Goal: Task Accomplishment & Management: Manage account settings

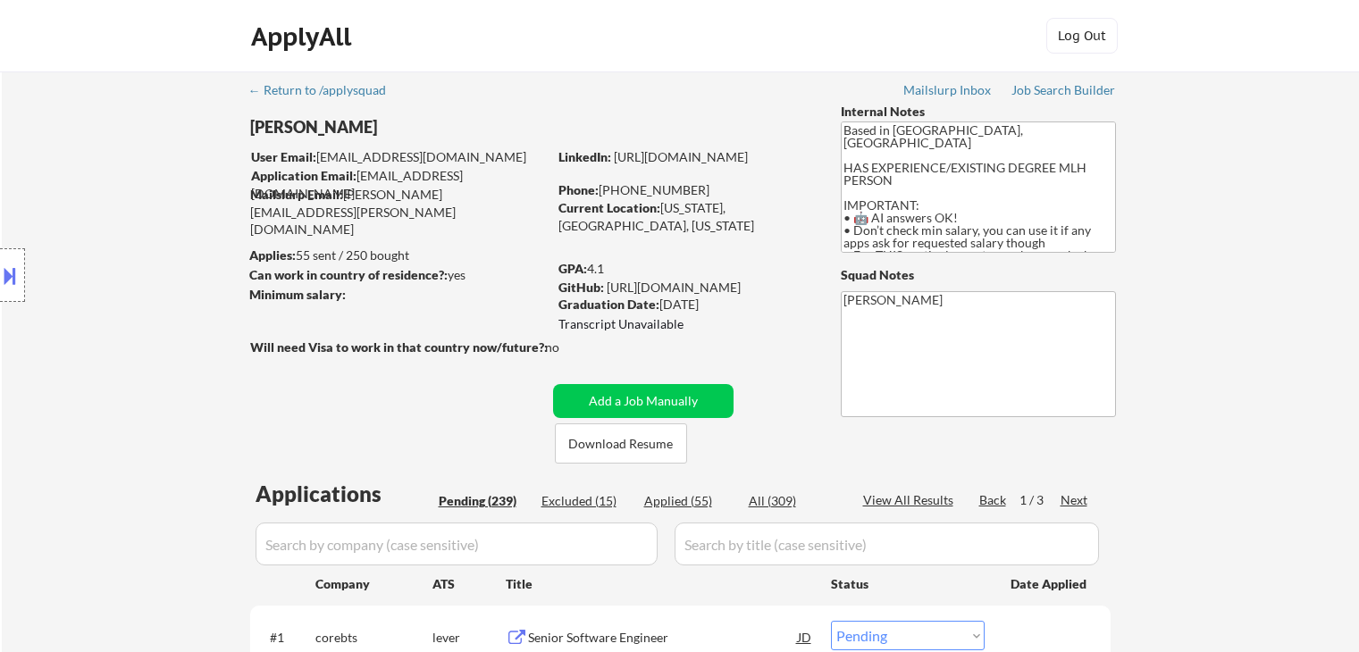
select select ""pending""
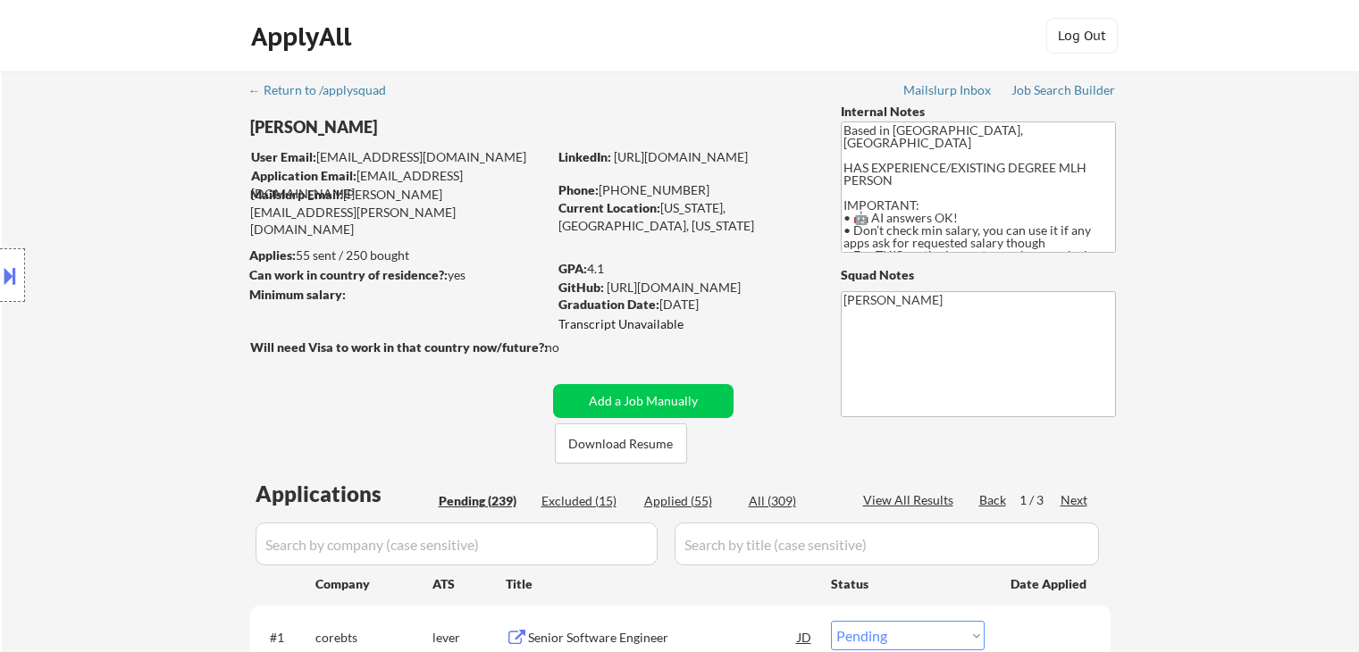
select select ""pending""
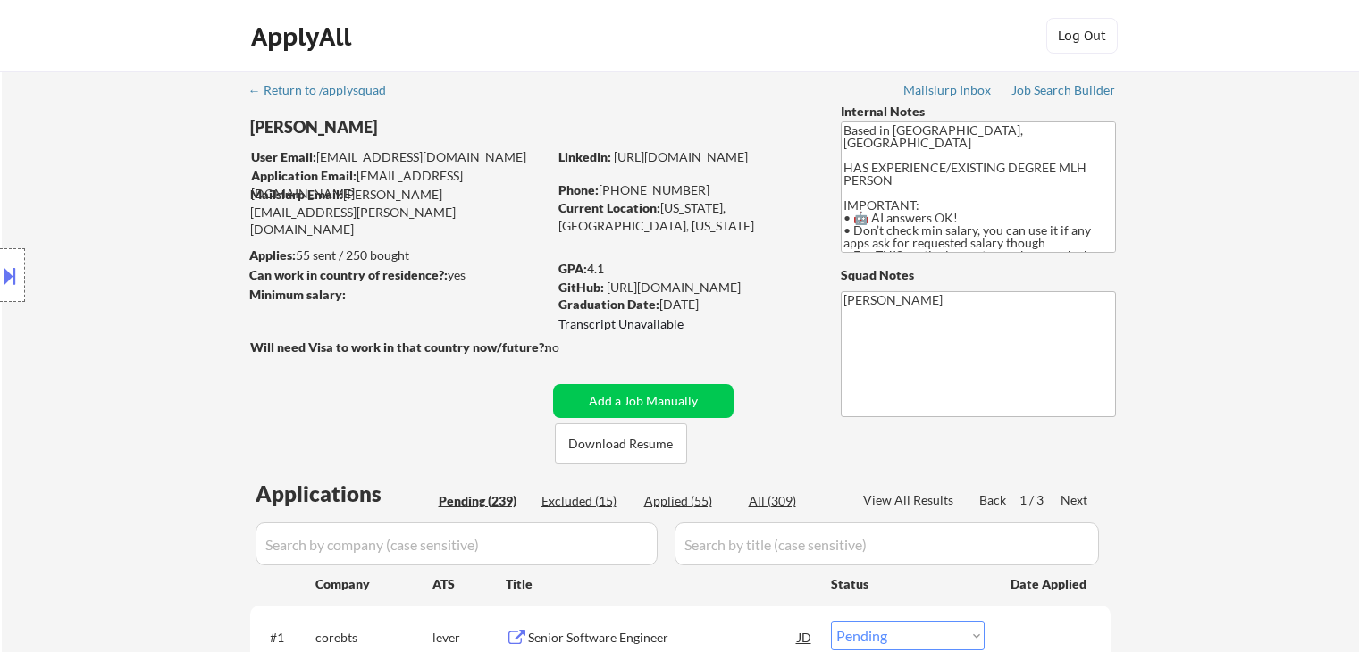
select select ""pending""
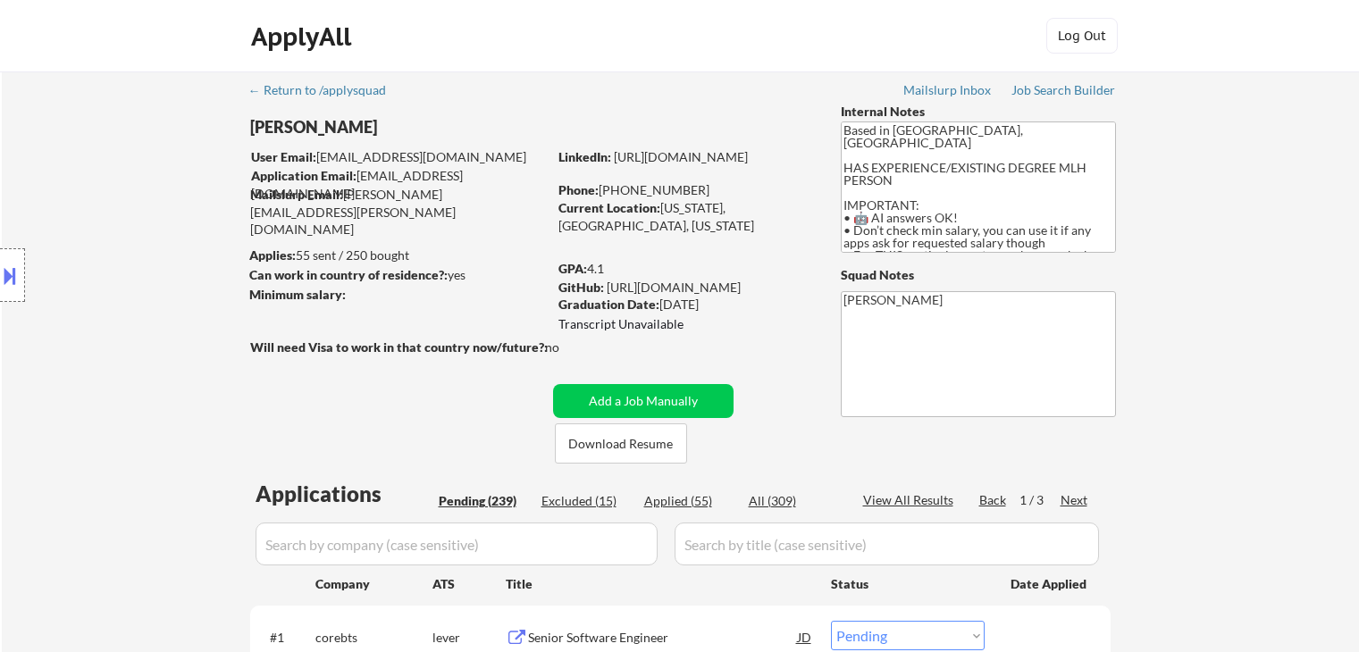
select select ""pending""
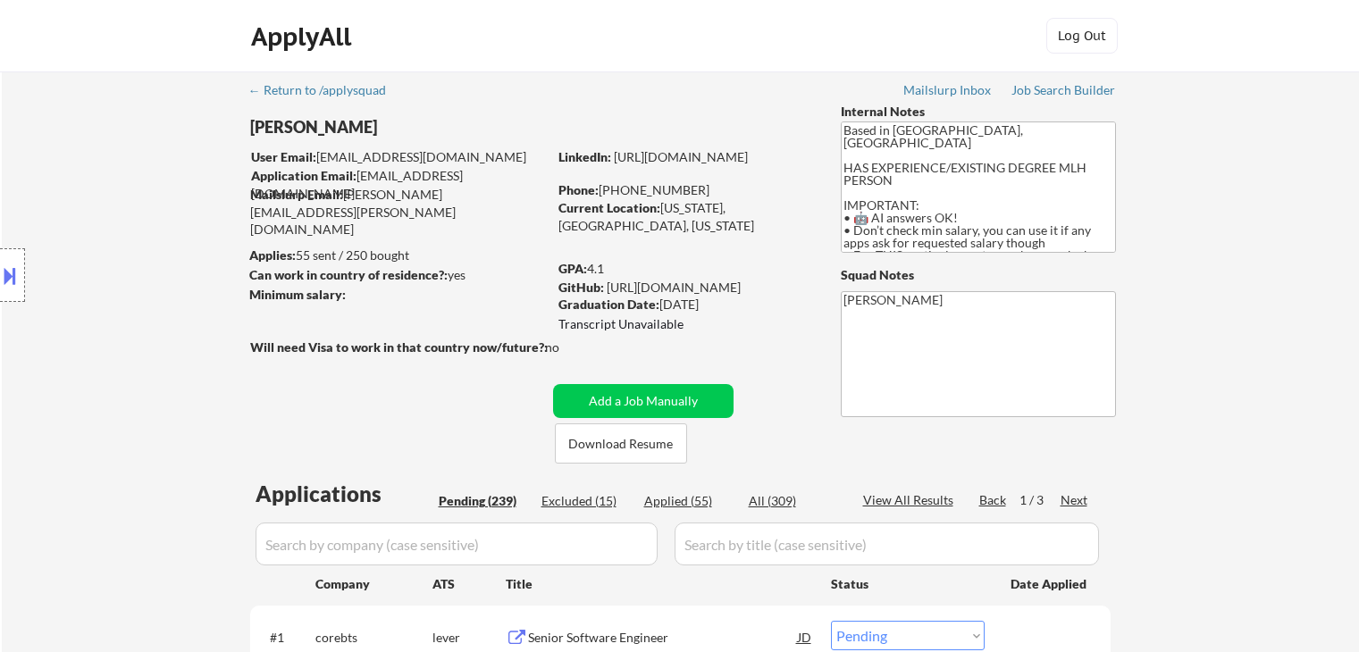
select select ""pending""
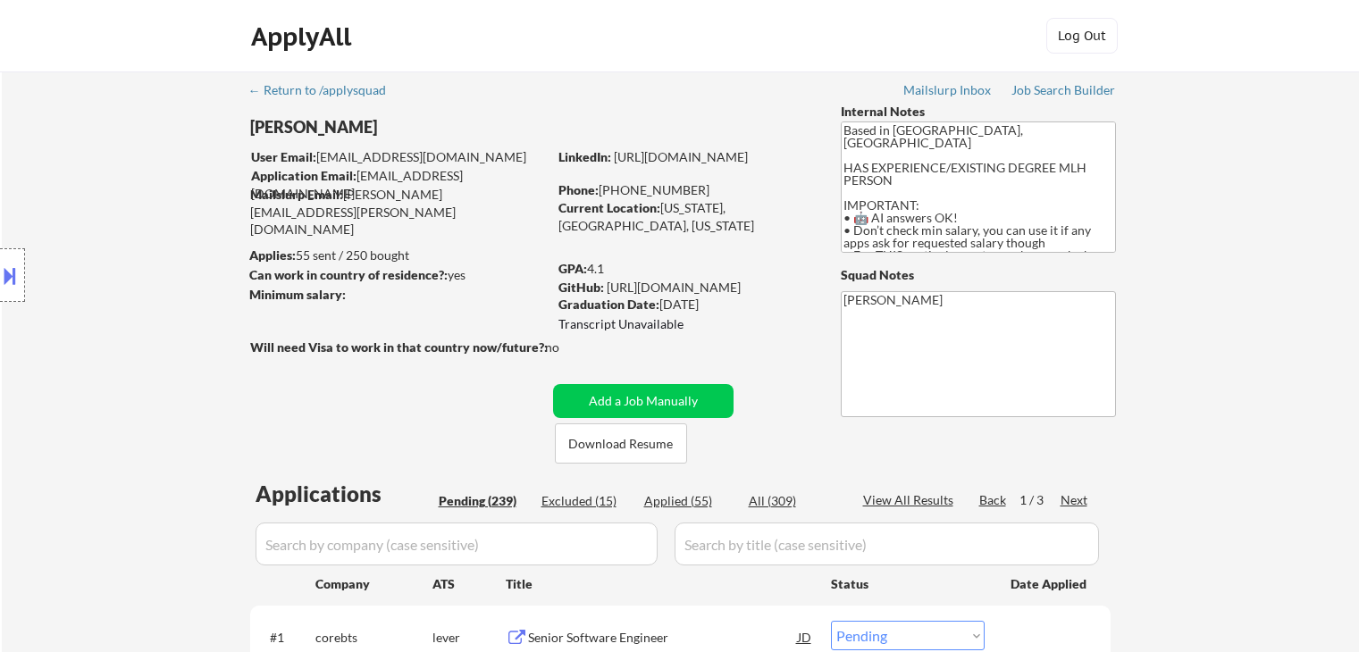
select select ""pending""
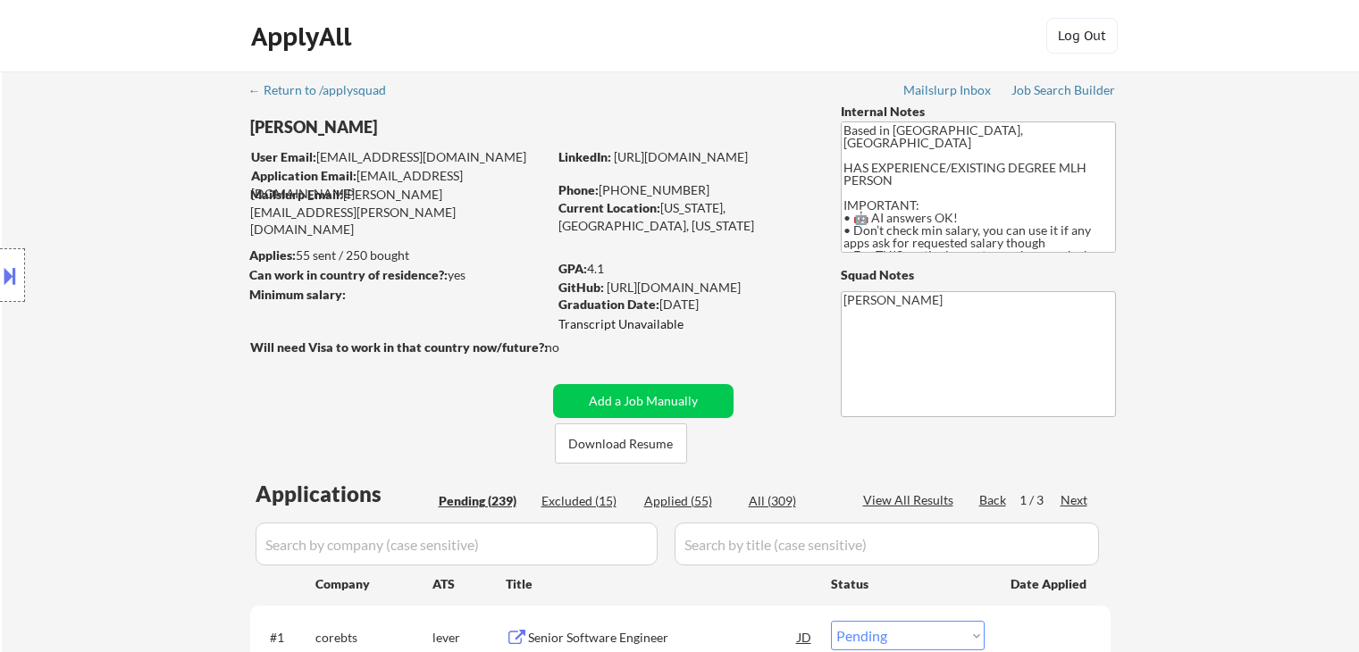
select select ""pending""
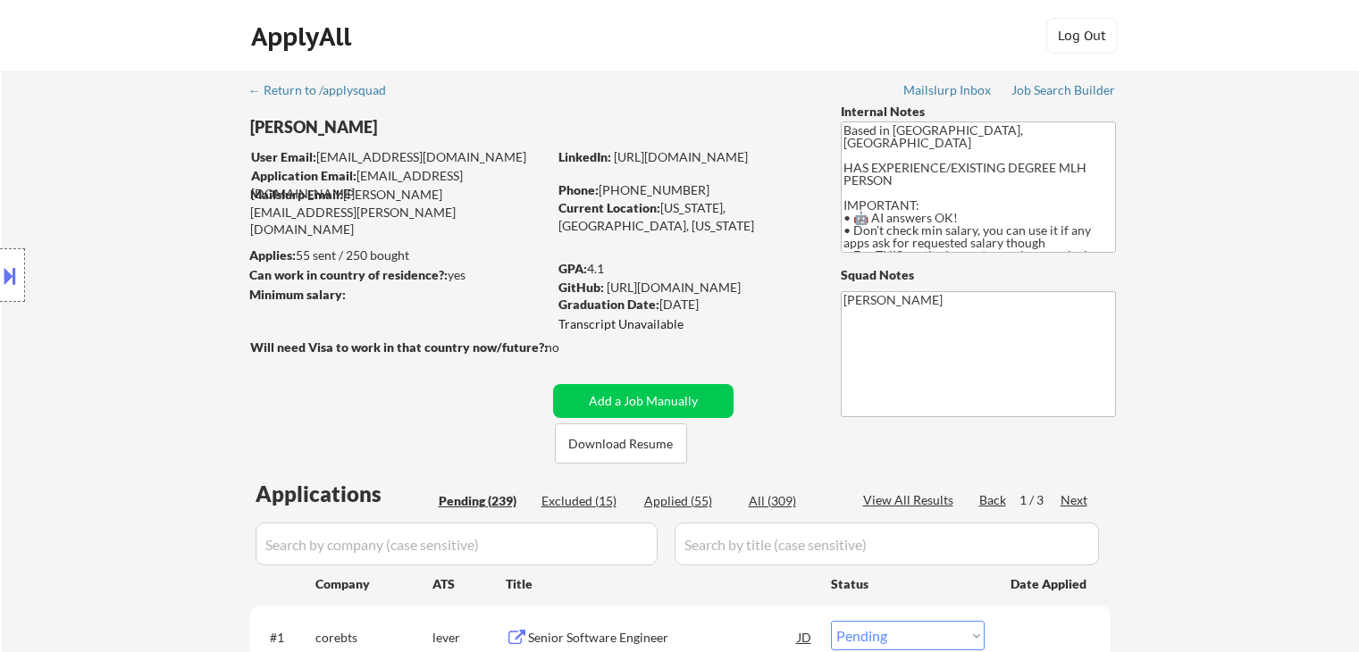
select select ""pending""
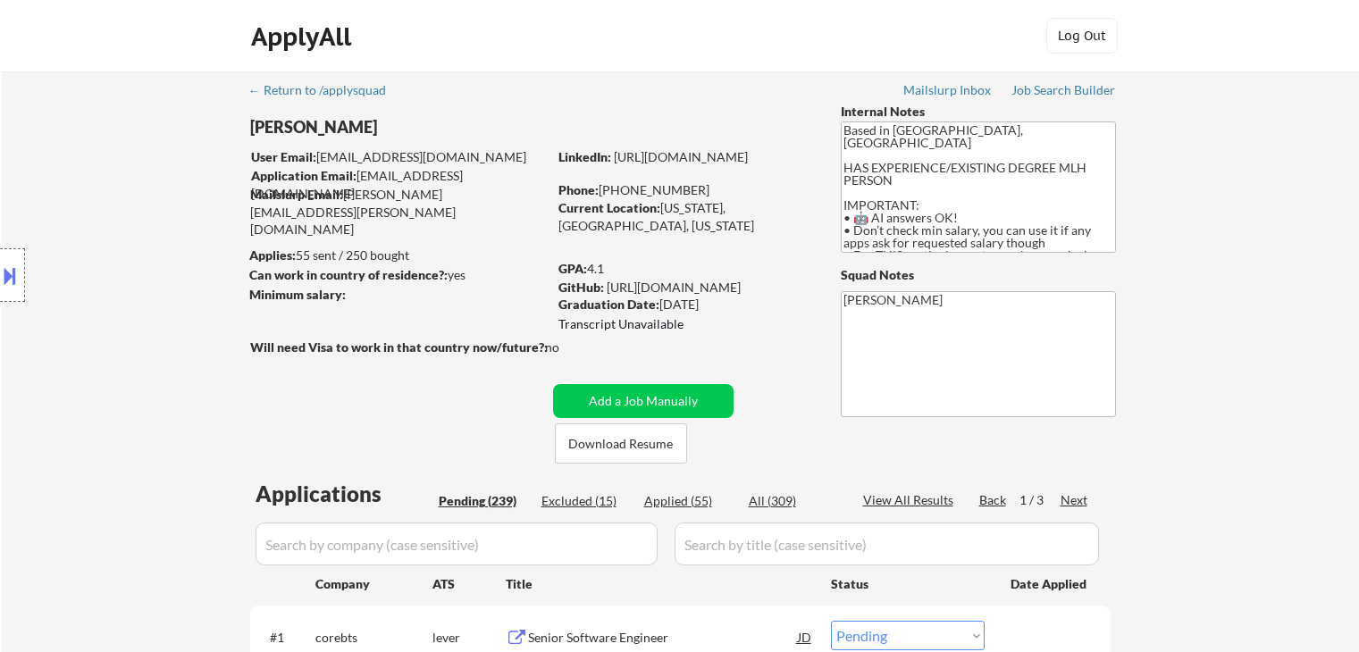
select select ""pending""
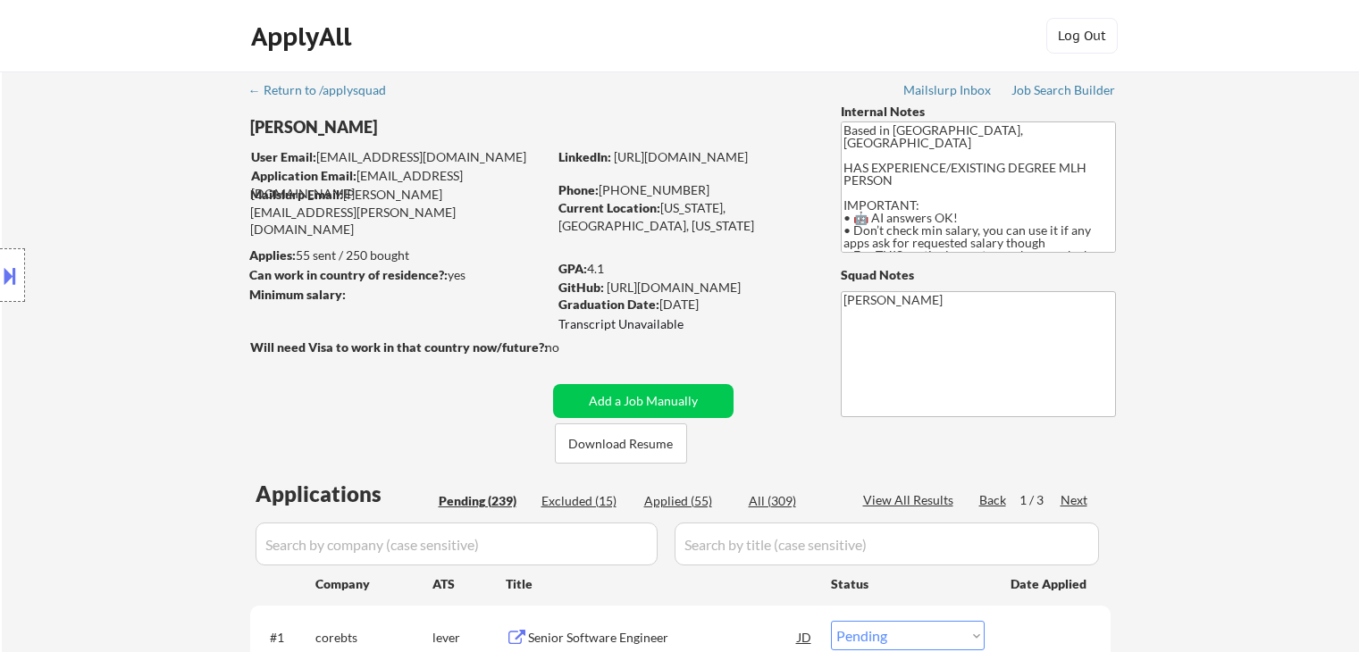
select select ""pending""
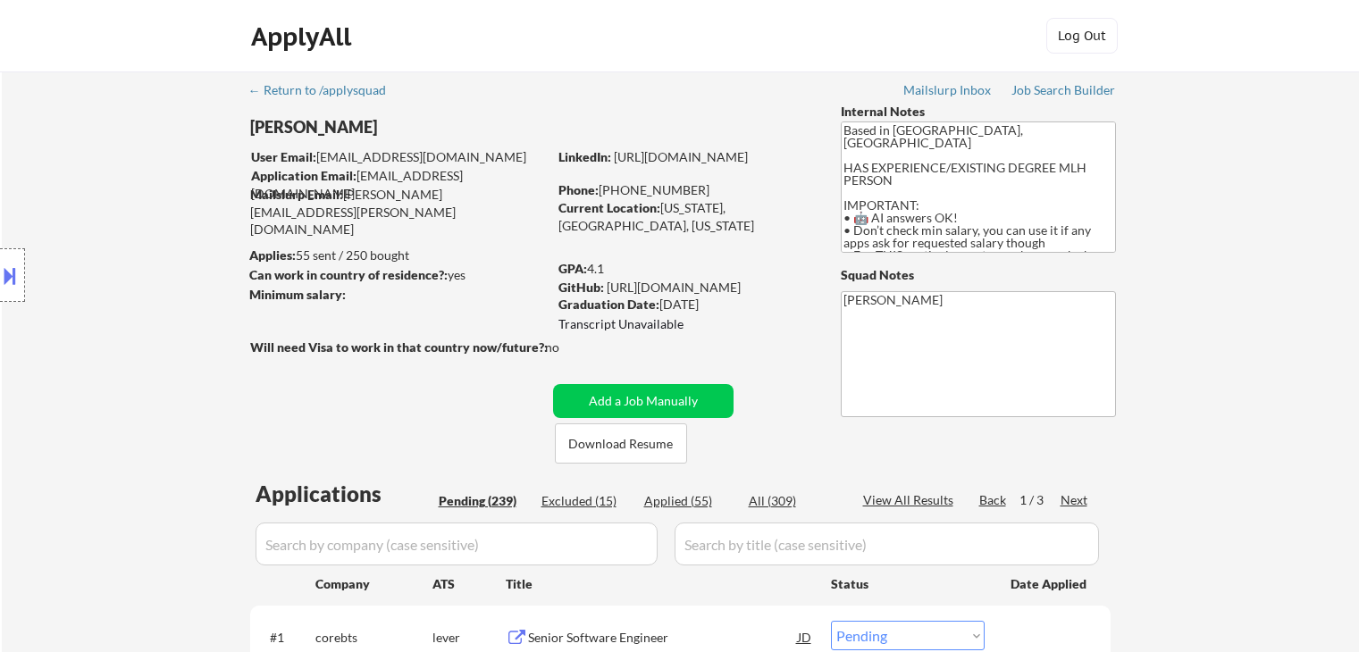
select select ""pending""
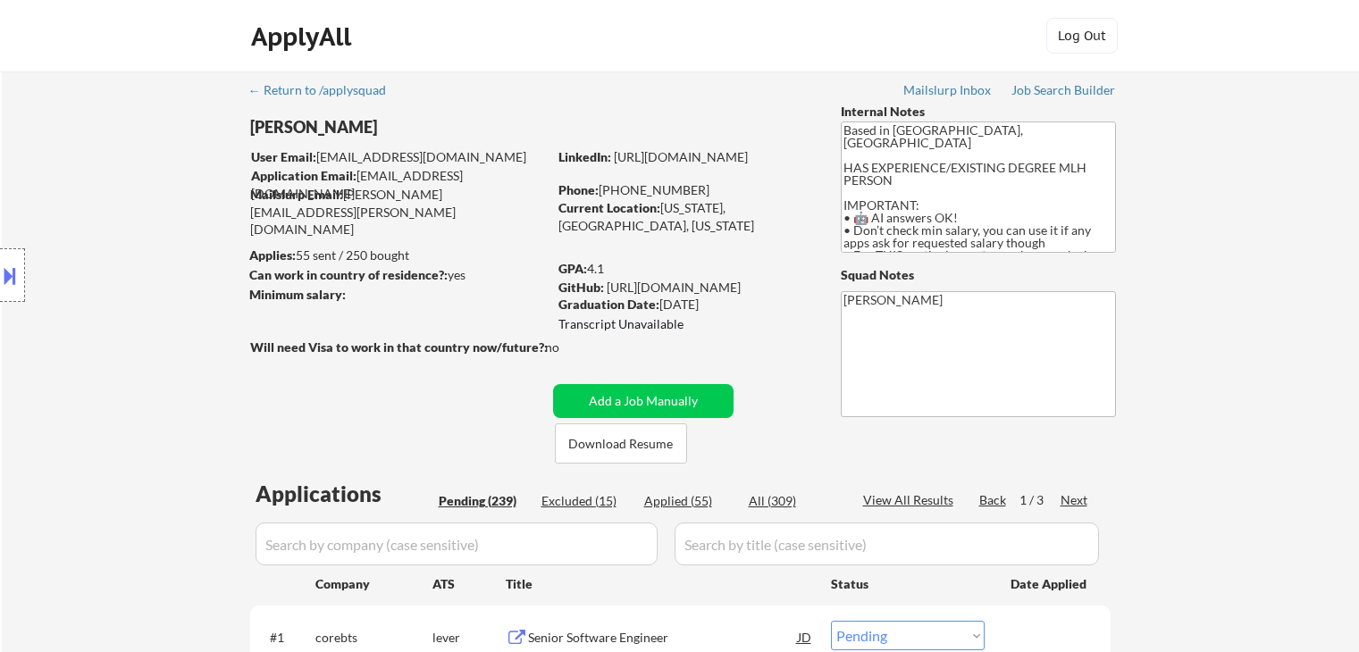
select select ""pending""
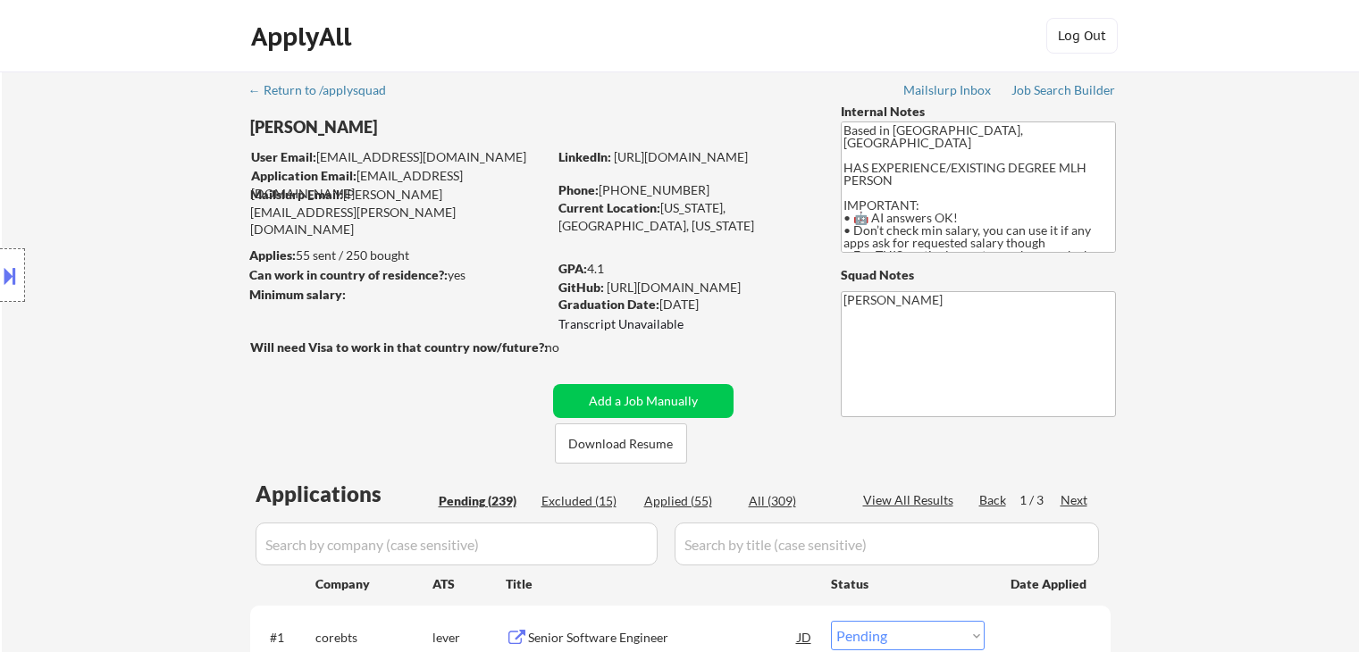
select select ""pending""
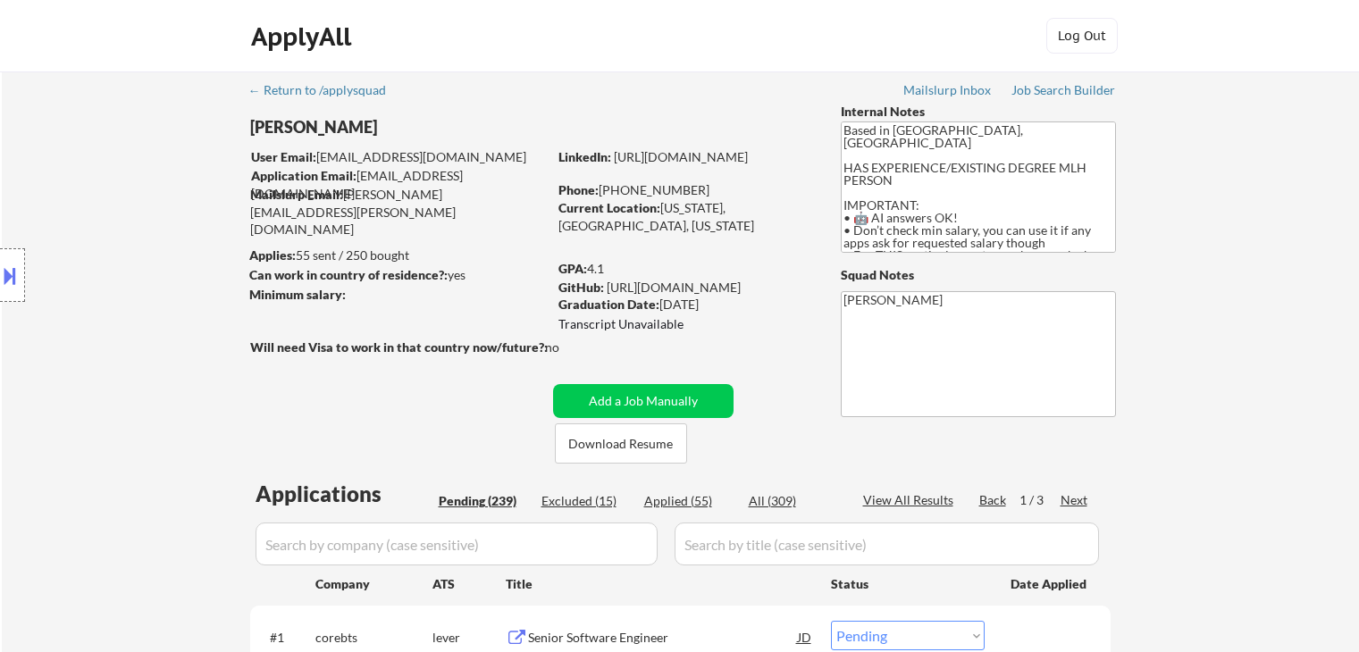
select select ""pending""
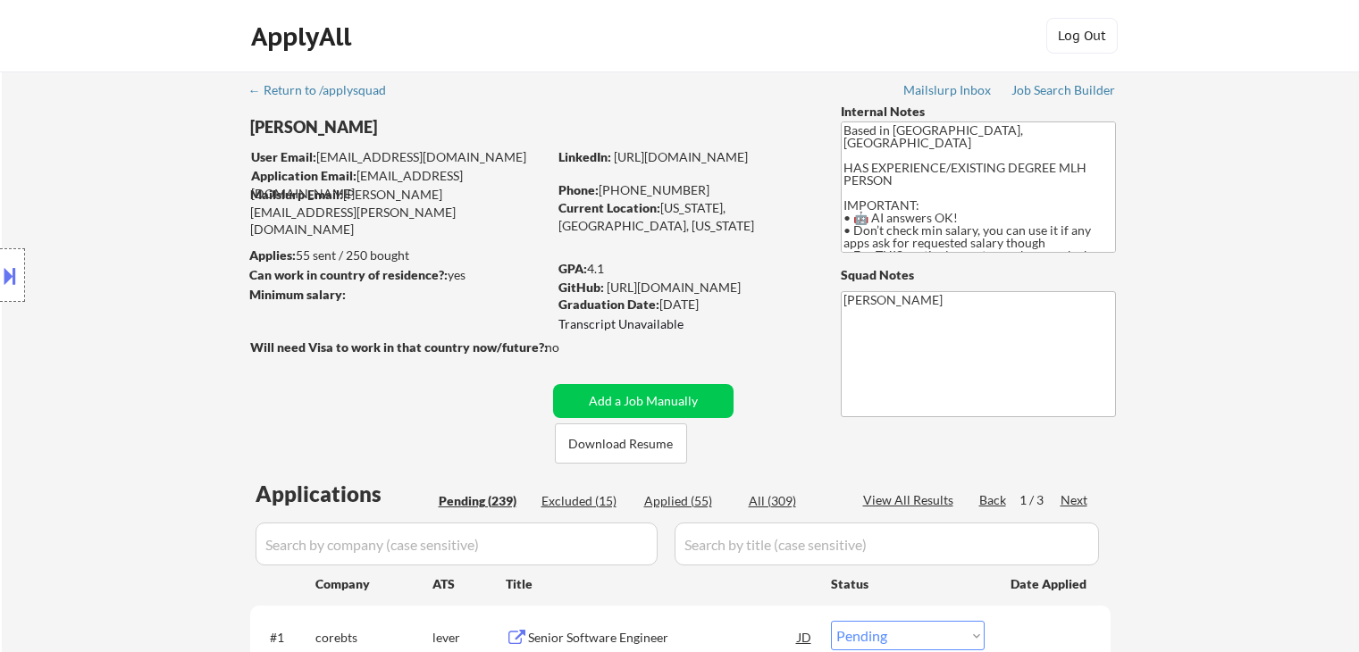
select select ""pending""
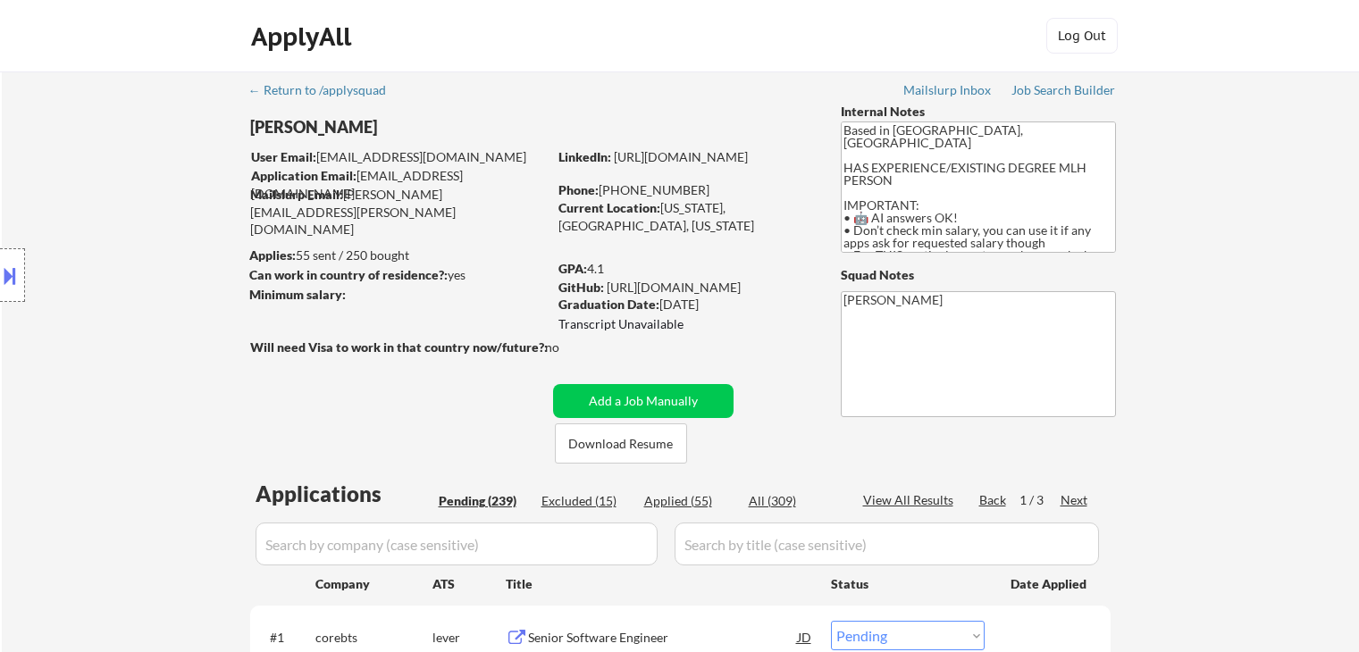
select select ""pending""
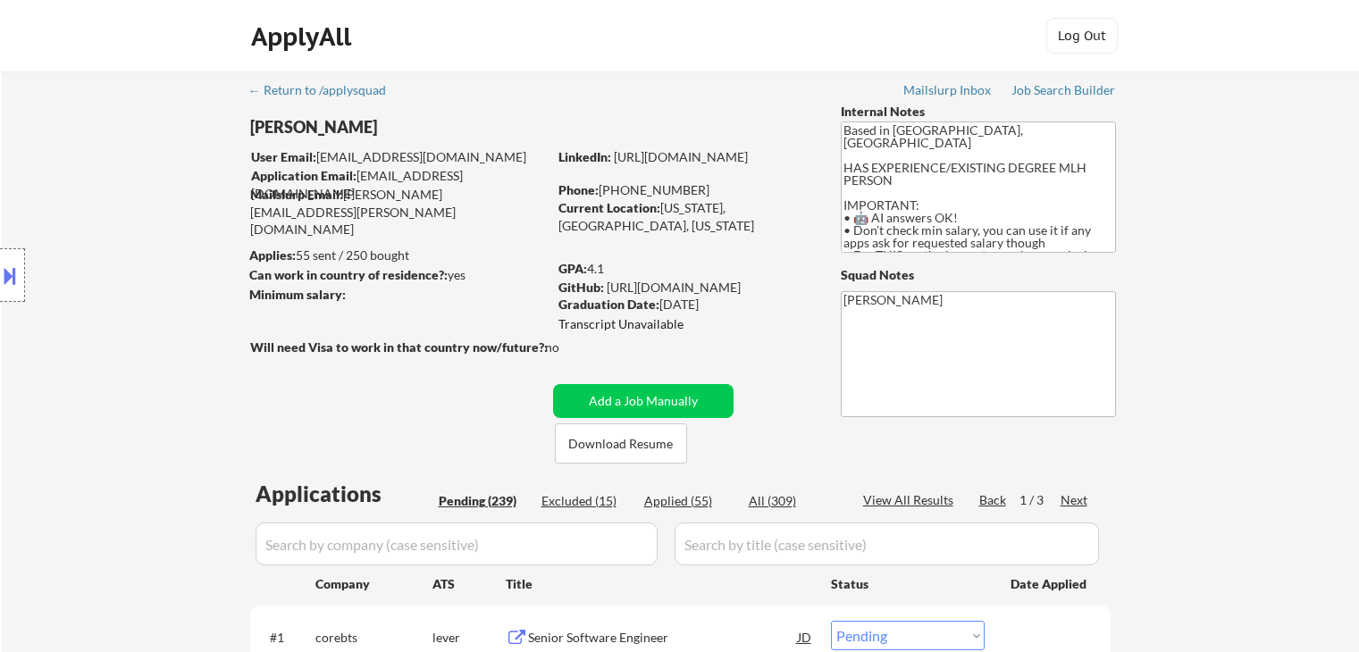
select select ""pending""
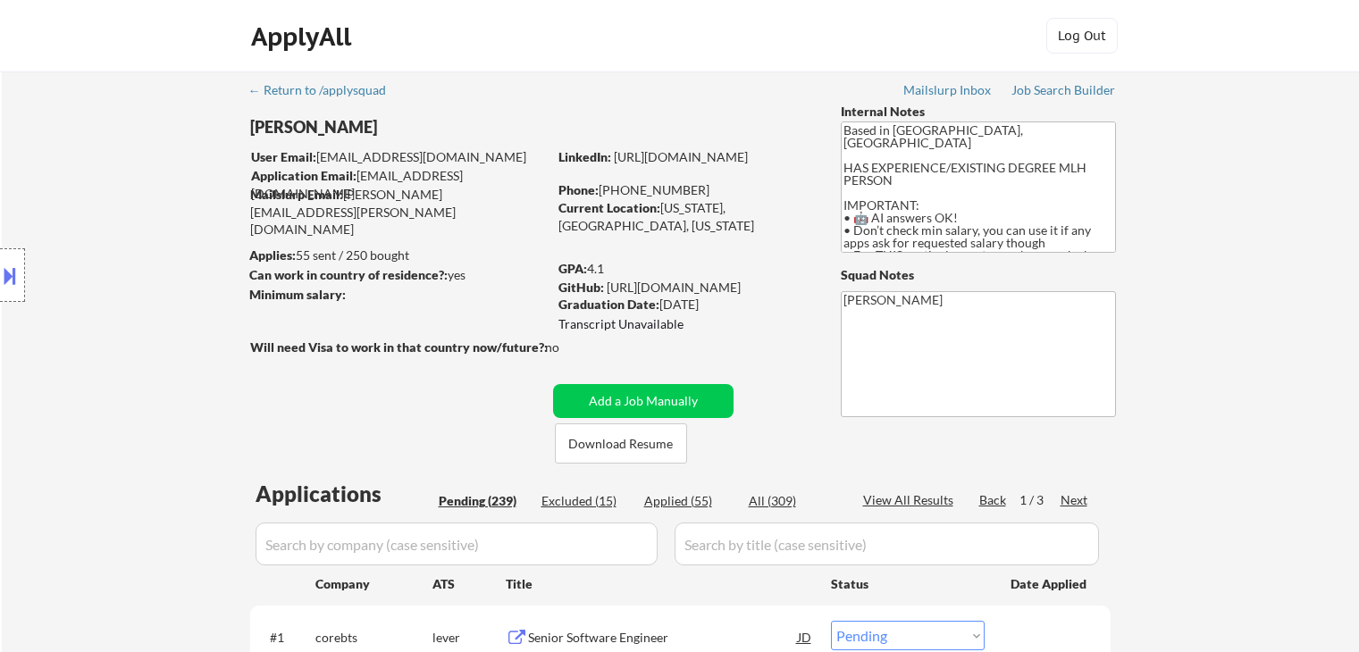
select select ""pending""
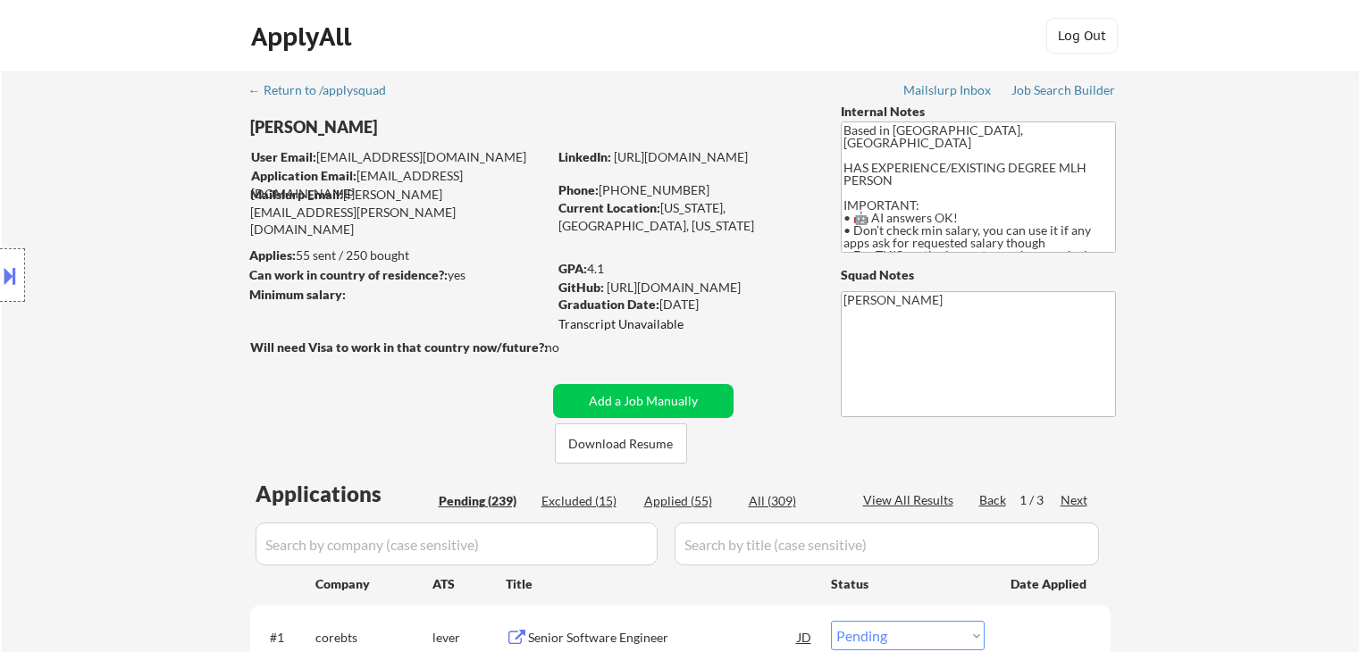
select select ""pending""
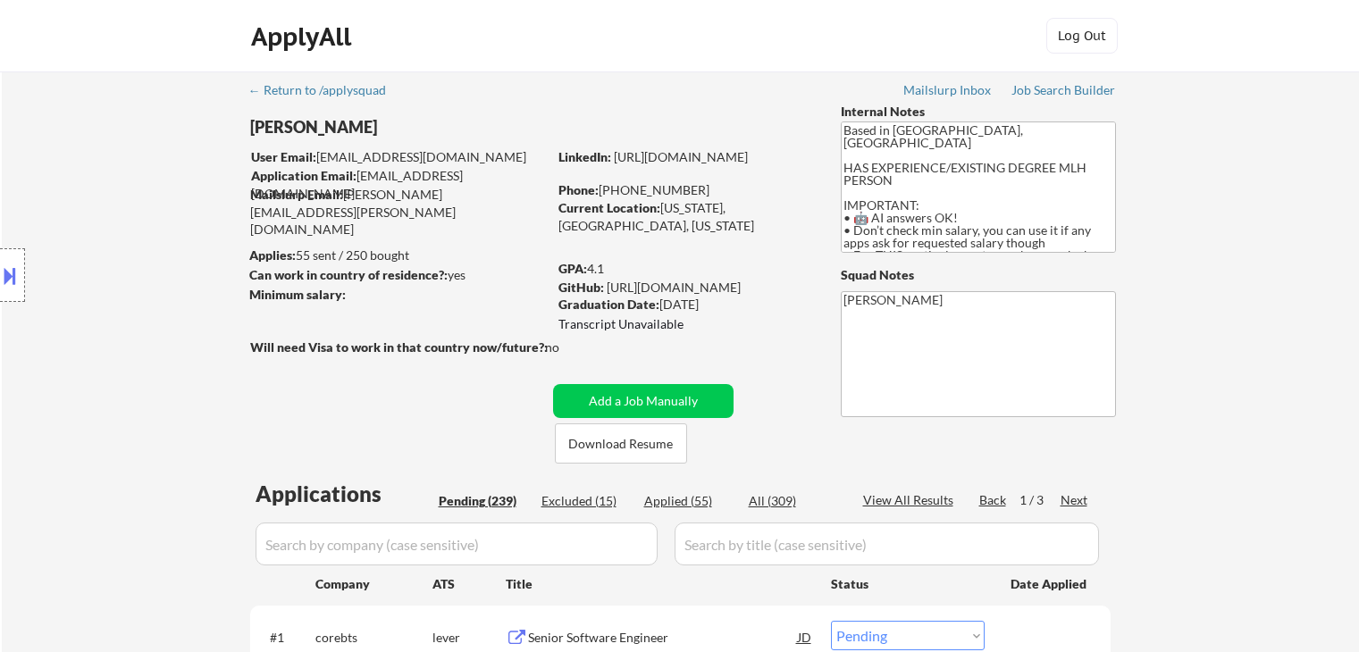
select select ""pending""
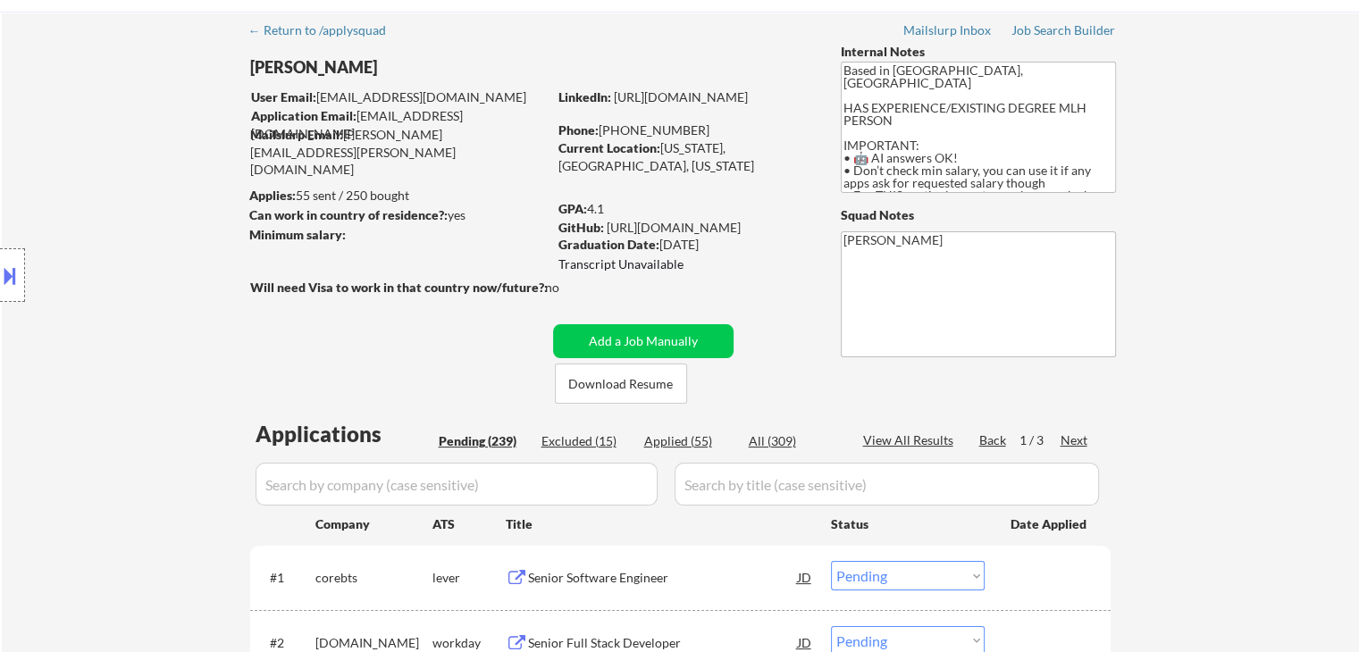
scroll to position [89, 0]
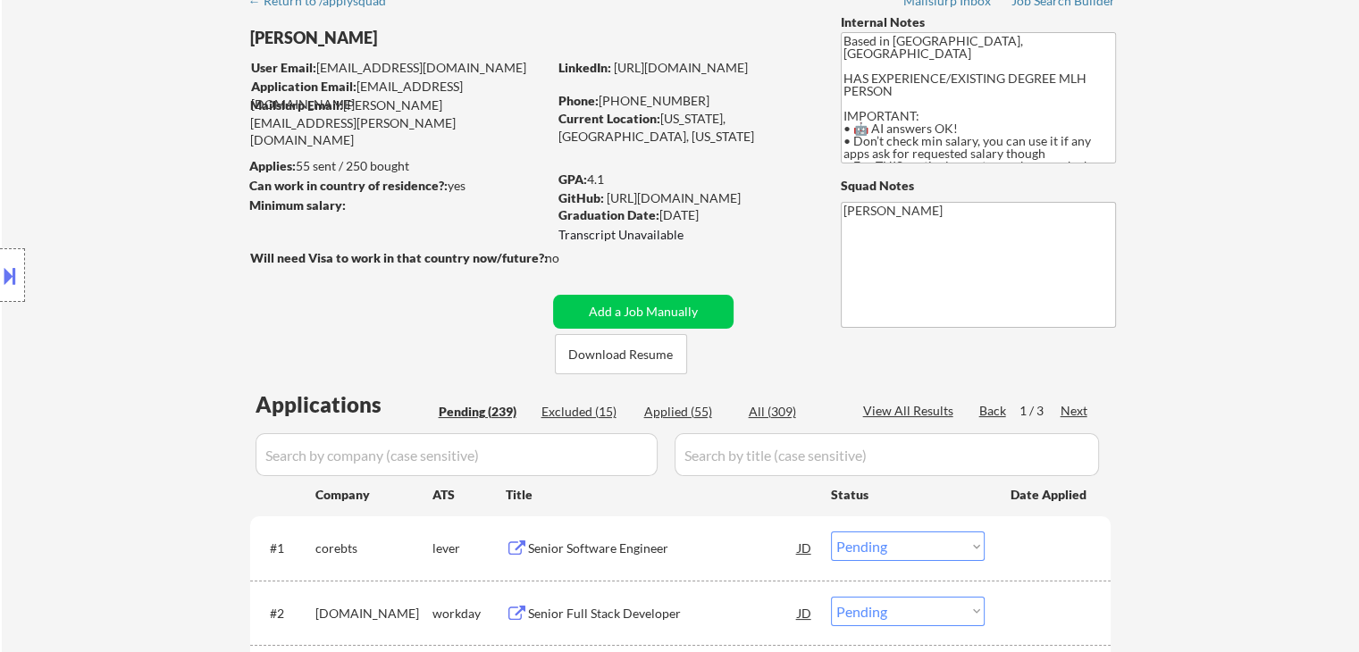
click at [0, 255] on div at bounding box center [12, 275] width 25 height 54
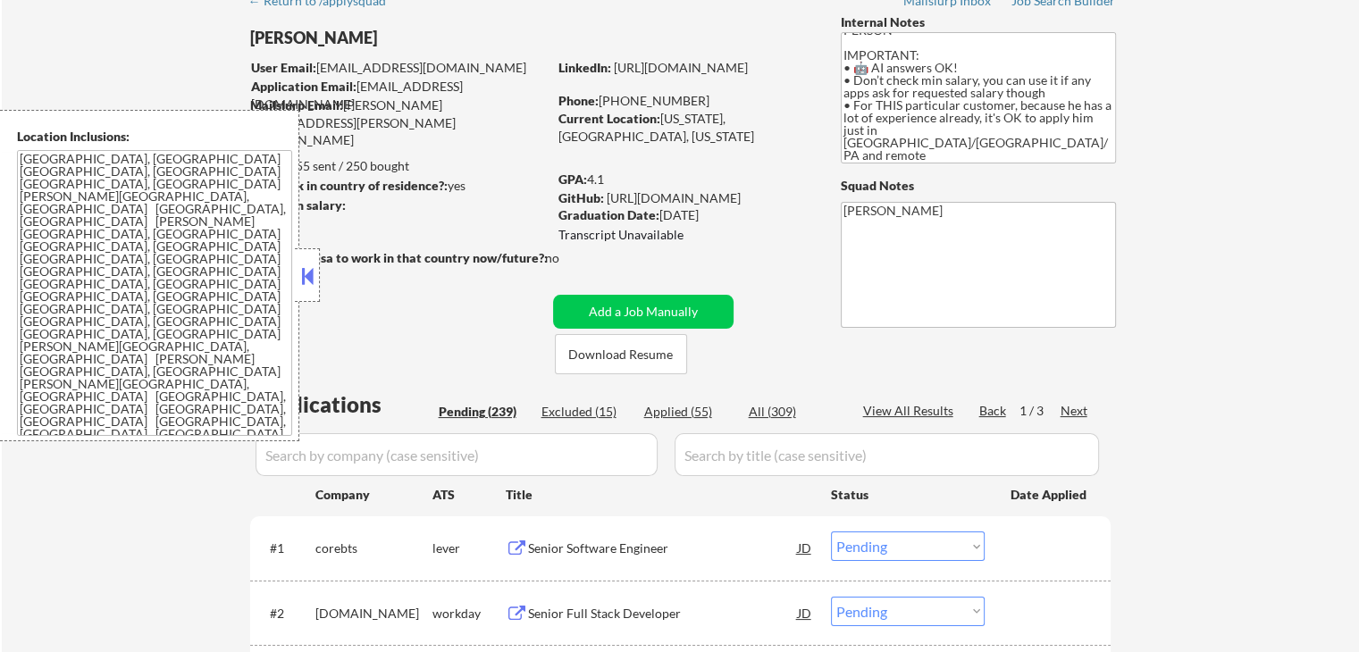
scroll to position [61, 0]
click at [311, 281] on button at bounding box center [307, 276] width 20 height 27
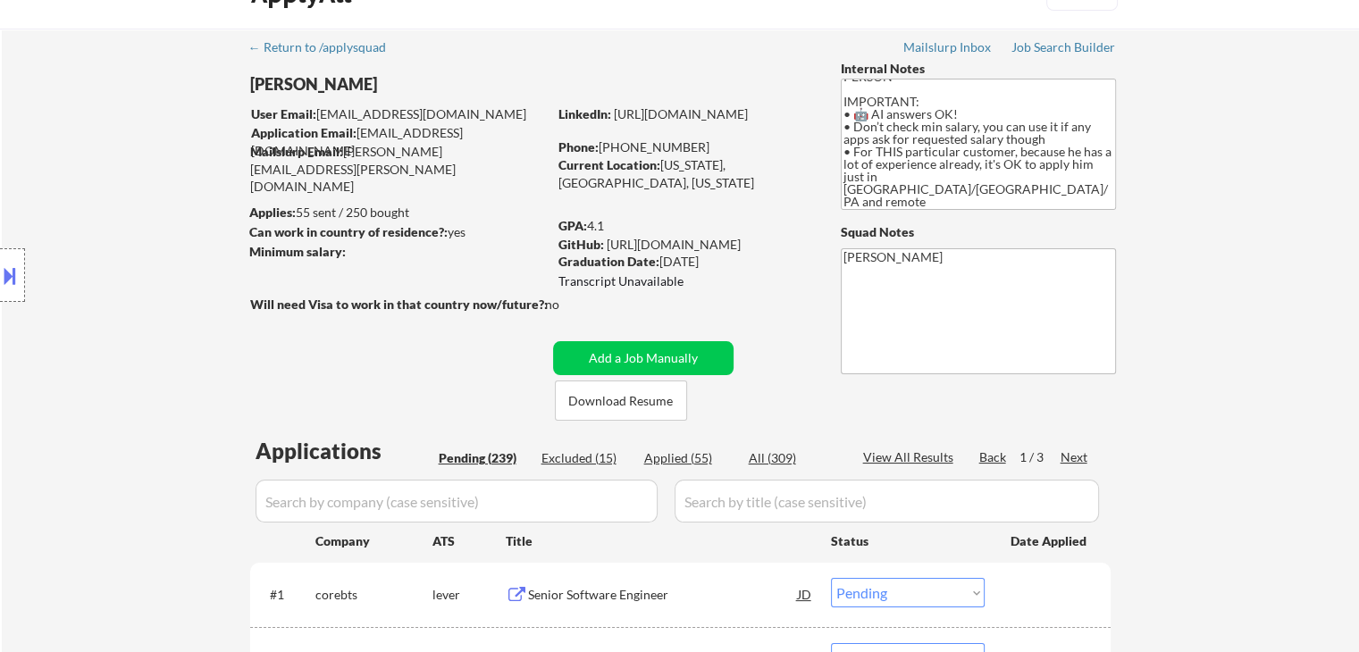
scroll to position [0, 0]
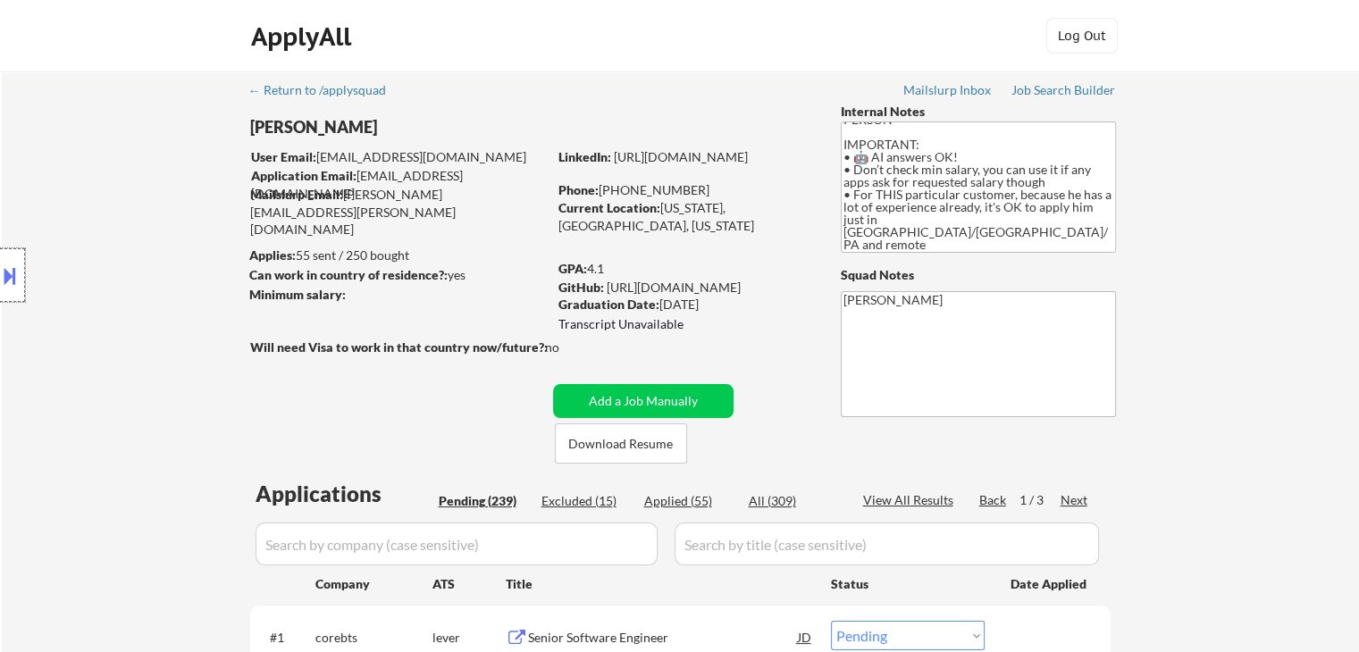
click at [24, 276] on div at bounding box center [12, 275] width 25 height 54
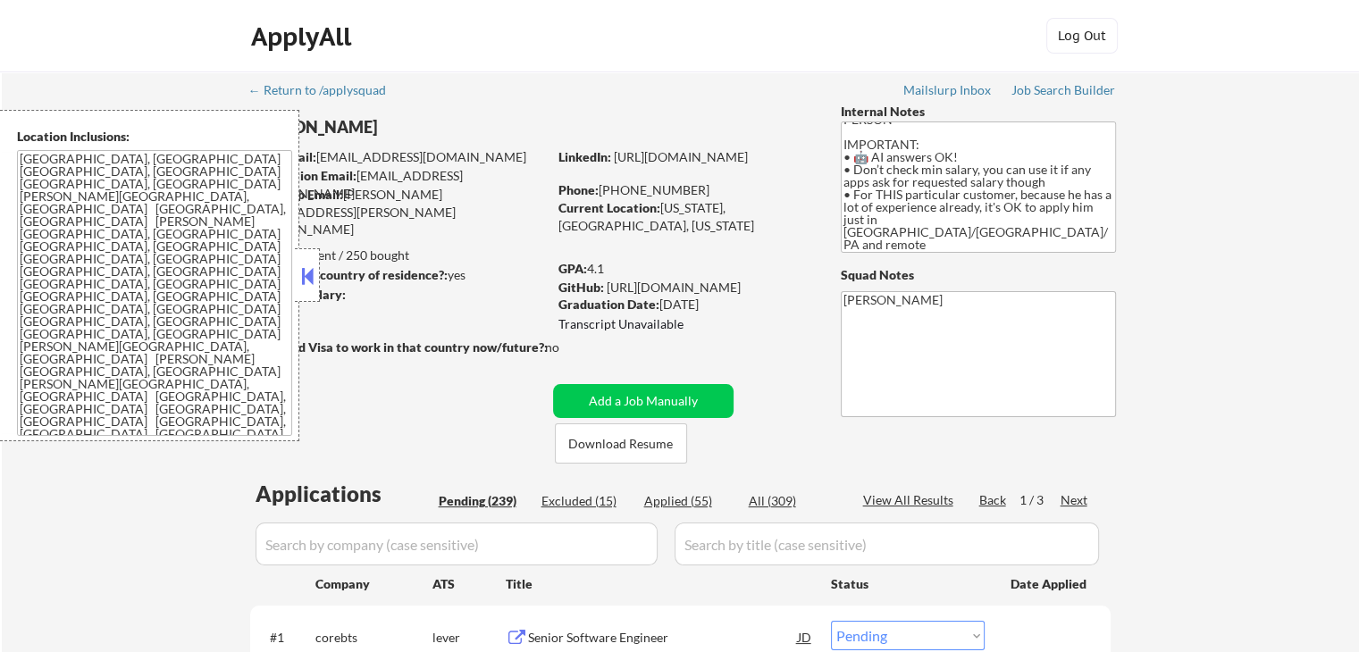
click at [314, 283] on button at bounding box center [307, 276] width 20 height 27
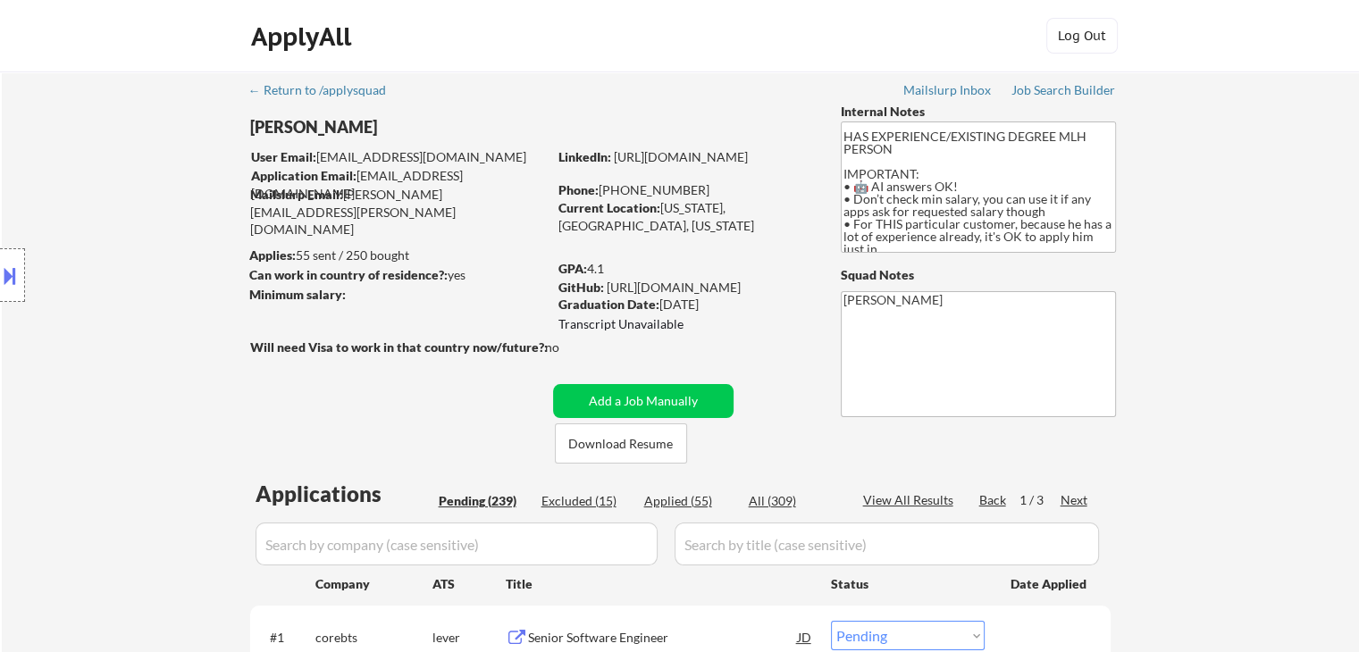
scroll to position [61, 0]
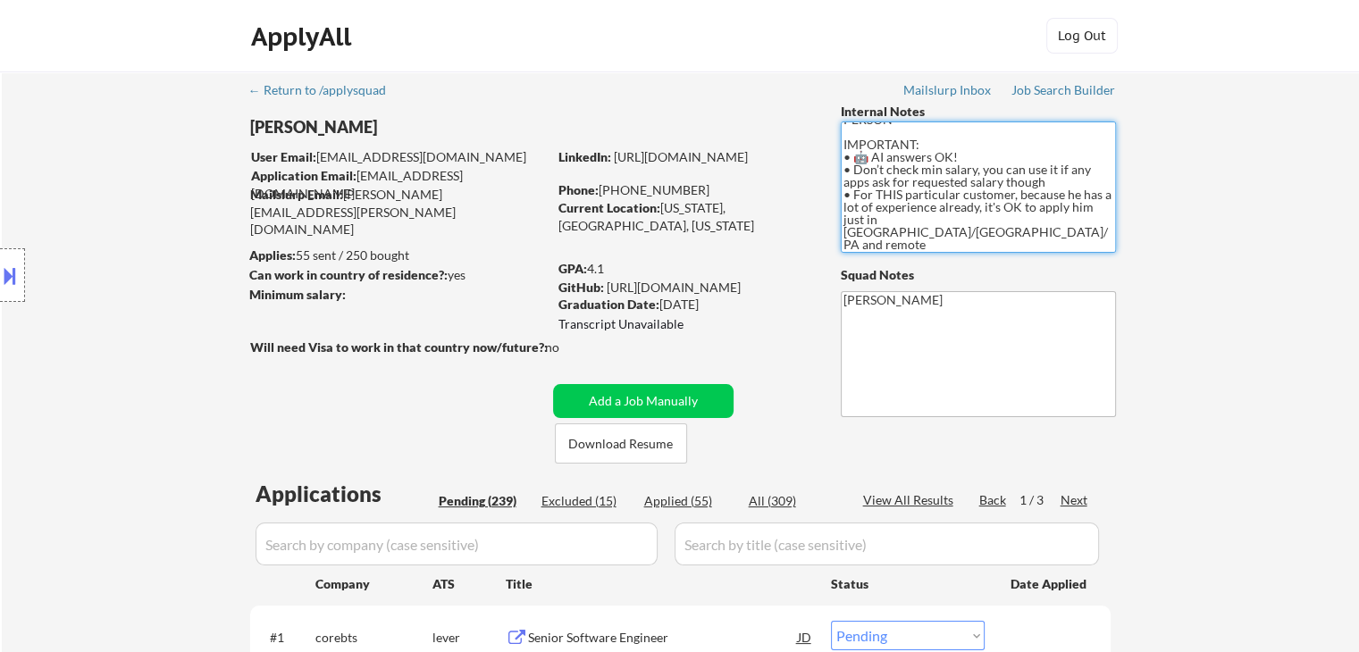
drag, startPoint x: 862, startPoint y: 190, endPoint x: 1042, endPoint y: 189, distance: 179.5
click at [1042, 189] on textarea "Based in [GEOGRAPHIC_DATA], [GEOGRAPHIC_DATA] HAS EXPERIENCE/EXISTING DEGREE ML…" at bounding box center [978, 186] width 275 height 131
drag, startPoint x: 881, startPoint y: 201, endPoint x: 1015, endPoint y: 211, distance: 134.3
click at [1015, 211] on textarea "Based in [GEOGRAPHIC_DATA], [GEOGRAPHIC_DATA] HAS EXPERIENCE/EXISTING DEGREE ML…" at bounding box center [978, 186] width 275 height 131
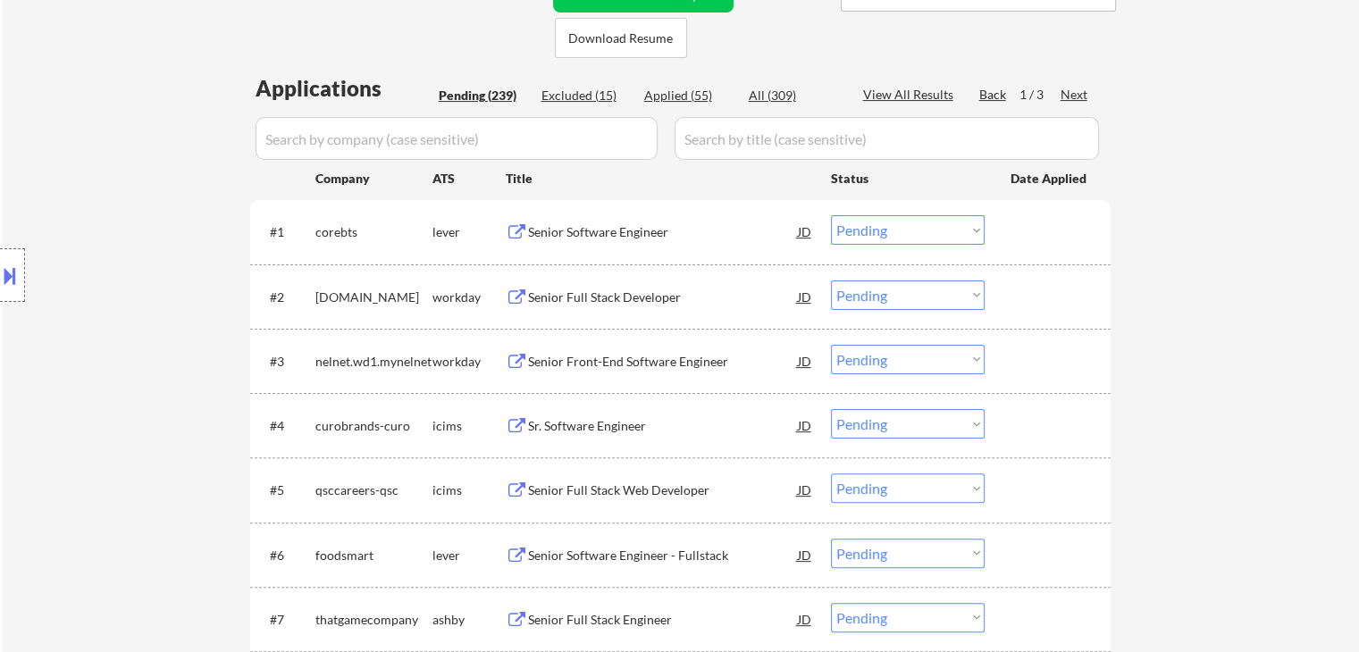
scroll to position [447, 0]
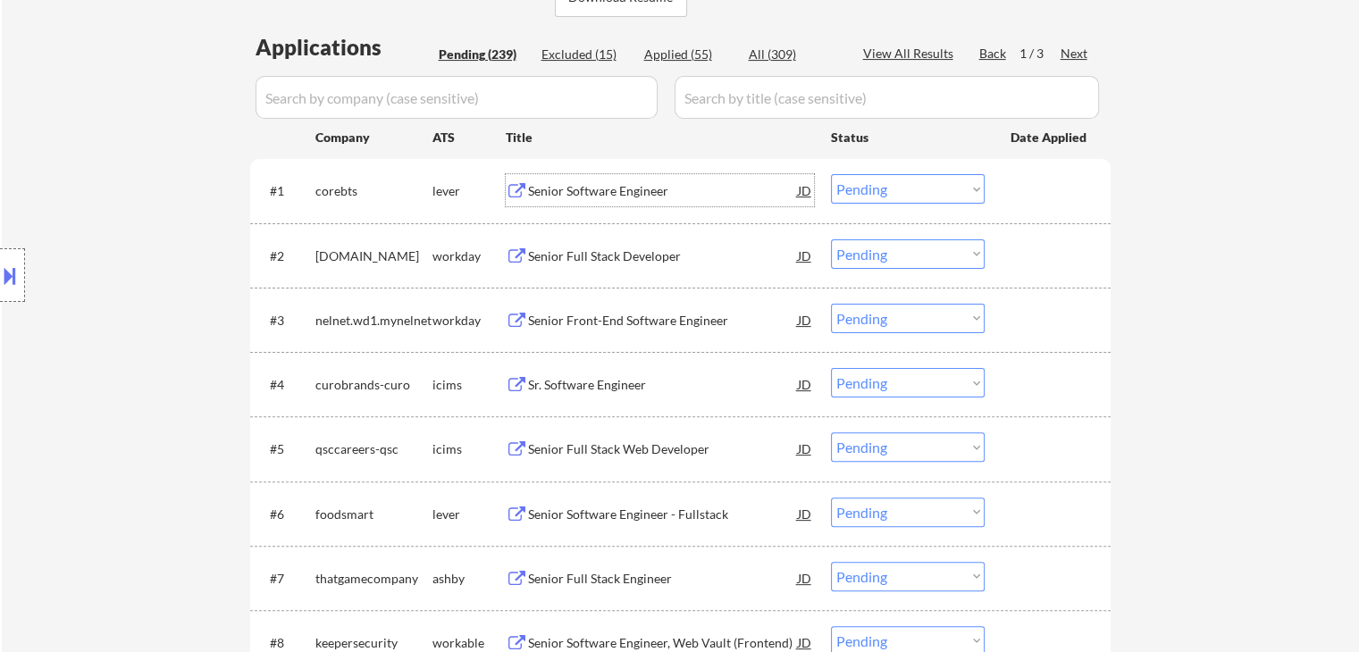
click at [572, 187] on div "Senior Software Engineer" at bounding box center [663, 191] width 270 height 18
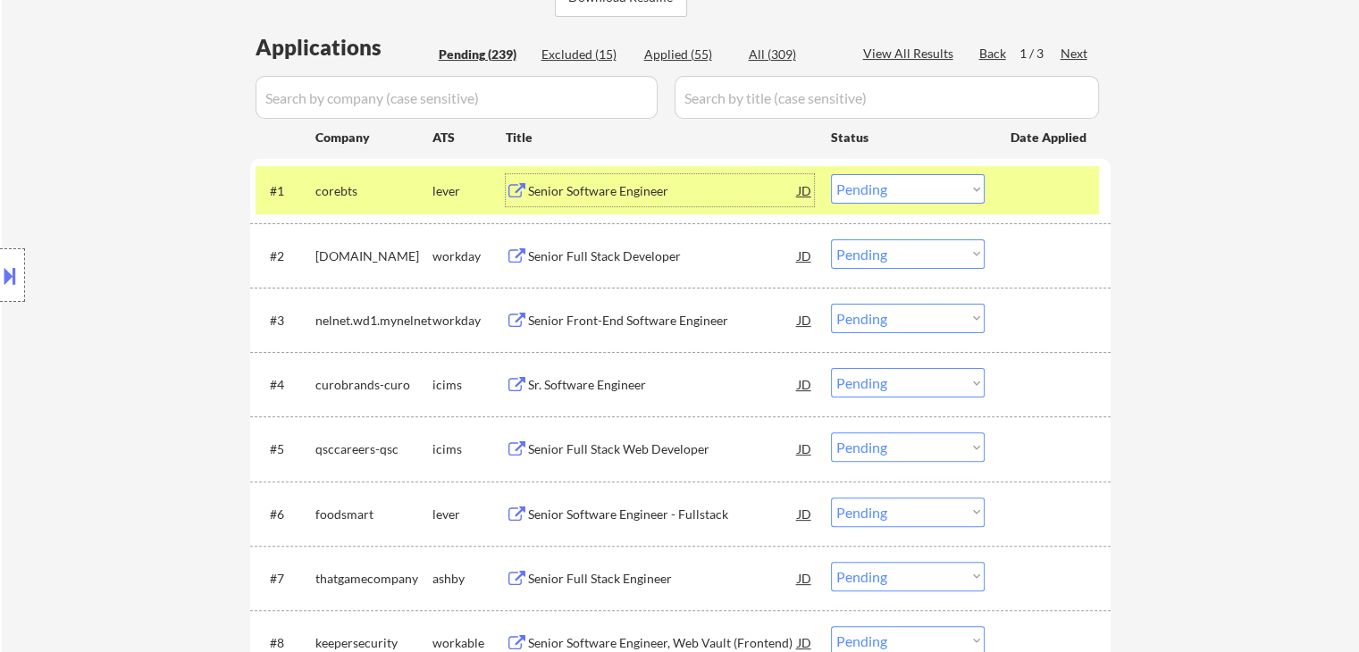
click at [607, 194] on div "Senior Software Engineer" at bounding box center [663, 191] width 270 height 18
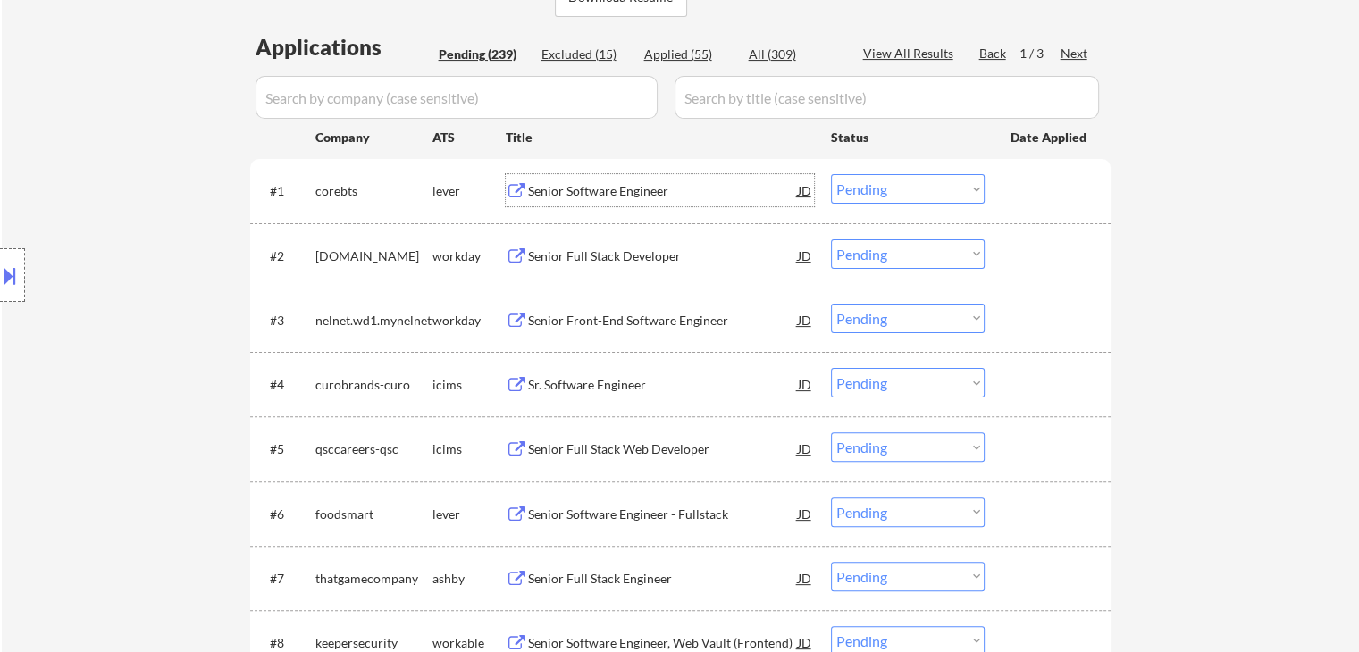
click at [867, 181] on select "Choose an option... Pending Applied Excluded (Questions) Excluded (Expired) Exc…" at bounding box center [908, 188] width 154 height 29
click at [831, 174] on select "Choose an option... Pending Applied Excluded (Questions) Excluded (Expired) Exc…" at bounding box center [908, 188] width 154 height 29
select select ""pending""
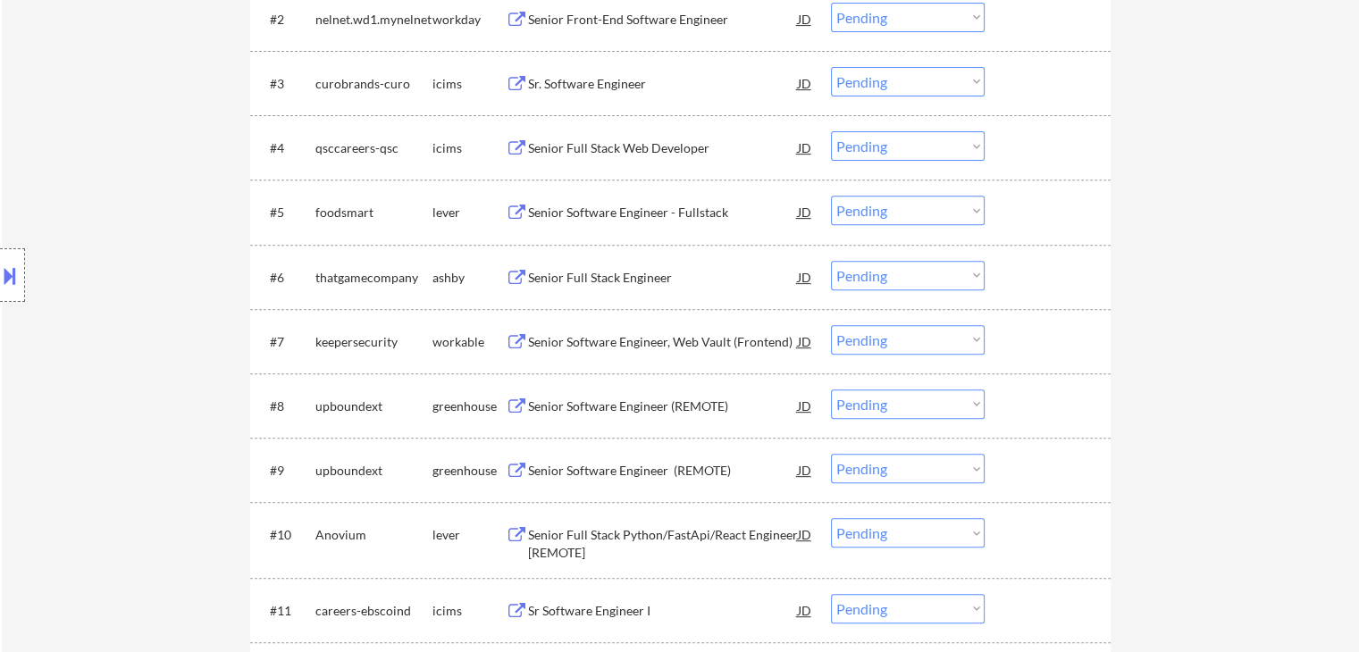
scroll to position [715, 0]
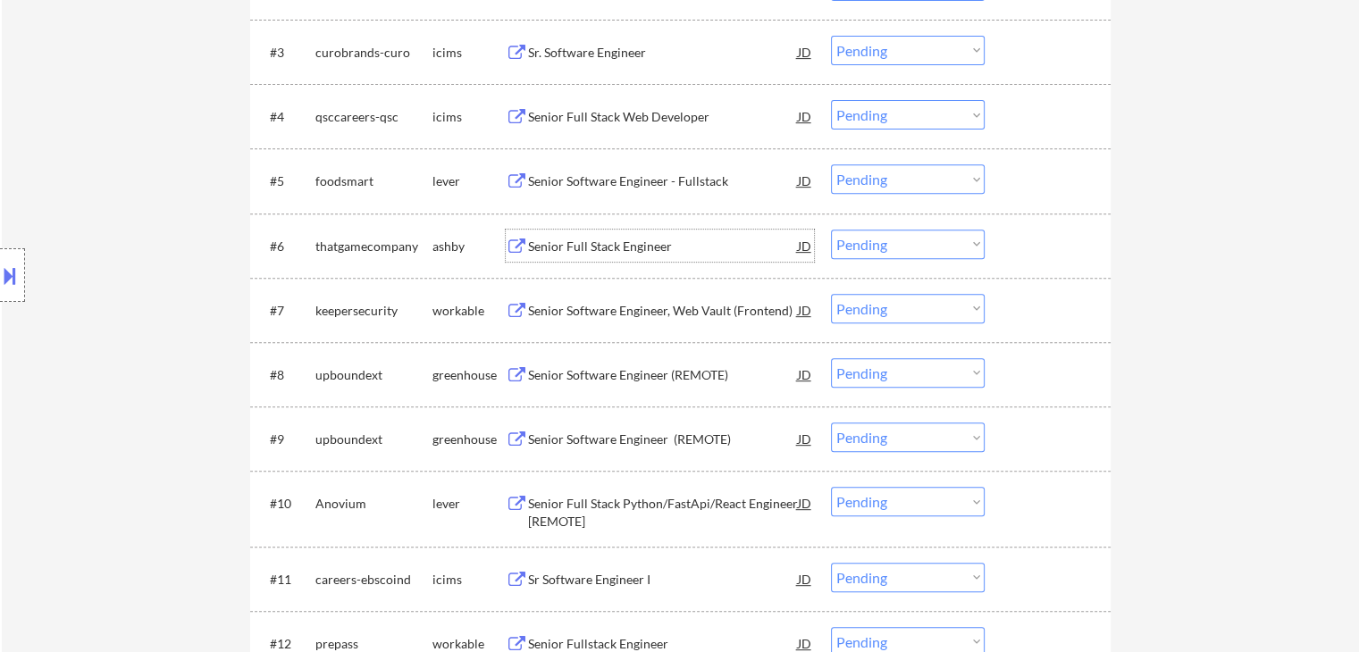
click at [646, 246] on div "Senior Full Stack Engineer" at bounding box center [663, 247] width 270 height 18
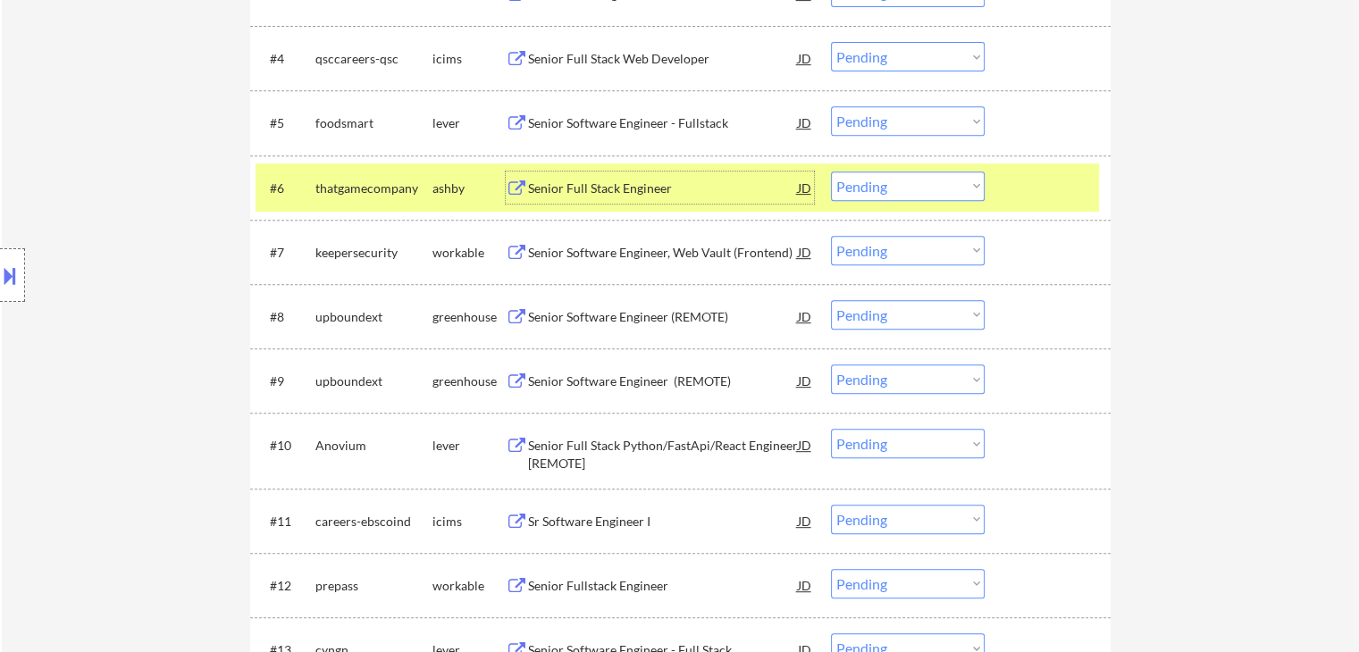
scroll to position [804, 0]
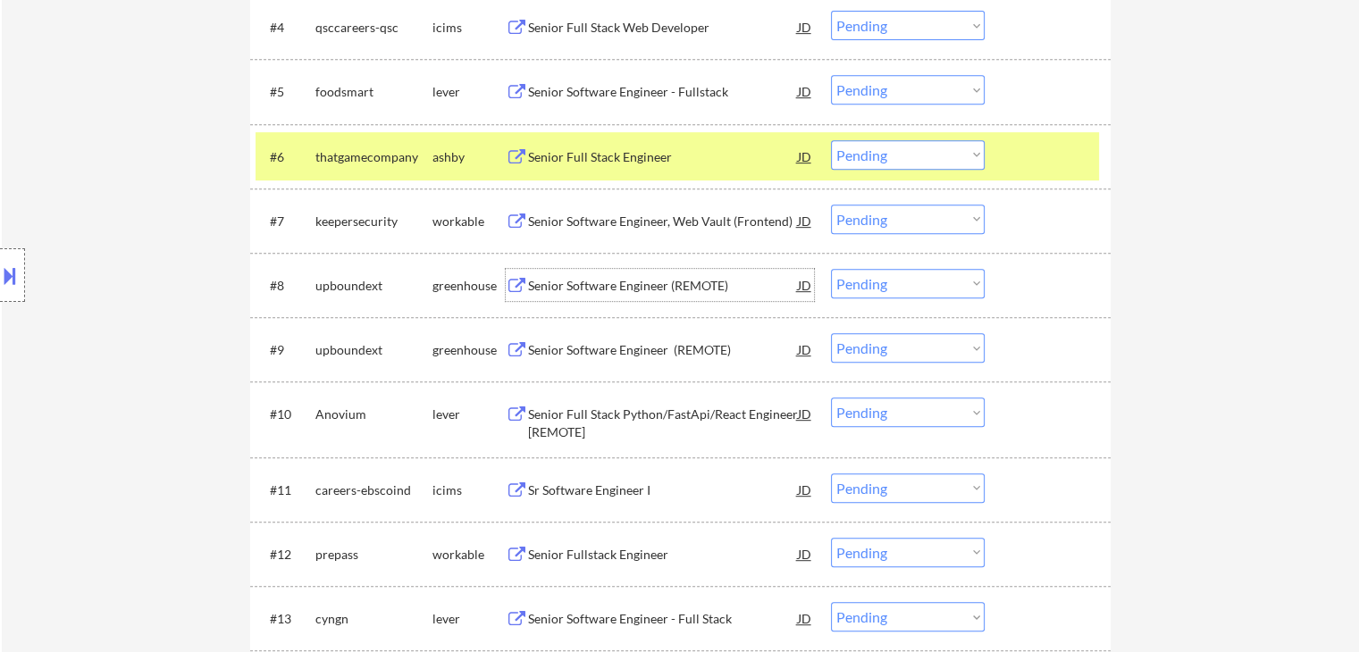
click at [611, 290] on div "Senior Software Engineer (REMOTE)" at bounding box center [663, 286] width 270 height 18
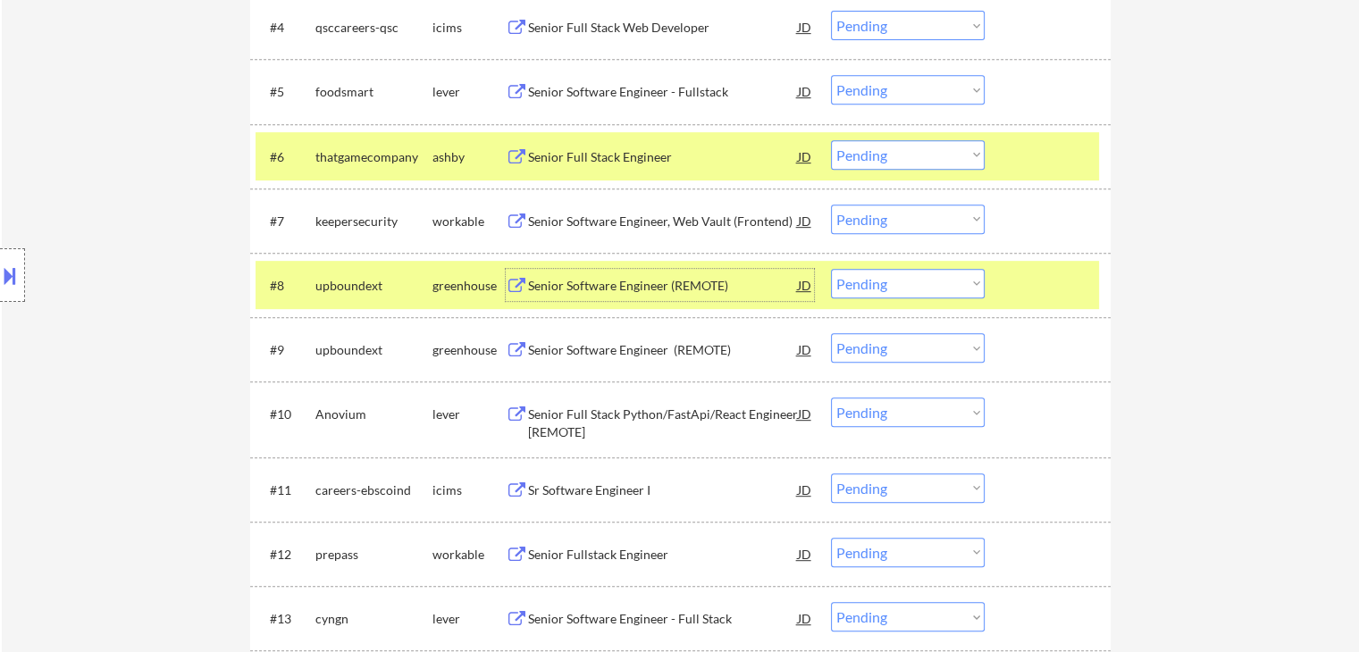
click at [910, 281] on select "Choose an option... Pending Applied Excluded (Questions) Excluded (Expired) Exc…" at bounding box center [908, 283] width 154 height 29
click at [831, 269] on select "Choose an option... Pending Applied Excluded (Questions) Excluded (Expired) Exc…" at bounding box center [908, 283] width 154 height 29
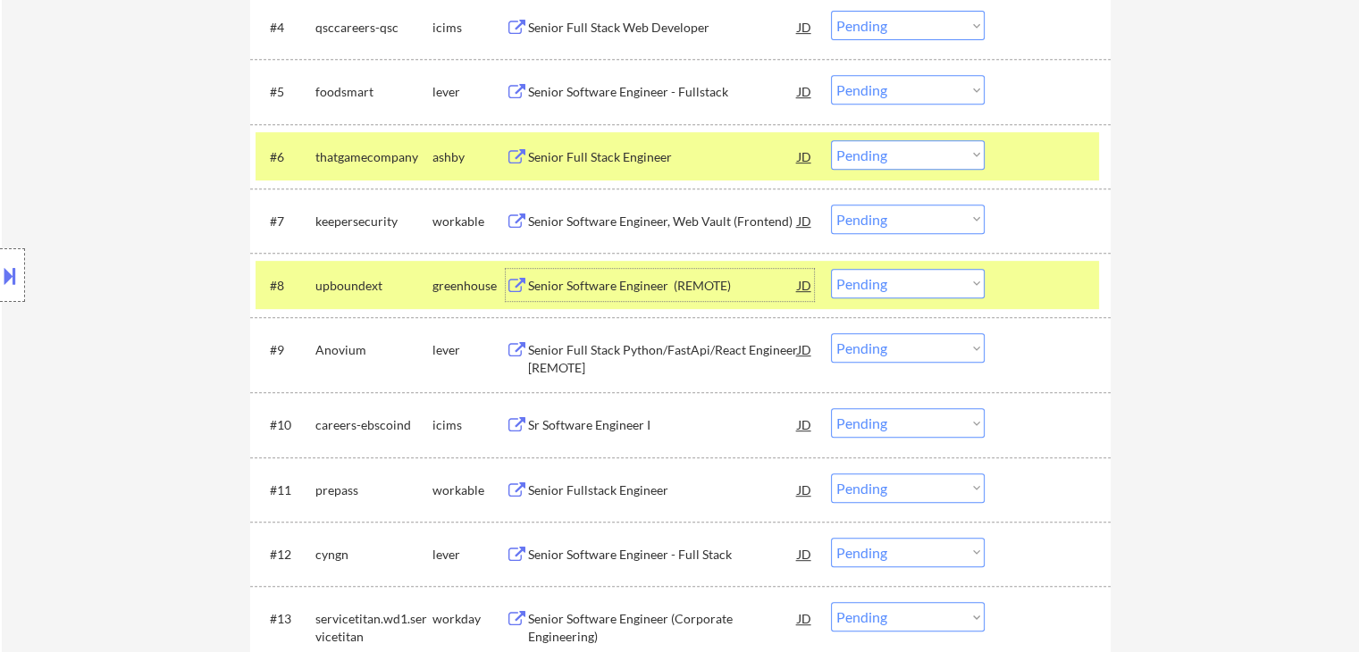
click at [598, 280] on div "Senior Software Engineer (REMOTE)" at bounding box center [663, 286] width 270 height 18
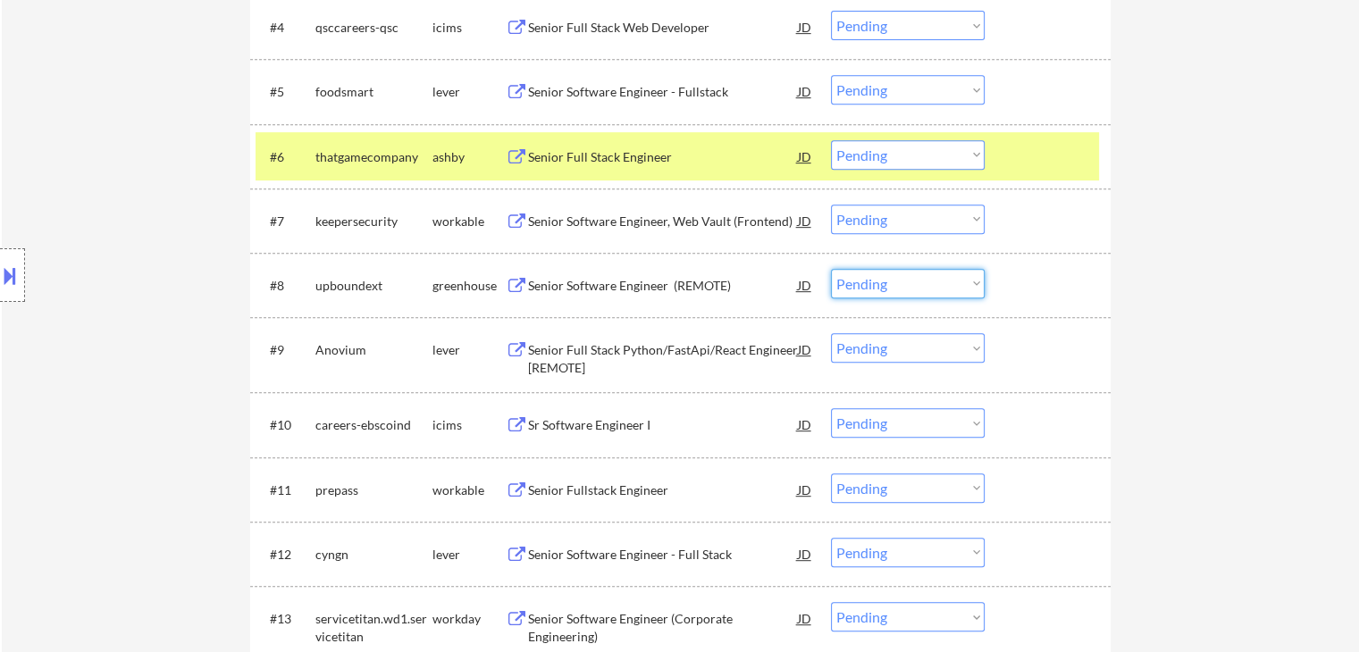
click at [868, 276] on select "Choose an option... Pending Applied Excluded (Questions) Excluded (Expired) Exc…" at bounding box center [908, 283] width 154 height 29
click at [831, 269] on select "Choose an option... Pending Applied Excluded (Questions) Excluded (Expired) Exc…" at bounding box center [908, 283] width 154 height 29
click at [1019, 150] on div at bounding box center [1049, 156] width 79 height 32
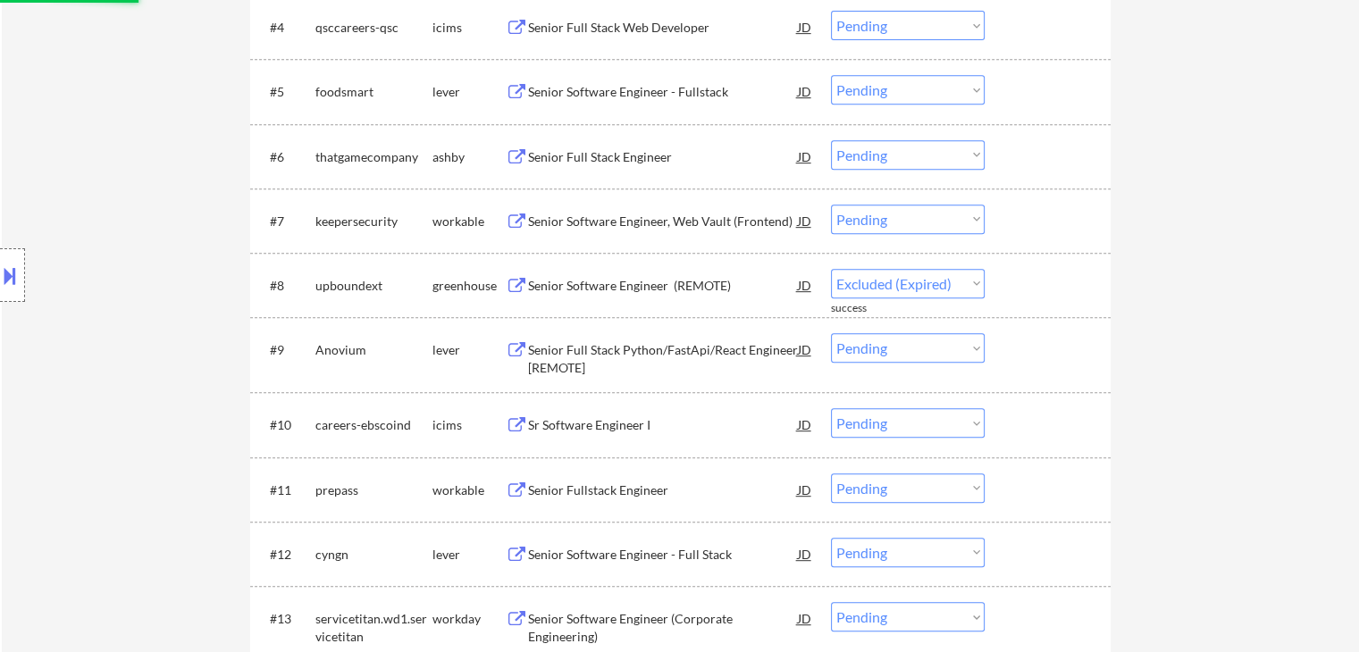
select select ""pending""
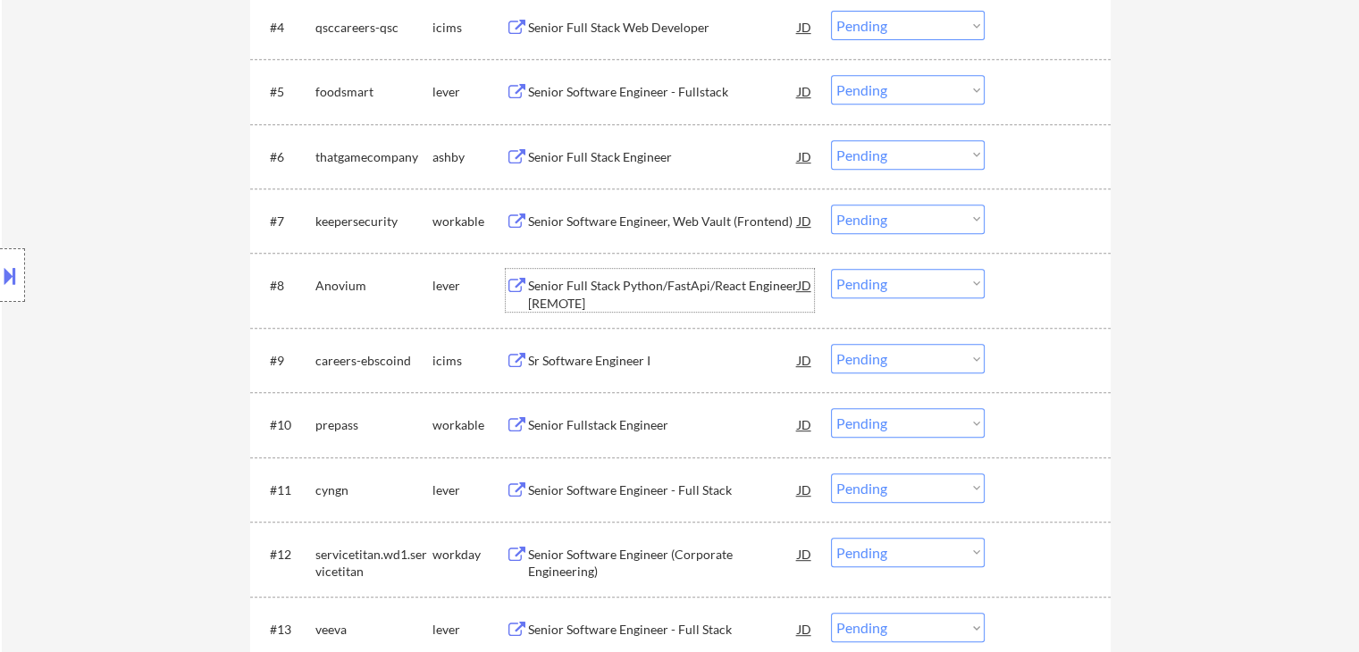
click at [659, 284] on div "Senior Full Stack Python/FastApi/React Engineer [REMOTE]" at bounding box center [663, 294] width 270 height 35
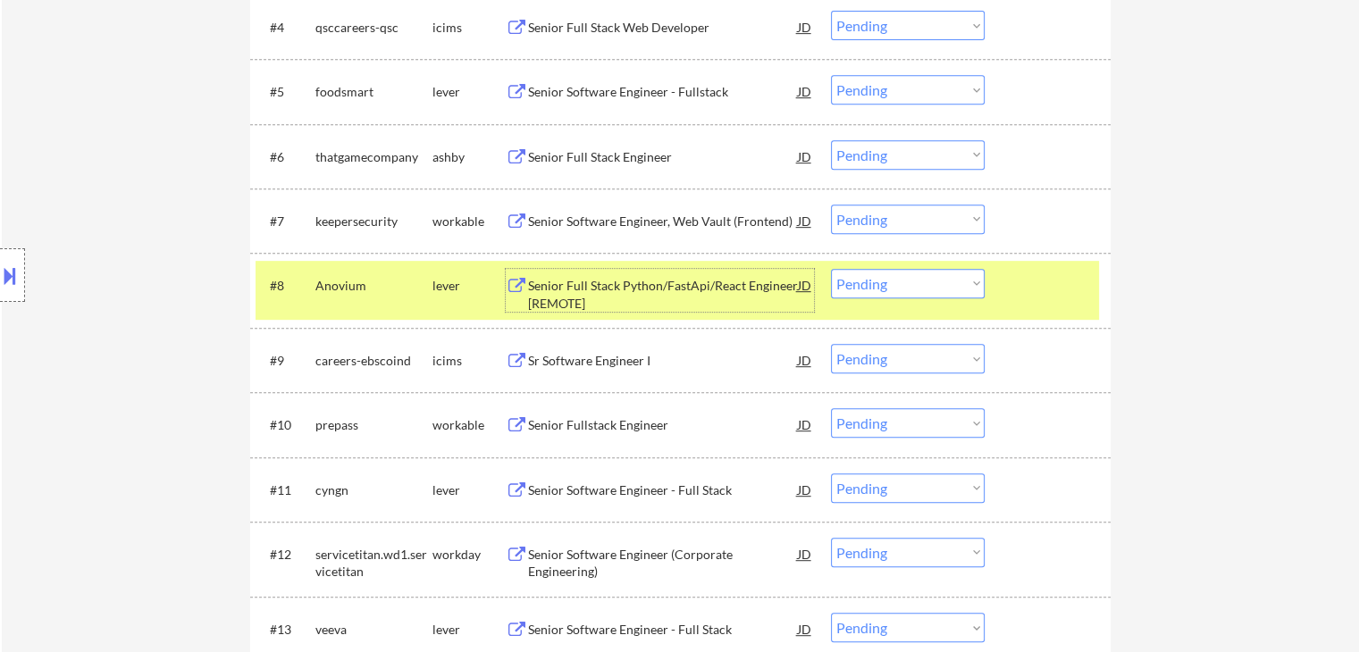
click at [1046, 297] on div at bounding box center [1049, 285] width 79 height 32
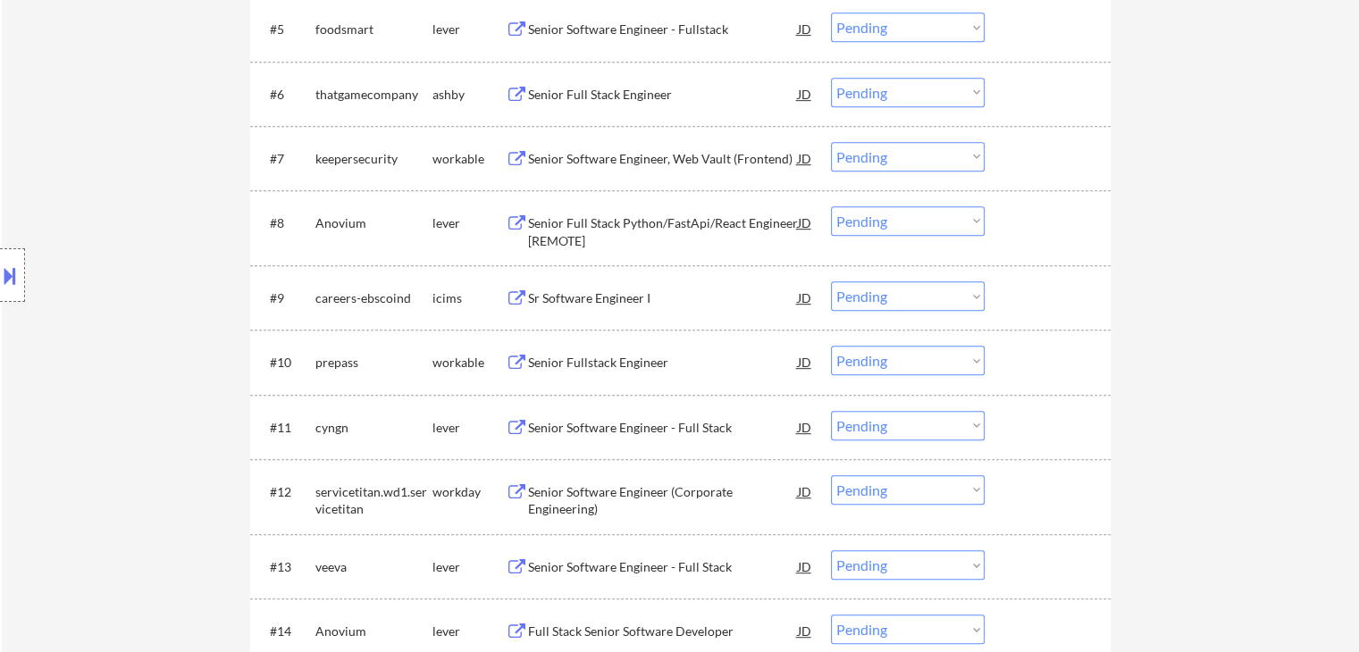
scroll to position [893, 0]
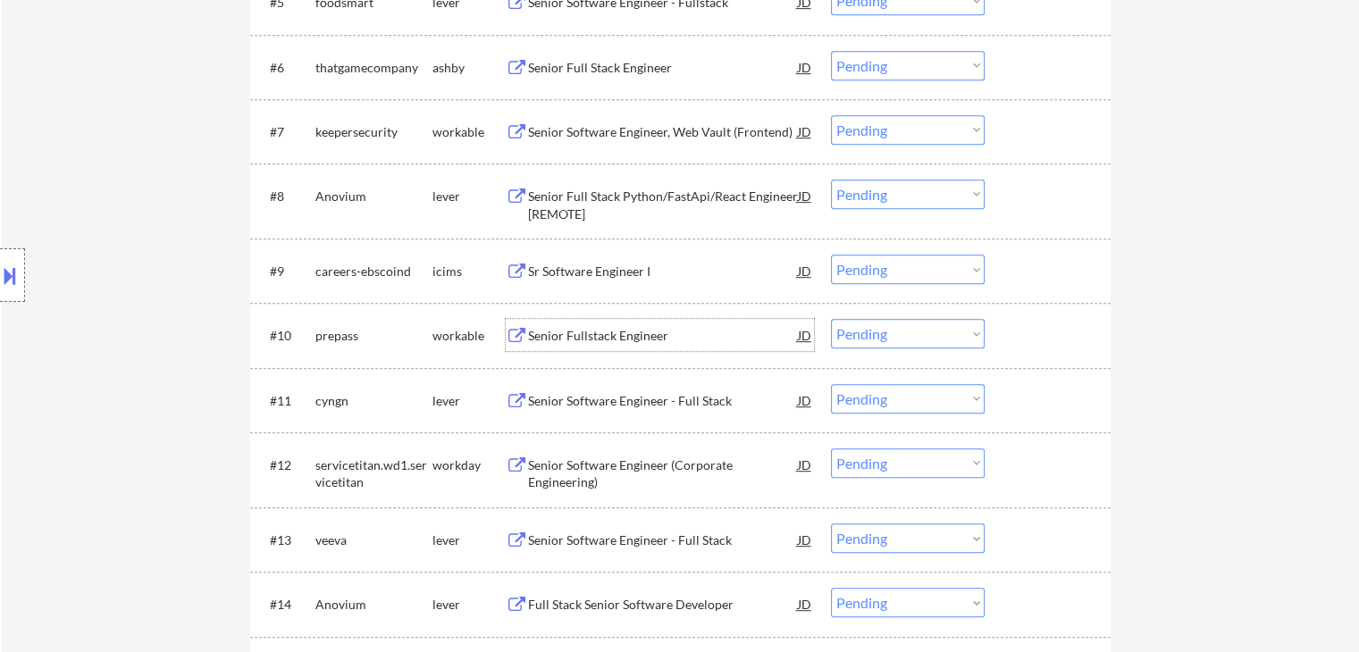
click at [626, 338] on div "Senior Fullstack Engineer" at bounding box center [663, 336] width 270 height 18
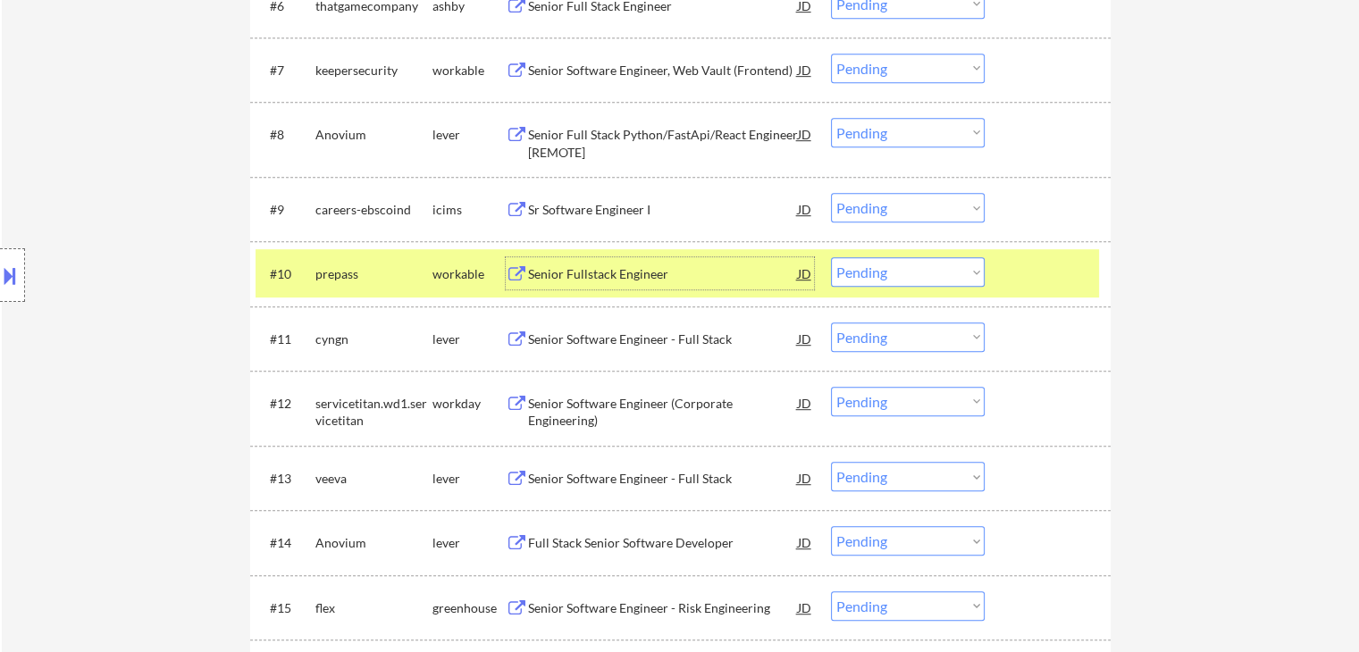
scroll to position [983, 0]
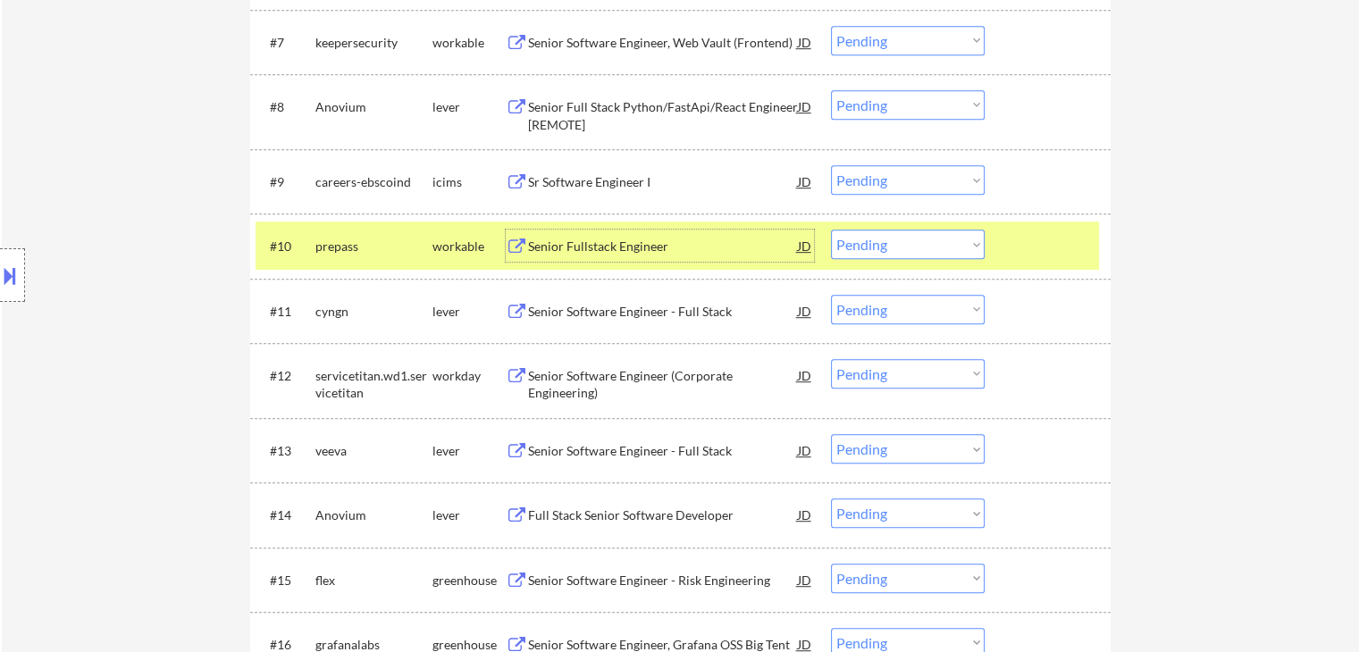
click at [924, 246] on select "Choose an option... Pending Applied Excluded (Questions) Excluded (Expired) Exc…" at bounding box center [908, 244] width 154 height 29
click at [831, 230] on select "Choose an option... Pending Applied Excluded (Questions) Excluded (Expired) Exc…" at bounding box center [908, 244] width 154 height 29
select select ""pending""
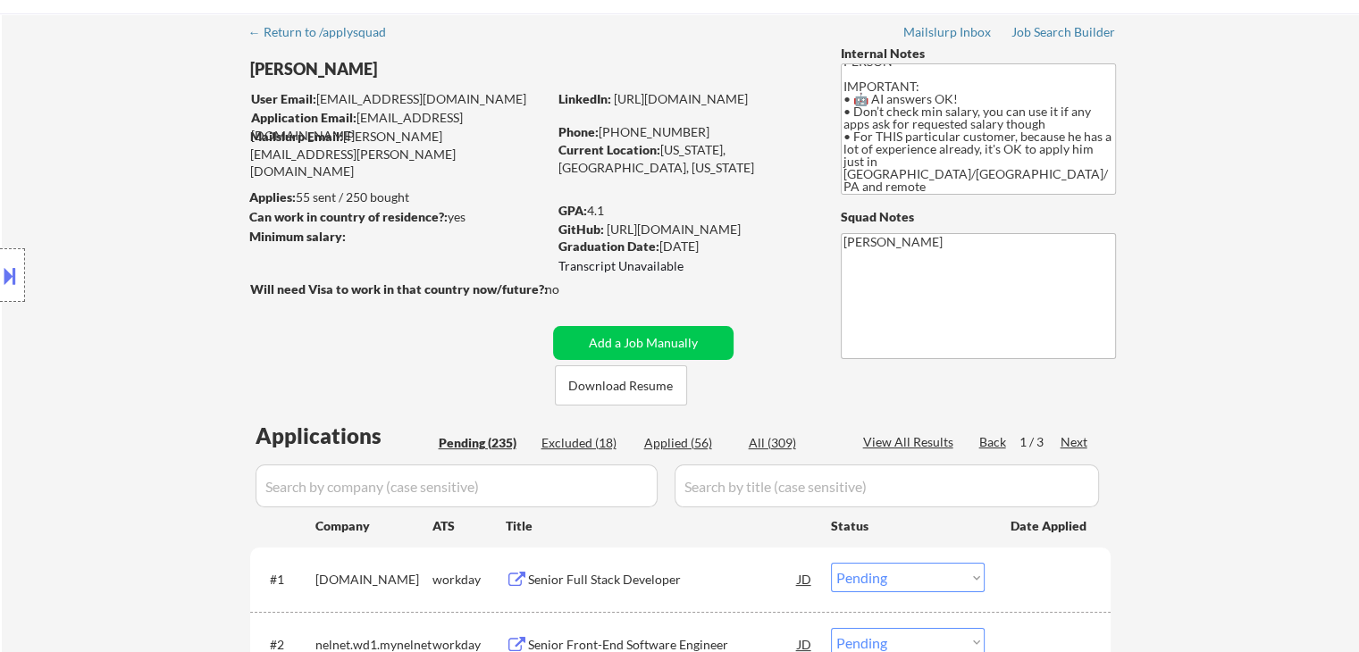
scroll to position [89, 0]
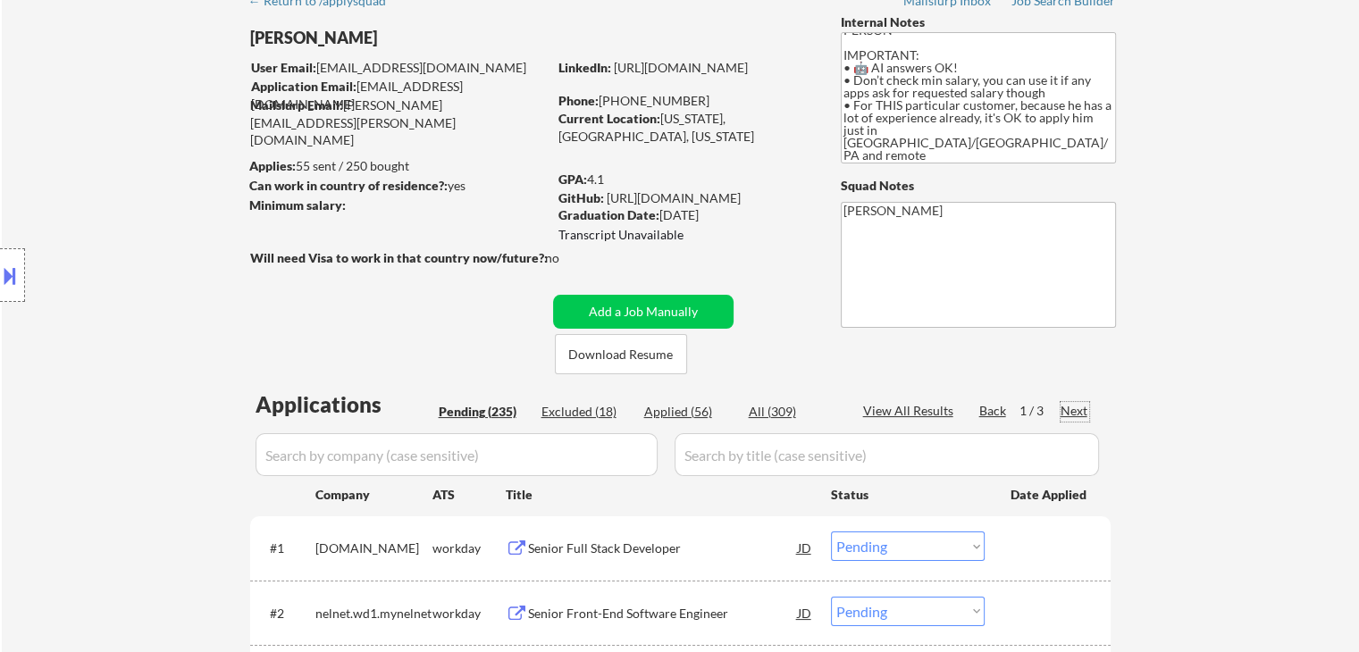
click at [1072, 404] on div "Next" at bounding box center [1074, 411] width 29 height 18
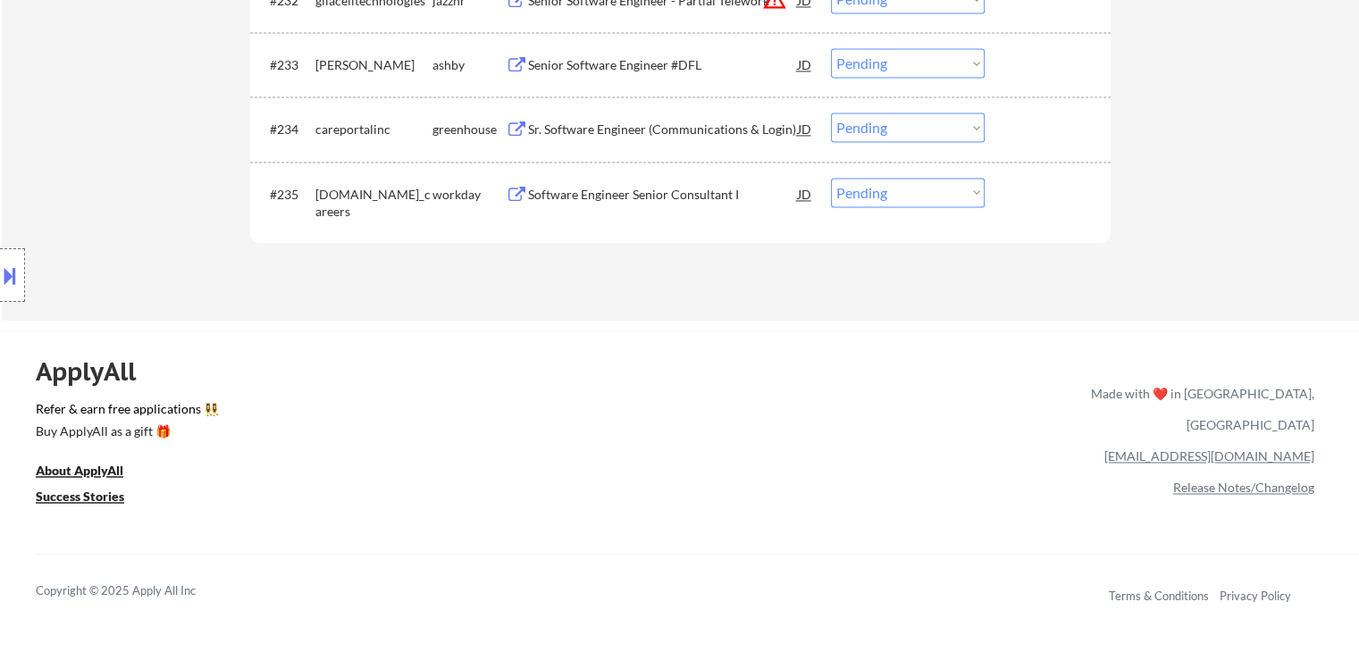
scroll to position [2680, 0]
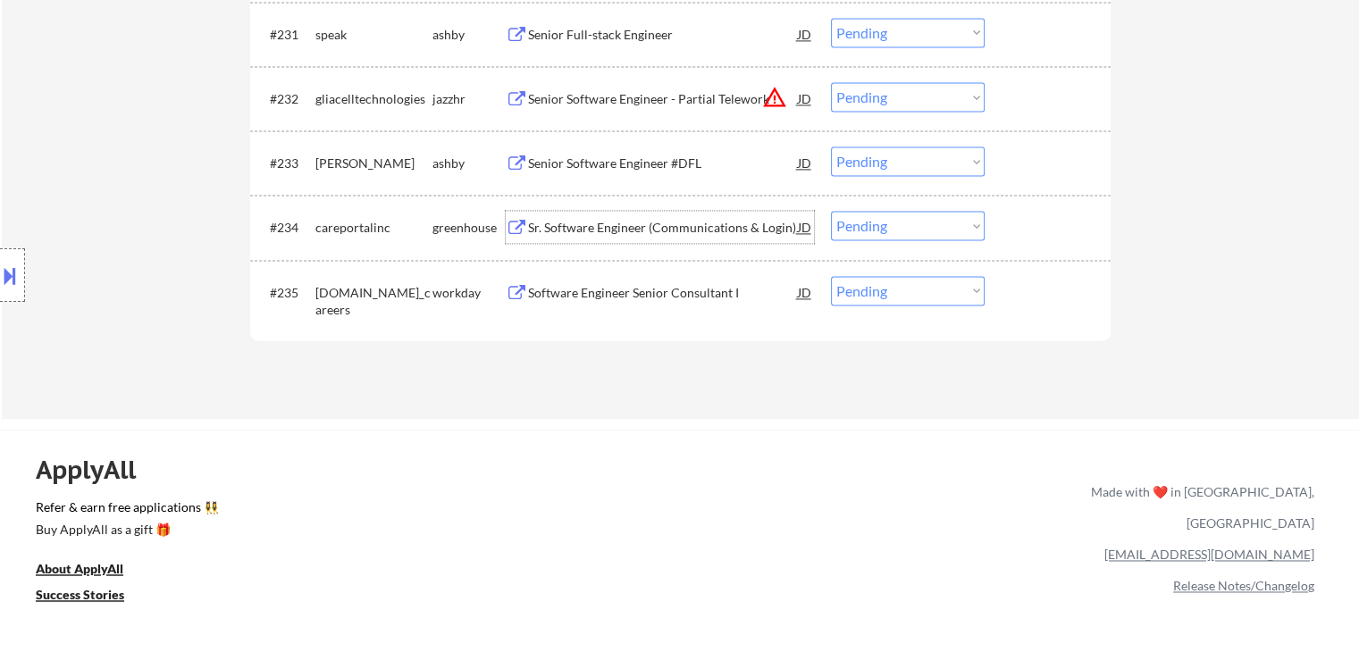
click at [592, 222] on div "Sr. Software Engineer (Communications & Login)" at bounding box center [663, 228] width 270 height 18
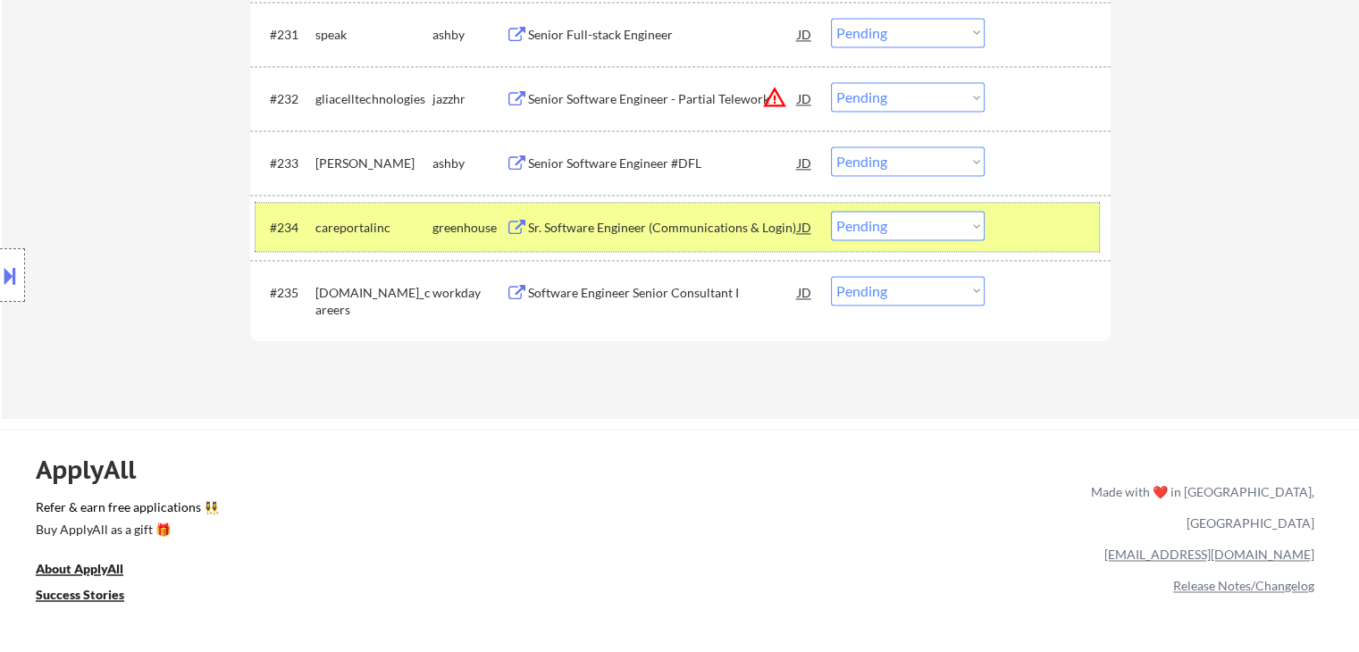
drag, startPoint x: 1045, startPoint y: 230, endPoint x: 1029, endPoint y: 229, distance: 16.1
click at [1042, 230] on div at bounding box center [1049, 227] width 79 height 32
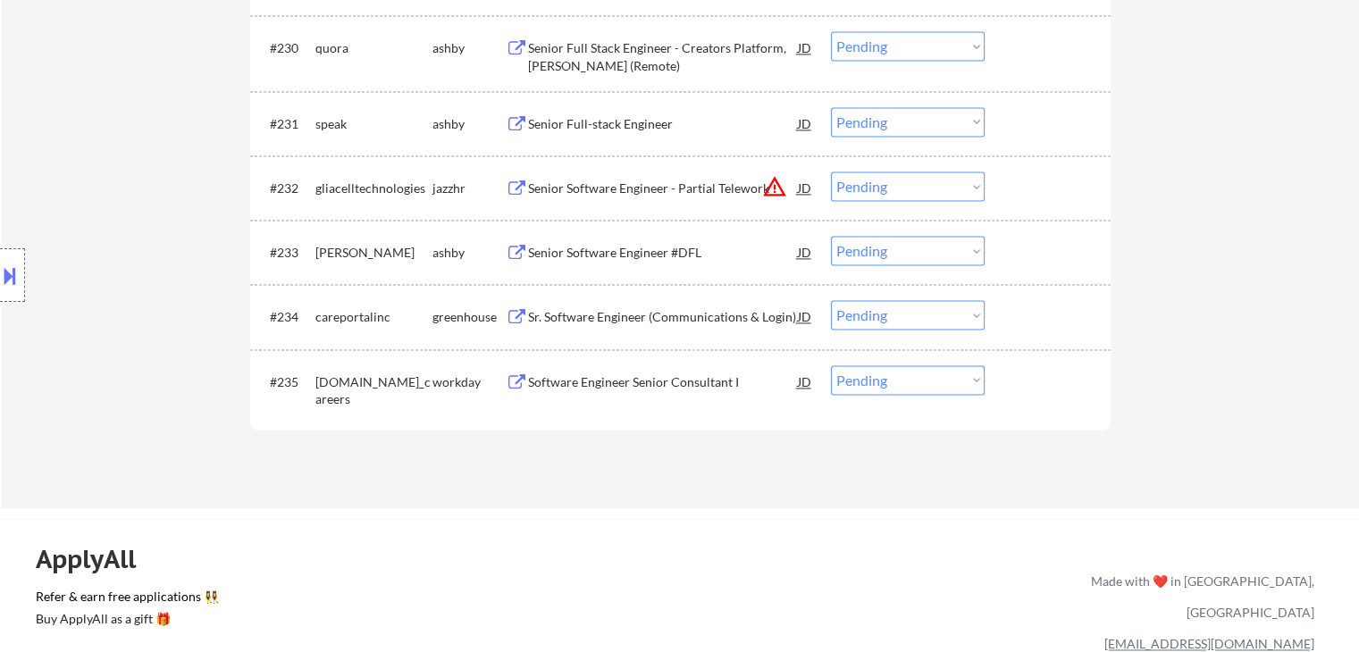
scroll to position [2590, 0]
click at [604, 252] on div "Senior Software Engineer #DFL" at bounding box center [663, 253] width 270 height 18
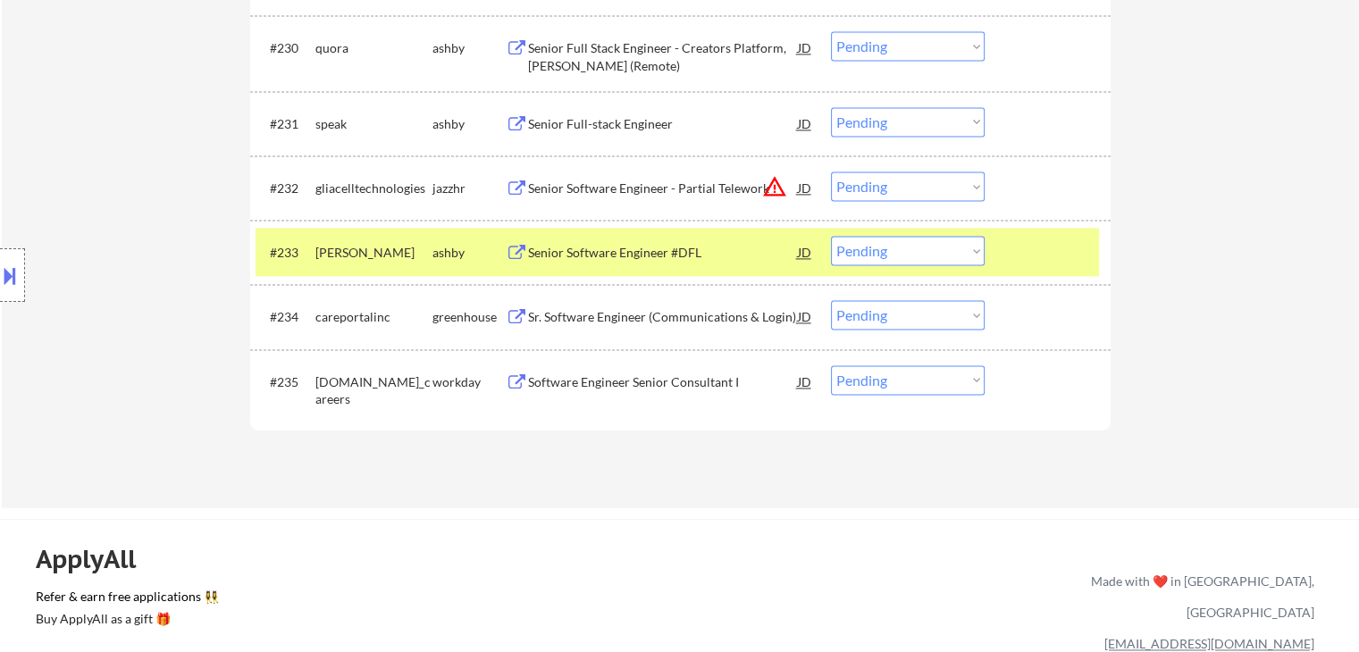
click at [0, 284] on button at bounding box center [10, 275] width 20 height 29
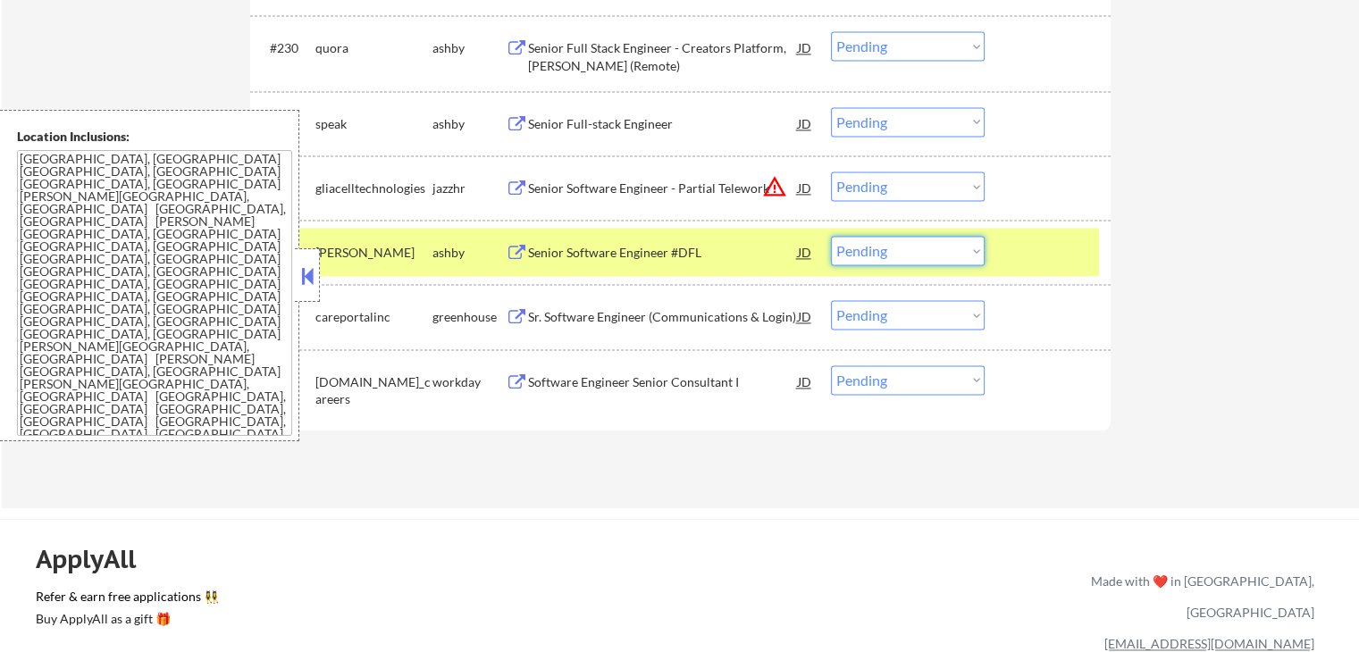
click at [899, 252] on select "Choose an option... Pending Applied Excluded (Questions) Excluded (Expired) Exc…" at bounding box center [908, 250] width 154 height 29
click at [831, 236] on select "Choose an option... Pending Applied Excluded (Questions) Excluded (Expired) Exc…" at bounding box center [908, 250] width 154 height 29
click at [309, 264] on button at bounding box center [307, 276] width 20 height 27
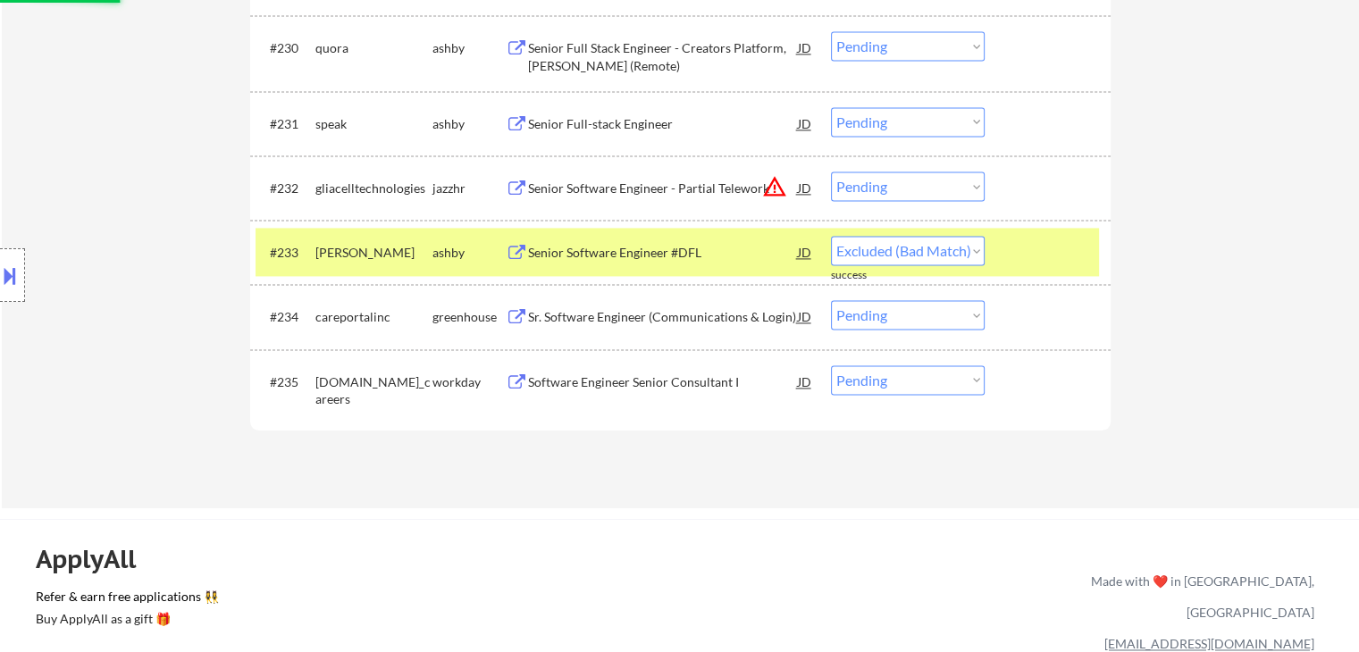
select select ""pending""
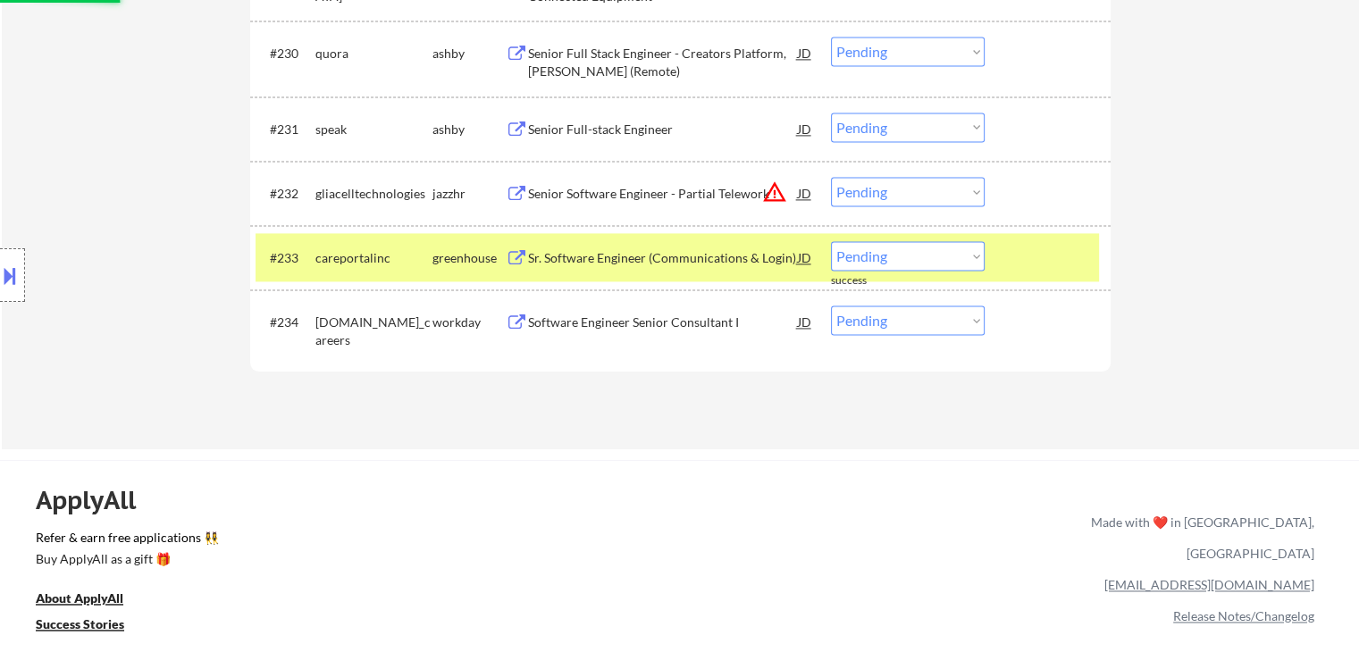
scroll to position [2501, 0]
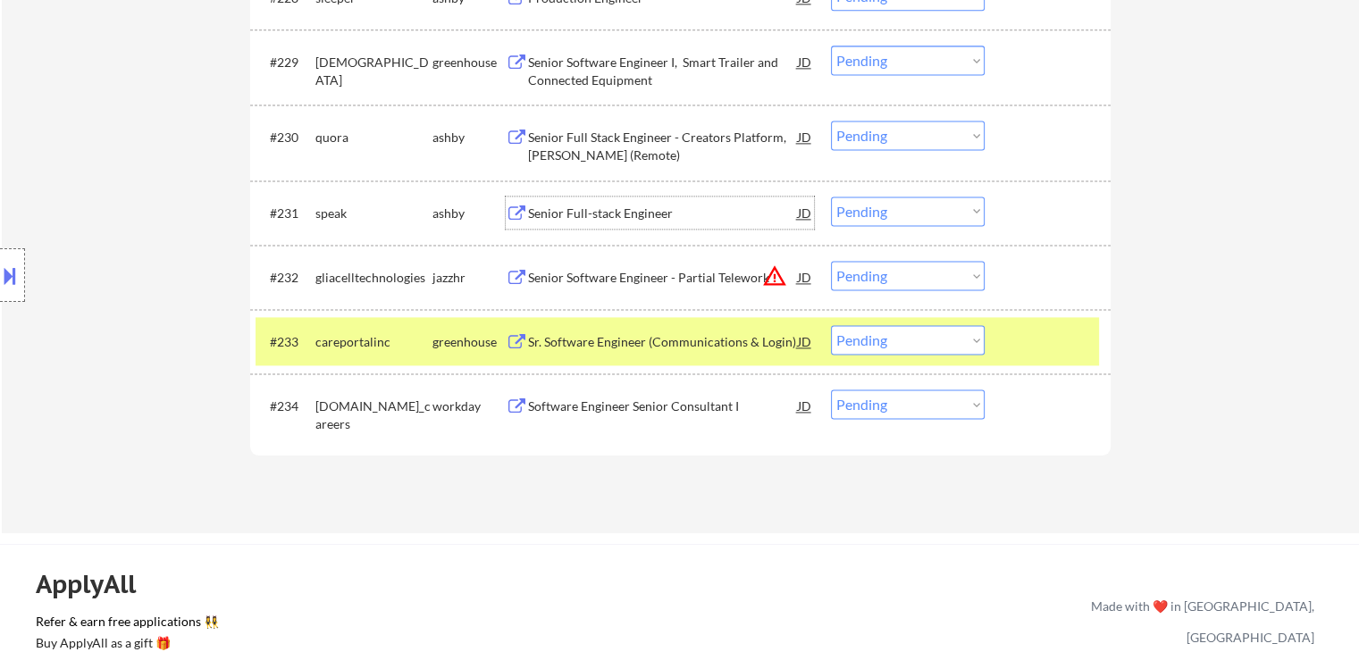
click at [624, 208] on div "Senior Full-stack Engineer" at bounding box center [663, 214] width 270 height 18
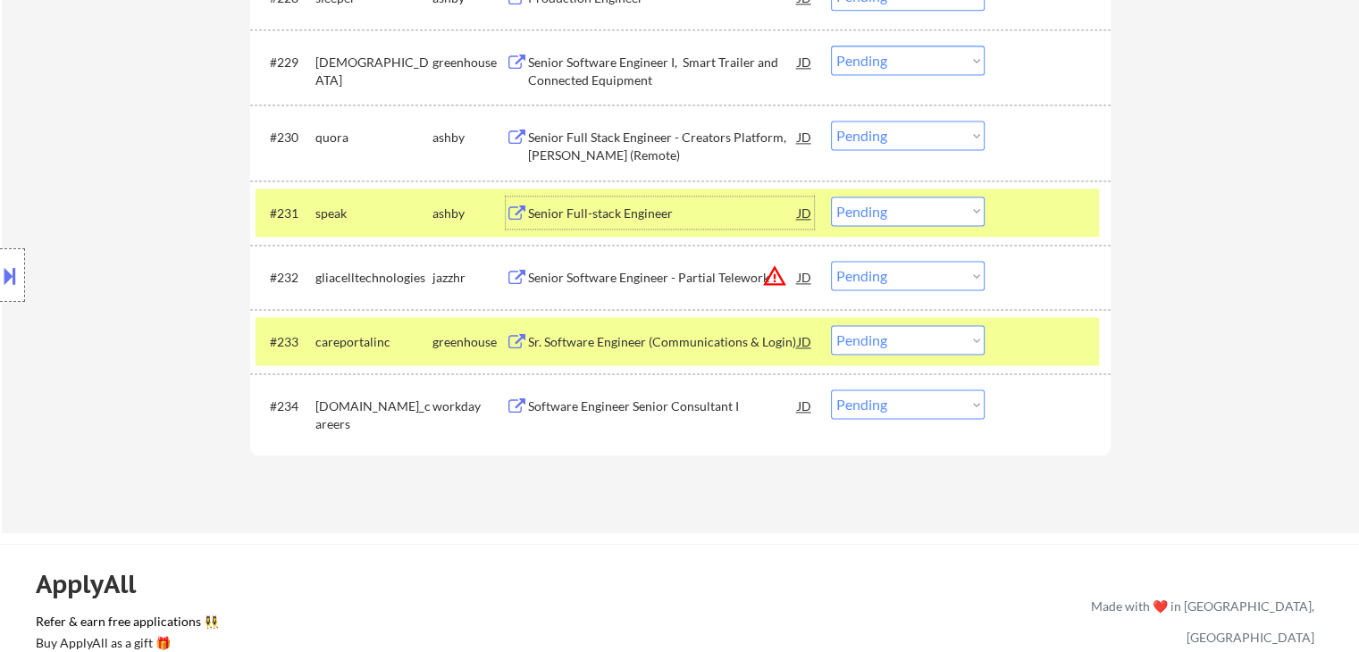
click at [923, 215] on select "Choose an option... Pending Applied Excluded (Questions) Excluded (Expired) Exc…" at bounding box center [908, 211] width 154 height 29
click at [831, 197] on select "Choose an option... Pending Applied Excluded (Questions) Excluded (Expired) Exc…" at bounding box center [908, 211] width 154 height 29
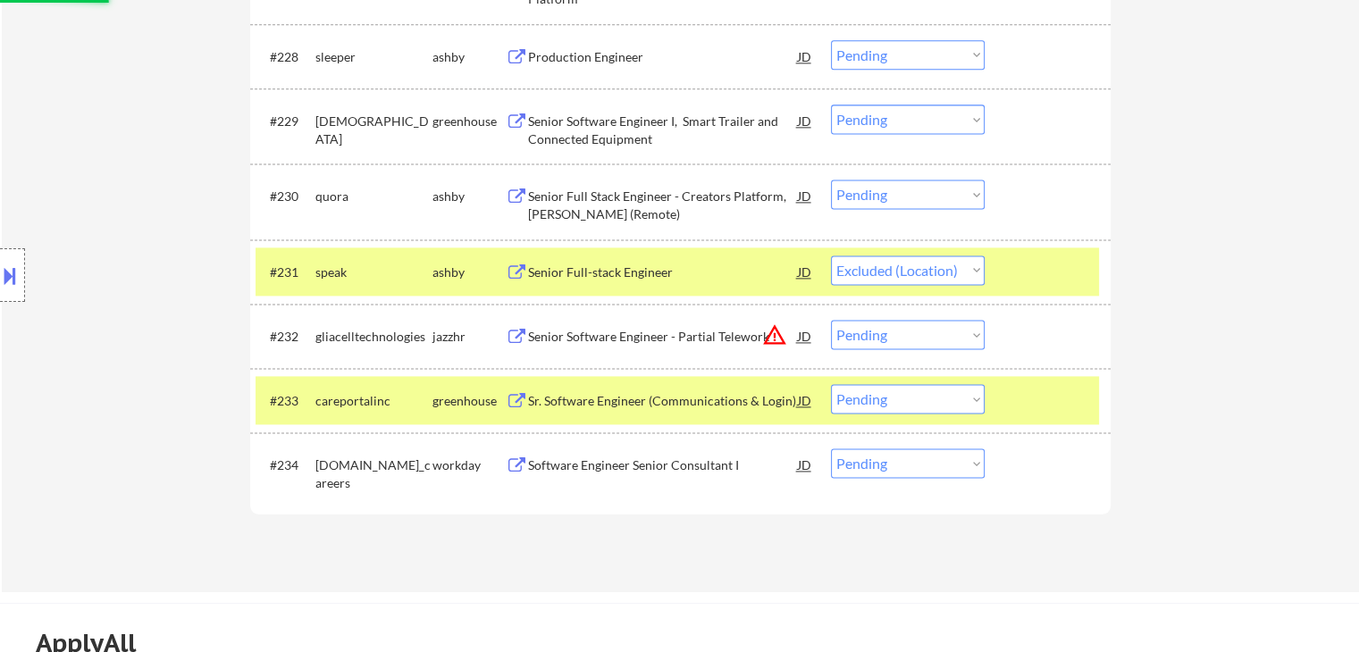
scroll to position [2412, 0]
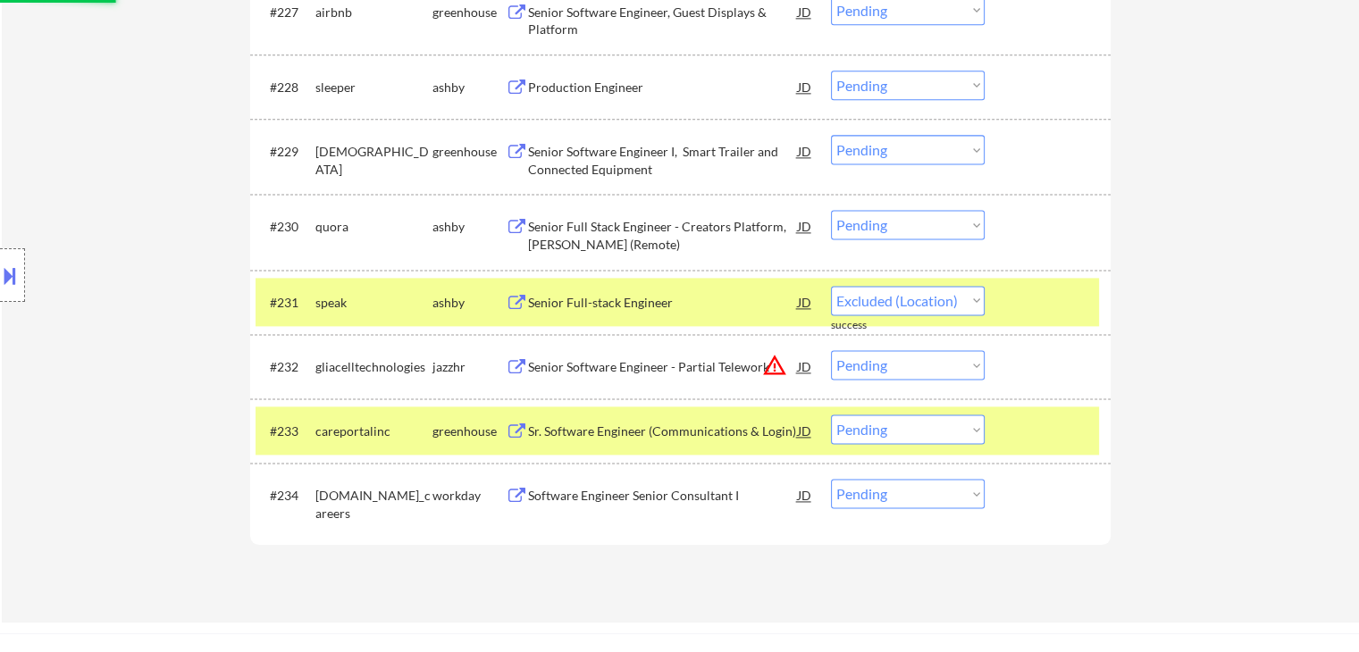
select select ""pending""
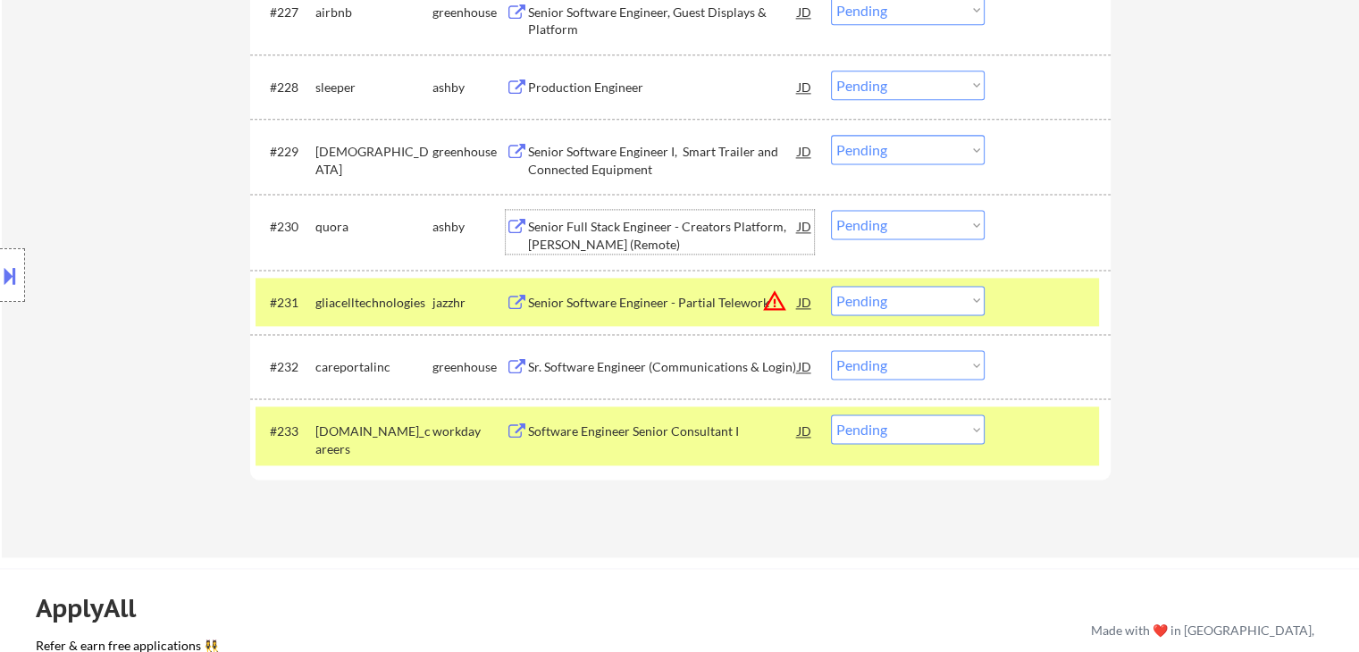
click at [632, 229] on div "Senior Full Stack Engineer - Creators Platform, [PERSON_NAME] (Remote)" at bounding box center [663, 235] width 270 height 35
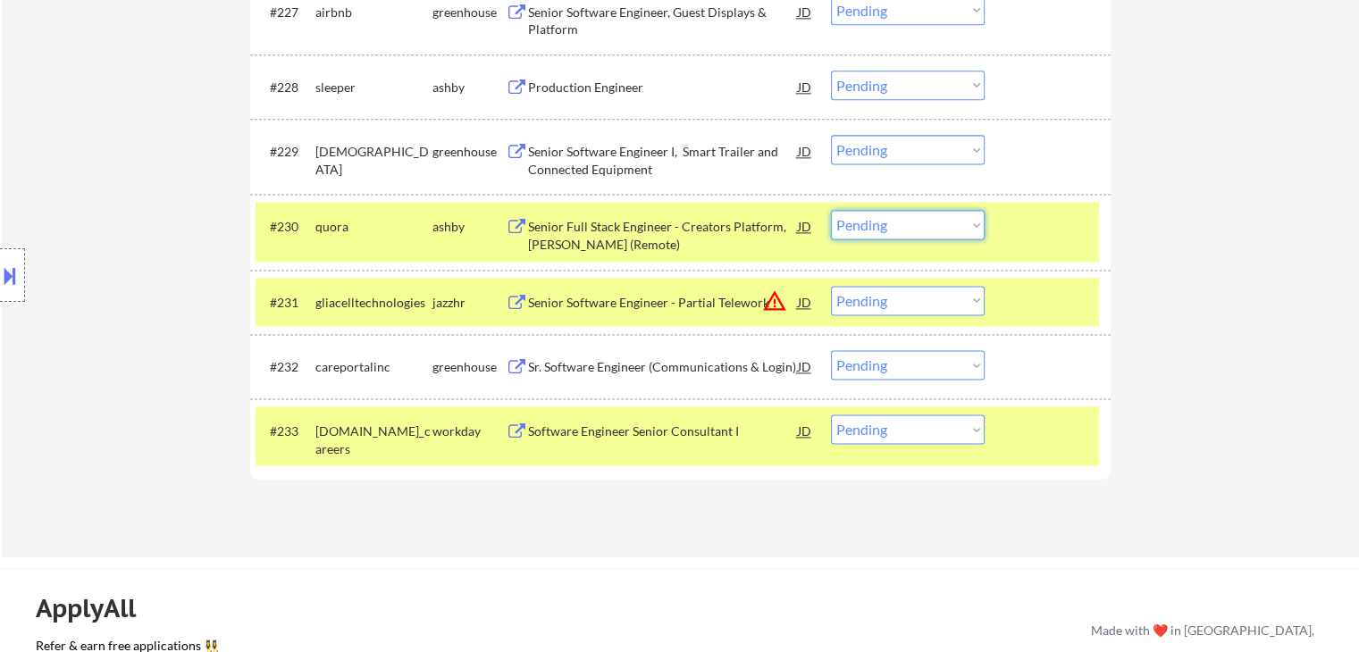
click at [896, 226] on select "Choose an option... Pending Applied Excluded (Questions) Excluded (Expired) Exc…" at bounding box center [908, 224] width 154 height 29
click at [831, 210] on select "Choose an option... Pending Applied Excluded (Questions) Excluded (Expired) Exc…" at bounding box center [908, 224] width 154 height 29
select select ""pending""
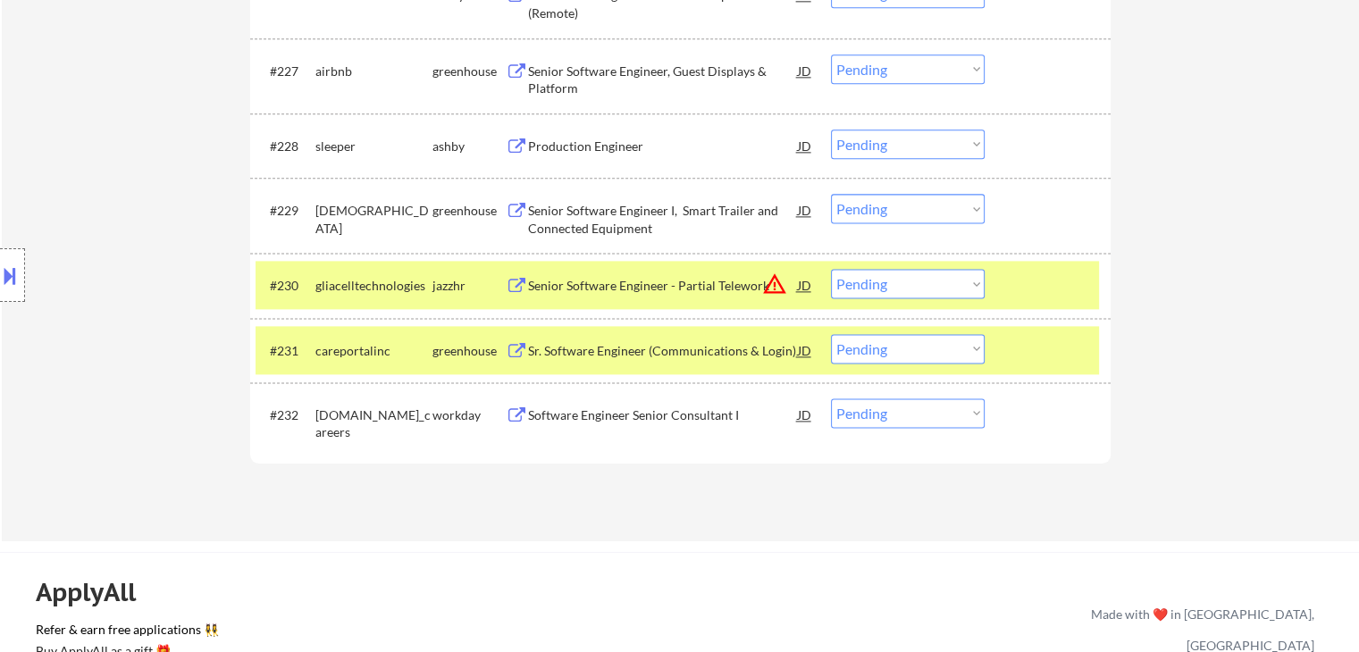
scroll to position [2322, 0]
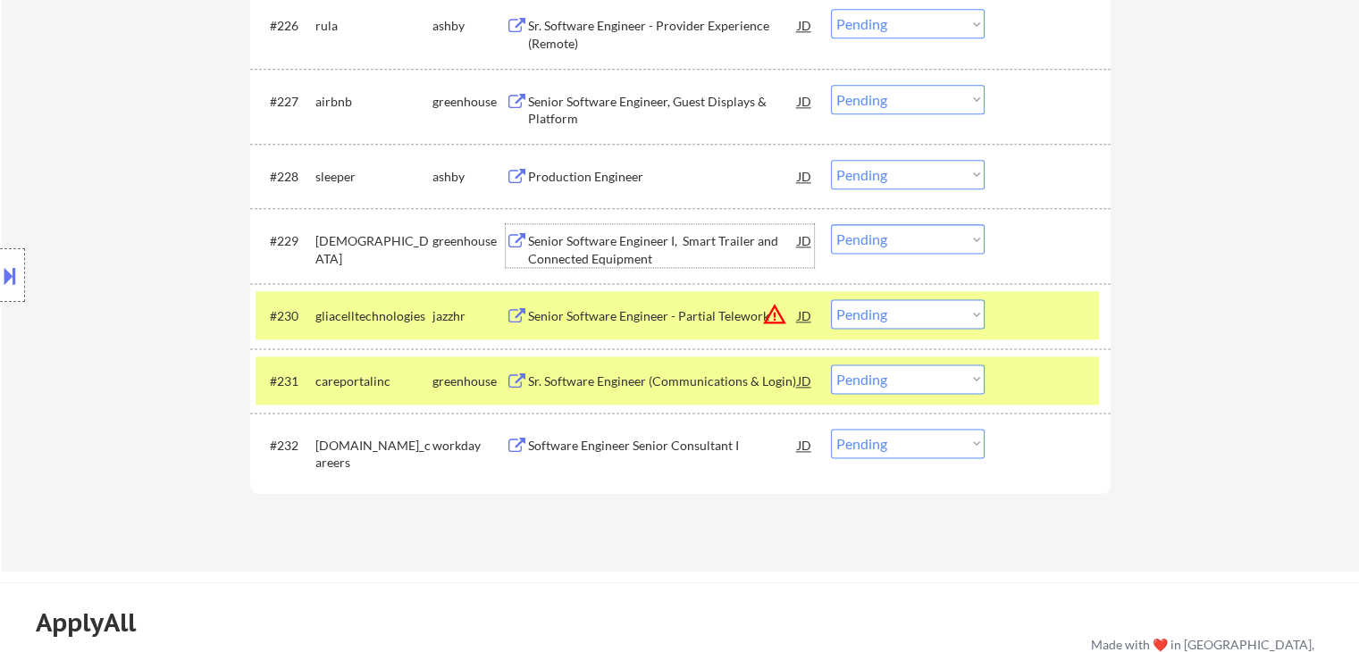
click at [606, 248] on div "Senior Software Engineer I, Smart Trailer and Connected Equipment" at bounding box center [663, 249] width 270 height 35
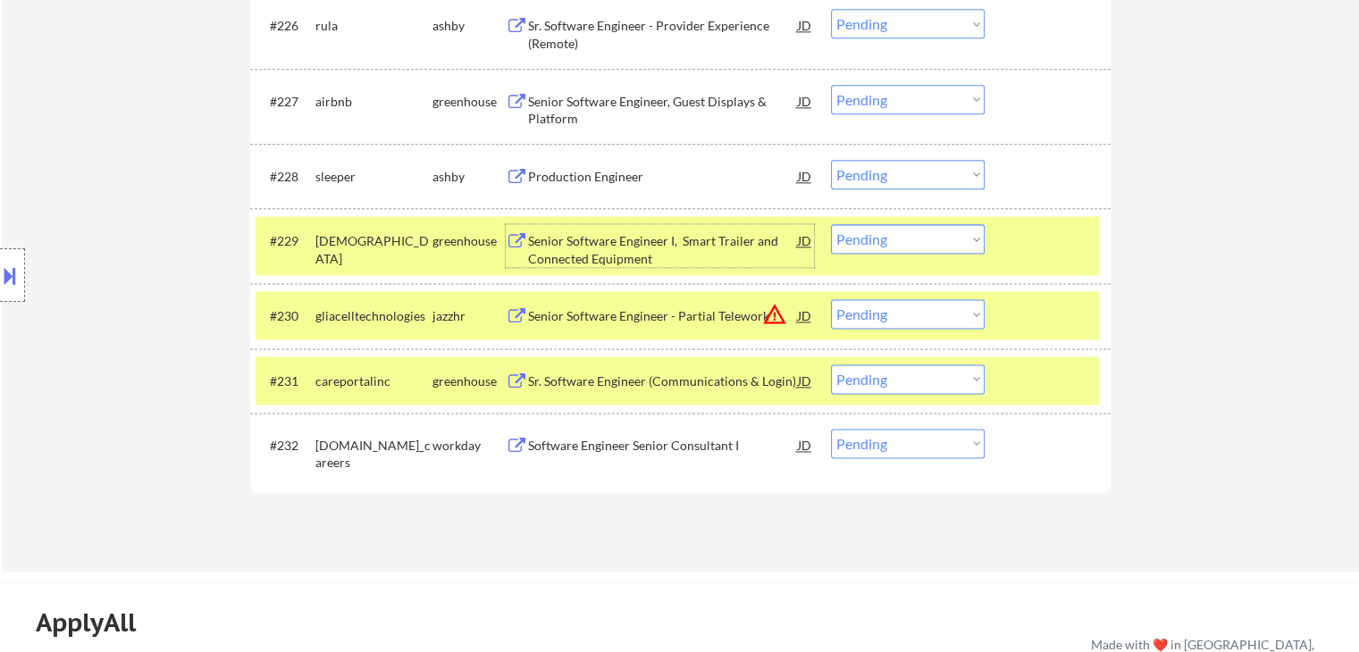
click at [913, 247] on select "Choose an option... Pending Applied Excluded (Questions) Excluded (Expired) Exc…" at bounding box center [908, 238] width 154 height 29
click at [831, 224] on select "Choose an option... Pending Applied Excluded (Questions) Excluded (Expired) Exc…" at bounding box center [908, 238] width 154 height 29
select select ""pending""
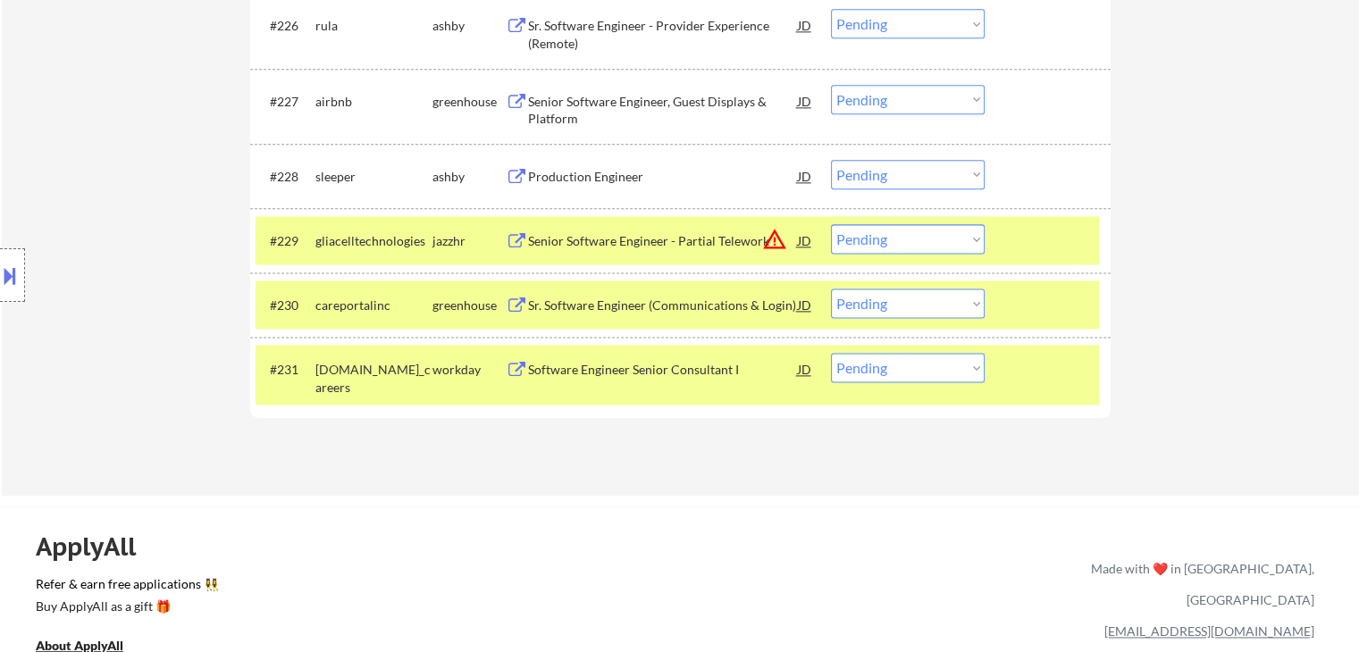
click at [590, 169] on div "Production Engineer" at bounding box center [663, 177] width 270 height 18
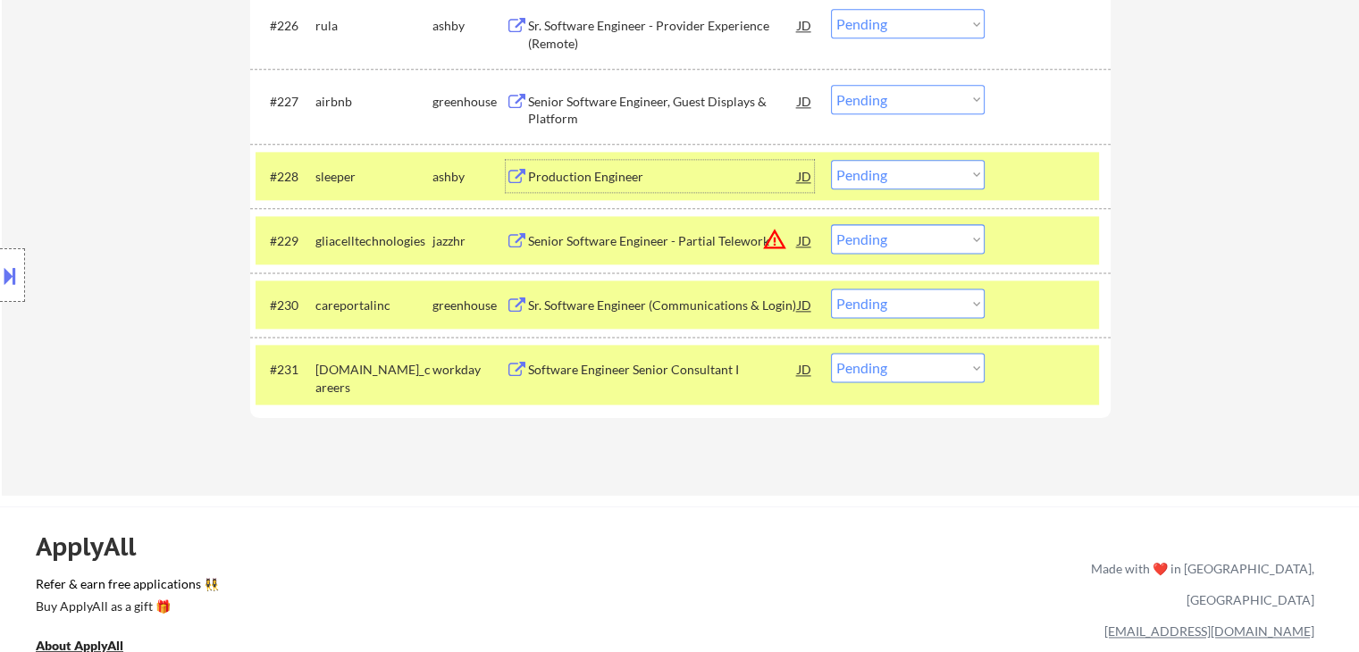
click at [867, 180] on select "Choose an option... Pending Applied Excluded (Questions) Excluded (Expired) Exc…" at bounding box center [908, 174] width 154 height 29
click at [831, 160] on select "Choose an option... Pending Applied Excluded (Questions) Excluded (Expired) Exc…" at bounding box center [908, 174] width 154 height 29
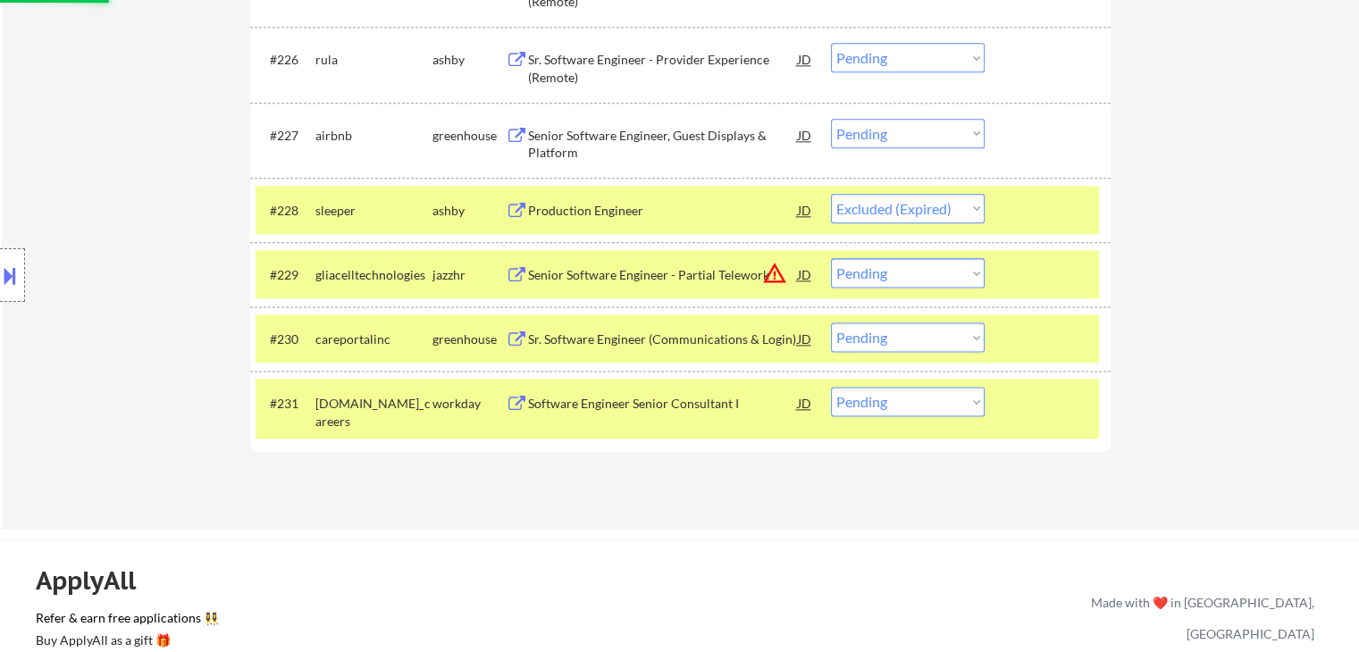
scroll to position [2233, 0]
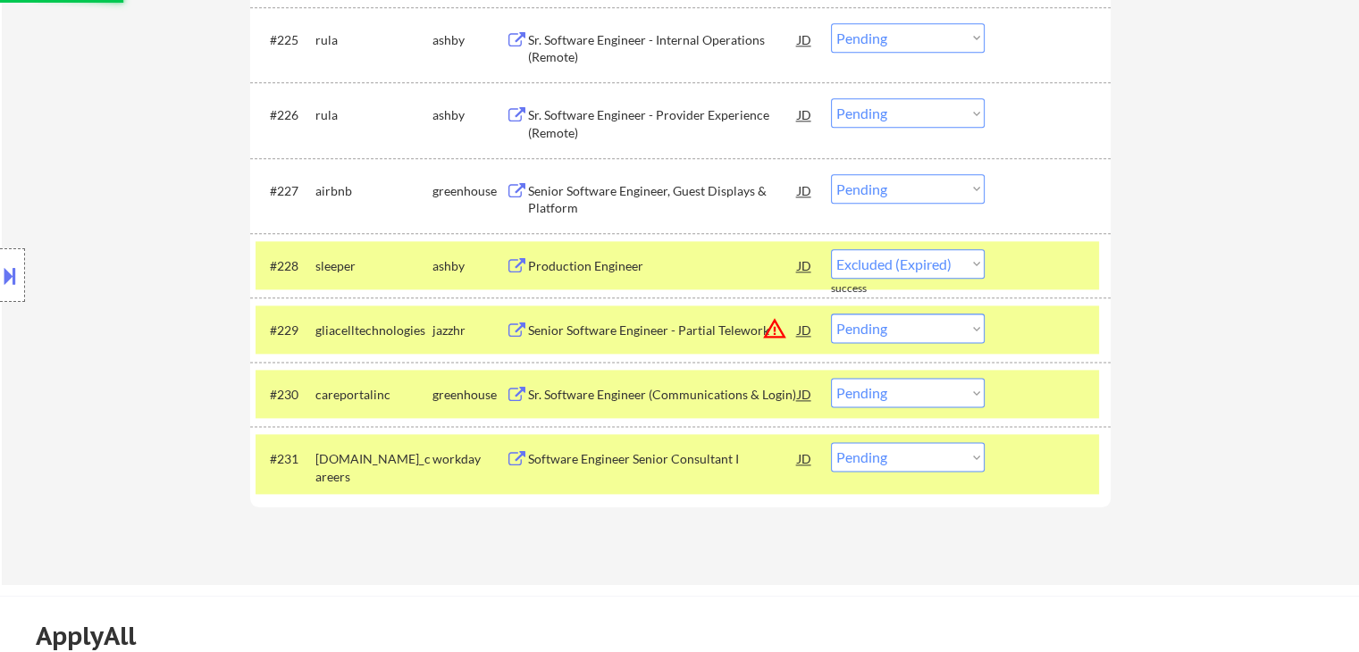
select select ""pending""
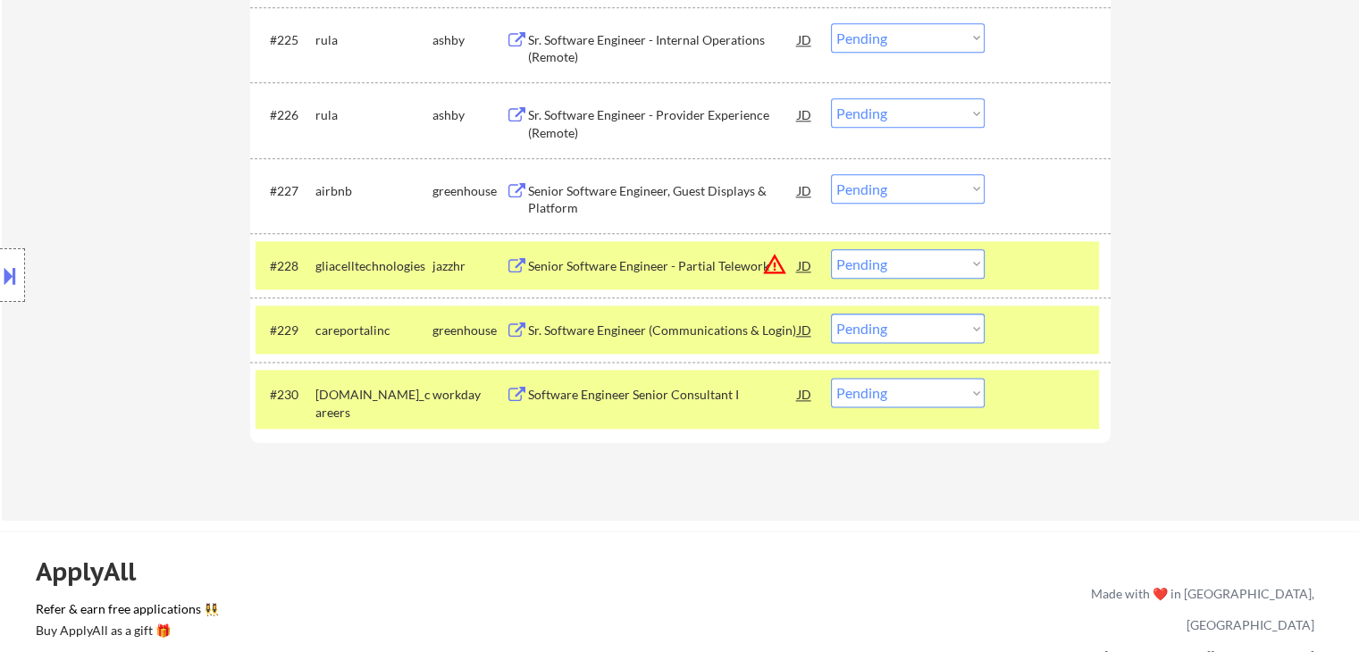
click at [640, 188] on div "Senior Software Engineer, Guest Displays & Platform" at bounding box center [663, 199] width 270 height 35
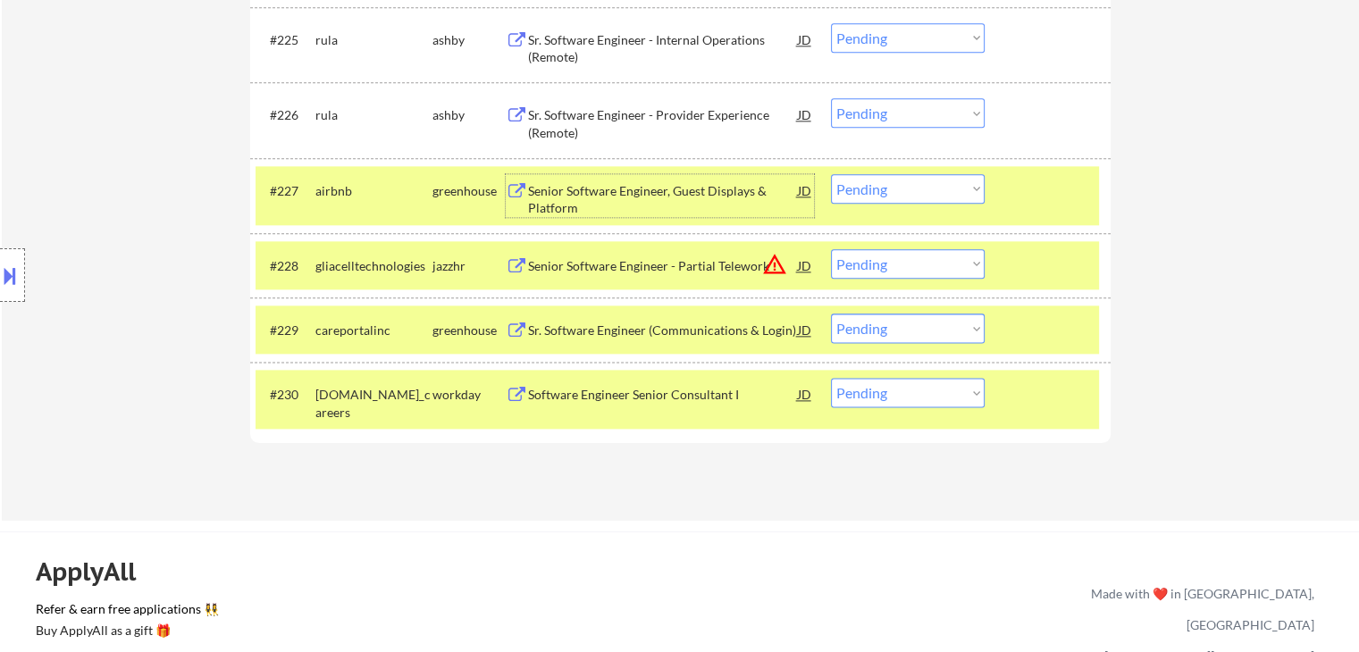
click at [894, 197] on select "Choose an option... Pending Applied Excluded (Questions) Excluded (Expired) Exc…" at bounding box center [908, 188] width 154 height 29
click at [831, 174] on select "Choose an option... Pending Applied Excluded (Questions) Excluded (Expired) Exc…" at bounding box center [908, 188] width 154 height 29
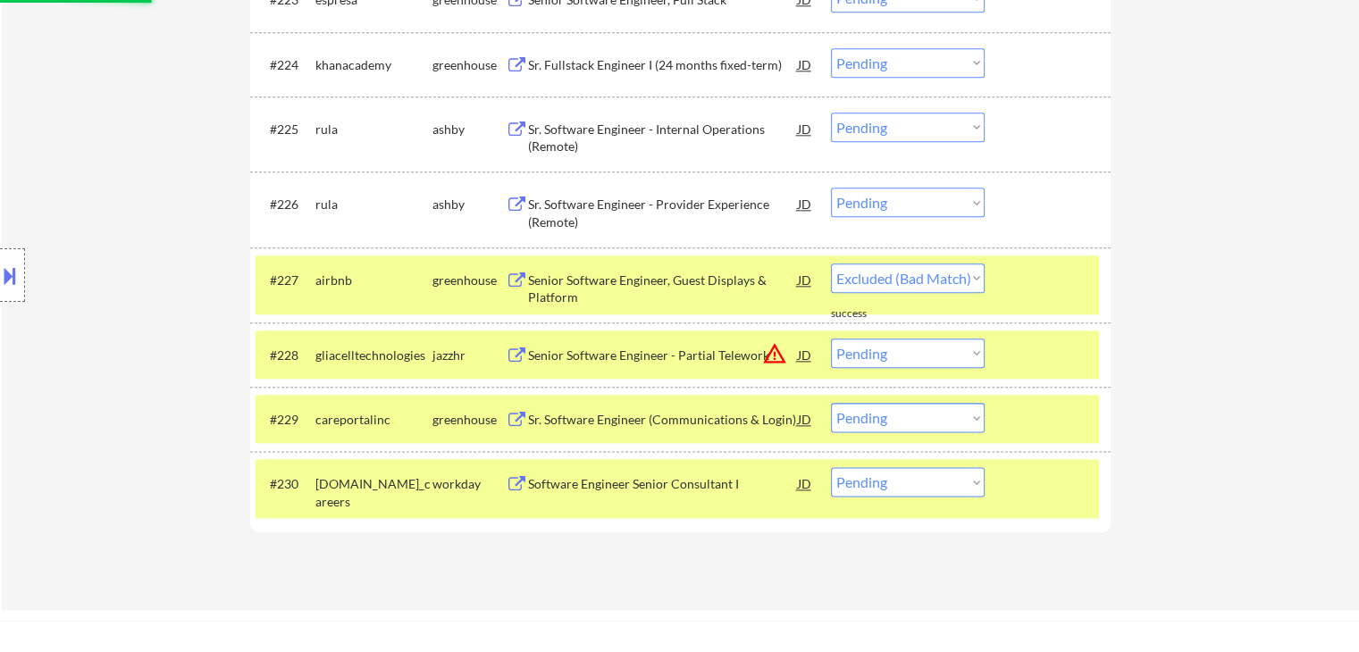
select select ""pending""
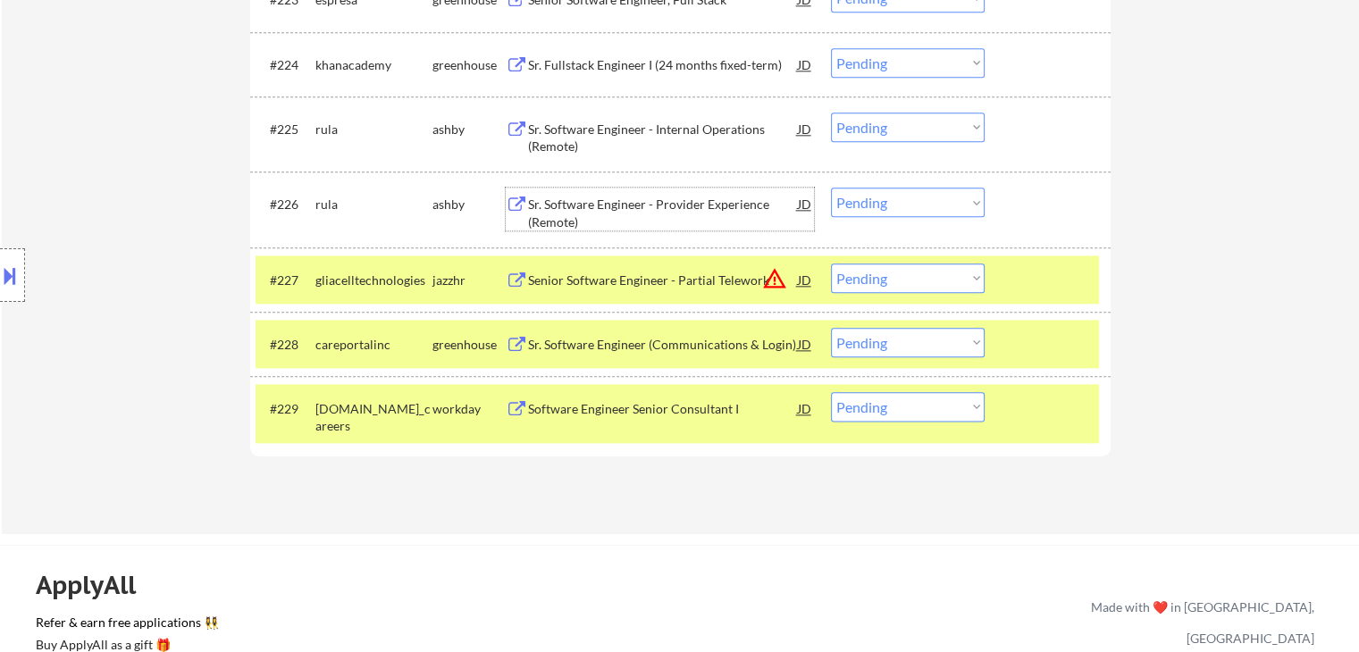
click at [639, 206] on div "Sr. Software Engineer - Provider Experience (Remote)" at bounding box center [663, 213] width 270 height 35
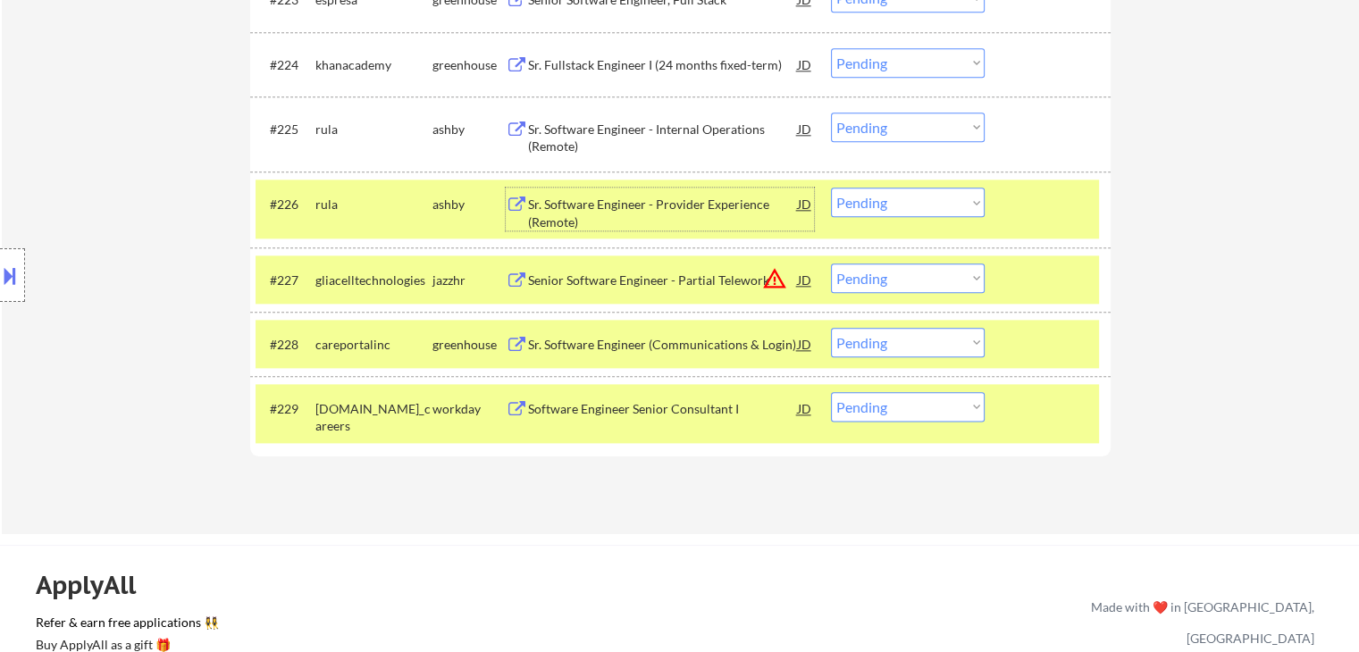
click at [868, 206] on select "Choose an option... Pending Applied Excluded (Questions) Excluded (Expired) Exc…" at bounding box center [908, 202] width 154 height 29
click at [831, 188] on select "Choose an option... Pending Applied Excluded (Questions) Excluded (Expired) Exc…" at bounding box center [908, 202] width 154 height 29
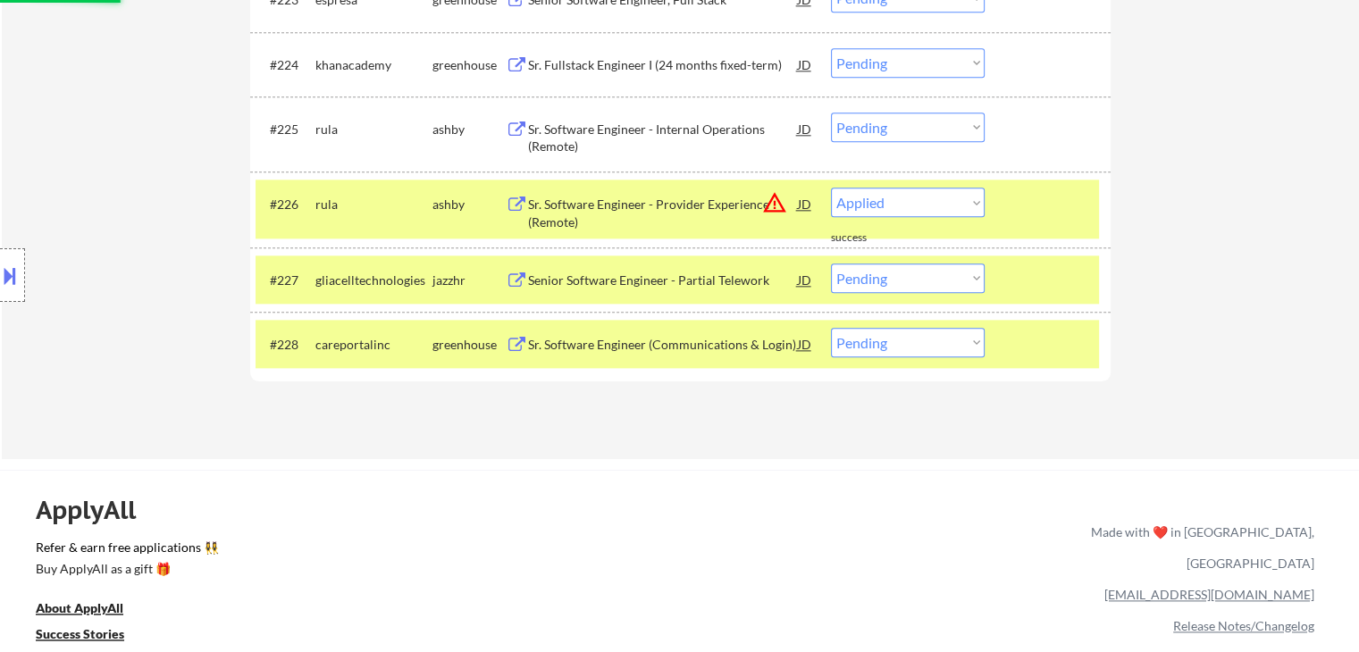
select select ""pending""
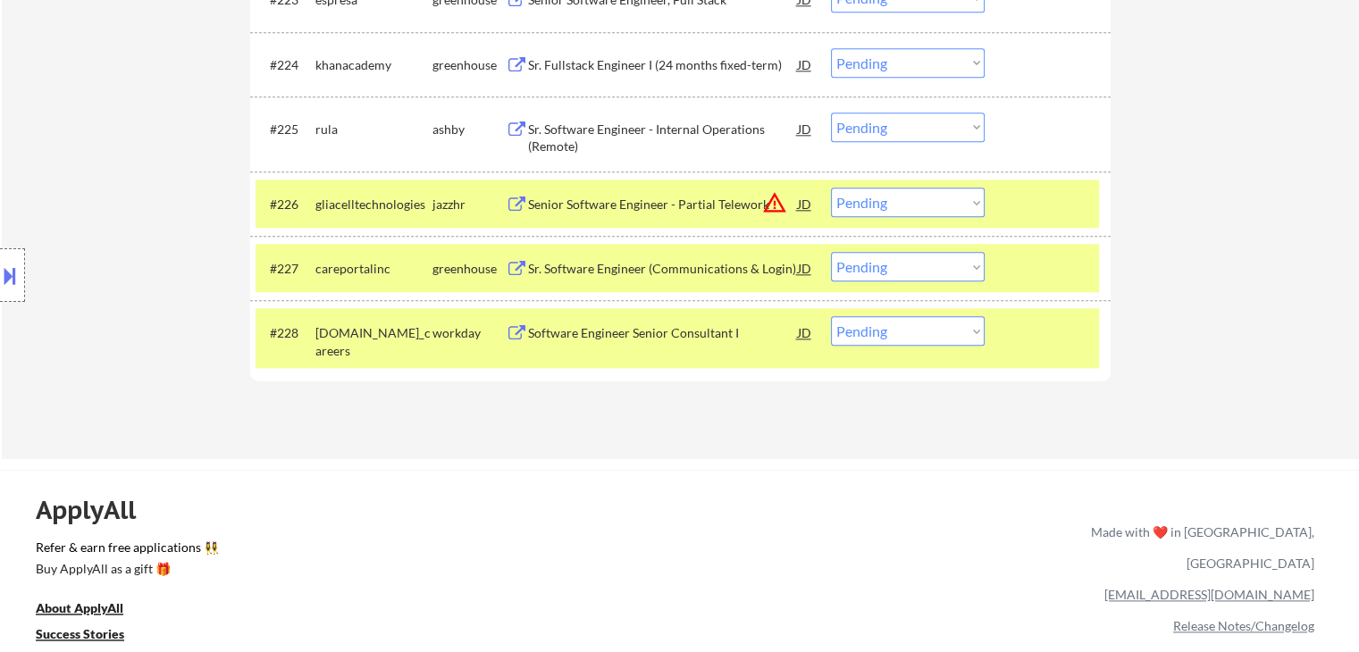
scroll to position [2054, 0]
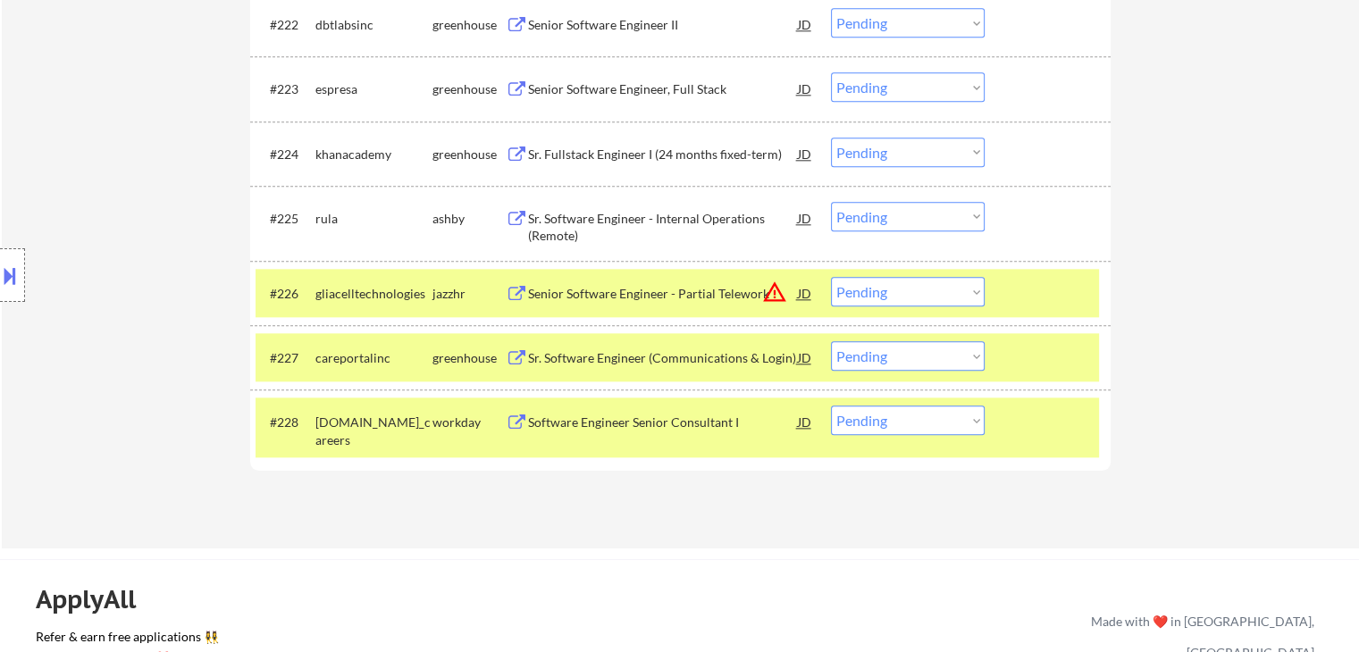
click at [650, 223] on div "Sr. Software Engineer - Internal Operations (Remote)" at bounding box center [663, 227] width 270 height 35
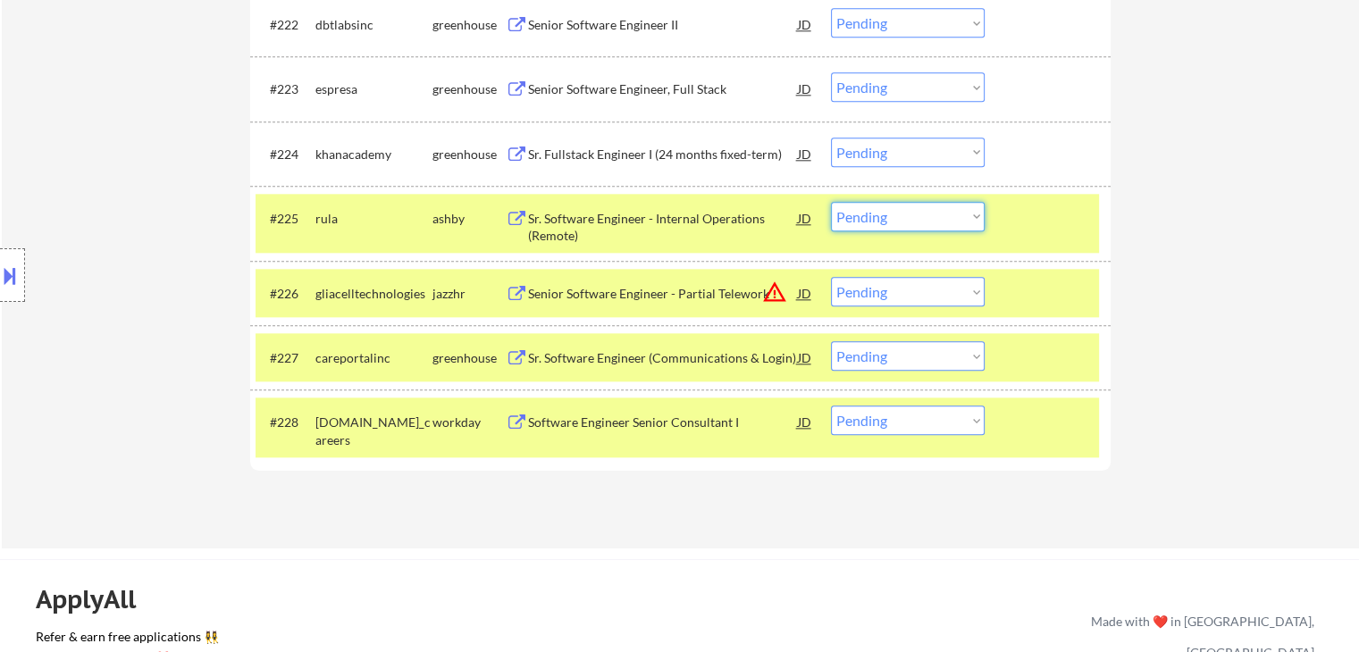
click at [904, 222] on select "Choose an option... Pending Applied Excluded (Questions) Excluded (Expired) Exc…" at bounding box center [908, 216] width 154 height 29
click at [831, 202] on select "Choose an option... Pending Applied Excluded (Questions) Excluded (Expired) Exc…" at bounding box center [908, 216] width 154 height 29
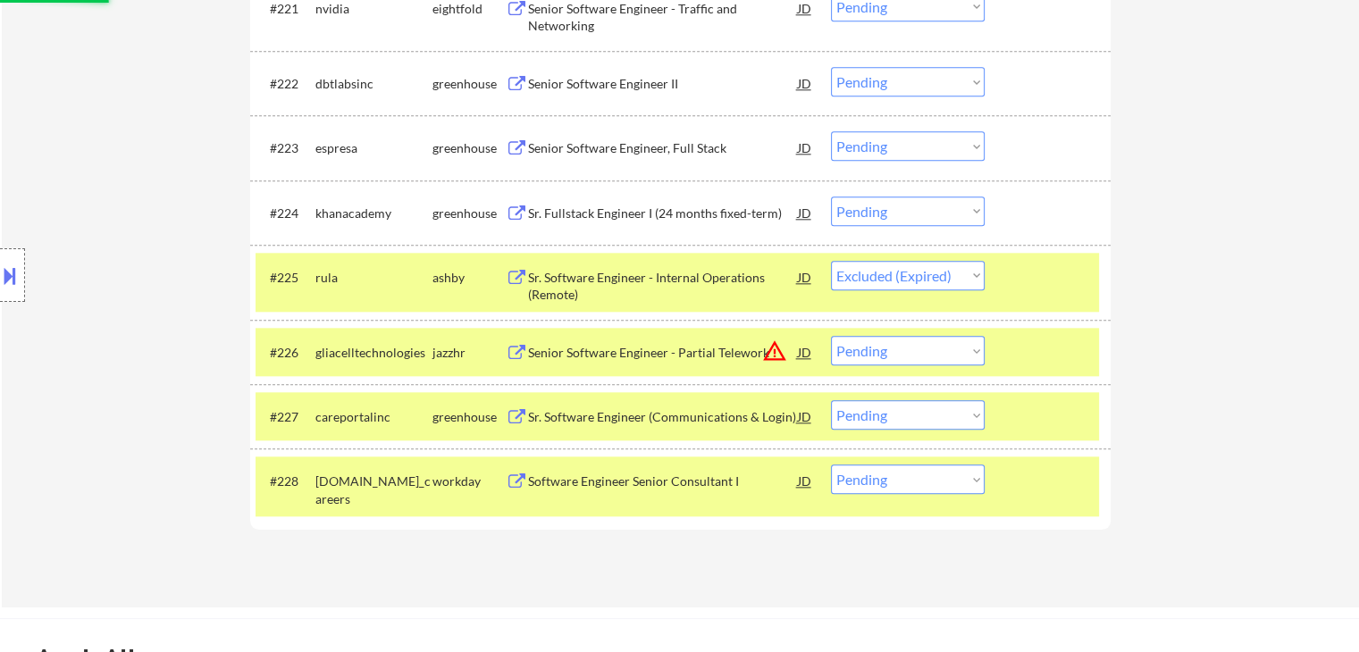
scroll to position [1965, 0]
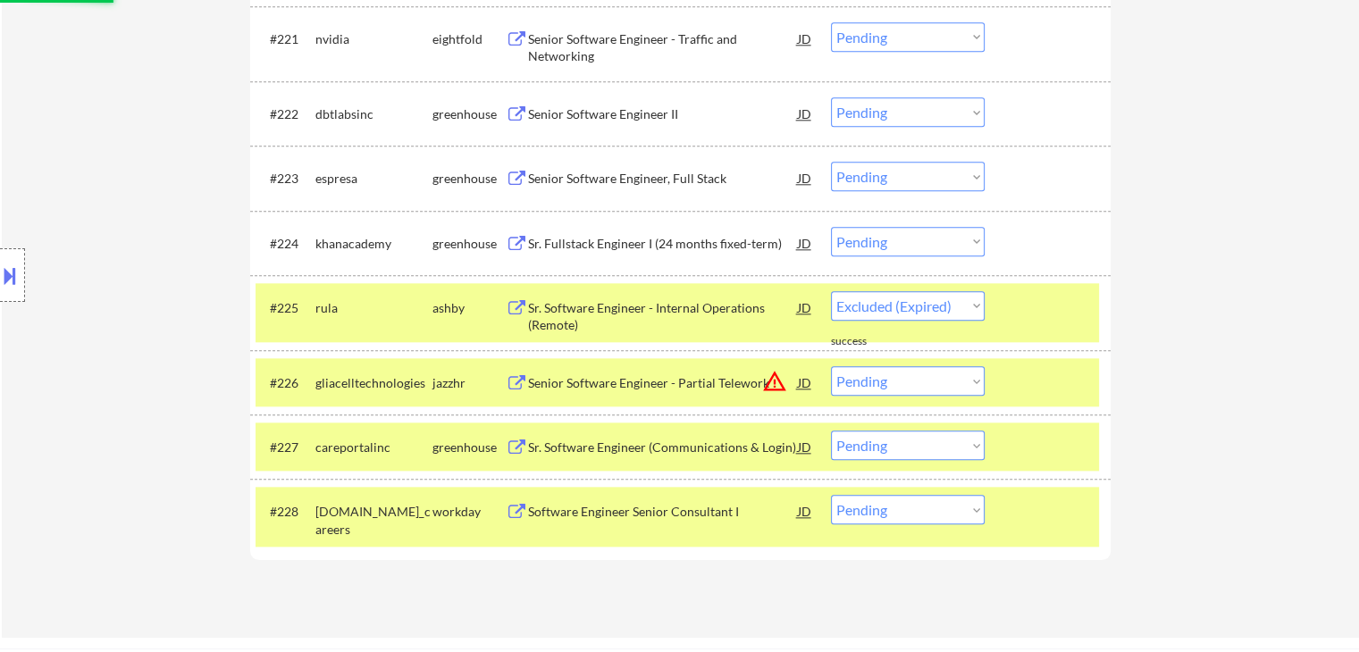
select select ""pending""
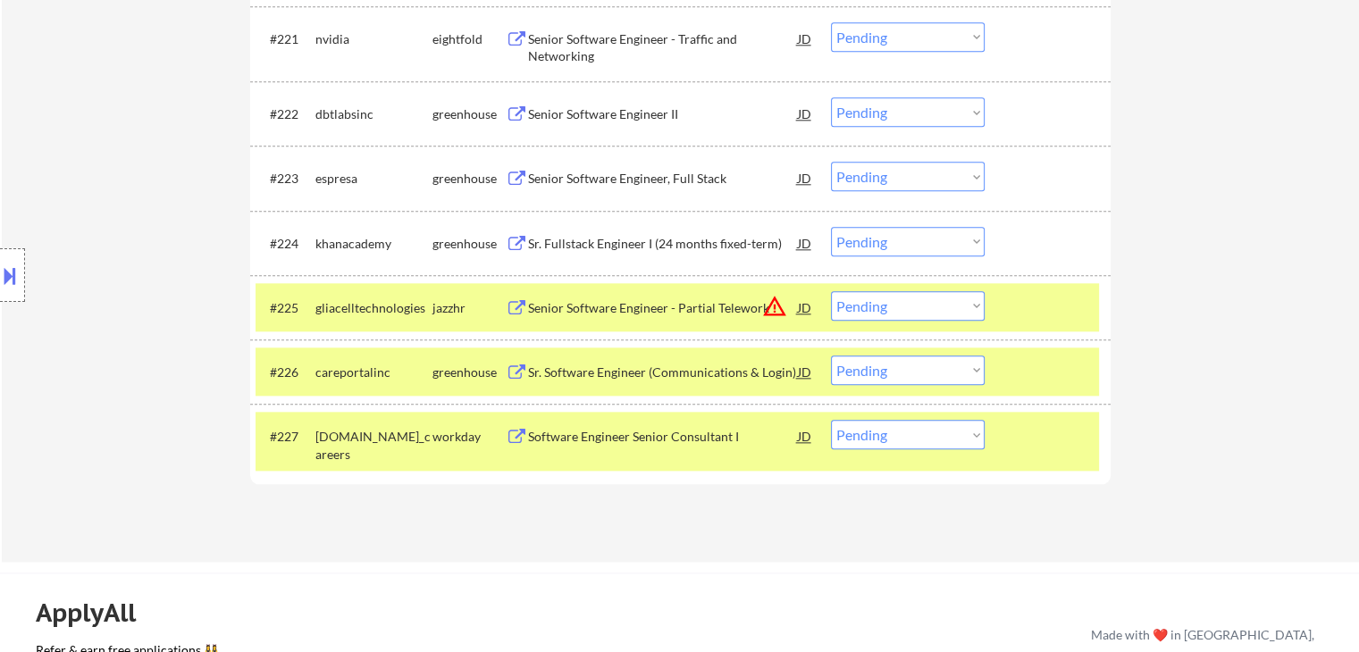
click at [590, 172] on div "Senior Software Engineer, Full Stack" at bounding box center [663, 179] width 270 height 18
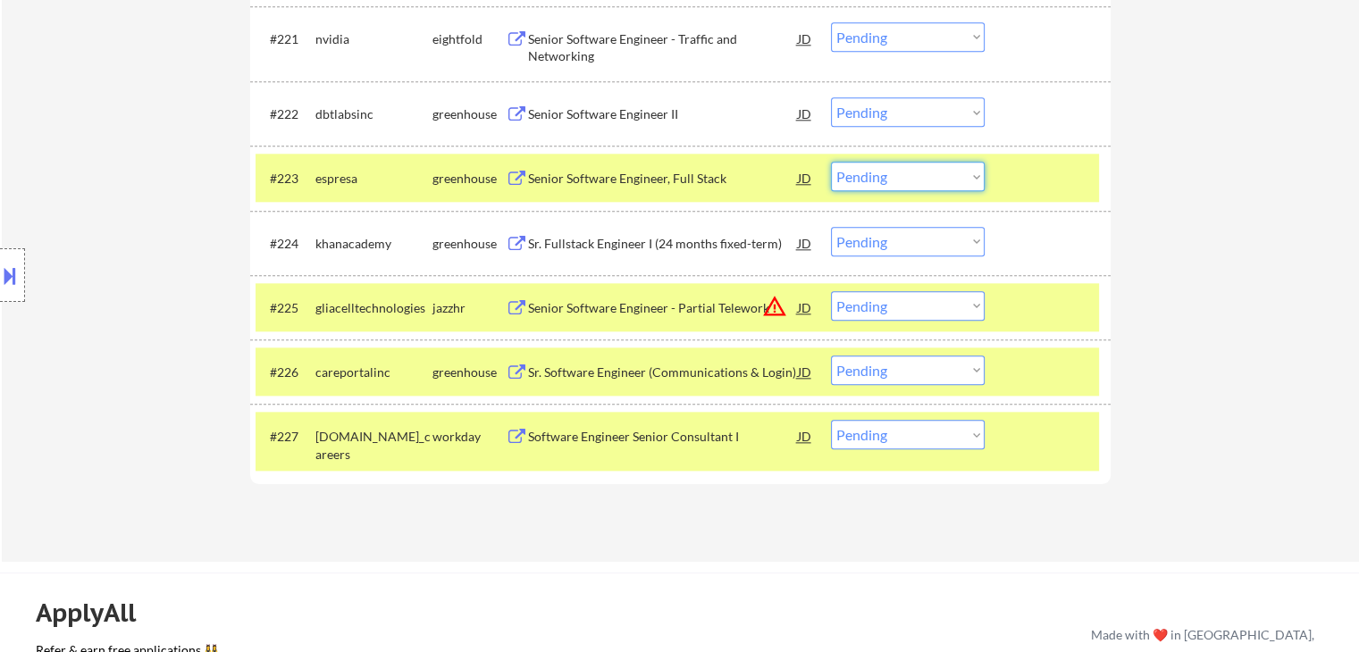
click at [876, 175] on select "Choose an option... Pending Applied Excluded (Questions) Excluded (Expired) Exc…" at bounding box center [908, 176] width 154 height 29
click at [831, 162] on select "Choose an option... Pending Applied Excluded (Questions) Excluded (Expired) Exc…" at bounding box center [908, 176] width 154 height 29
select select ""pending""
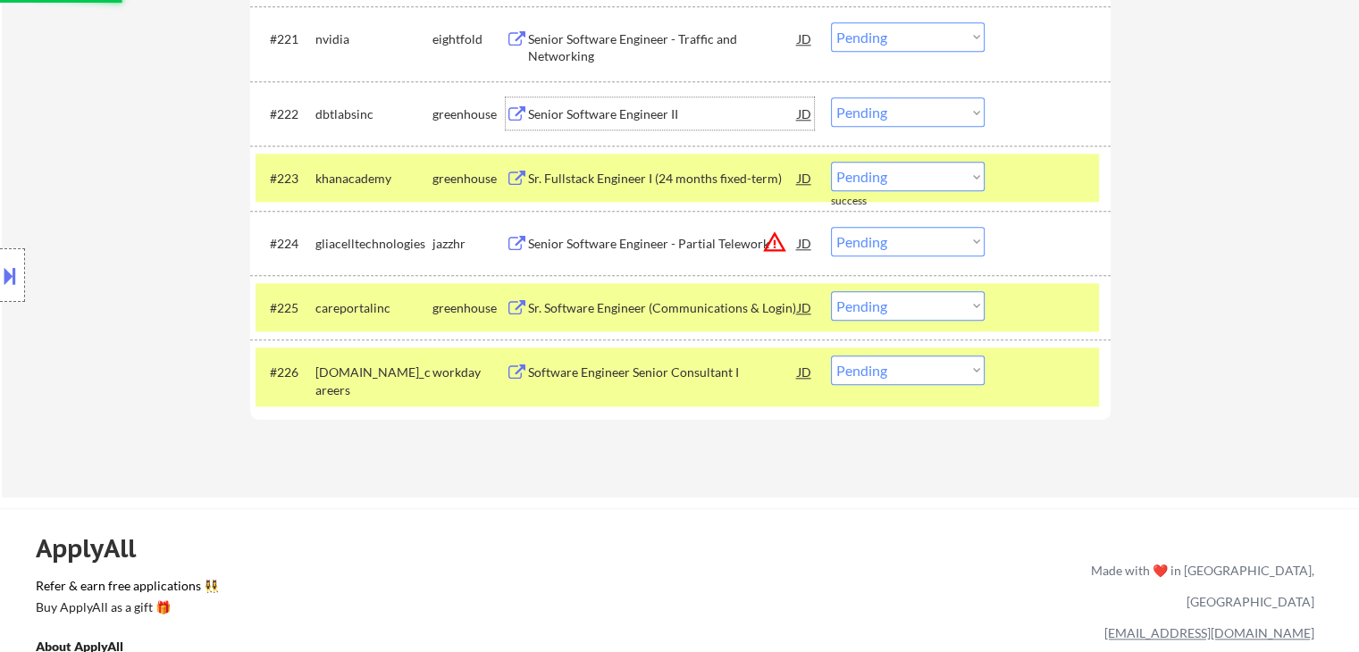
click at [579, 112] on div "Senior Software Engineer II" at bounding box center [663, 114] width 270 height 18
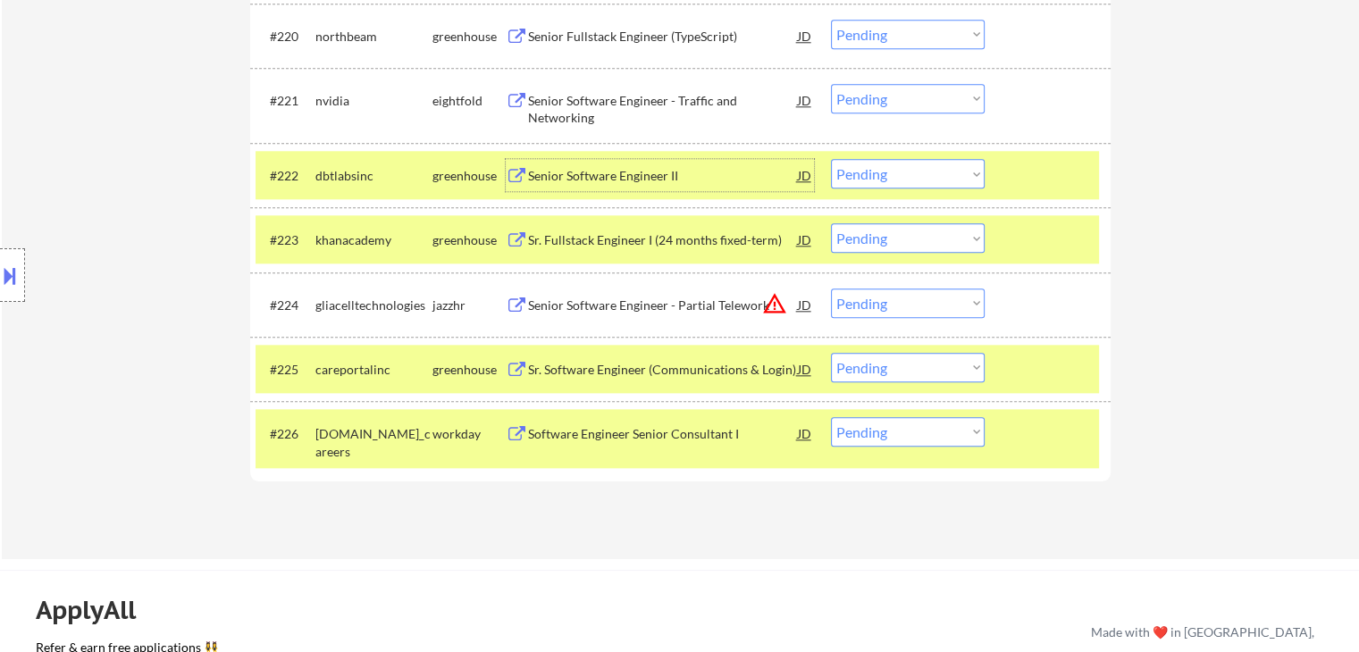
scroll to position [1876, 0]
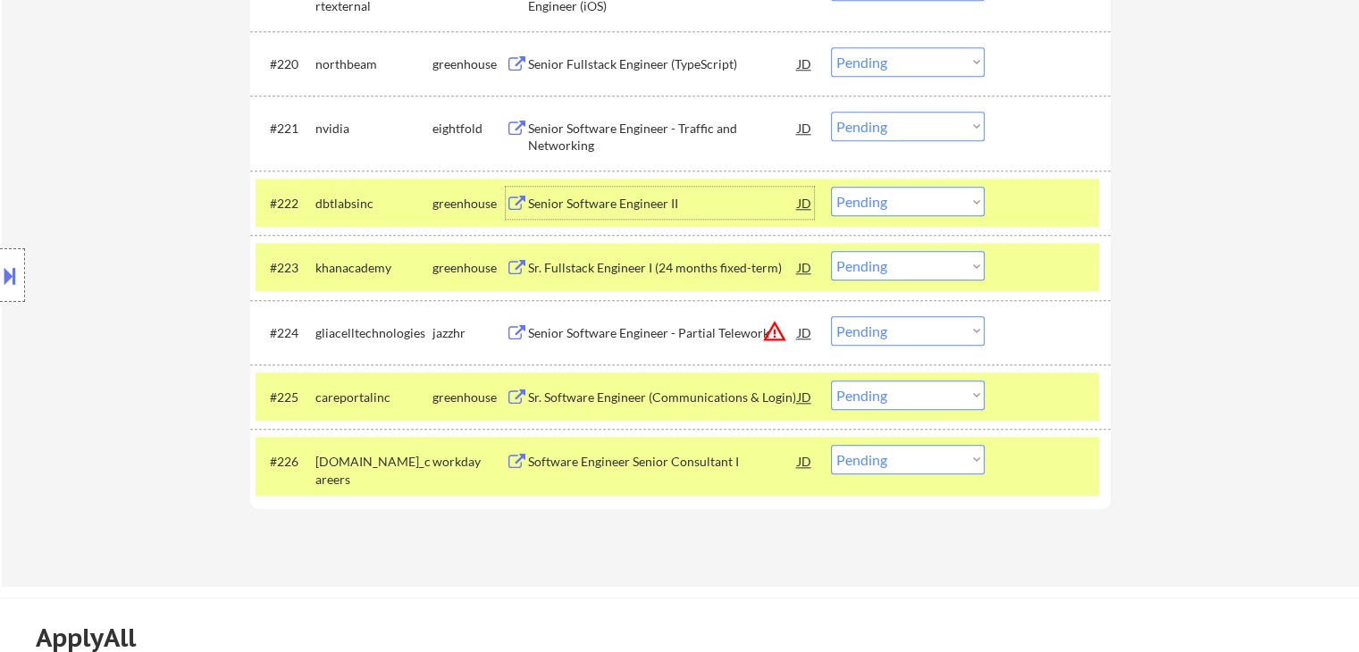
click at [869, 204] on select "Choose an option... Pending Applied Excluded (Questions) Excluded (Expired) Exc…" at bounding box center [908, 201] width 154 height 29
click at [831, 187] on select "Choose an option... Pending Applied Excluded (Questions) Excluded (Expired) Exc…" at bounding box center [908, 201] width 154 height 29
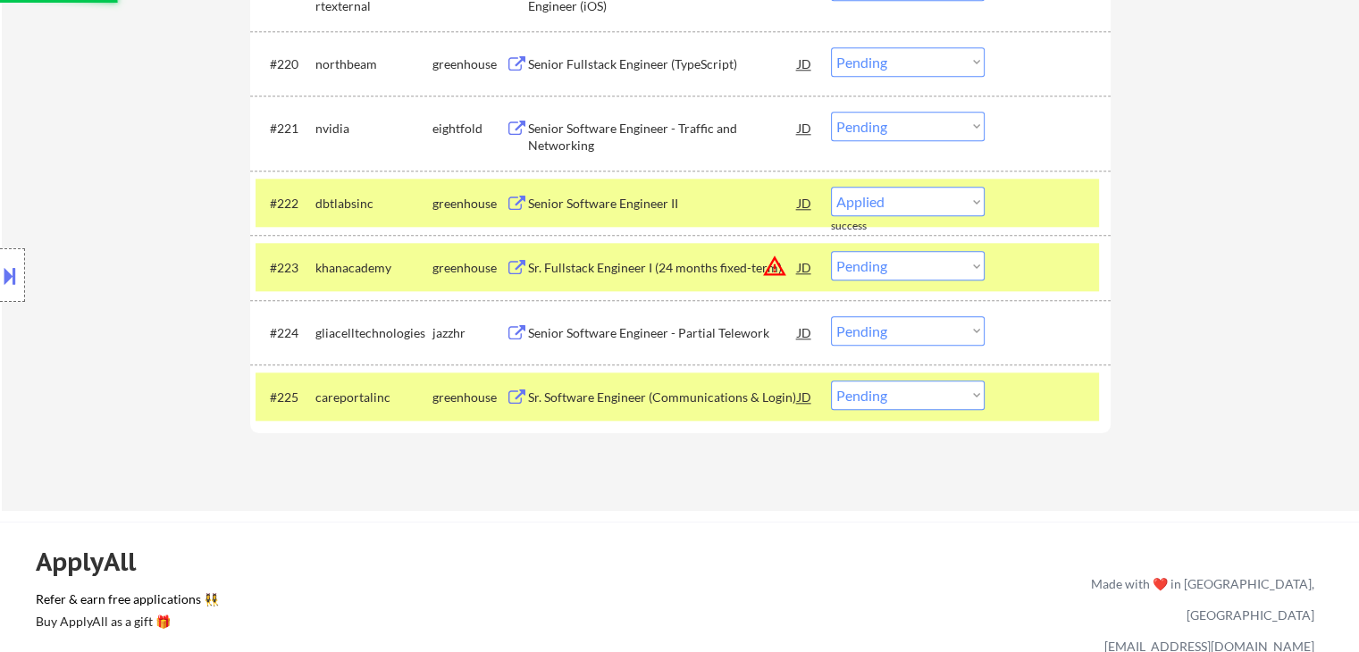
select select ""pending""
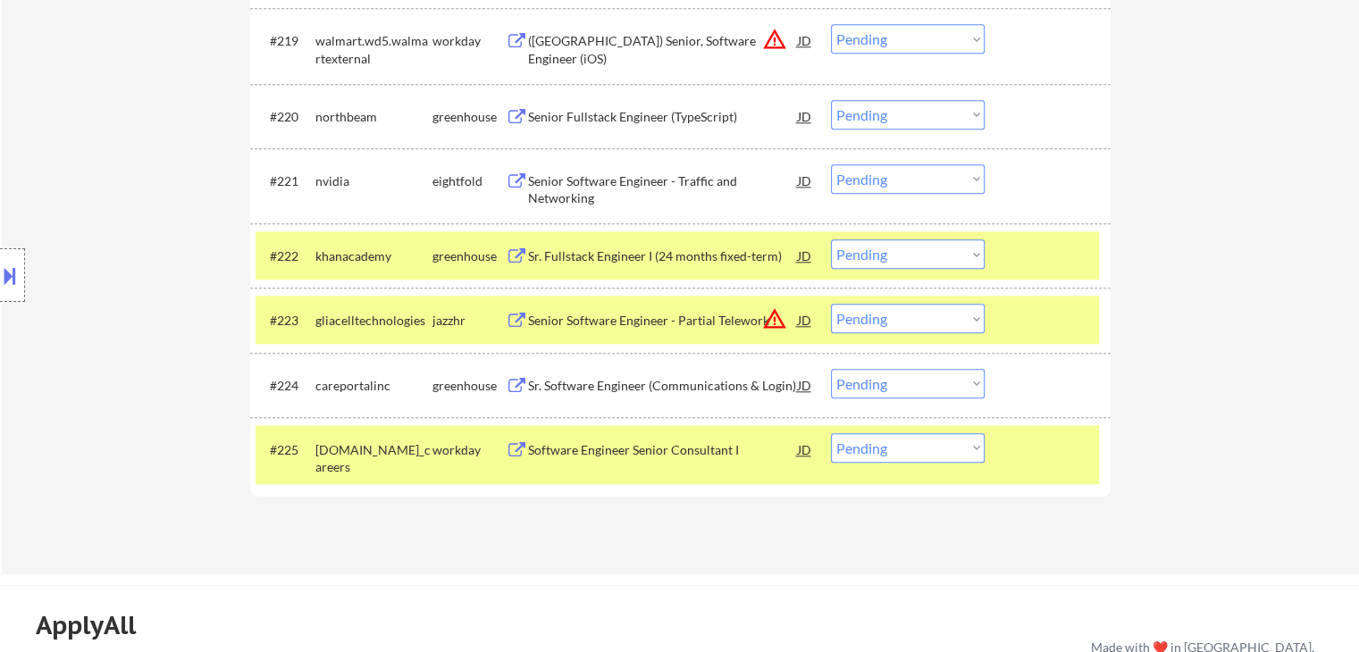
scroll to position [1697, 0]
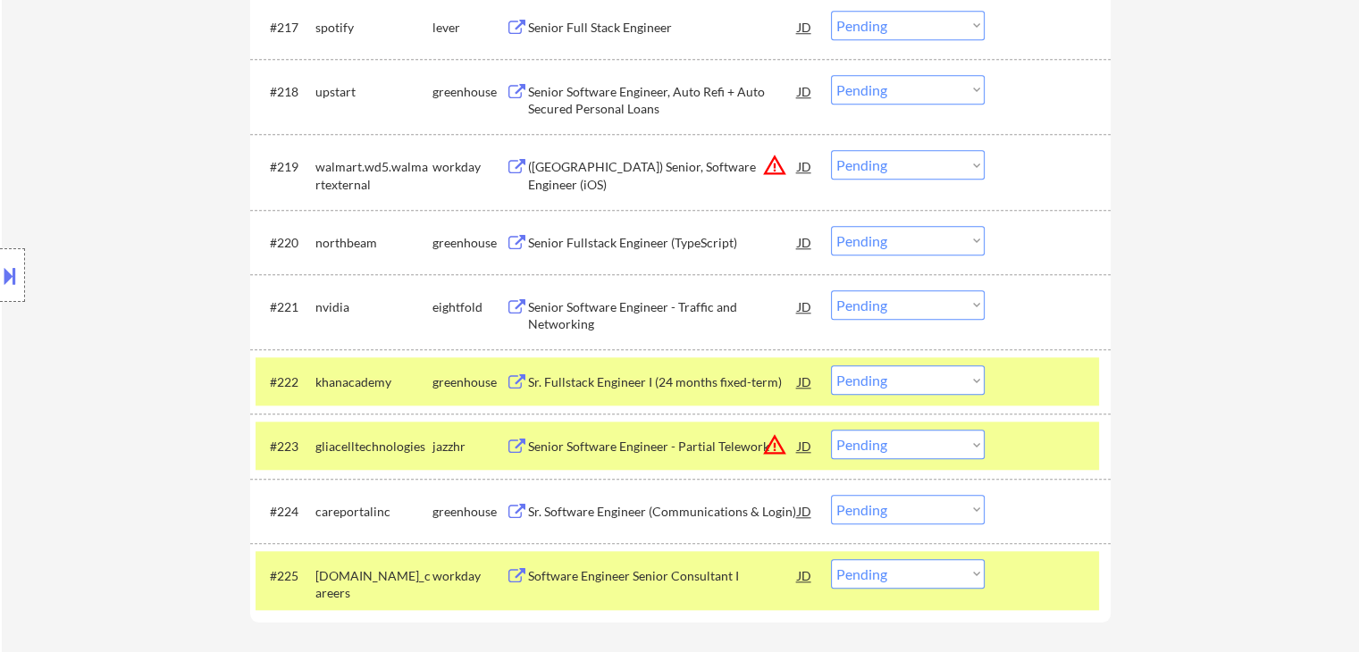
click at [602, 238] on div "Senior Fullstack Engineer (TypeScript)" at bounding box center [663, 243] width 270 height 18
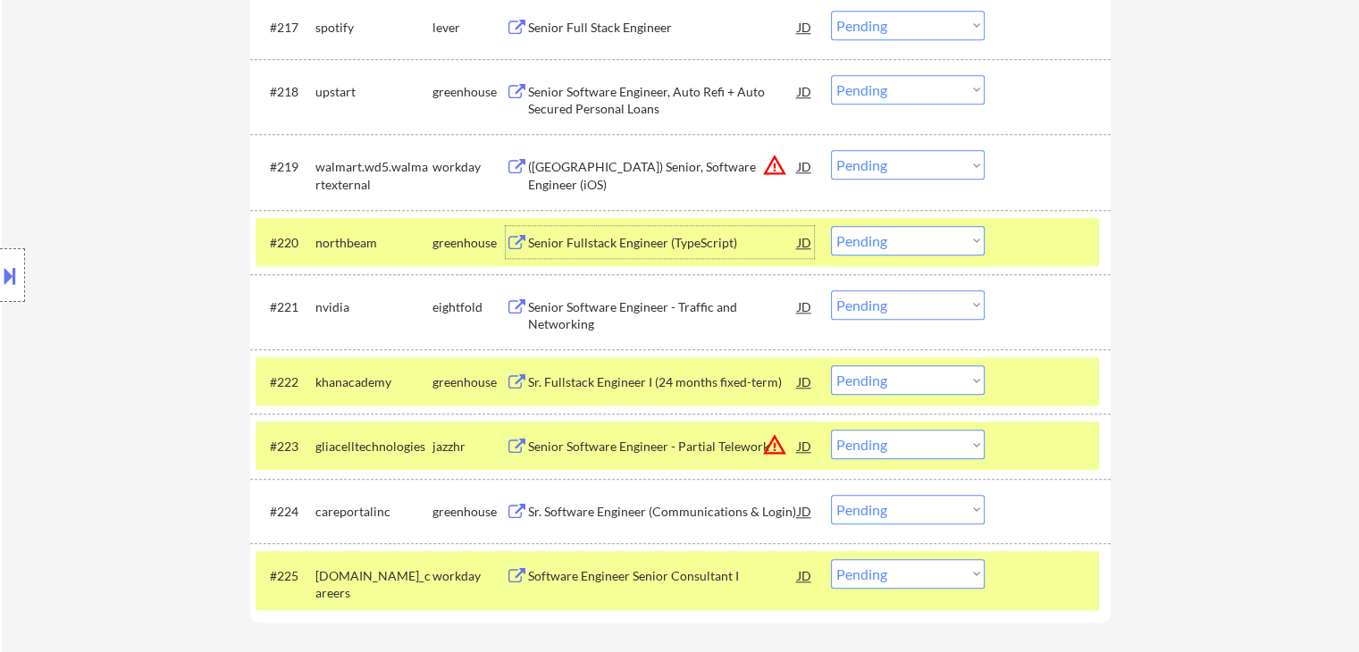
click at [1037, 246] on div at bounding box center [1049, 242] width 79 height 32
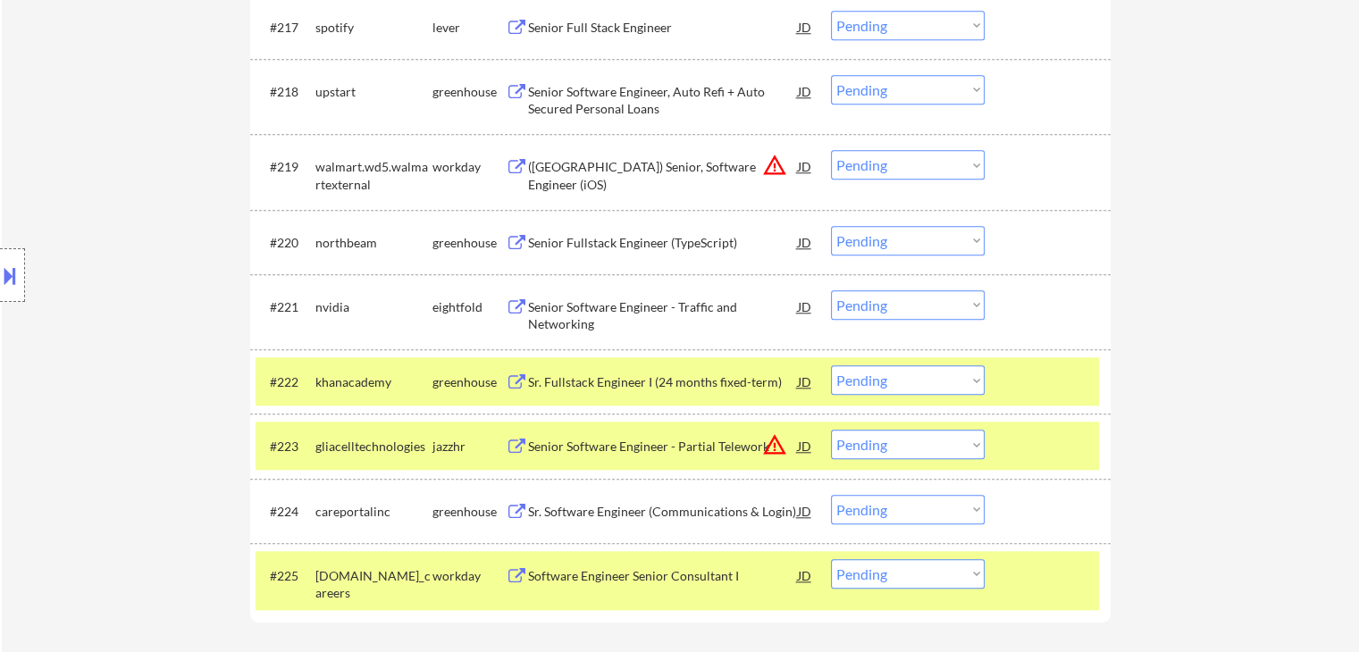
click at [1032, 370] on div at bounding box center [1049, 381] width 79 height 32
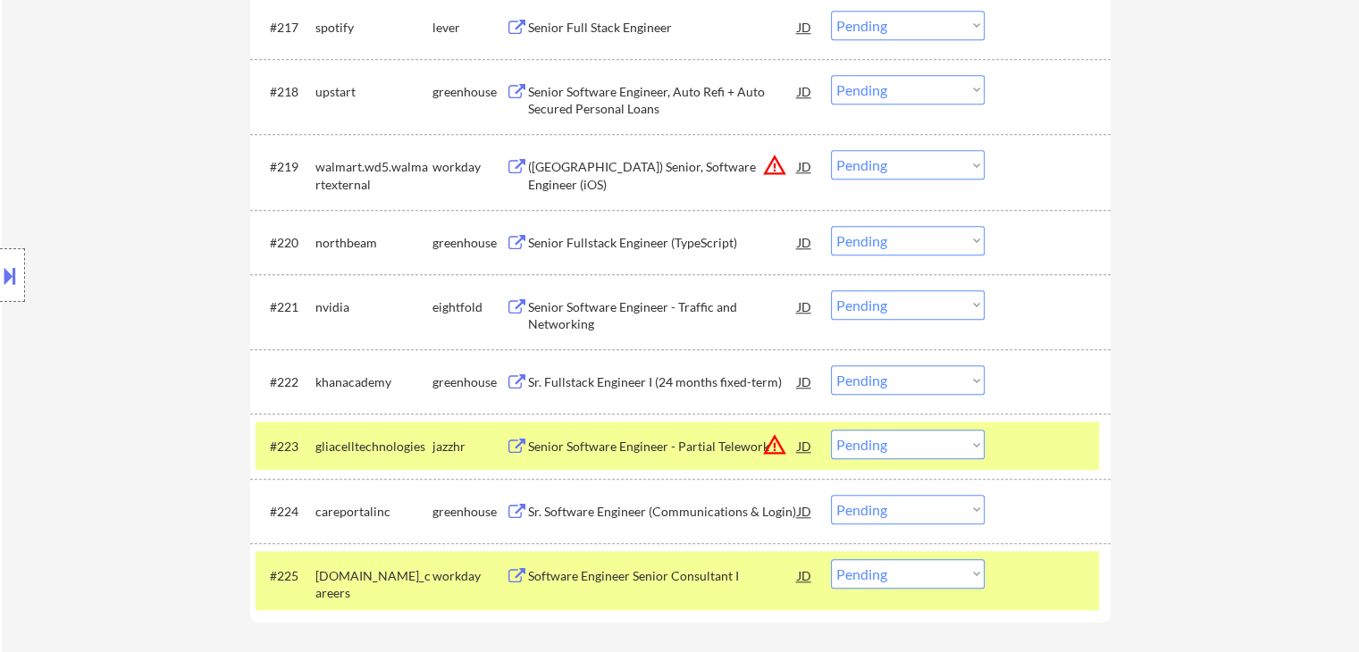
click at [1050, 449] on div at bounding box center [1049, 446] width 79 height 32
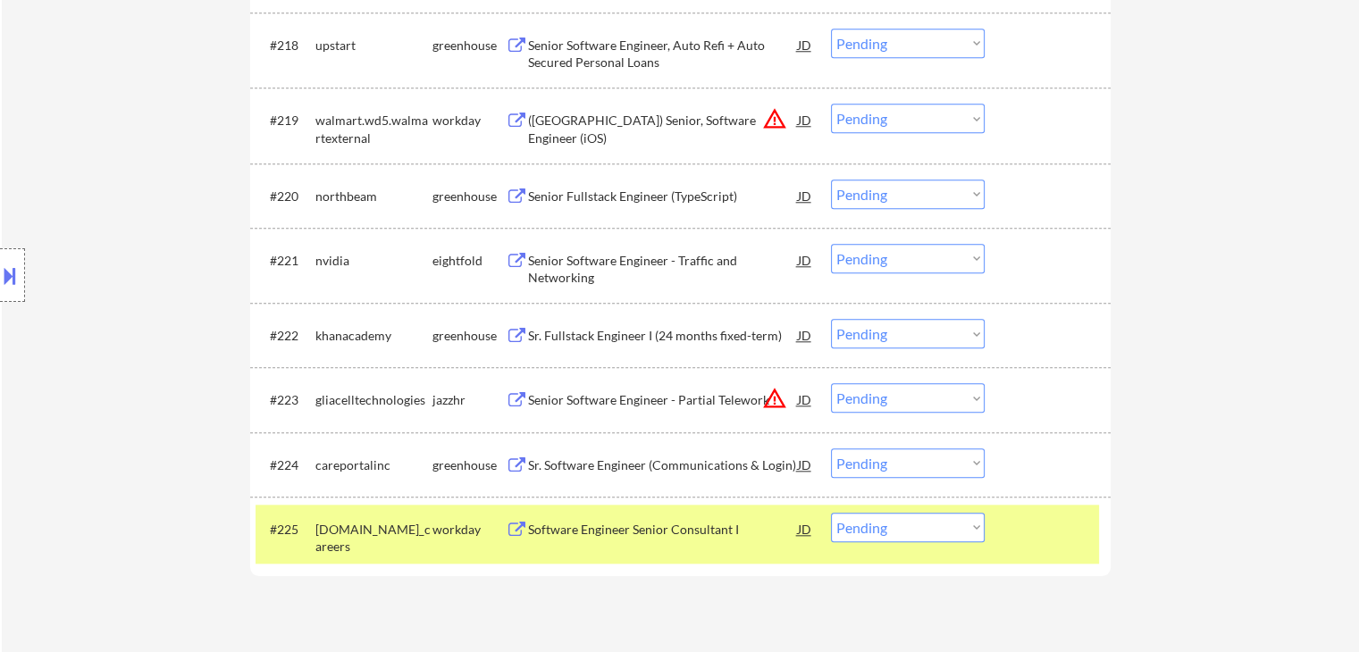
scroll to position [1786, 0]
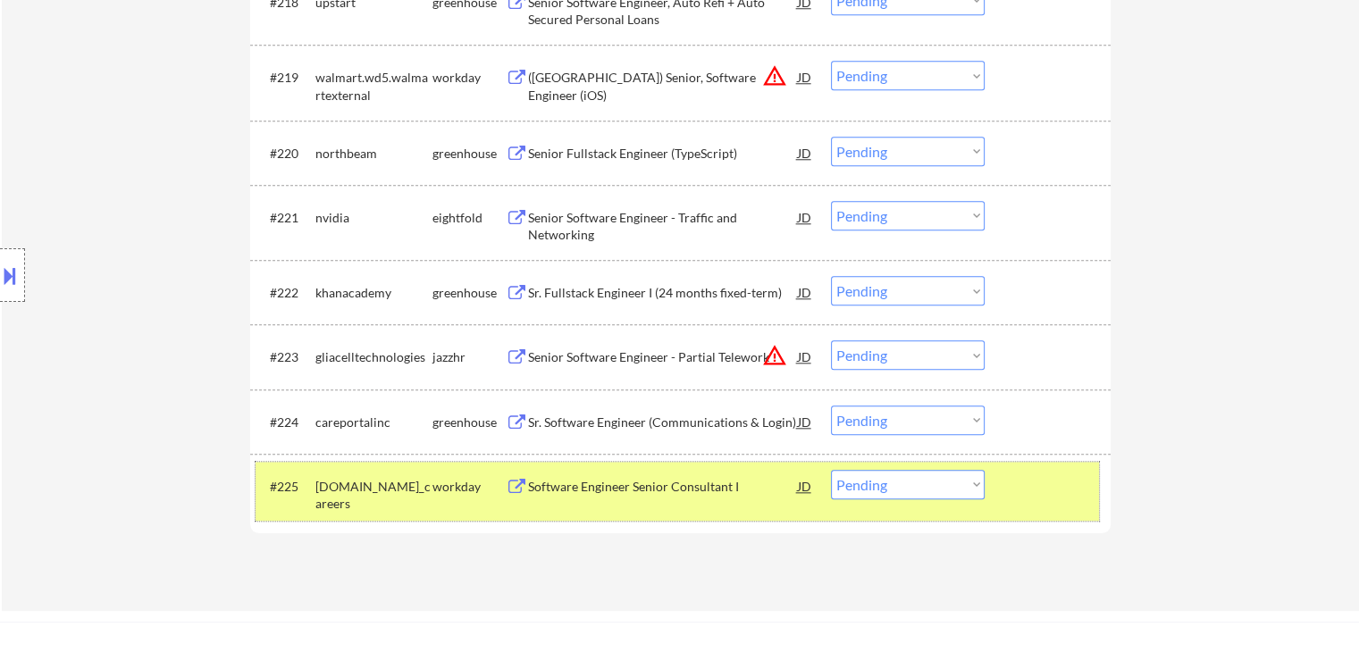
click at [1045, 477] on div at bounding box center [1049, 486] width 79 height 32
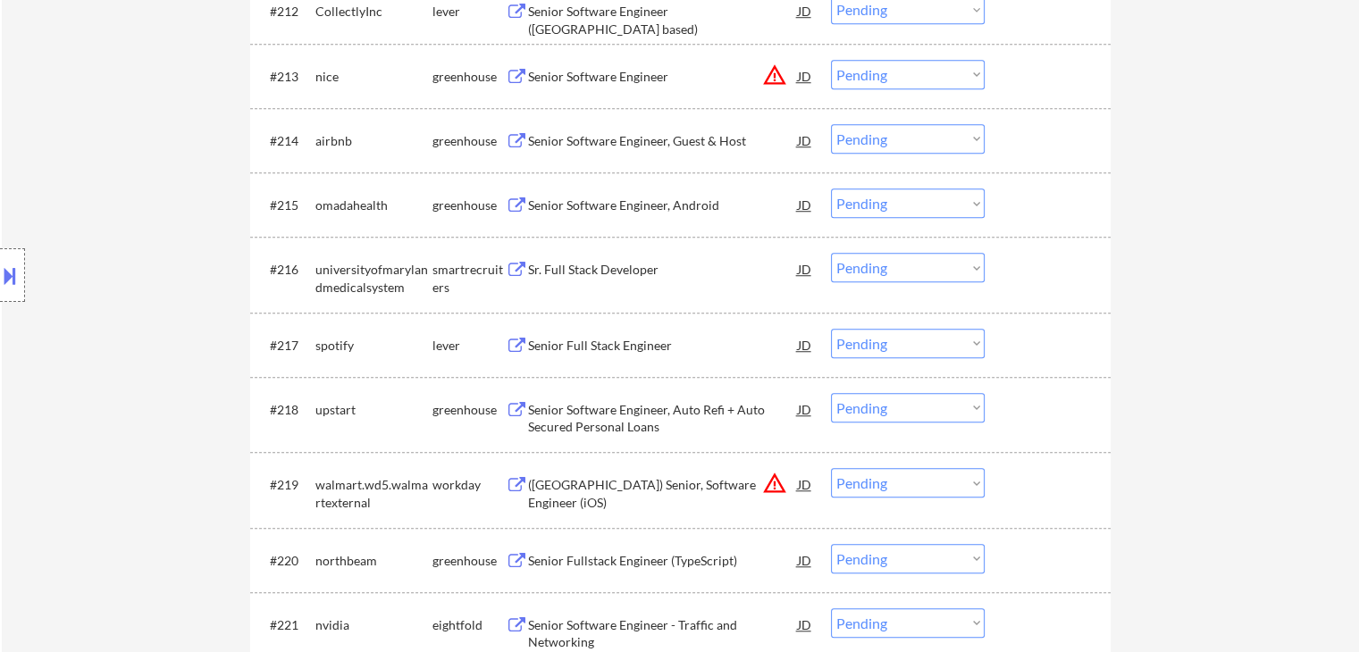
scroll to position [1340, 0]
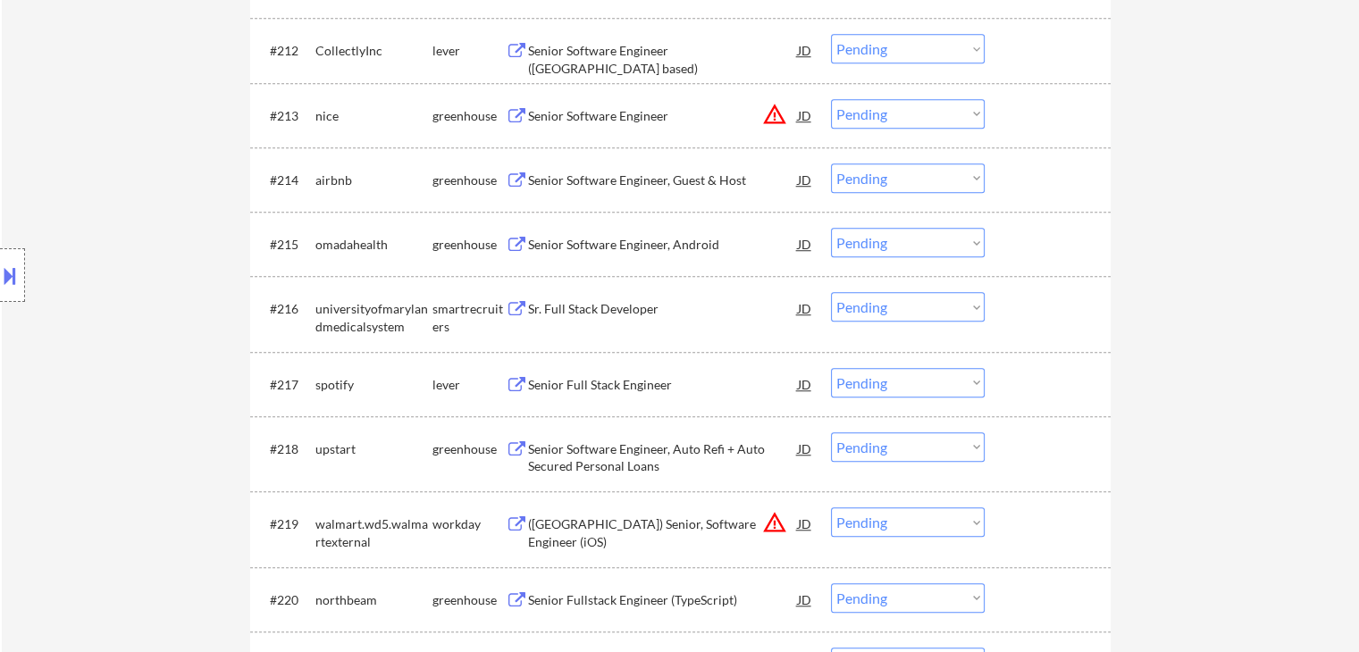
click at [592, 237] on div "Senior Software Engineer, Android" at bounding box center [663, 245] width 270 height 18
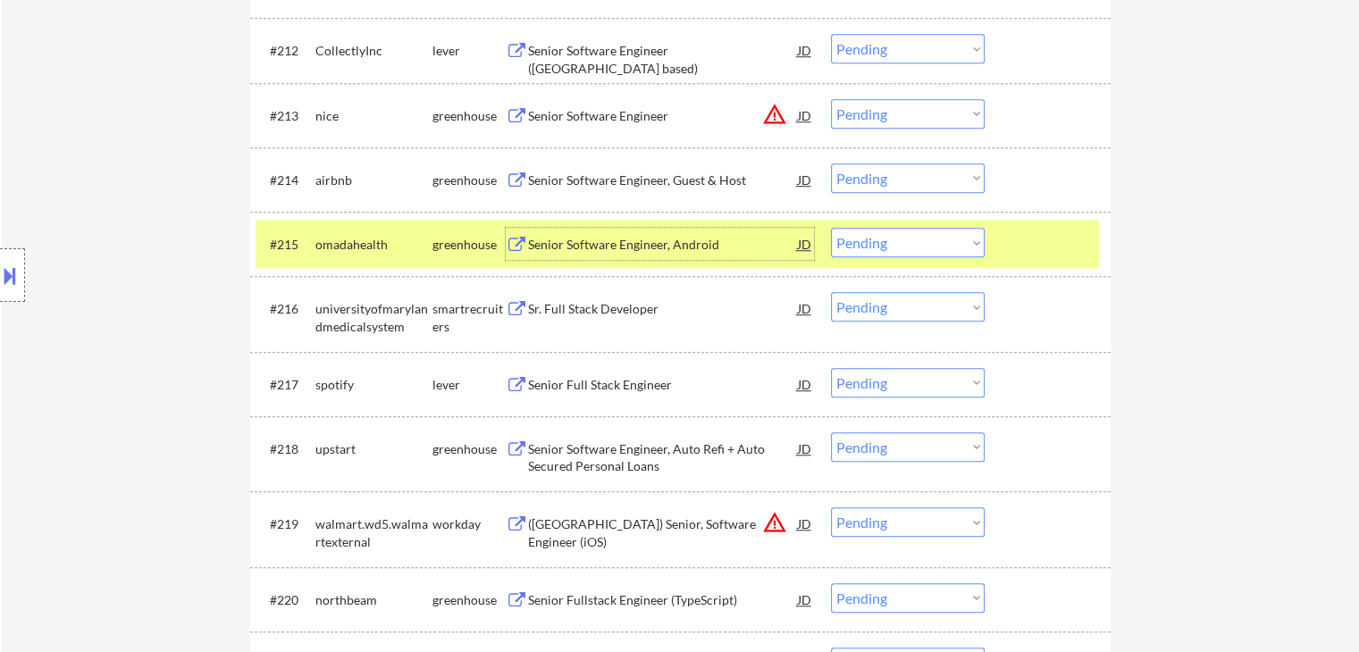
drag, startPoint x: 881, startPoint y: 244, endPoint x: 872, endPoint y: 239, distance: 10.0
click at [879, 244] on select "Choose an option... Pending Applied Excluded (Questions) Excluded (Expired) Exc…" at bounding box center [908, 242] width 154 height 29
click at [831, 228] on select "Choose an option... Pending Applied Excluded (Questions) Excluded (Expired) Exc…" at bounding box center [908, 242] width 154 height 29
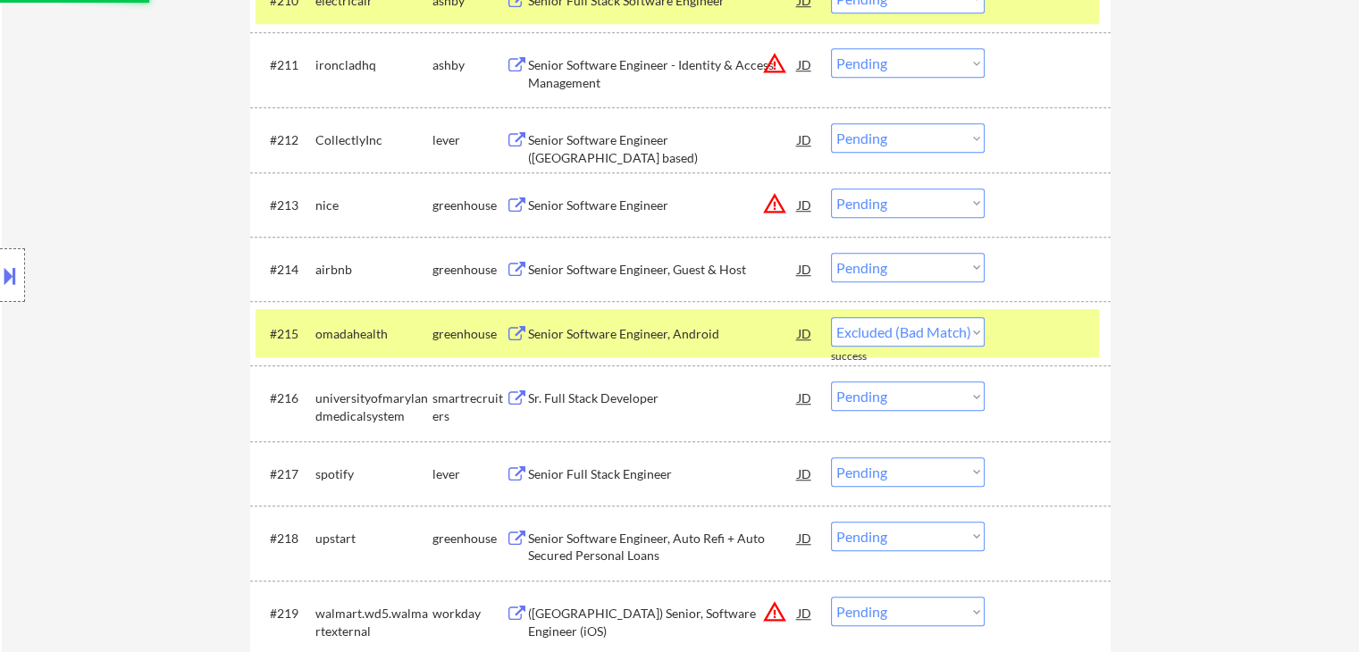
select select ""pending""
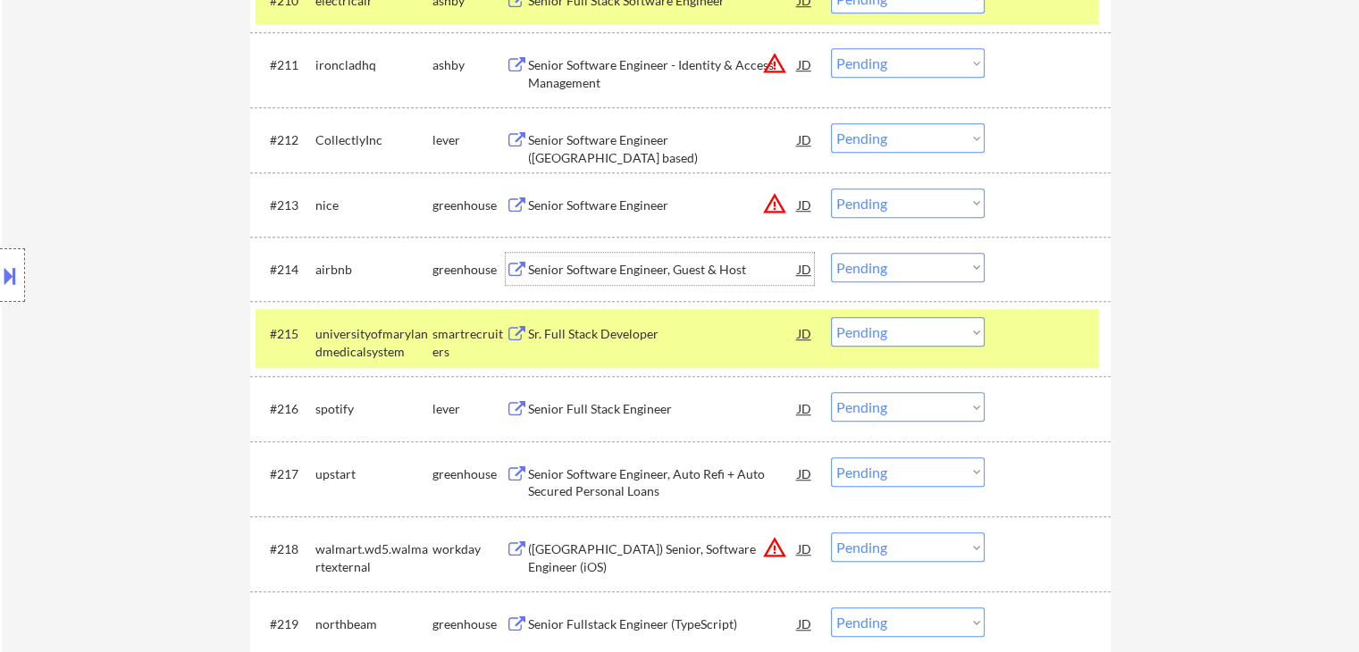
click at [597, 268] on div "Senior Software Engineer, Guest & Host" at bounding box center [663, 270] width 270 height 18
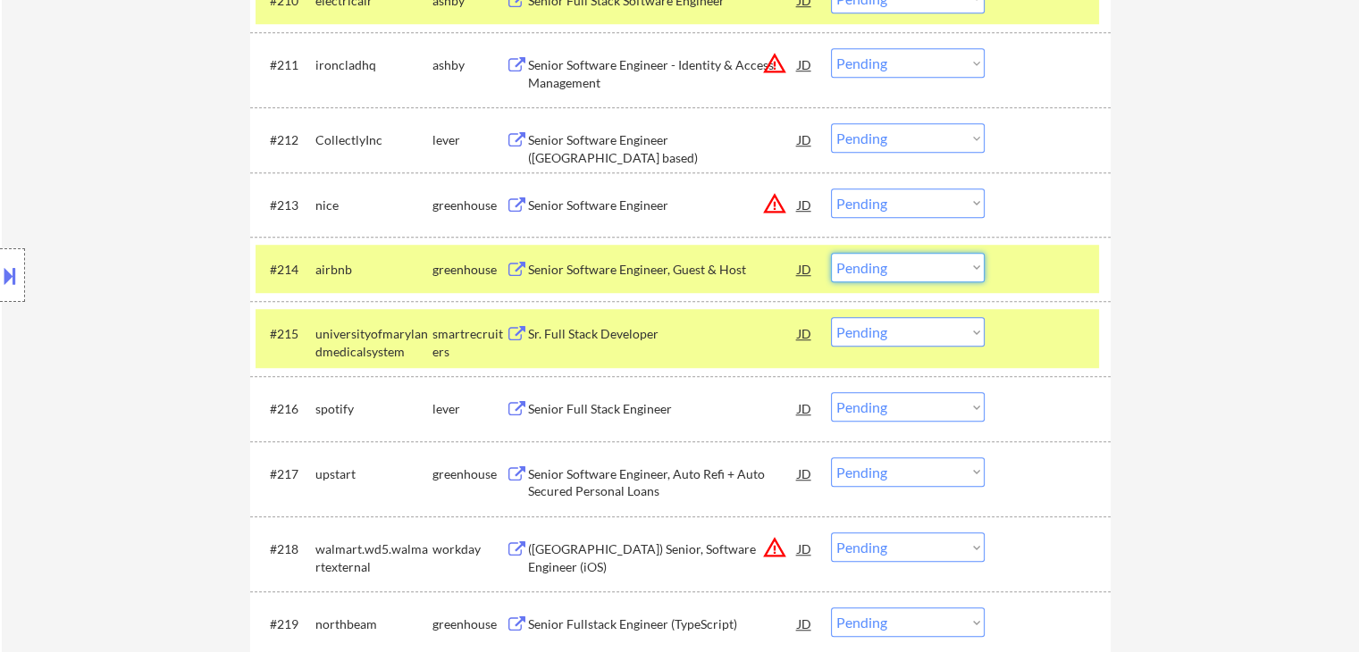
click at [869, 267] on select "Choose an option... Pending Applied Excluded (Questions) Excluded (Expired) Exc…" at bounding box center [908, 267] width 154 height 29
click at [831, 253] on select "Choose an option... Pending Applied Excluded (Questions) Excluded (Expired) Exc…" at bounding box center [908, 267] width 154 height 29
select select ""pending""
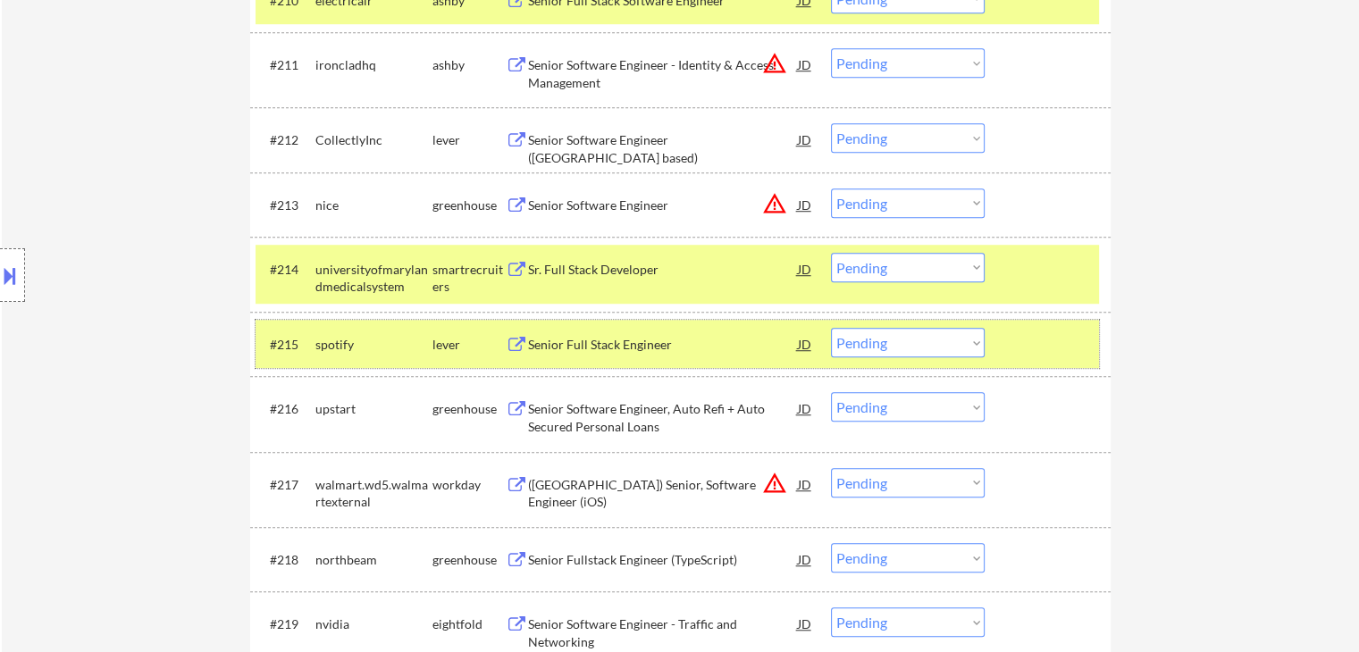
click at [1072, 350] on div at bounding box center [1049, 344] width 79 height 32
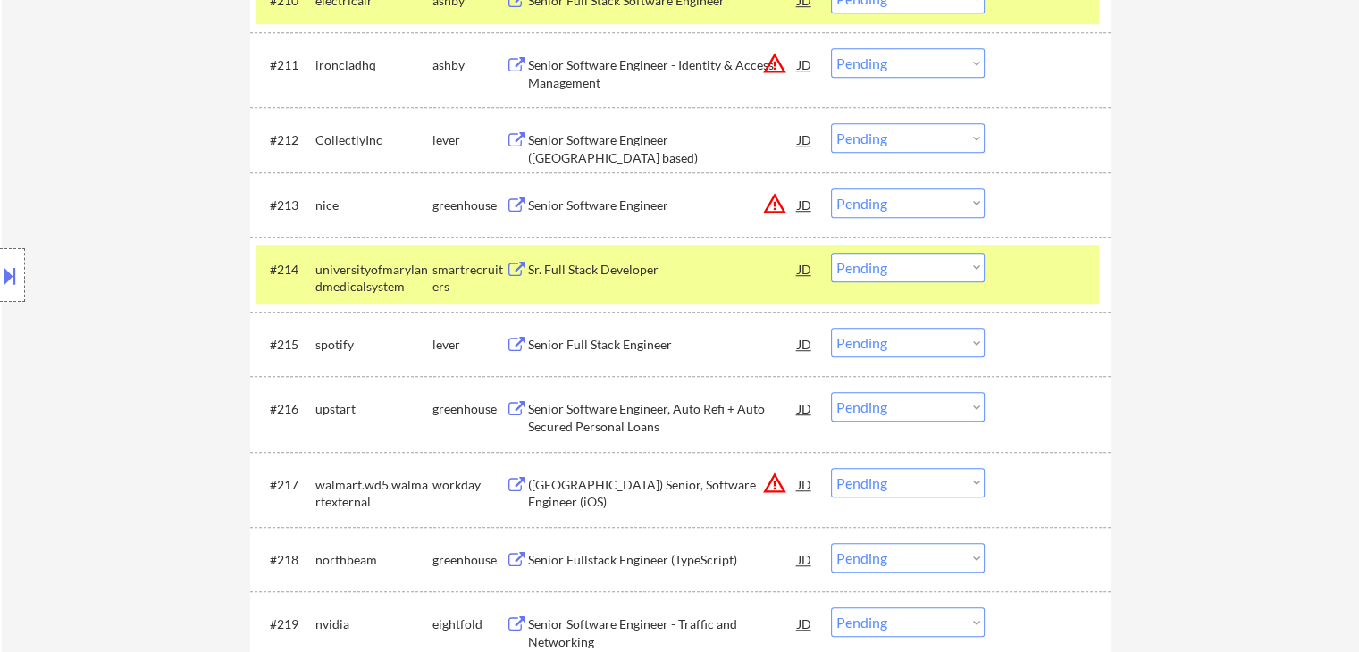
click at [1047, 273] on div at bounding box center [1049, 269] width 79 height 32
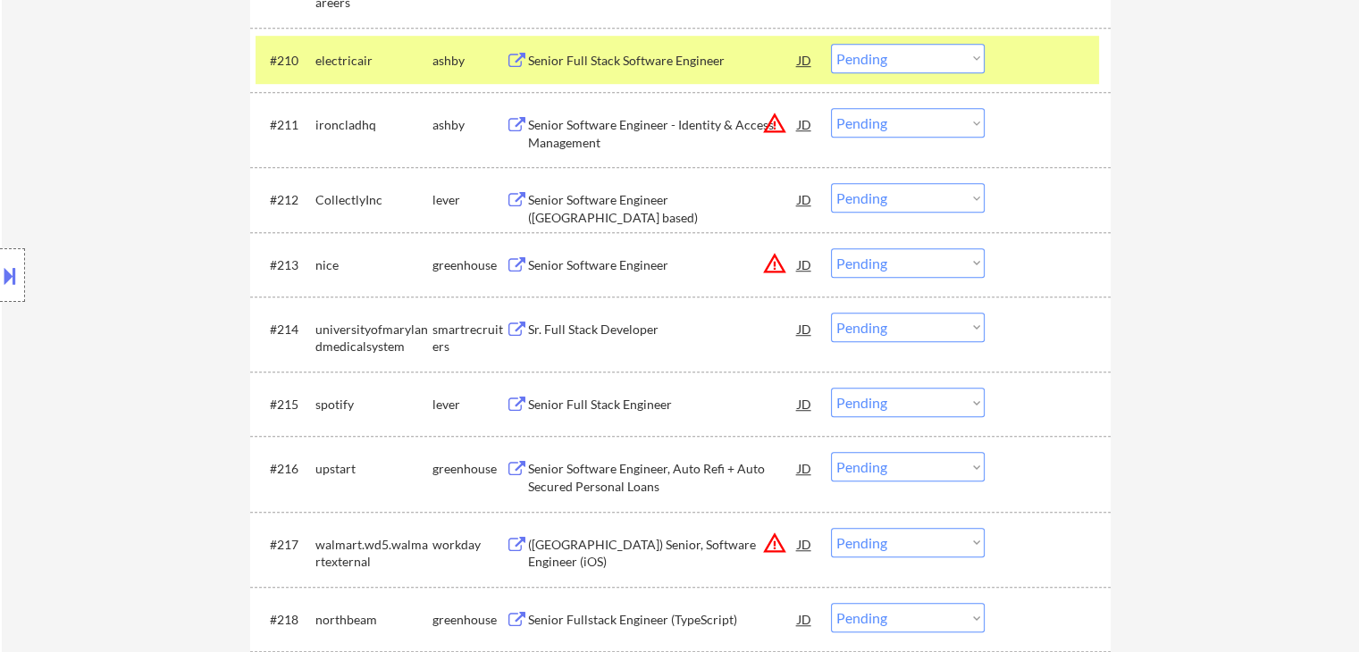
scroll to position [1161, 0]
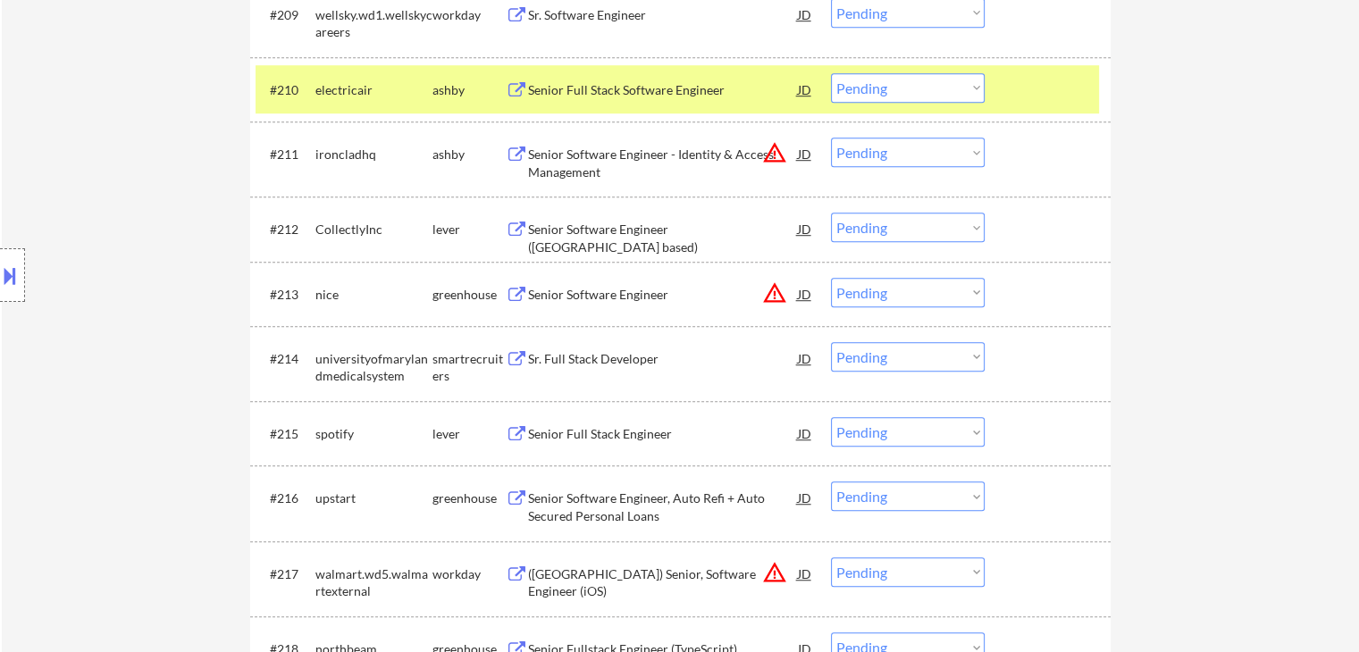
click at [597, 228] on div "Senior Software Engineer ([GEOGRAPHIC_DATA] based)" at bounding box center [663, 238] width 270 height 35
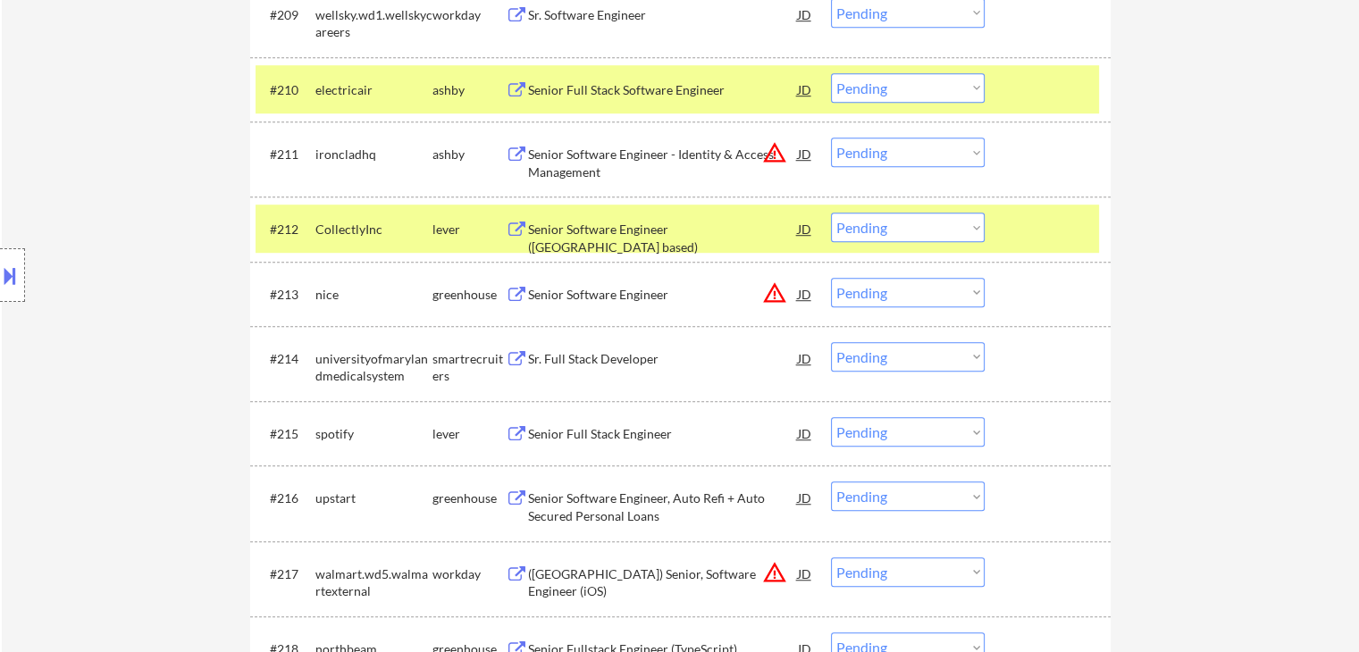
click at [7, 272] on button at bounding box center [10, 275] width 20 height 29
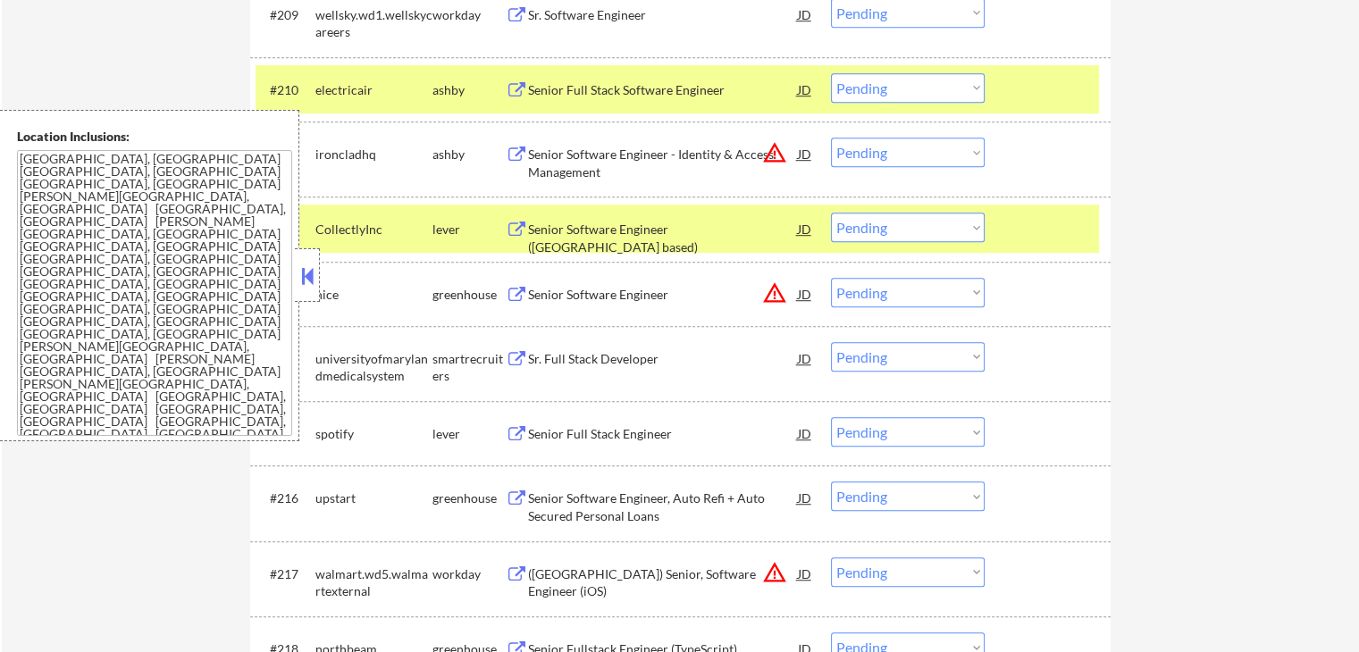
click at [299, 280] on button at bounding box center [307, 276] width 20 height 27
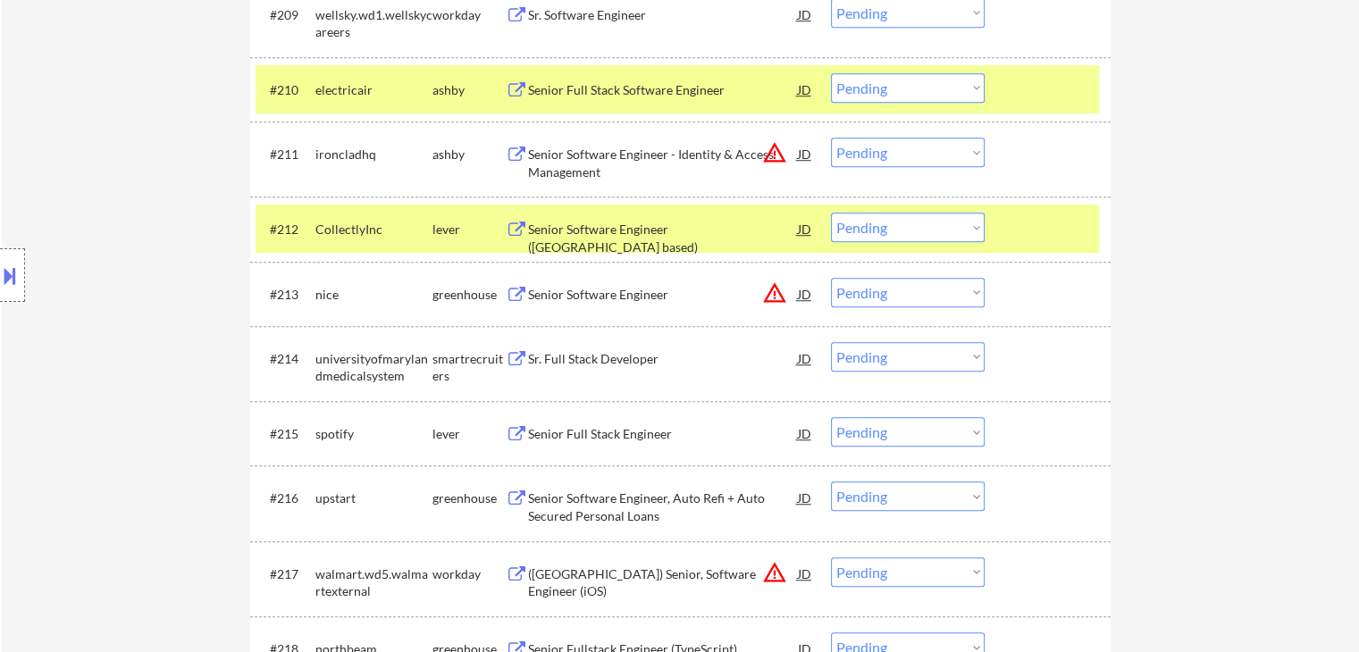
click at [941, 223] on select "Choose an option... Pending Applied Excluded (Questions) Excluded (Expired) Exc…" at bounding box center [908, 227] width 154 height 29
click at [831, 213] on select "Choose an option... Pending Applied Excluded (Questions) Excluded (Expired) Exc…" at bounding box center [908, 227] width 154 height 29
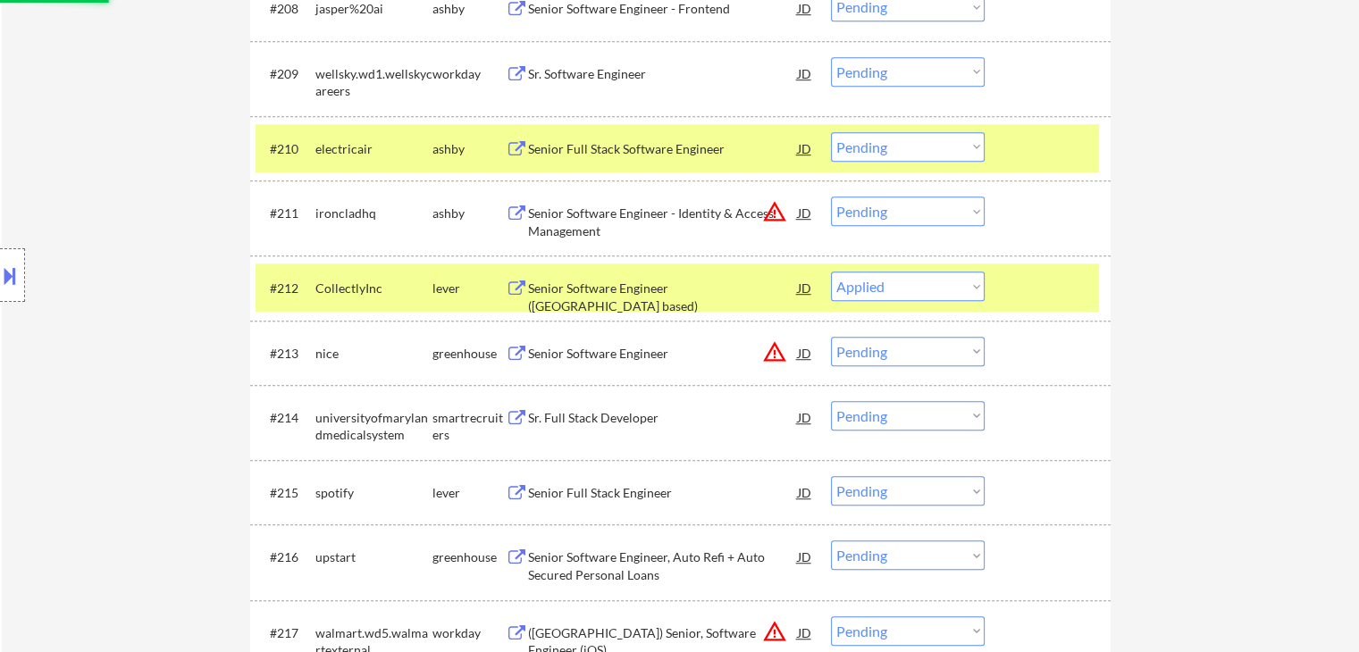
scroll to position [1072, 0]
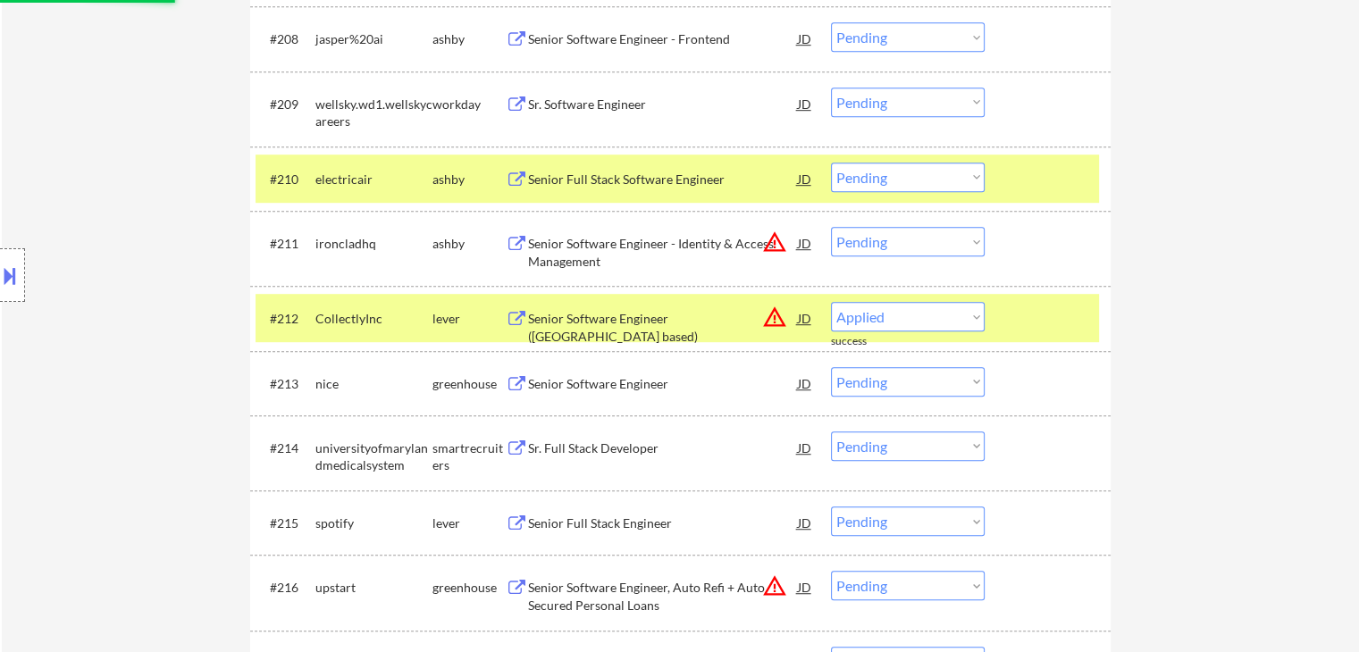
select select ""pending""
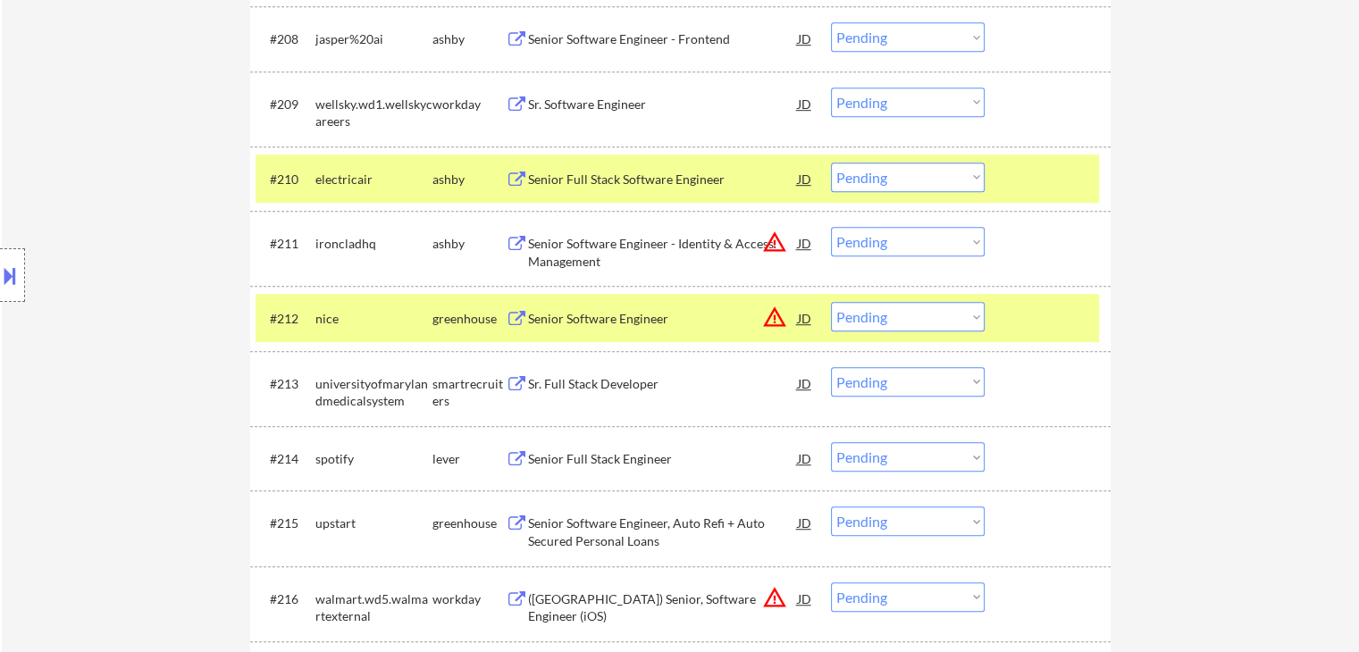
click at [624, 180] on div "Senior Full Stack Software Engineer" at bounding box center [663, 180] width 270 height 18
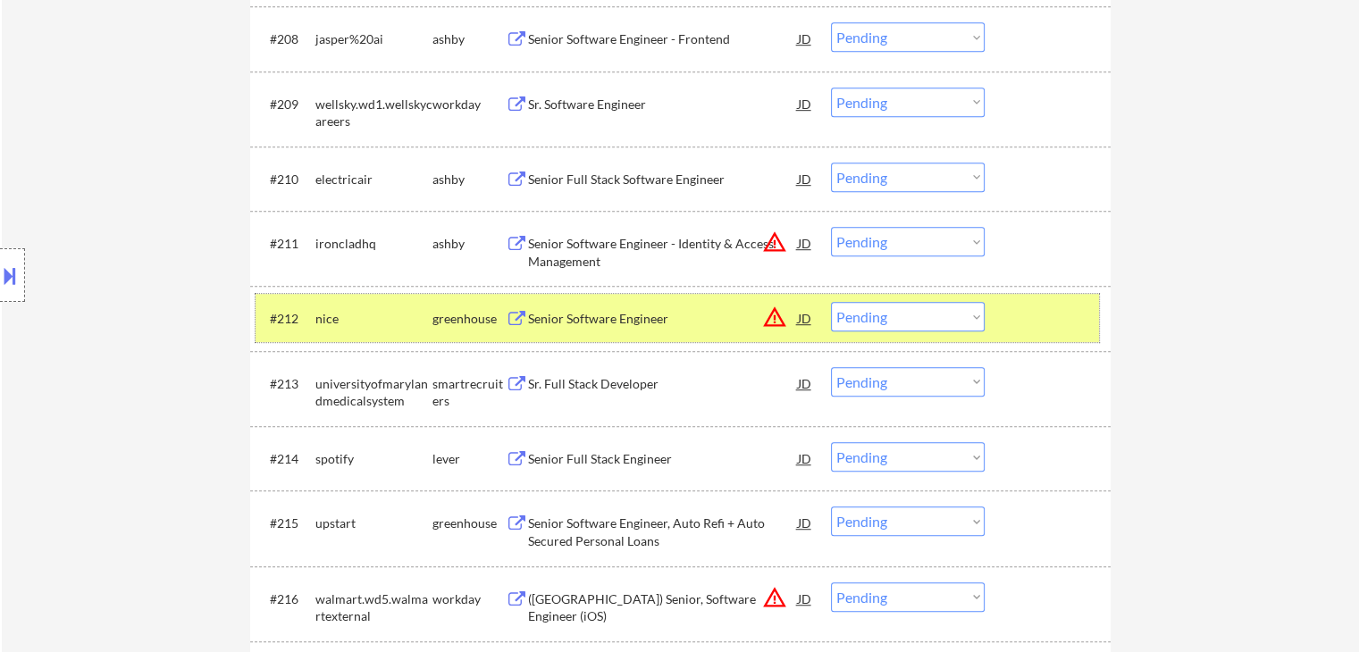
click at [1058, 322] on div at bounding box center [1049, 318] width 79 height 32
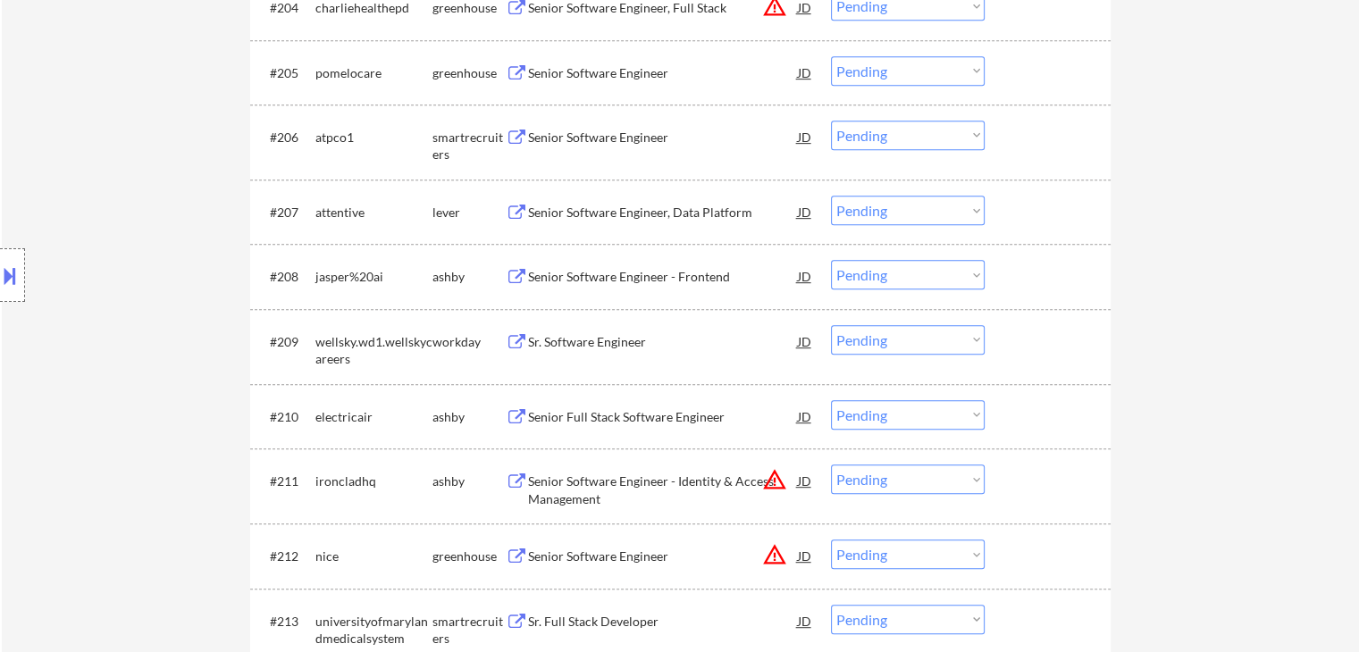
scroll to position [804, 0]
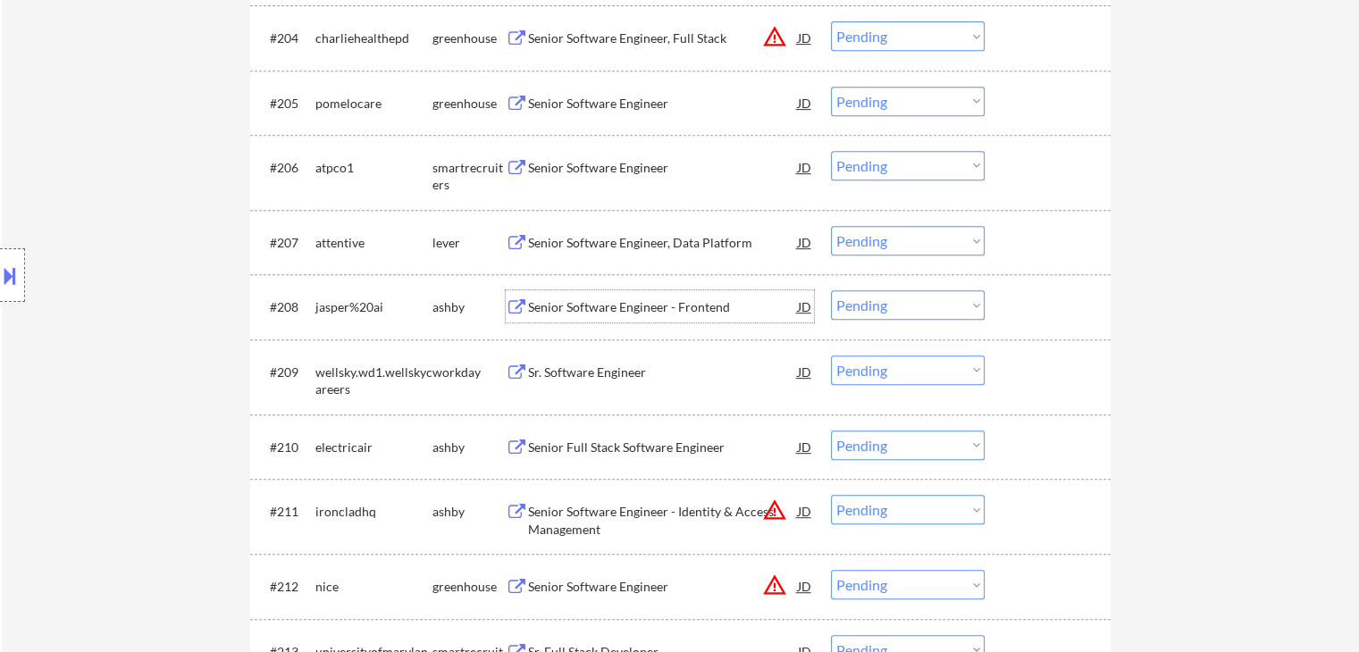
click at [639, 306] on div "Senior Software Engineer - Frontend" at bounding box center [663, 307] width 270 height 18
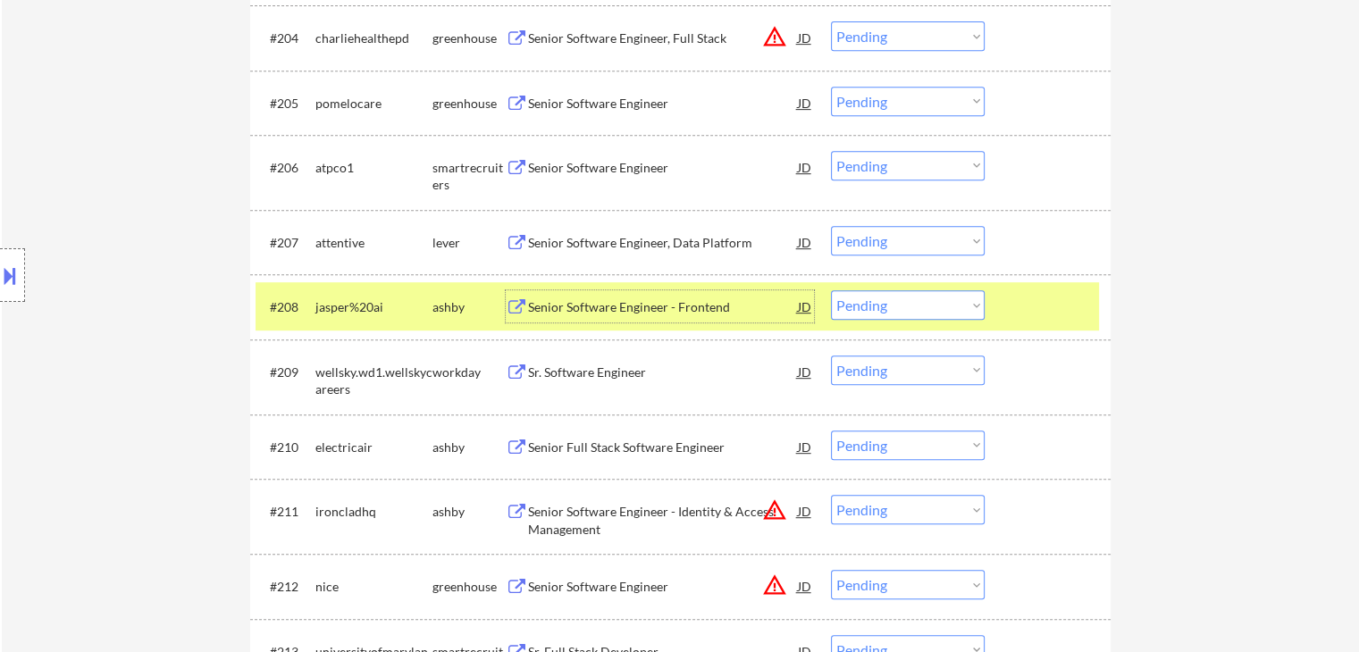
click at [1036, 312] on div at bounding box center [1049, 306] width 79 height 32
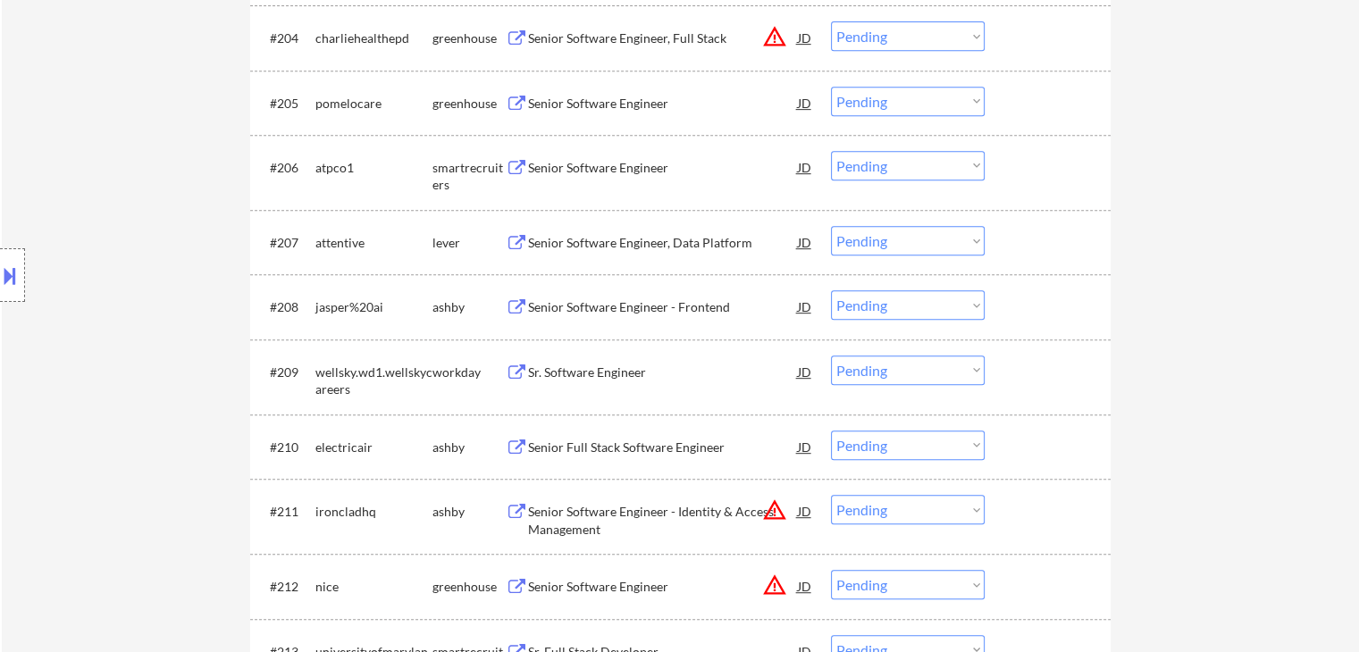
scroll to position [715, 0]
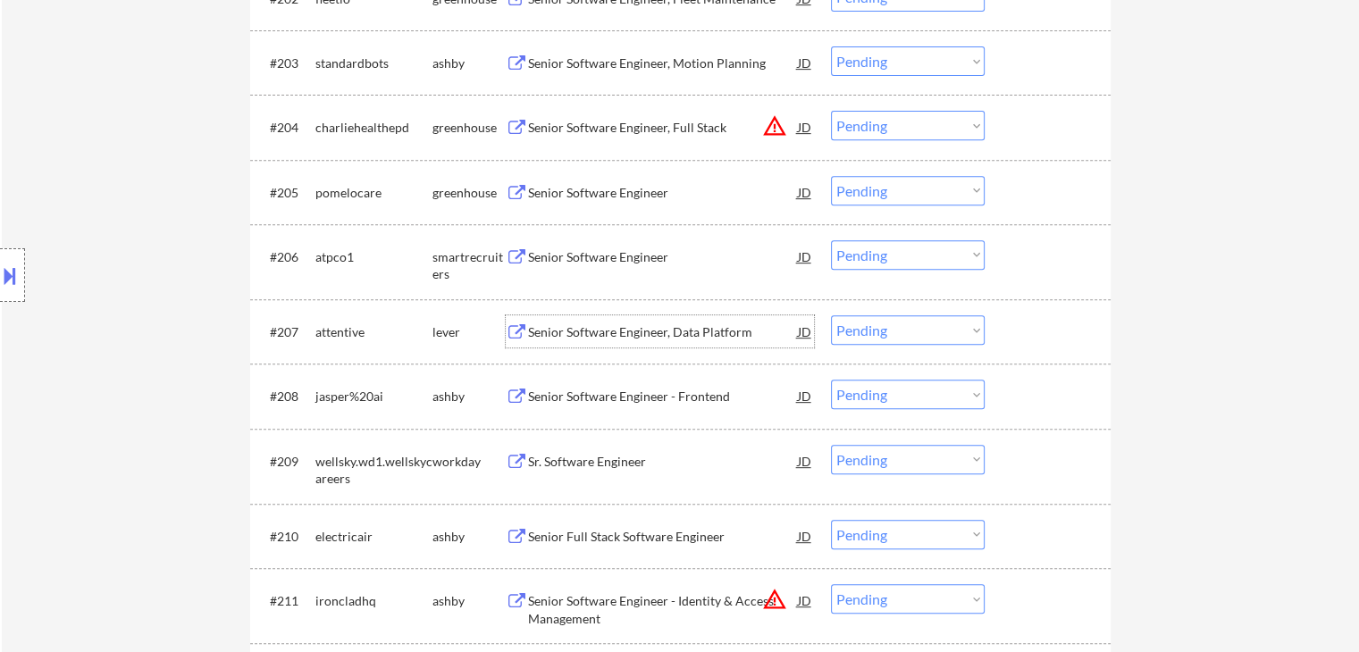
click at [676, 328] on div "Senior Software Engineer, Data Platform" at bounding box center [663, 332] width 270 height 18
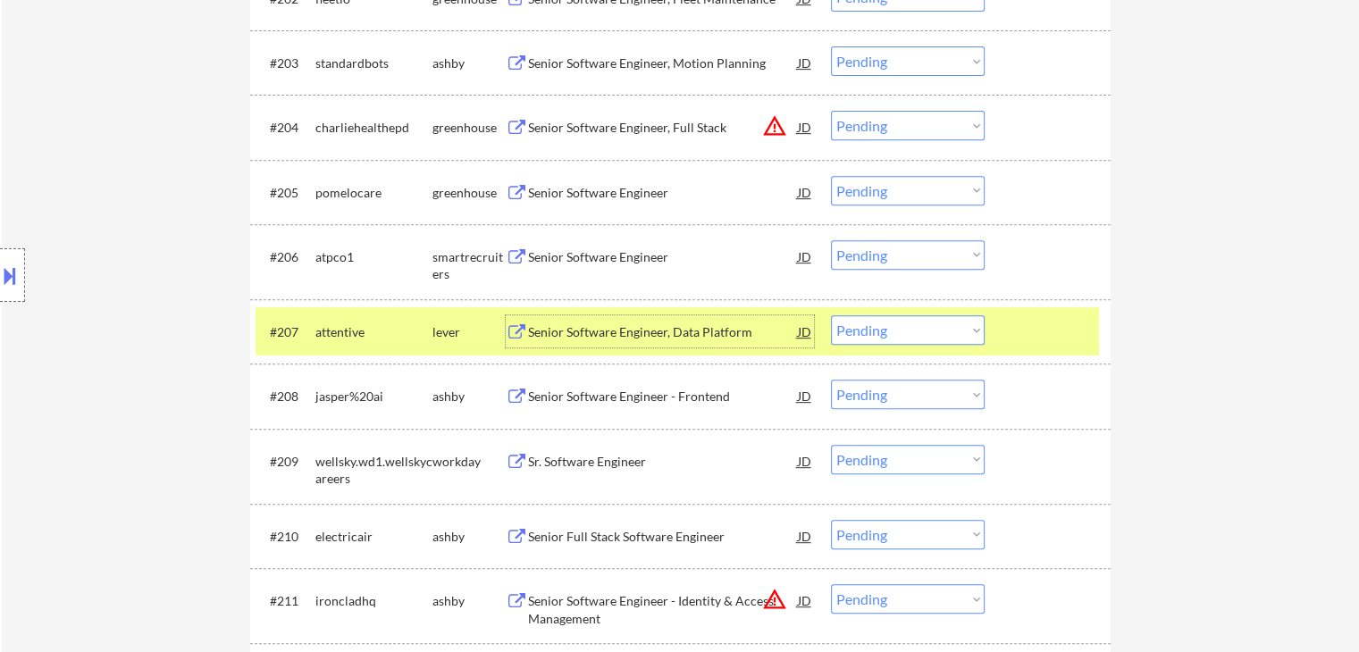
click at [911, 332] on select "Choose an option... Pending Applied Excluded (Questions) Excluded (Expired) Exc…" at bounding box center [908, 329] width 154 height 29
click at [831, 315] on select "Choose an option... Pending Applied Excluded (Questions) Excluded (Expired) Exc…" at bounding box center [908, 329] width 154 height 29
select select ""pending""
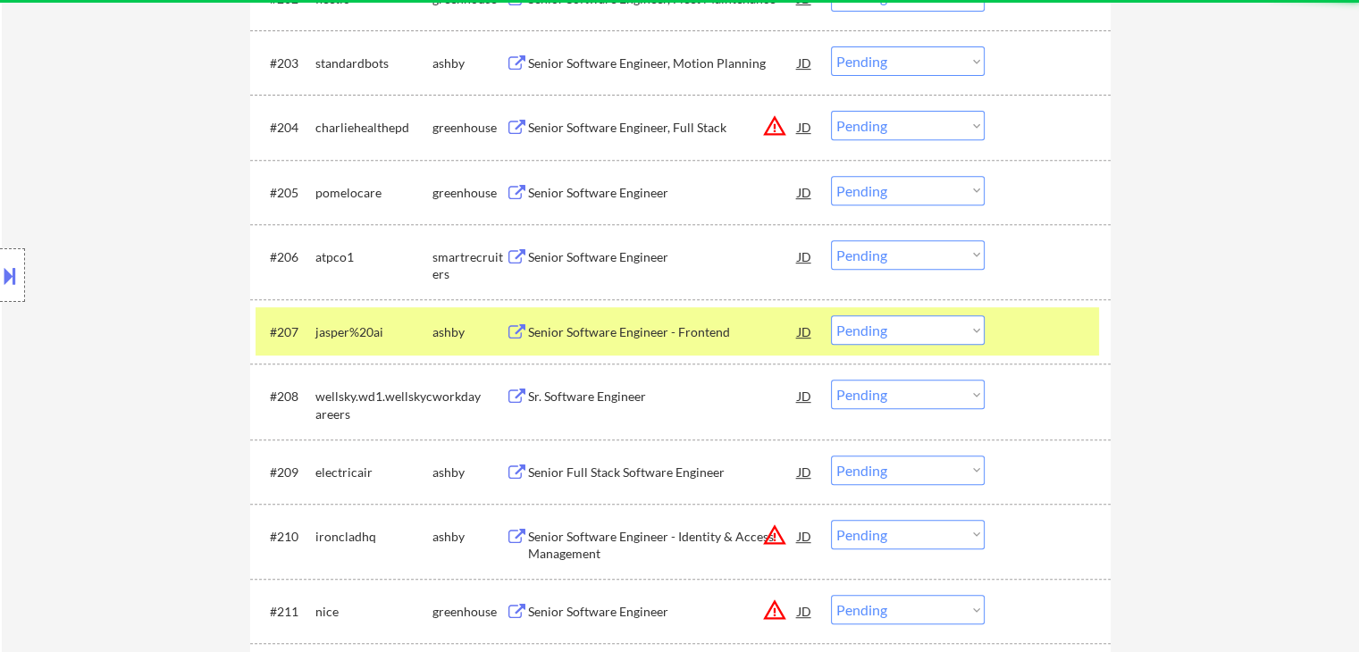
click at [575, 257] on div "Senior Software Engineer" at bounding box center [663, 257] width 270 height 18
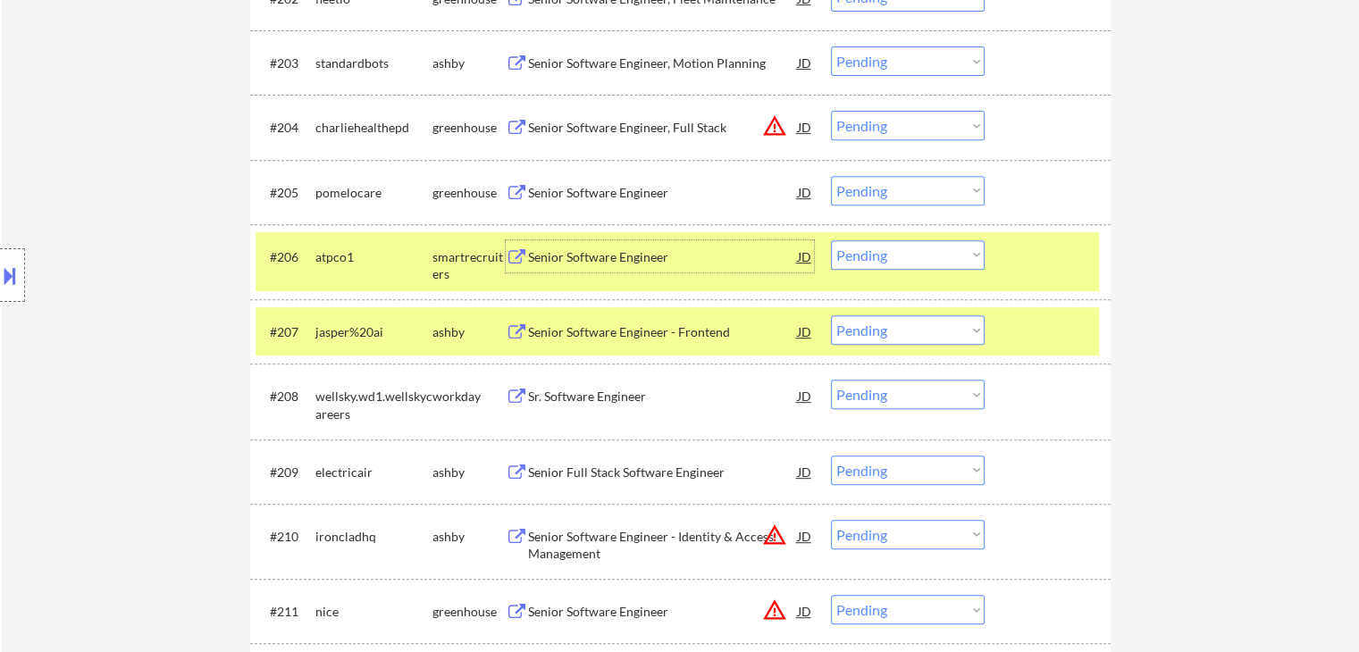
drag, startPoint x: 885, startPoint y: 261, endPoint x: 899, endPoint y: 265, distance: 15.0
click at [885, 261] on select "Choose an option... Pending Applied Excluded (Questions) Excluded (Expired) Exc…" at bounding box center [908, 254] width 154 height 29
click at [831, 240] on select "Choose an option... Pending Applied Excluded (Questions) Excluded (Expired) Exc…" at bounding box center [908, 254] width 154 height 29
select select ""pending""
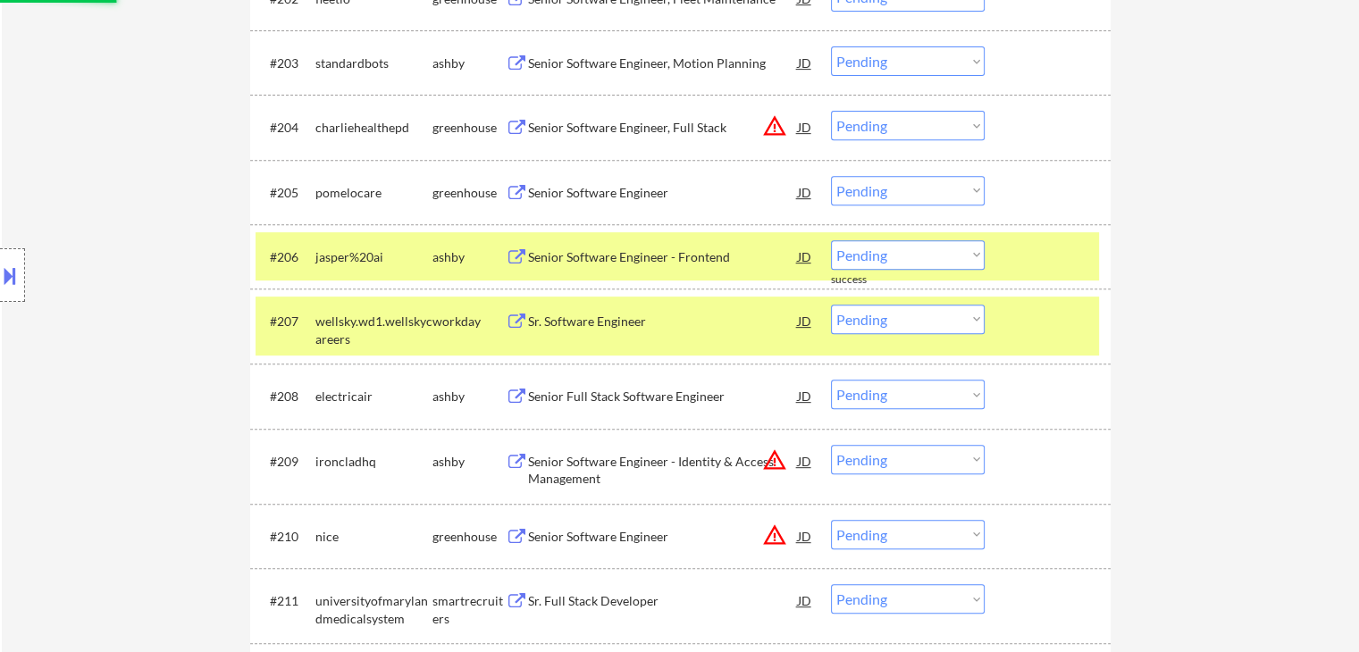
drag, startPoint x: 611, startPoint y: 195, endPoint x: 622, endPoint y: 188, distance: 12.9
click at [611, 193] on div "Senior Software Engineer" at bounding box center [663, 193] width 270 height 18
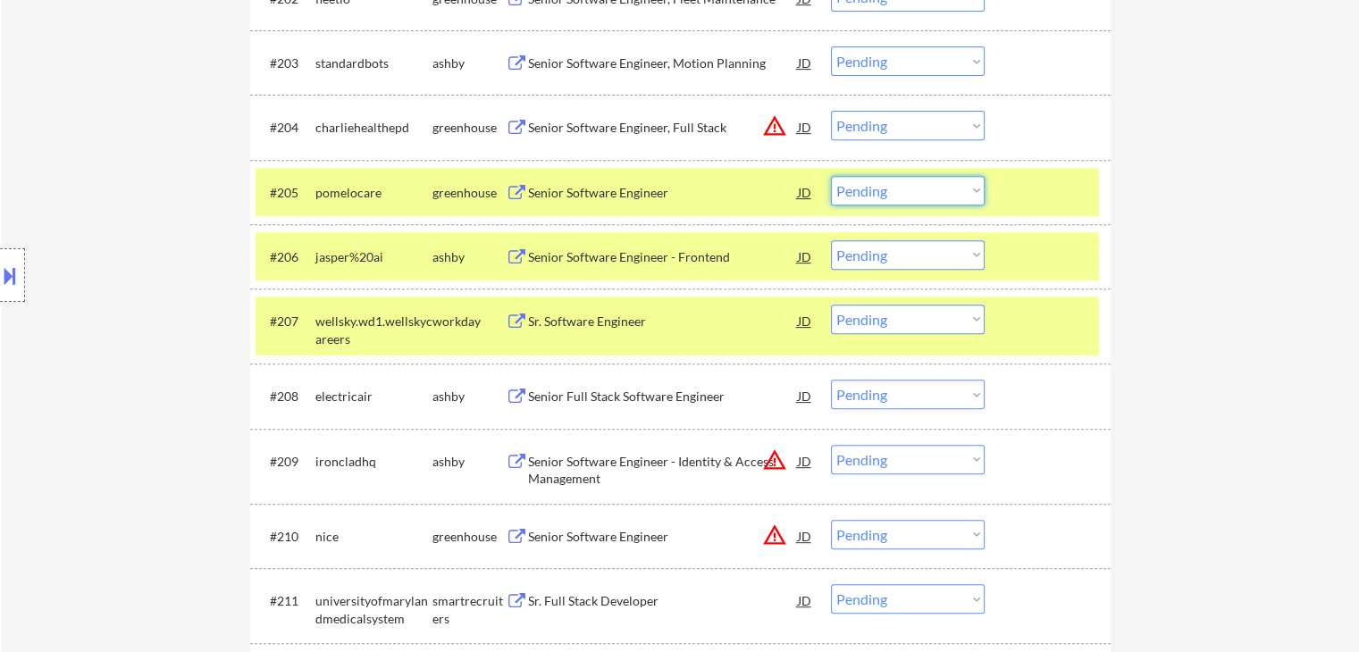
click at [891, 186] on select "Choose an option... Pending Applied Excluded (Questions) Excluded (Expired) Exc…" at bounding box center [908, 190] width 154 height 29
click at [831, 176] on select "Choose an option... Pending Applied Excluded (Questions) Excluded (Expired) Exc…" at bounding box center [908, 190] width 154 height 29
click at [1065, 261] on div at bounding box center [1049, 256] width 79 height 32
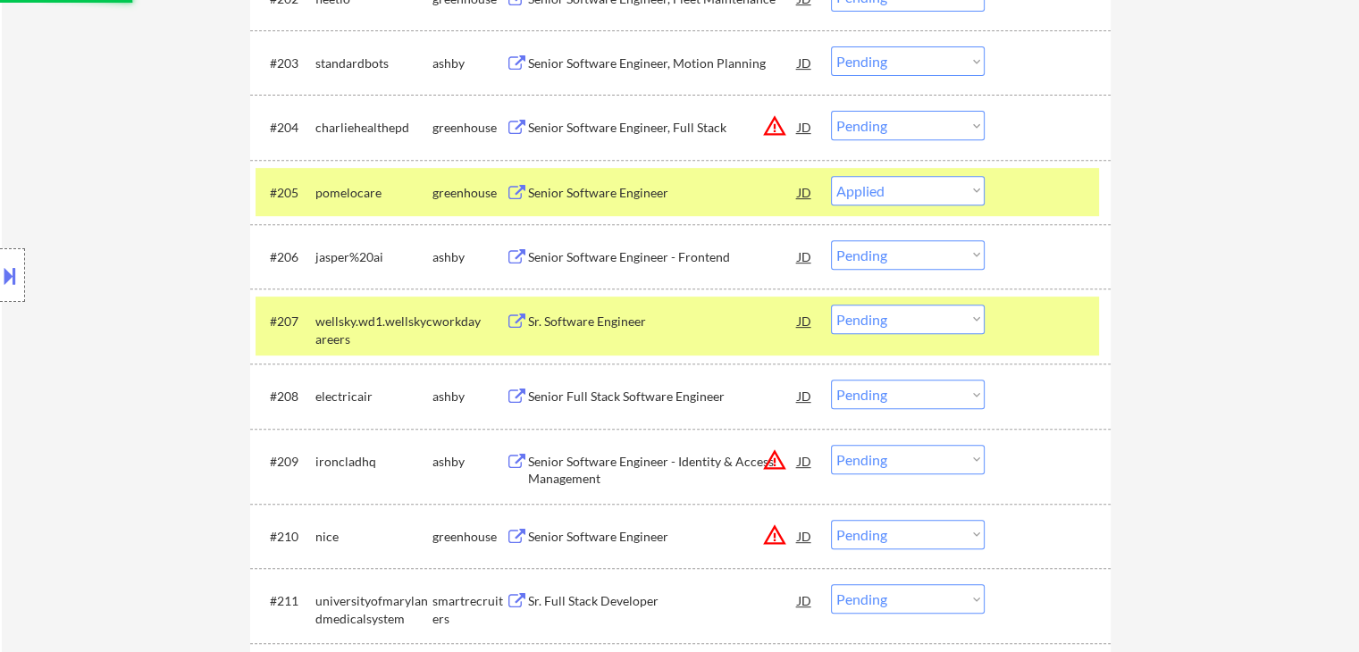
click at [1060, 326] on div at bounding box center [1049, 321] width 79 height 32
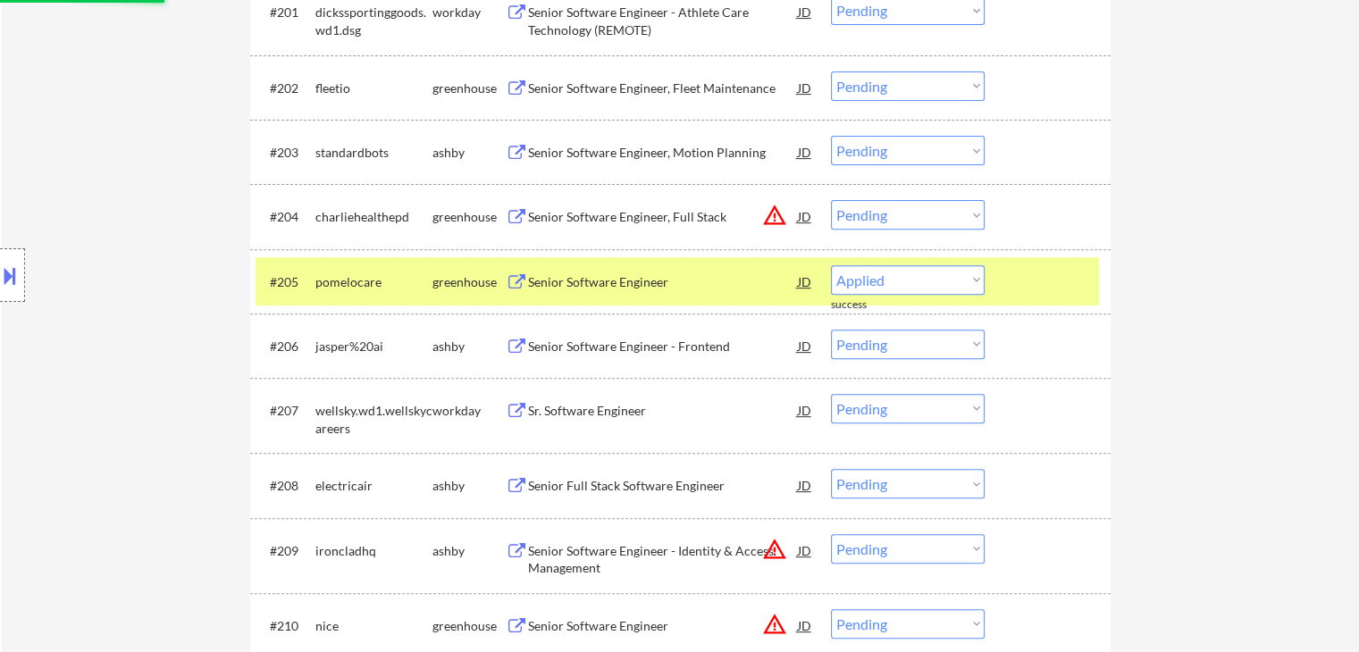
select select ""pending""
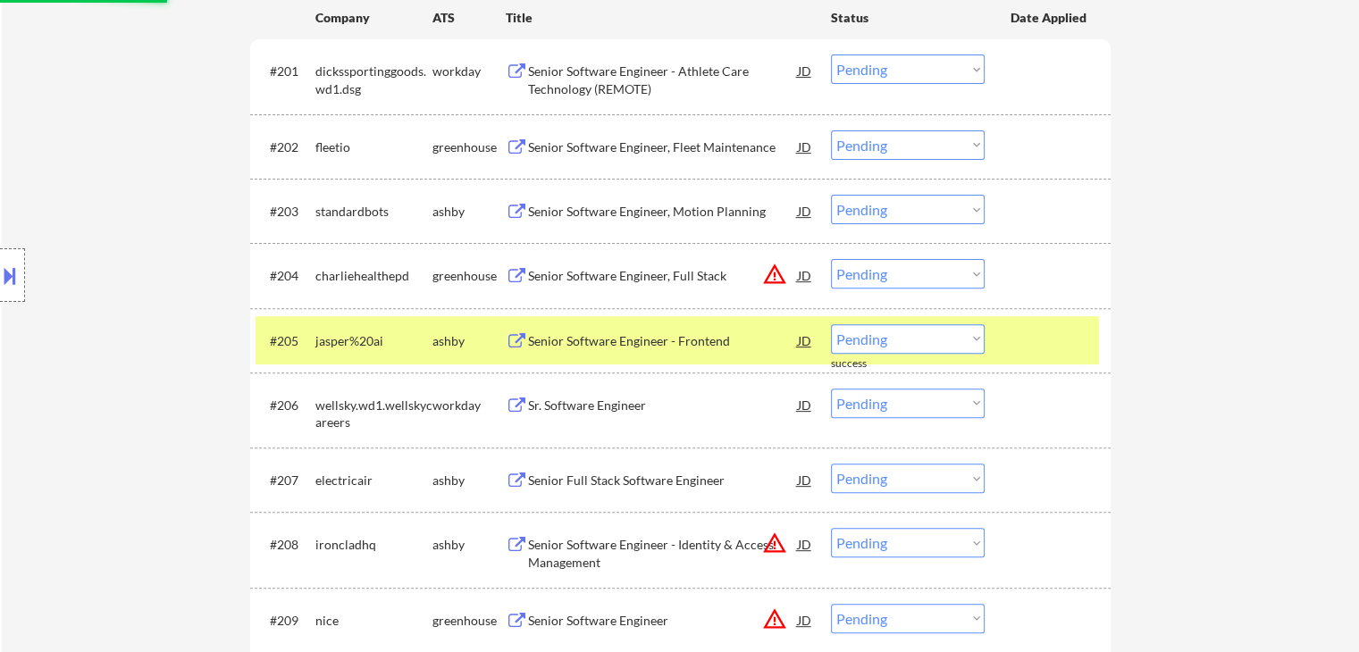
scroll to position [536, 0]
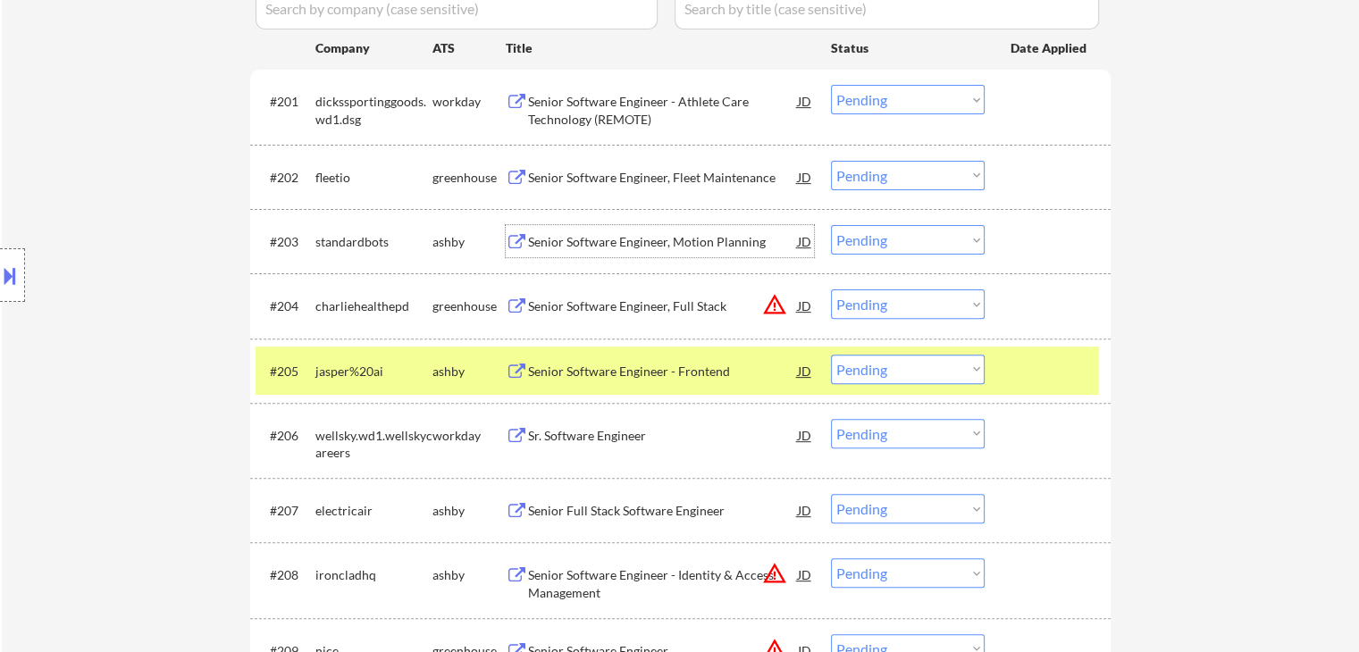
click at [671, 235] on div "Senior Software Engineer, Motion Planning" at bounding box center [663, 242] width 270 height 18
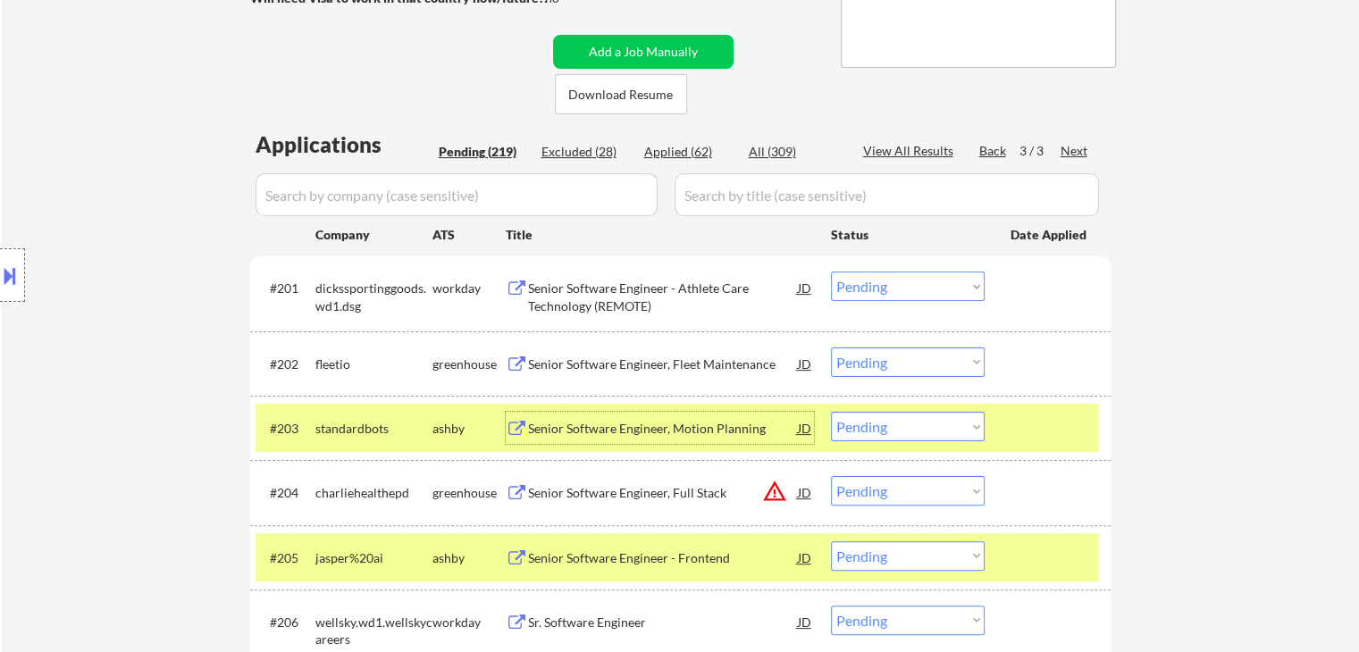
scroll to position [447, 0]
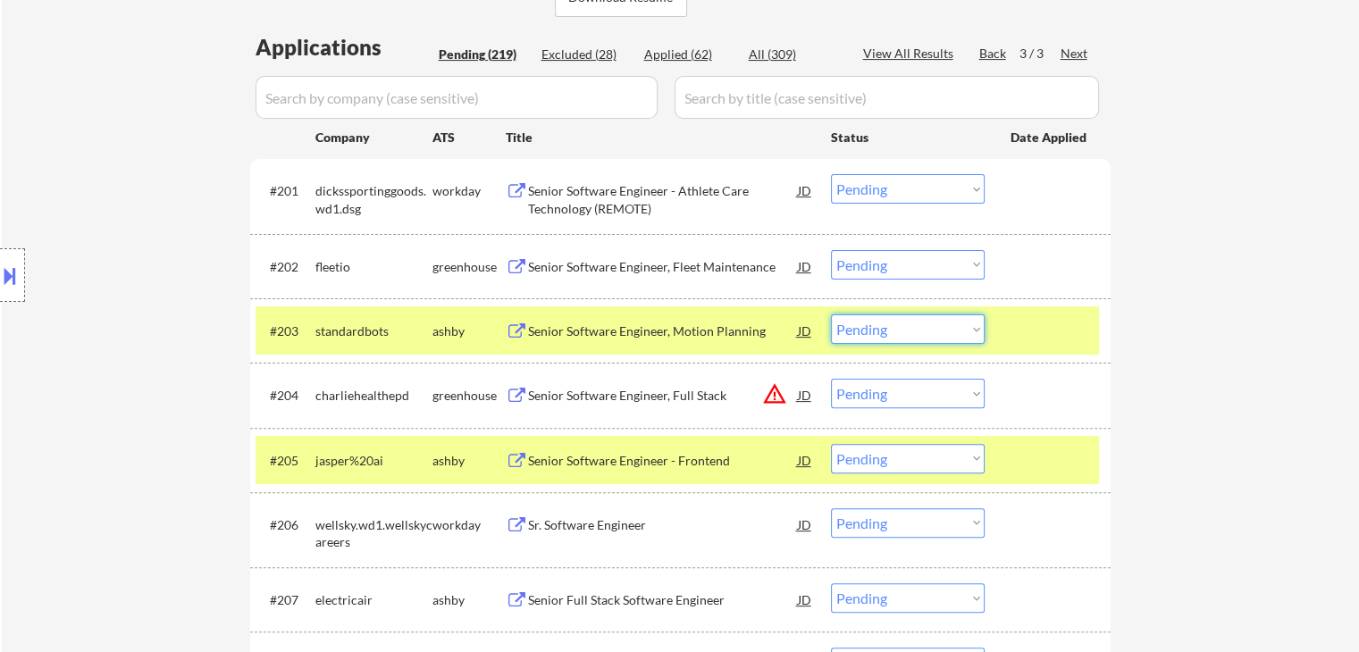
click at [902, 331] on select "Choose an option... Pending Applied Excluded (Questions) Excluded (Expired) Exc…" at bounding box center [908, 328] width 154 height 29
click at [831, 314] on select "Choose an option... Pending Applied Excluded (Questions) Excluded (Expired) Exc…" at bounding box center [908, 328] width 154 height 29
select select ""pending""
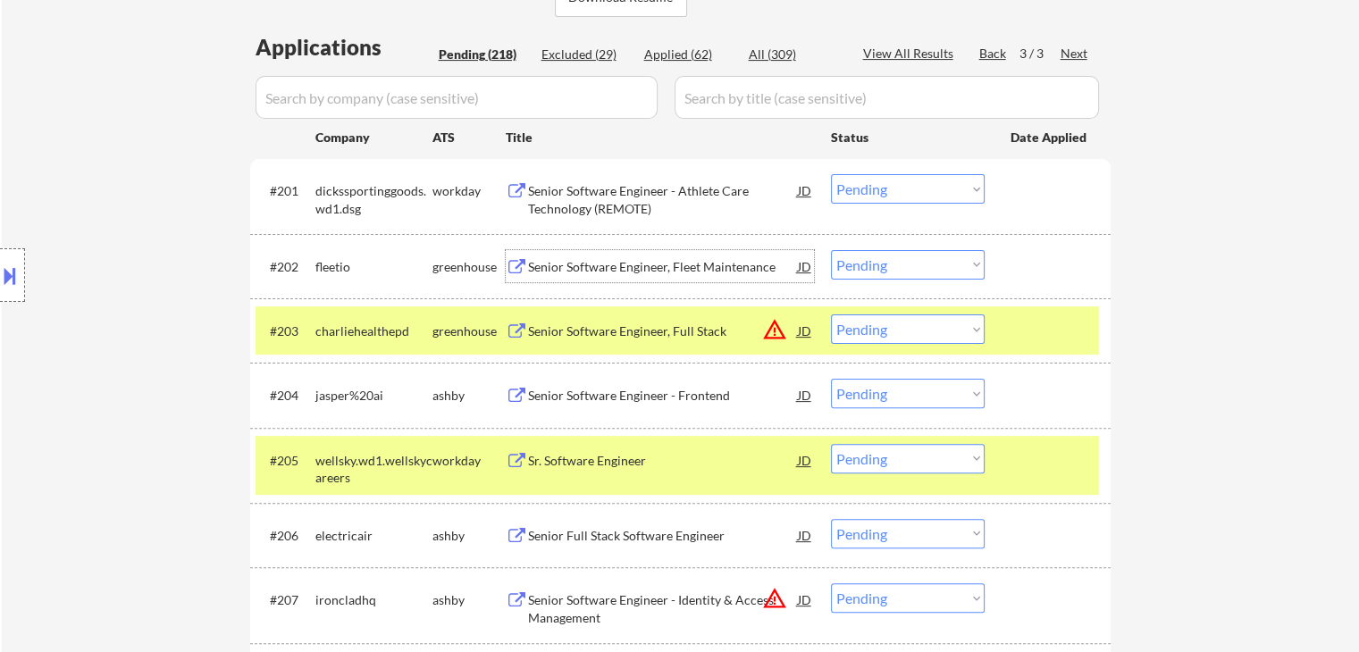
click at [629, 265] on div "Senior Software Engineer, Fleet Maintenance" at bounding box center [663, 267] width 270 height 18
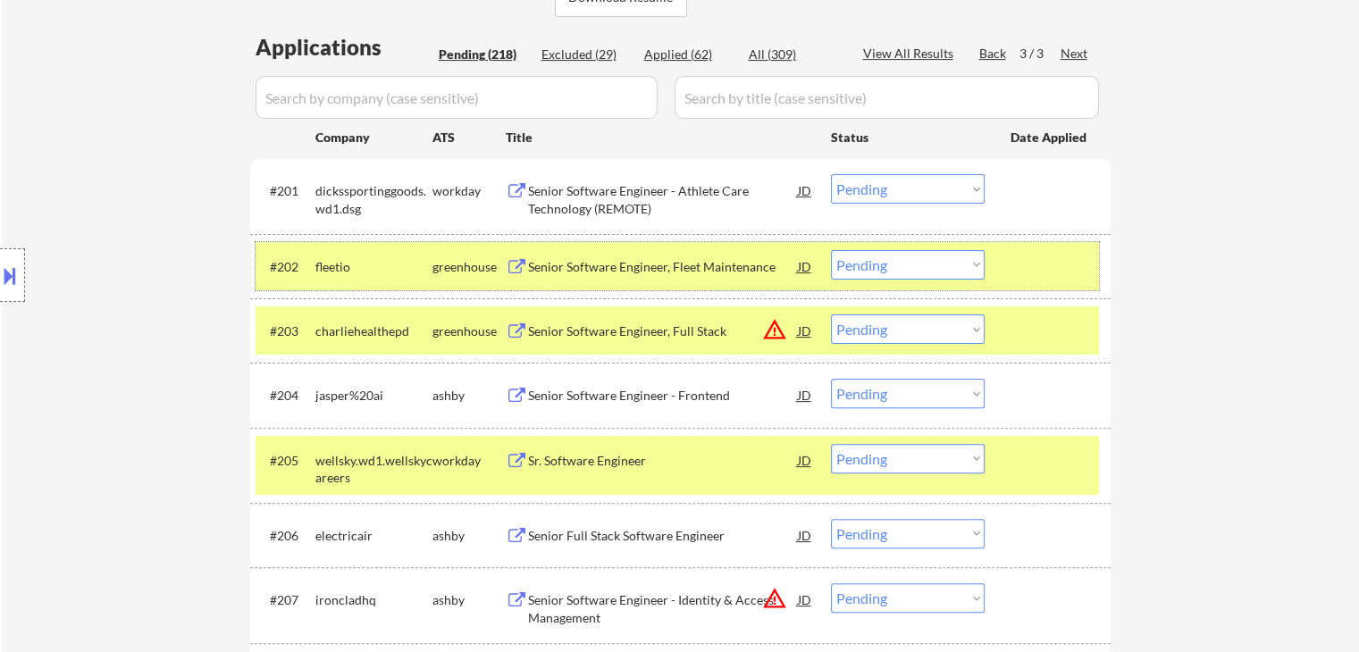
click at [1046, 257] on div at bounding box center [1049, 266] width 79 height 32
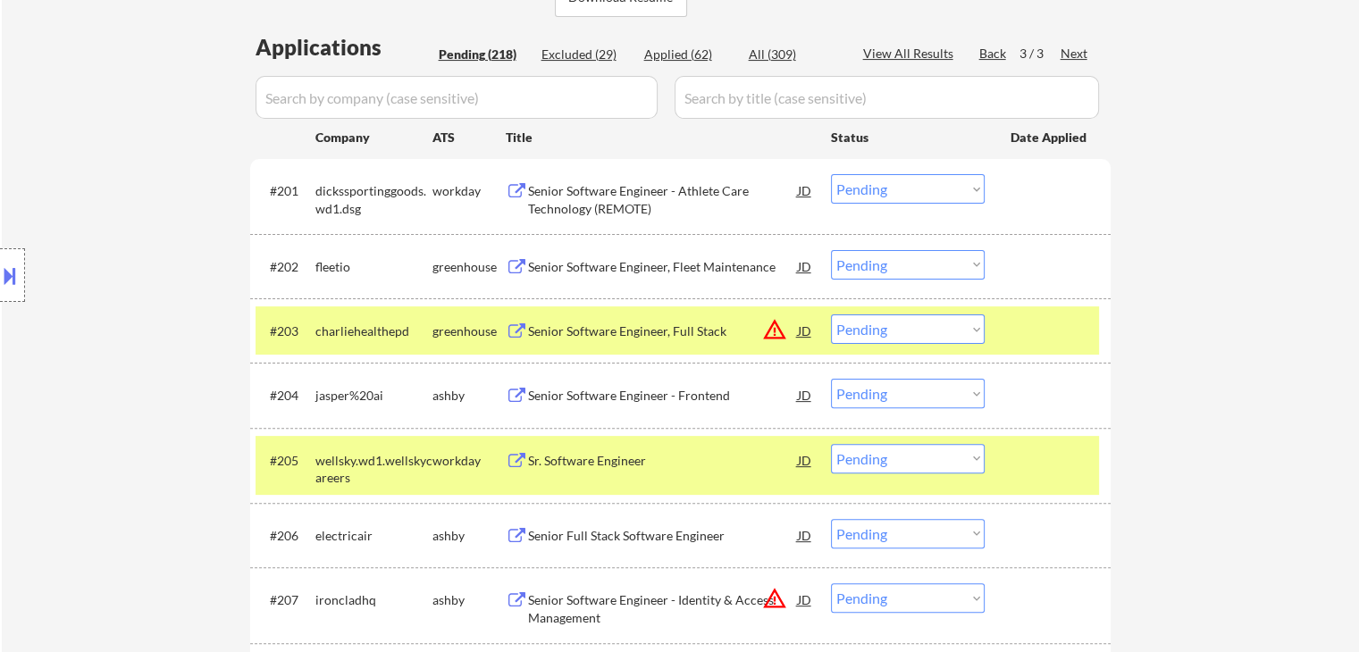
click at [1038, 316] on div at bounding box center [1049, 330] width 79 height 32
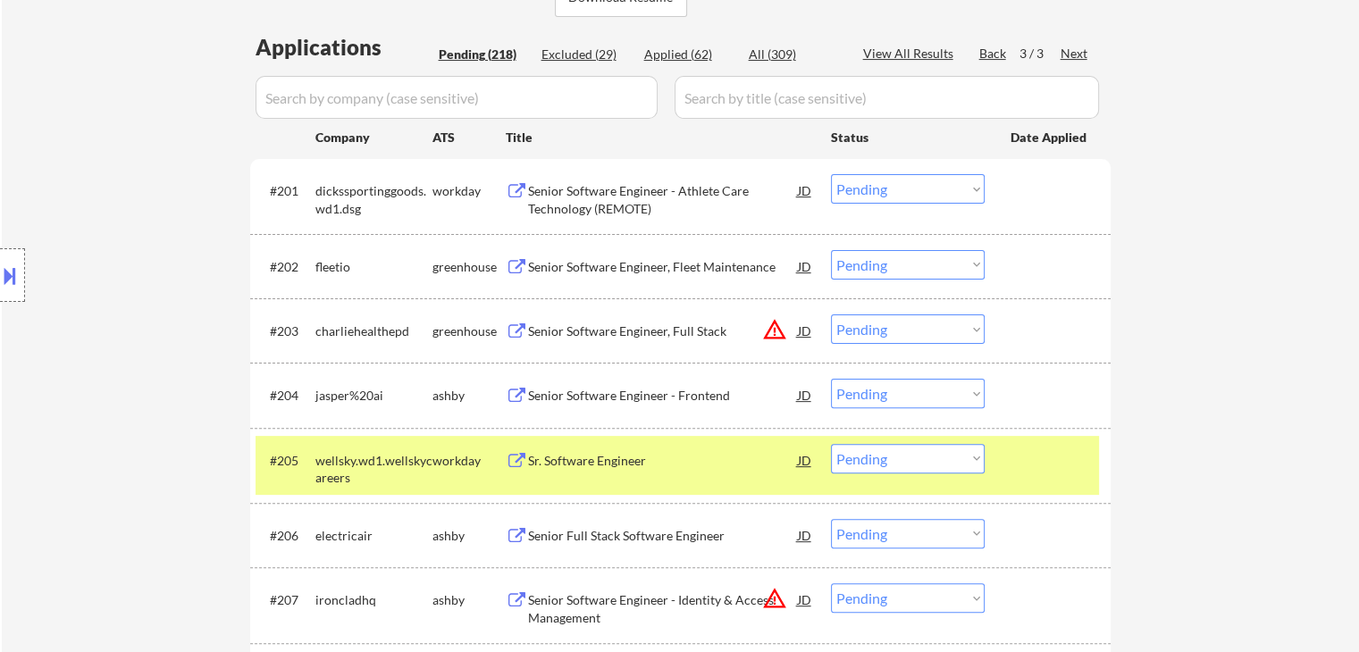
scroll to position [625, 0]
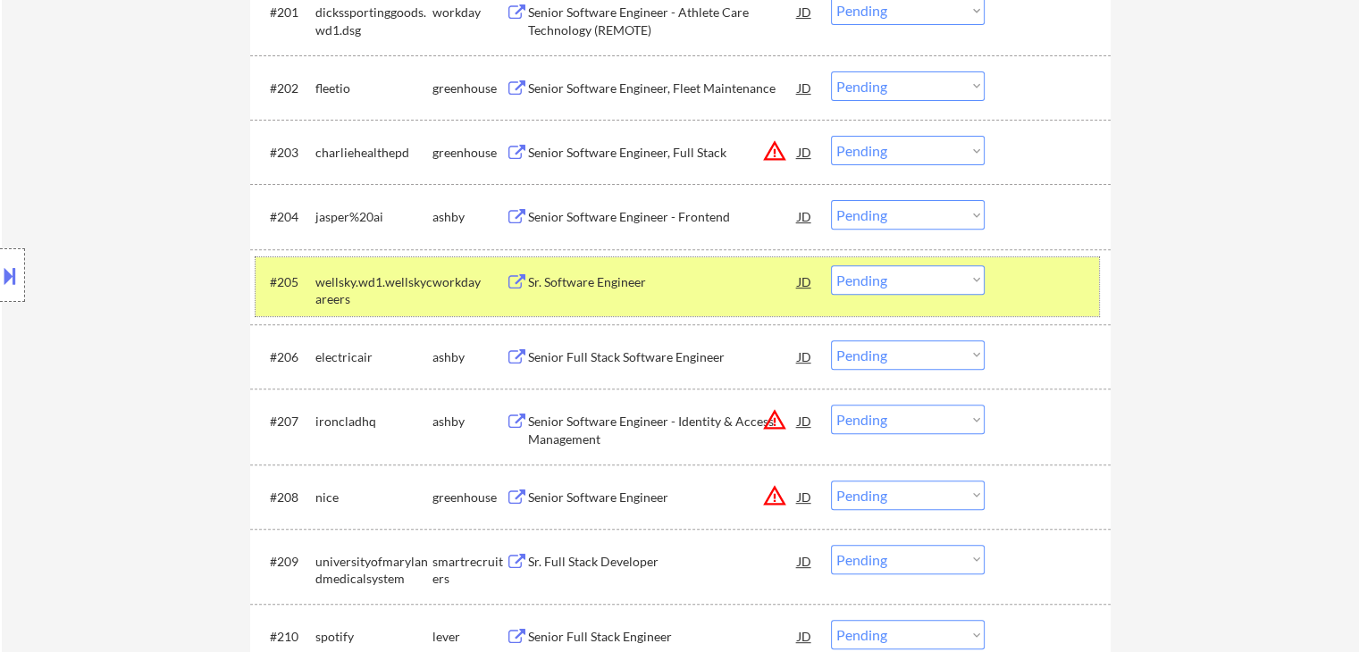
click at [1036, 294] on div at bounding box center [1049, 281] width 79 height 32
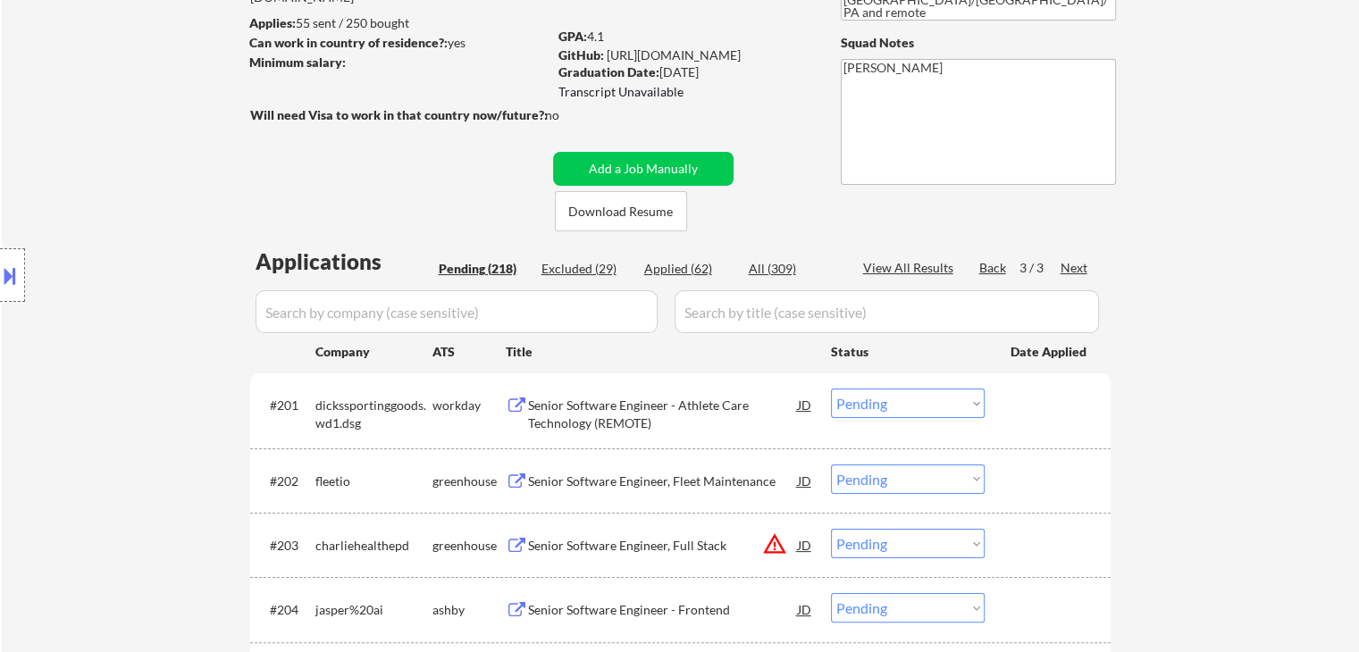
scroll to position [268, 0]
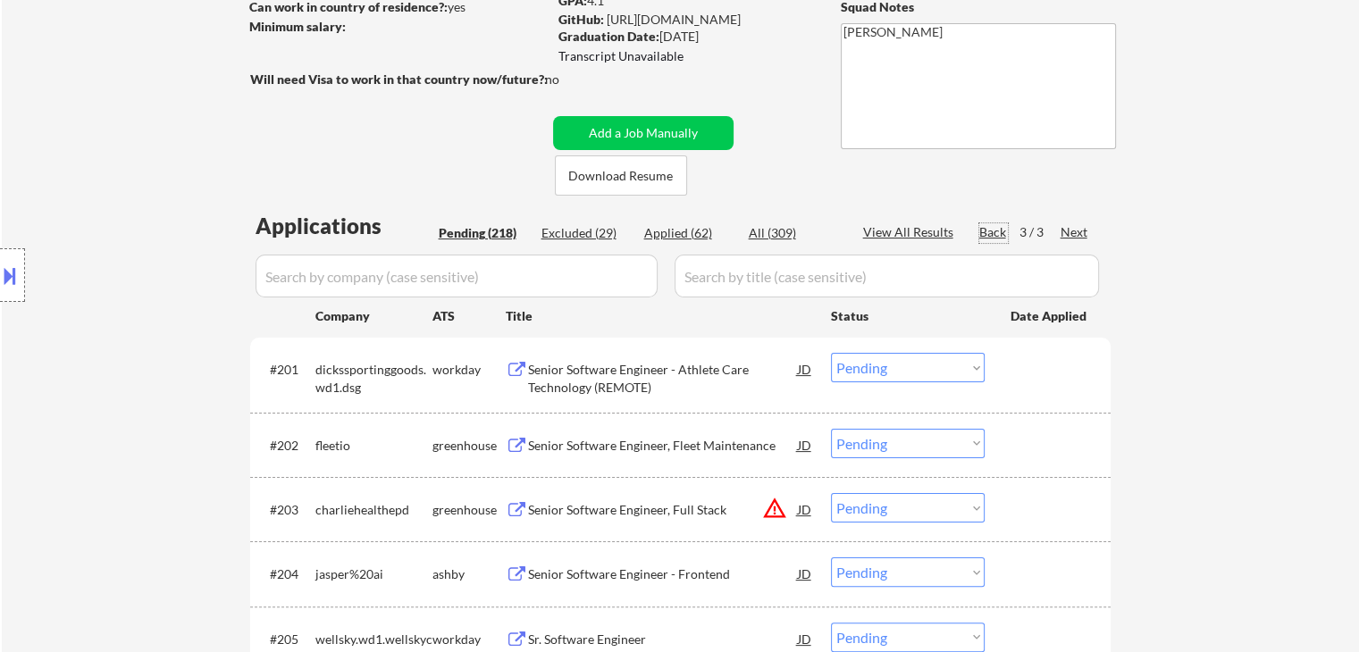
click at [984, 236] on div "Back" at bounding box center [993, 232] width 29 height 18
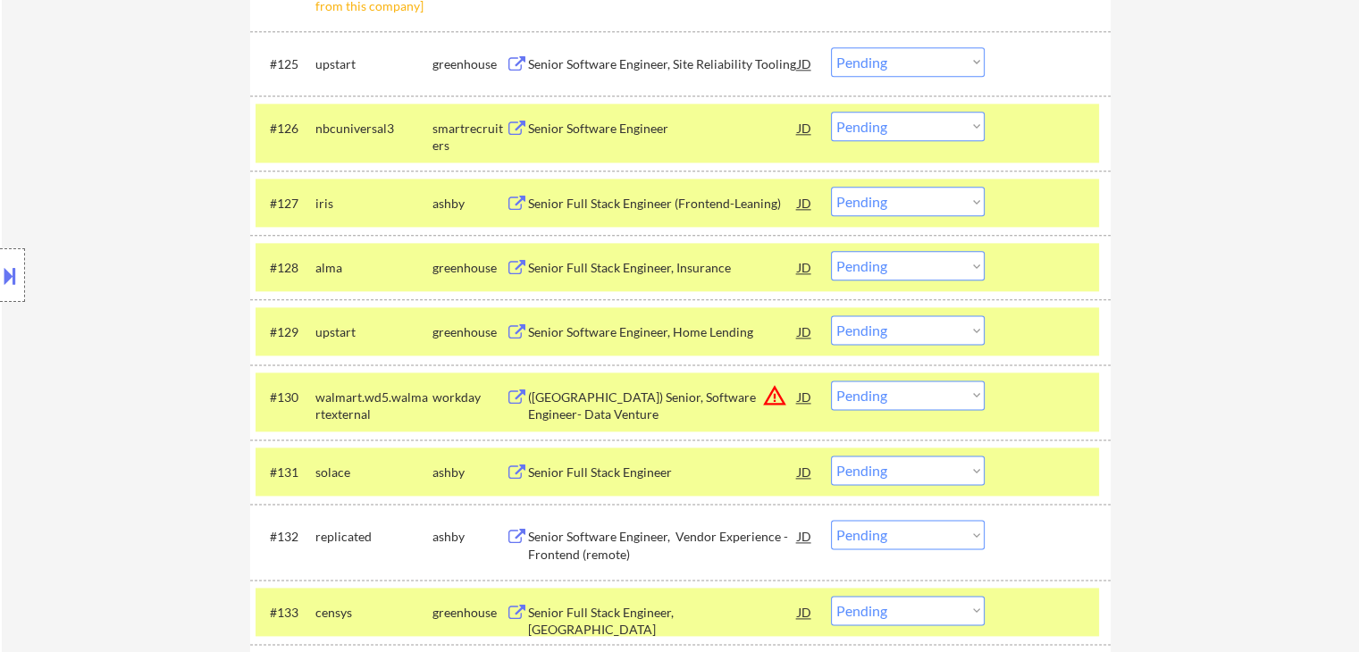
scroll to position [1876, 0]
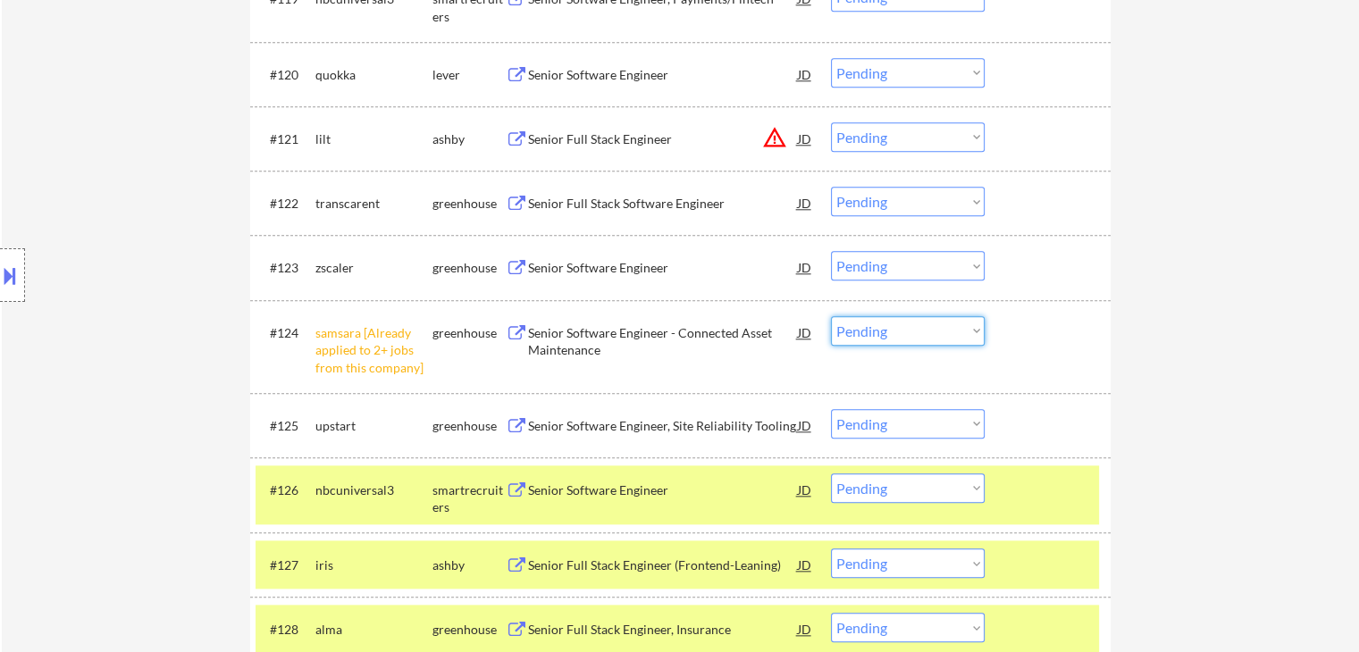
click at [923, 339] on select "Choose an option... Pending Applied Excluded (Questions) Excluded (Expired) Exc…" at bounding box center [908, 330] width 154 height 29
click at [831, 316] on select "Choose an option... Pending Applied Excluded (Questions) Excluded (Expired) Exc…" at bounding box center [908, 330] width 154 height 29
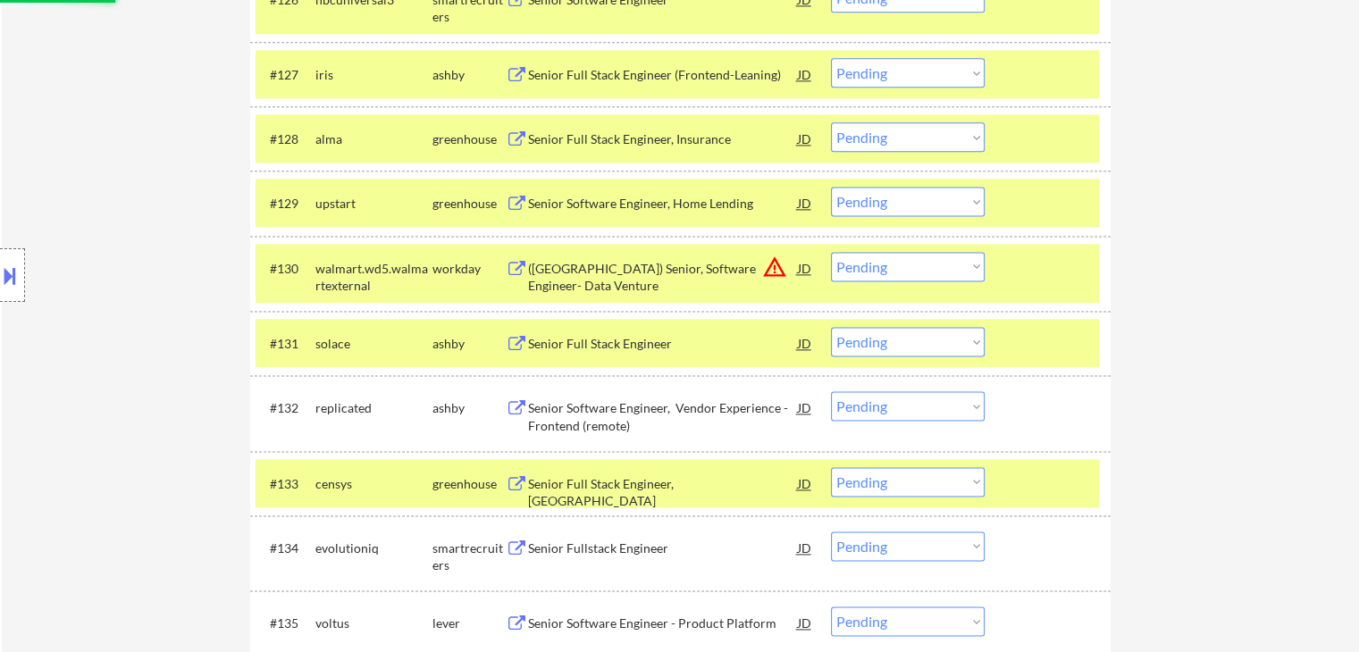
select select ""pending""
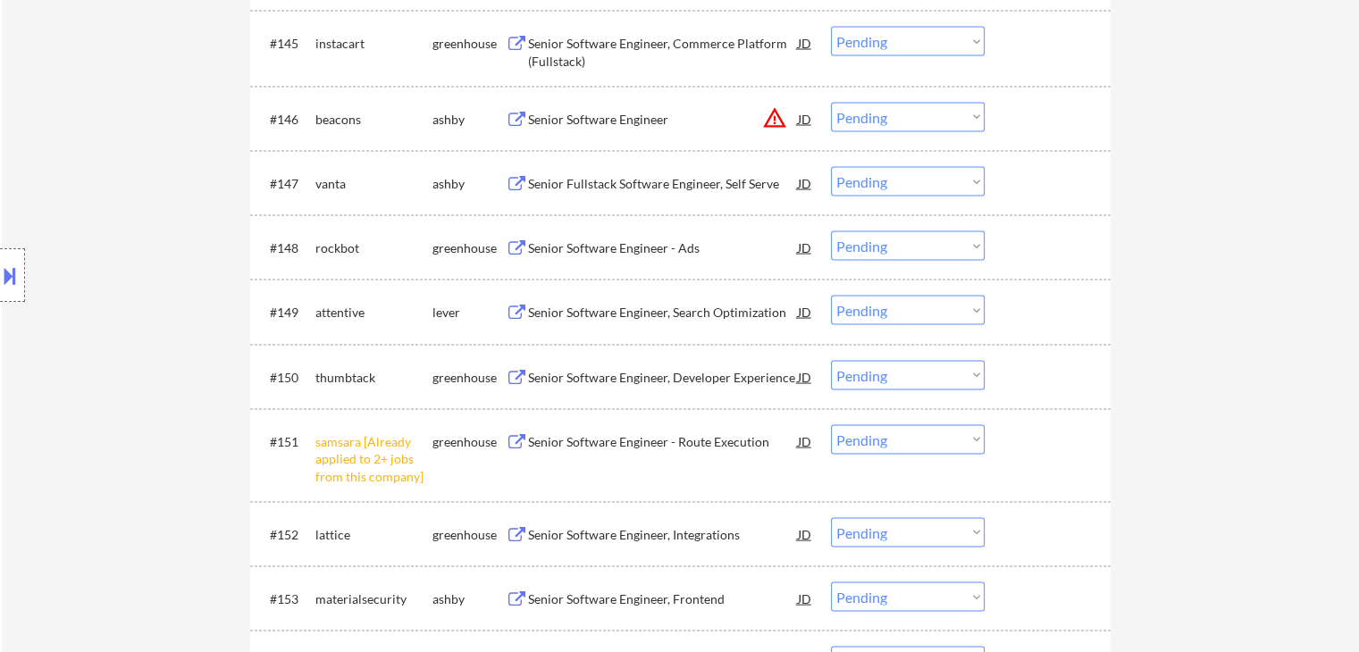
scroll to position [3841, 0]
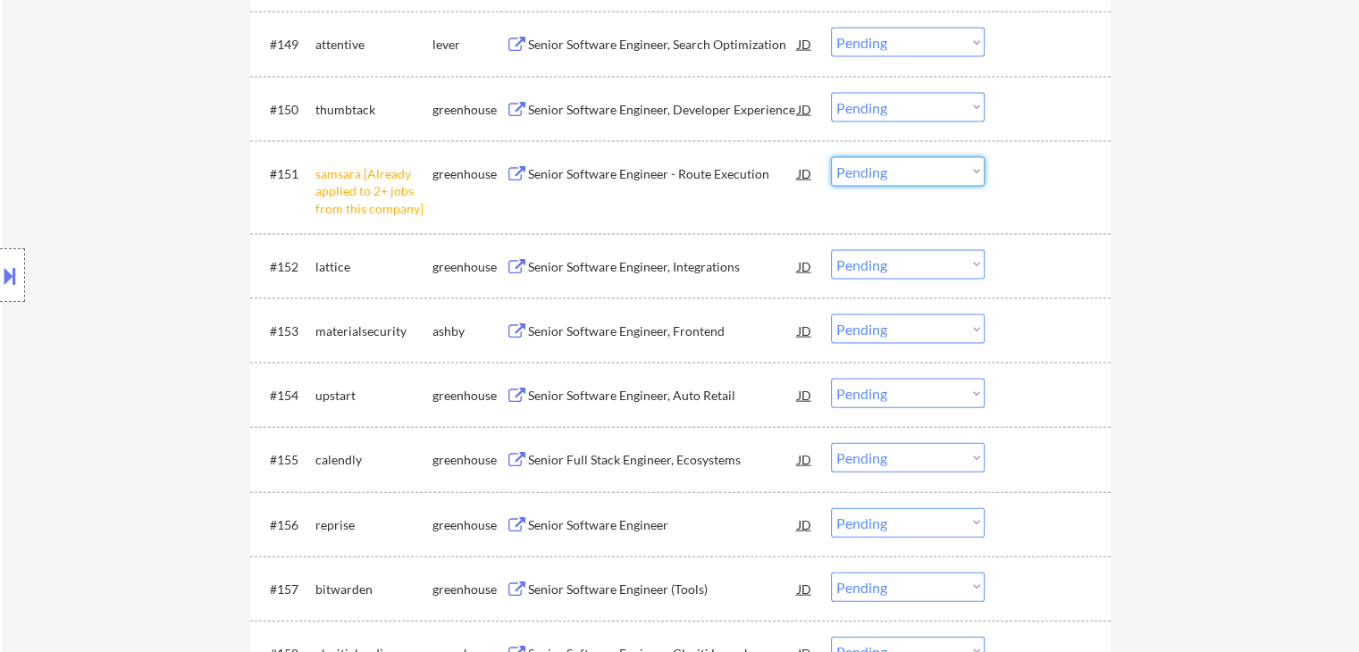
click at [908, 178] on select "Choose an option... Pending Applied Excluded (Questions) Excluded (Expired) Exc…" at bounding box center [908, 171] width 154 height 29
click at [831, 157] on select "Choose an option... Pending Applied Excluded (Questions) Excluded (Expired) Exc…" at bounding box center [908, 171] width 154 height 29
select select ""pending""
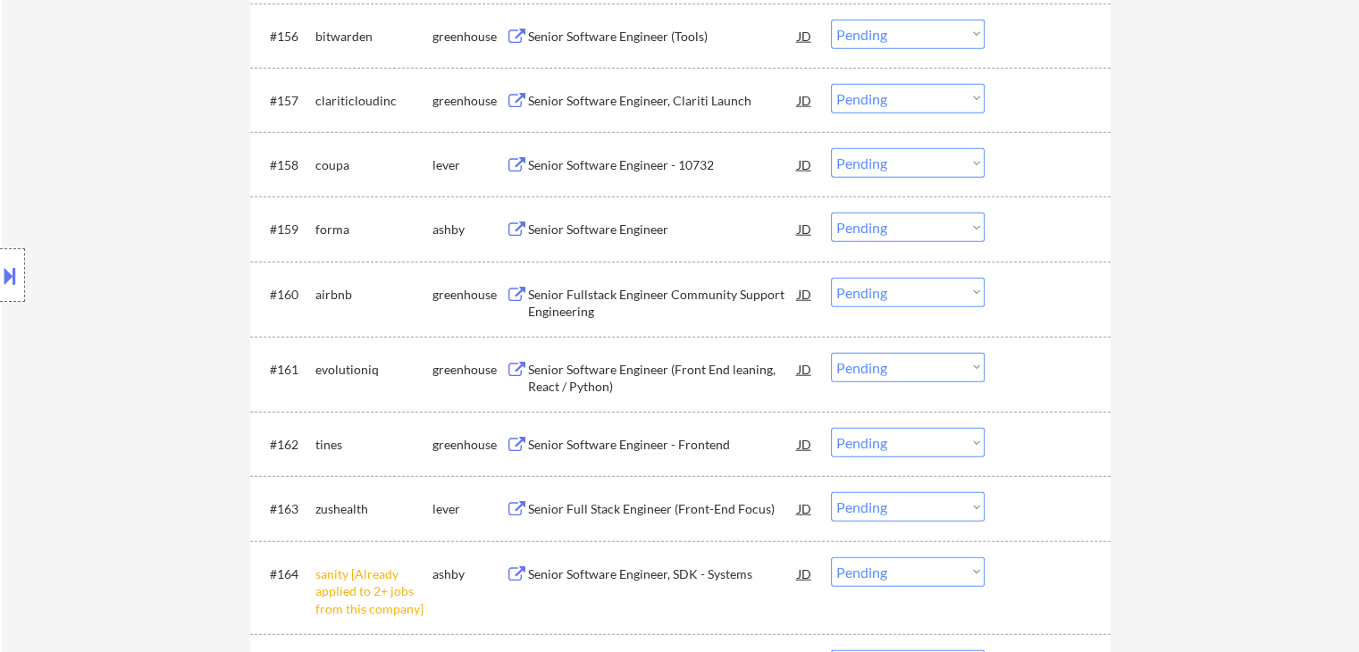
scroll to position [4556, 0]
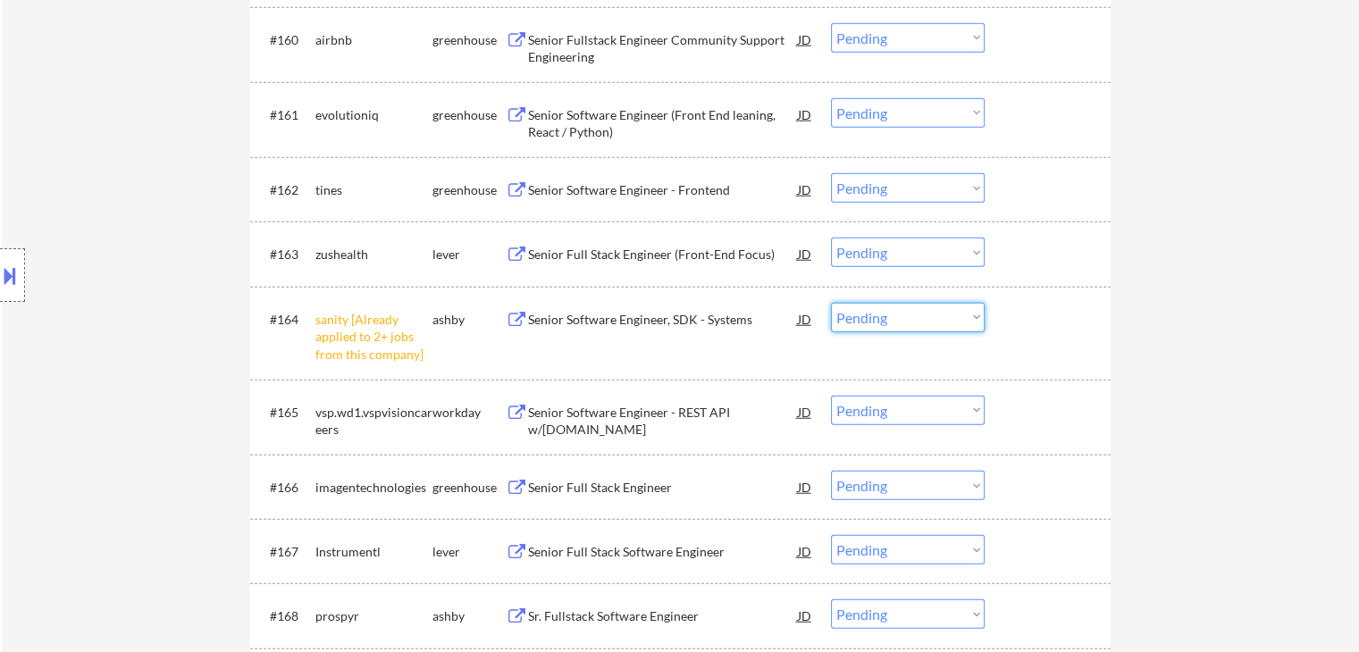
click at [897, 322] on select "Choose an option... Pending Applied Excluded (Questions) Excluded (Expired) Exc…" at bounding box center [908, 317] width 154 height 29
click at [831, 303] on select "Choose an option... Pending Applied Excluded (Questions) Excluded (Expired) Exc…" at bounding box center [908, 317] width 154 height 29
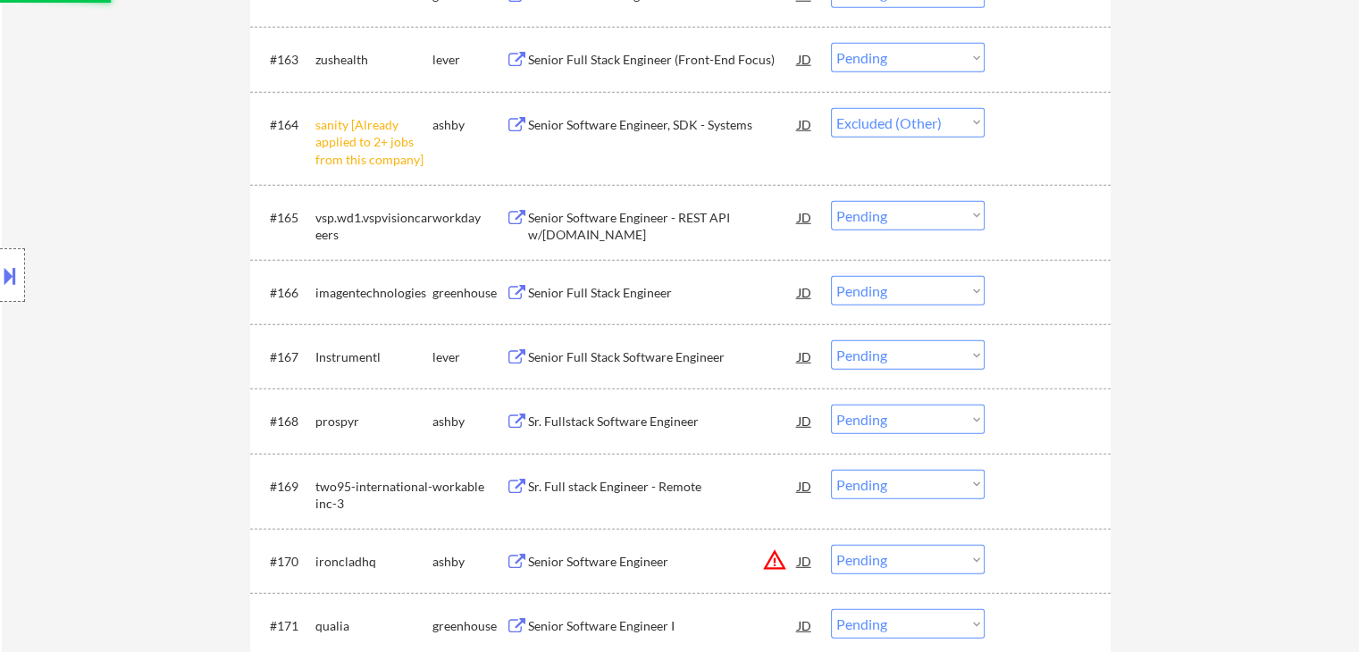
scroll to position [4824, 0]
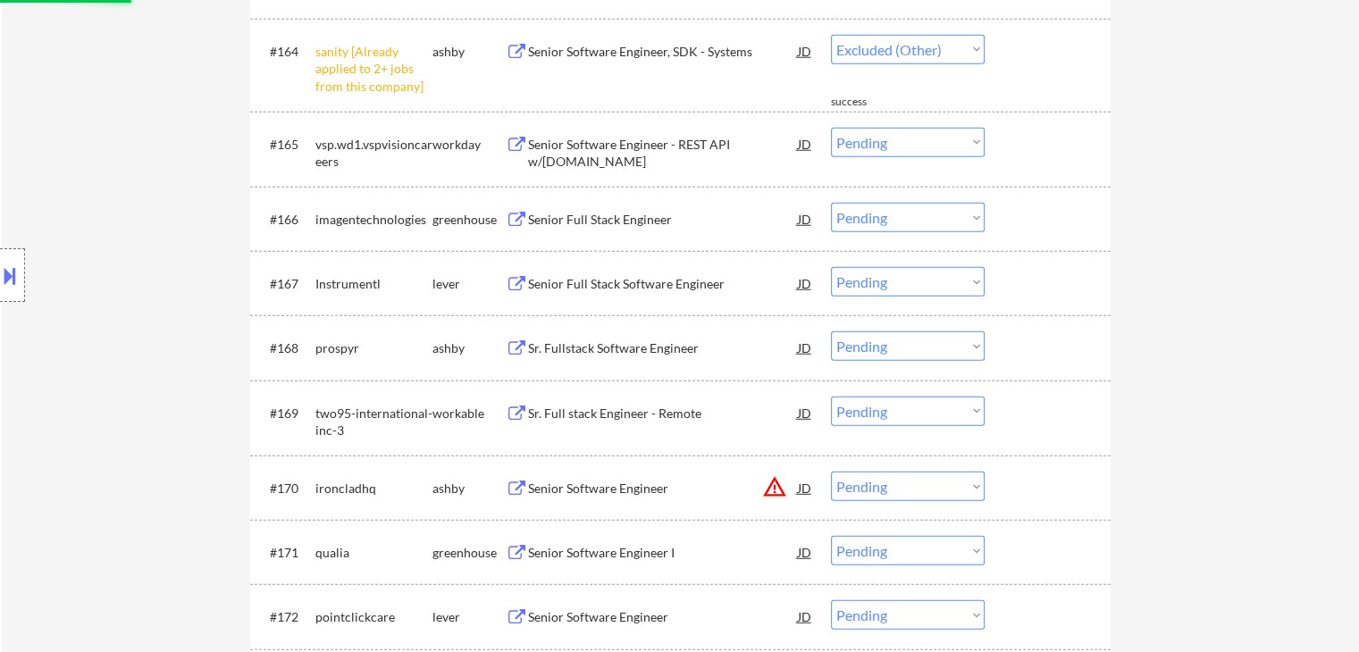
select select ""pending""
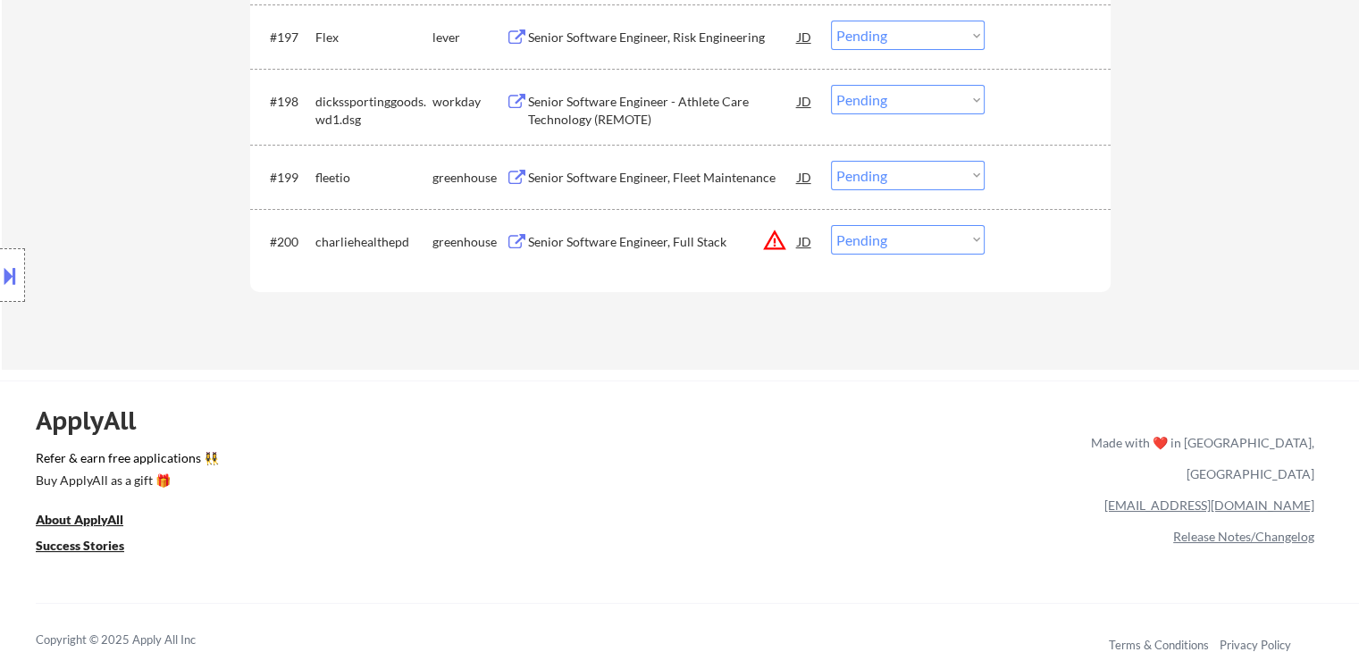
scroll to position [7057, 0]
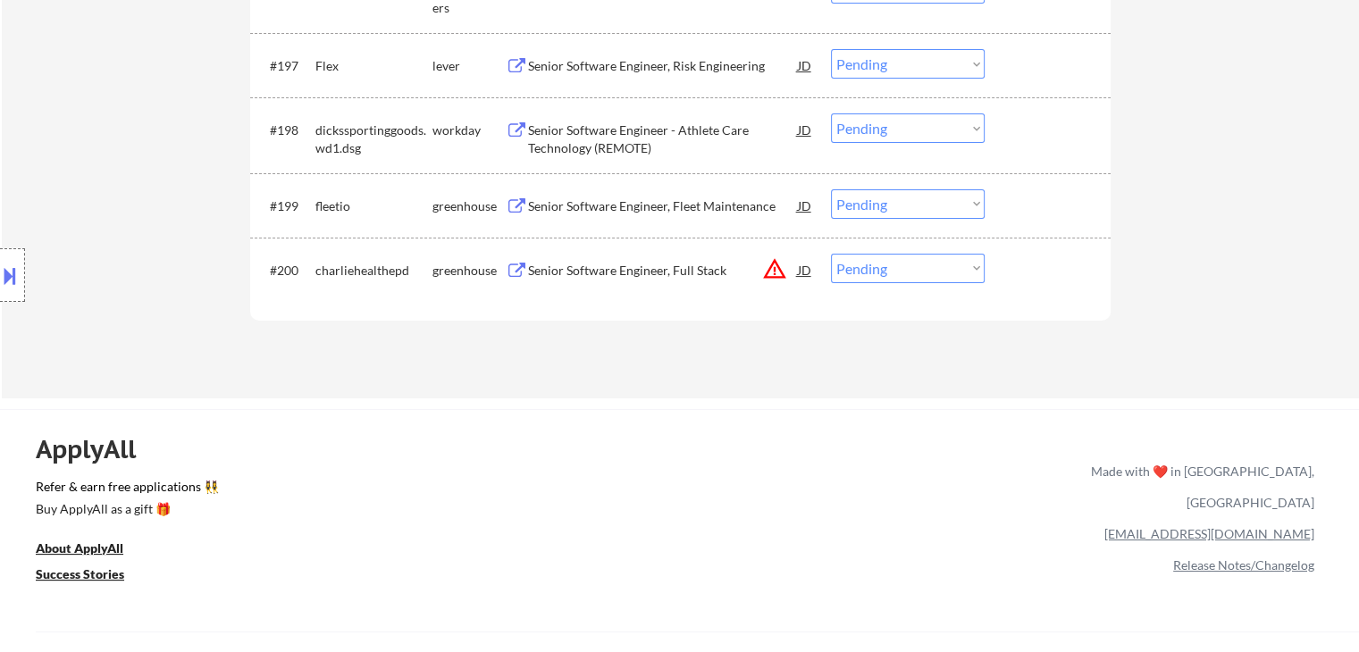
click at [729, 199] on div "Senior Software Engineer, Fleet Maintenance" at bounding box center [663, 206] width 270 height 18
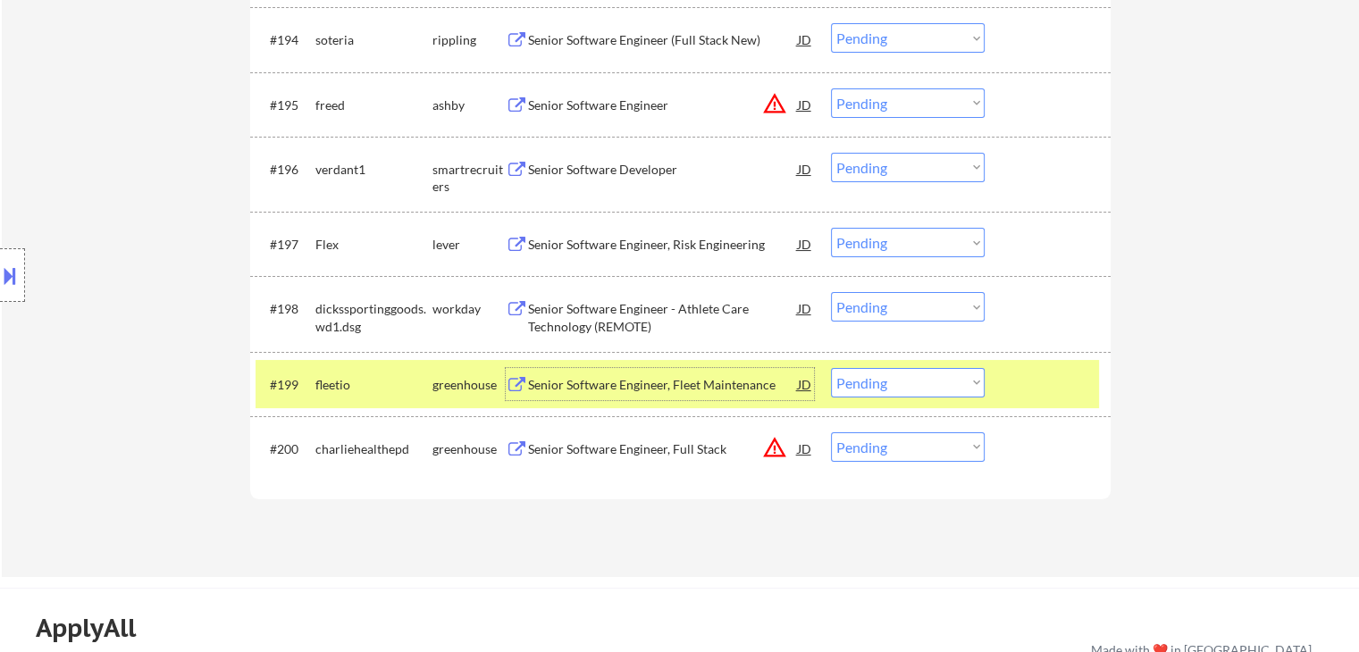
scroll to position [6789, 0]
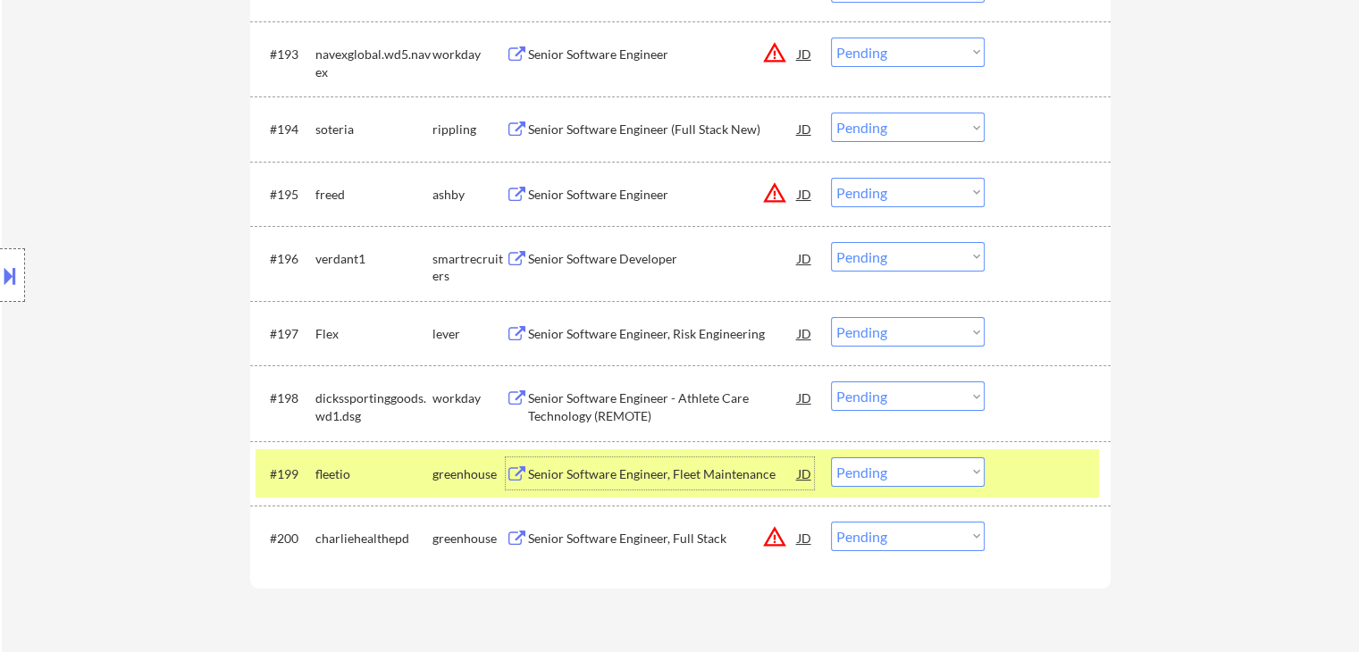
click at [645, 337] on div "Senior Software Engineer, Risk Engineering" at bounding box center [663, 334] width 270 height 18
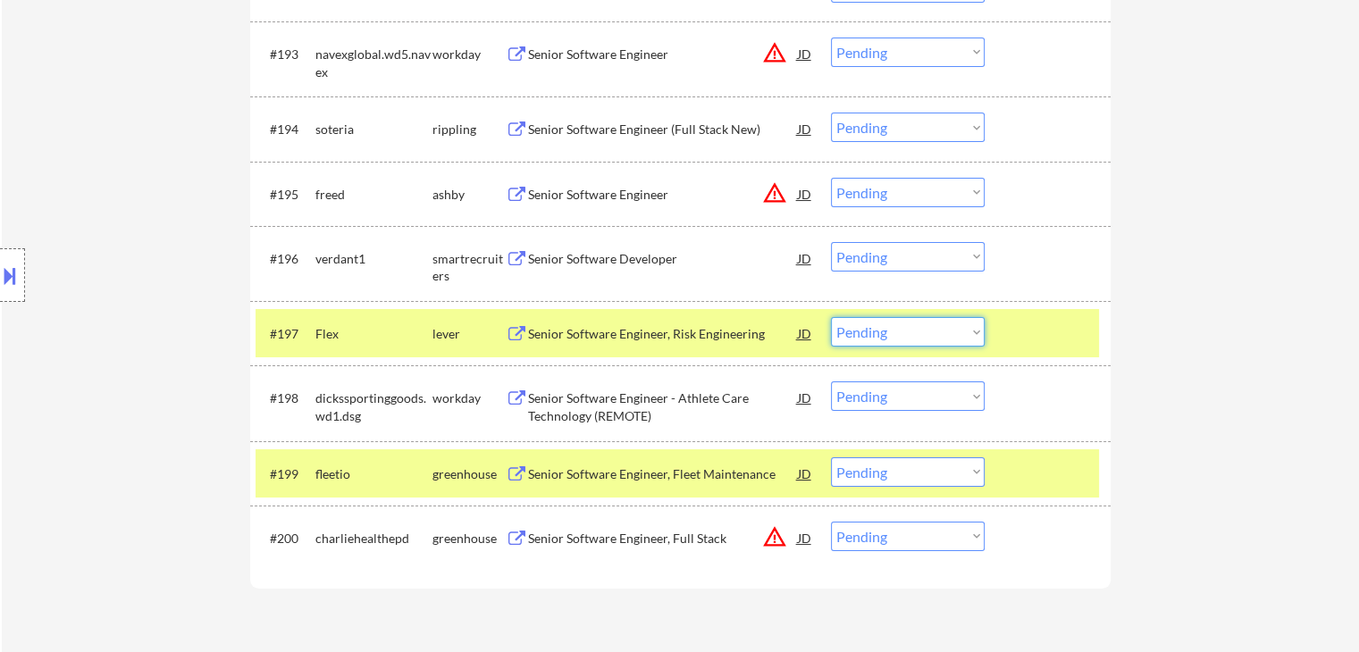
click at [897, 339] on select "Choose an option... Pending Applied Excluded (Questions) Excluded (Expired) Exc…" at bounding box center [908, 331] width 154 height 29
click at [831, 318] on select "Choose an option... Pending Applied Excluded (Questions) Excluded (Expired) Exc…" at bounding box center [908, 331] width 154 height 29
select select ""pending""
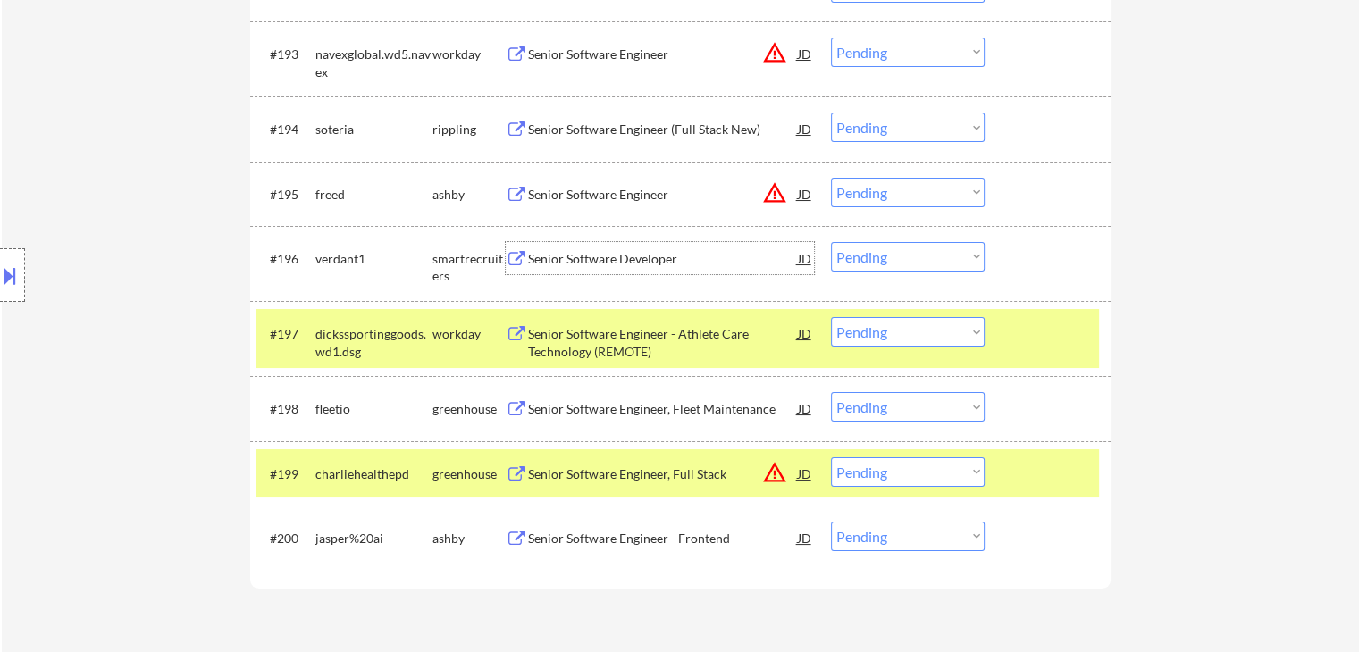
click at [595, 258] on div "Senior Software Developer" at bounding box center [663, 259] width 270 height 18
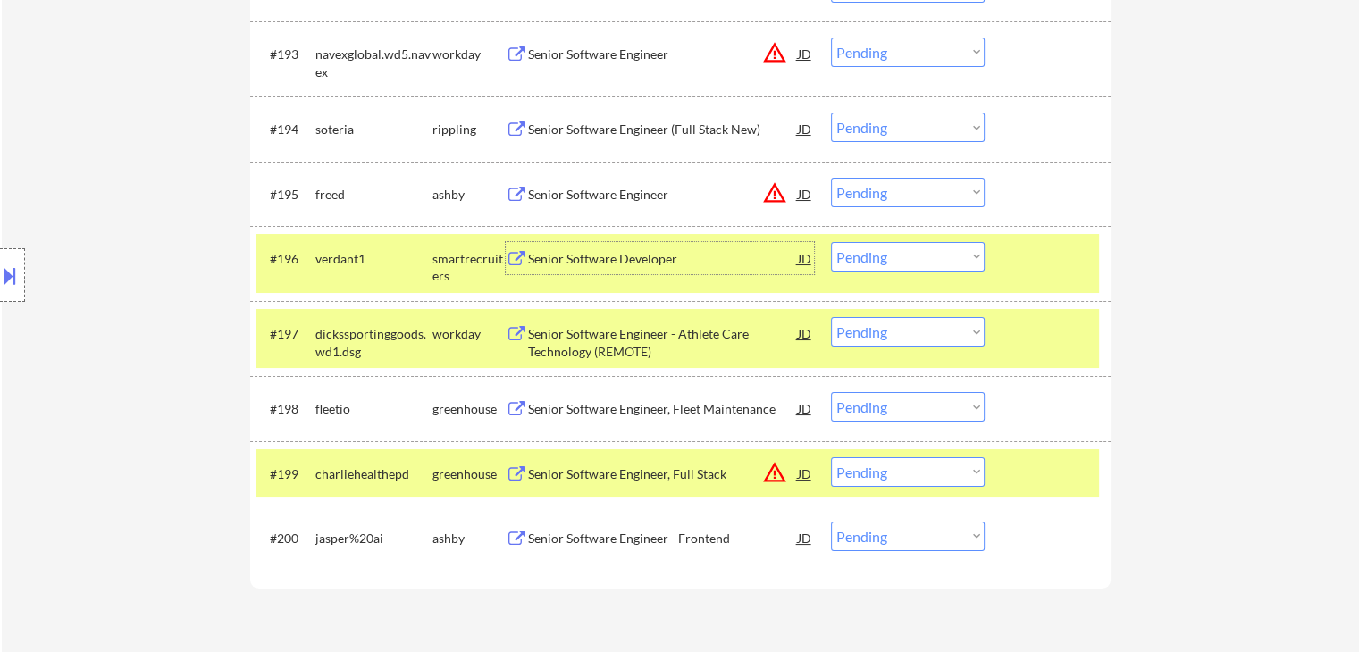
click at [911, 253] on select "Choose an option... Pending Applied Excluded (Questions) Excluded (Expired) Exc…" at bounding box center [908, 256] width 154 height 29
click at [831, 242] on select "Choose an option... Pending Applied Excluded (Questions) Excluded (Expired) Exc…" at bounding box center [908, 256] width 154 height 29
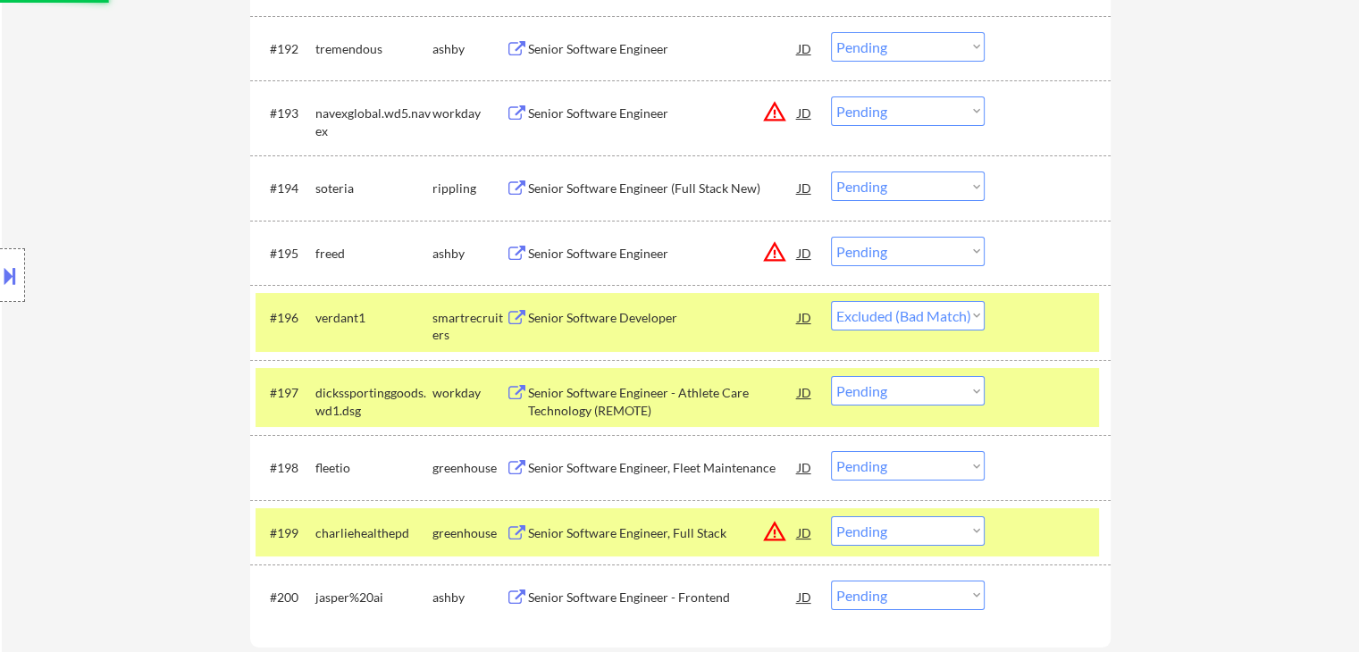
scroll to position [6699, 0]
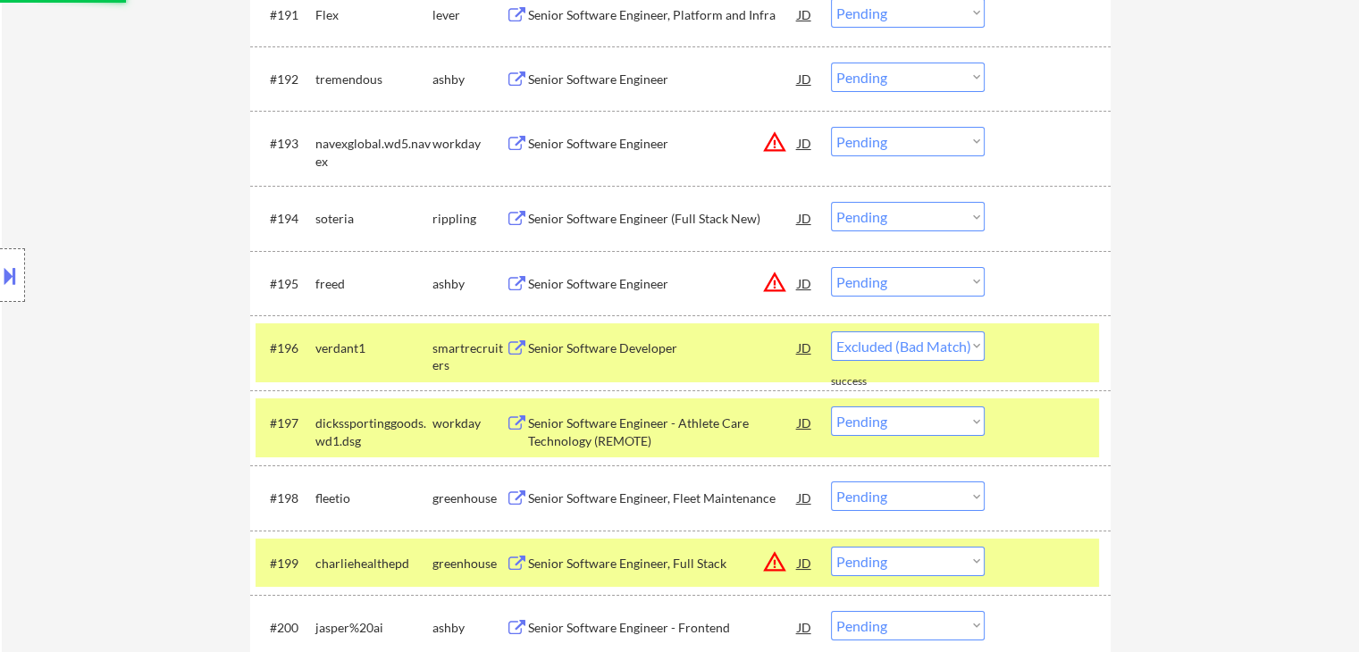
select select ""pending""
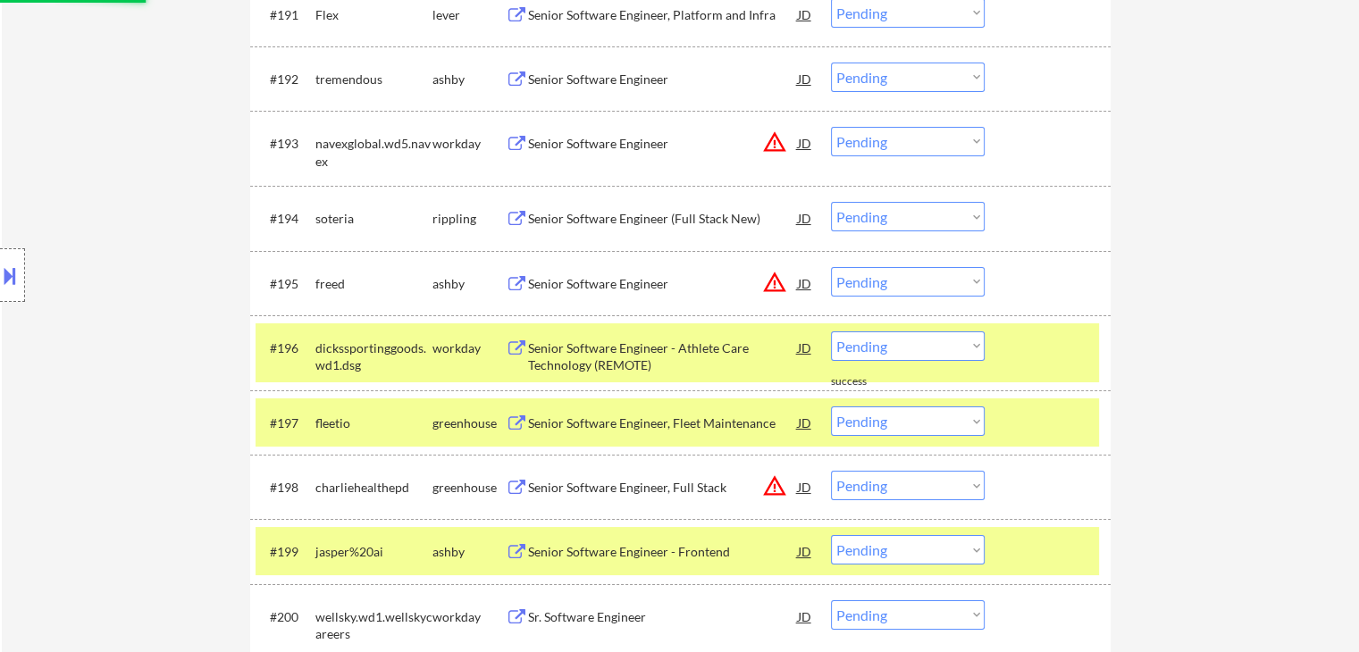
click at [634, 222] on div "Senior Software Engineer (Full Stack New)" at bounding box center [663, 219] width 270 height 18
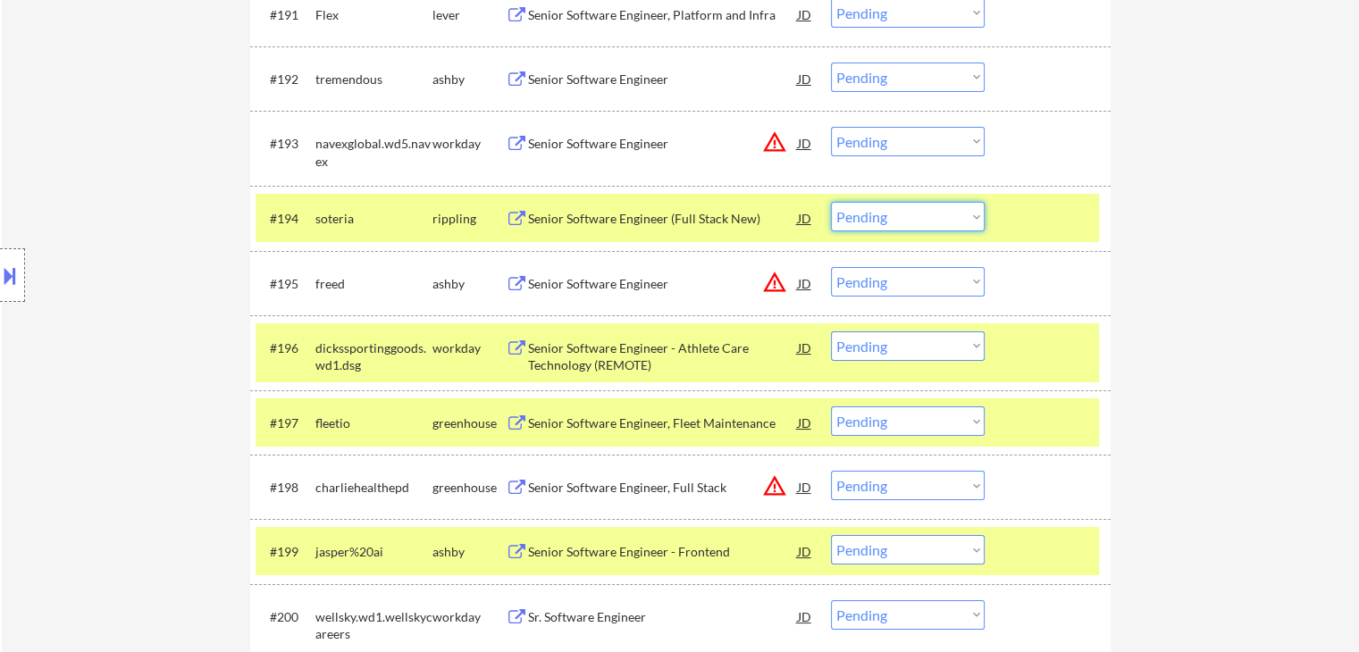
click at [899, 213] on select "Choose an option... Pending Applied Excluded (Questions) Excluded (Expired) Exc…" at bounding box center [908, 216] width 154 height 29
click at [831, 203] on select "Choose an option... Pending Applied Excluded (Questions) Excluded (Expired) Exc…" at bounding box center [908, 216] width 154 height 29
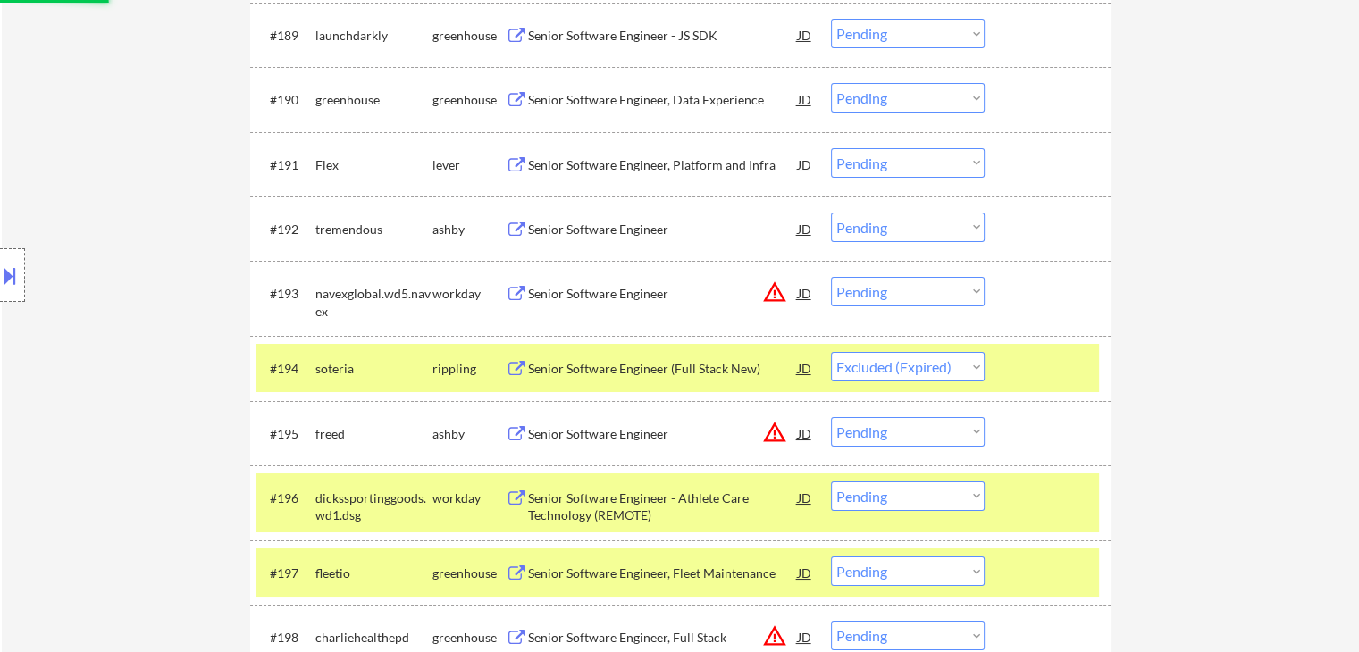
scroll to position [6521, 0]
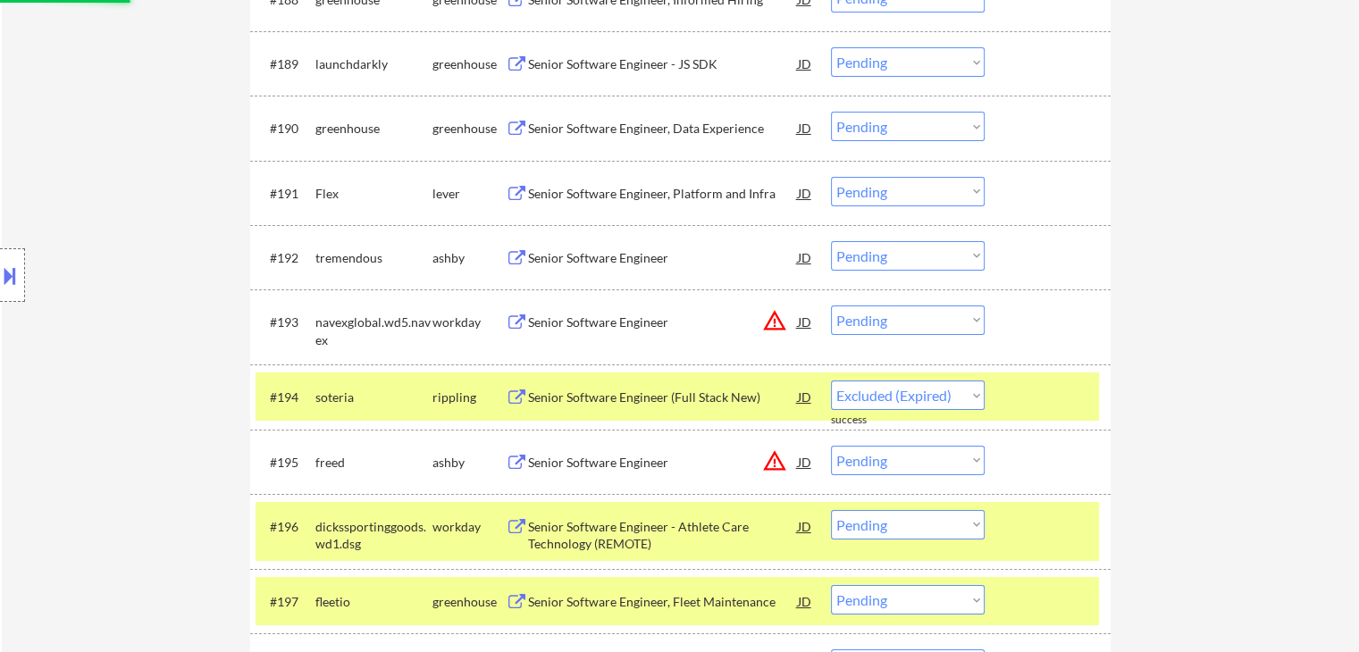
select select ""pending""
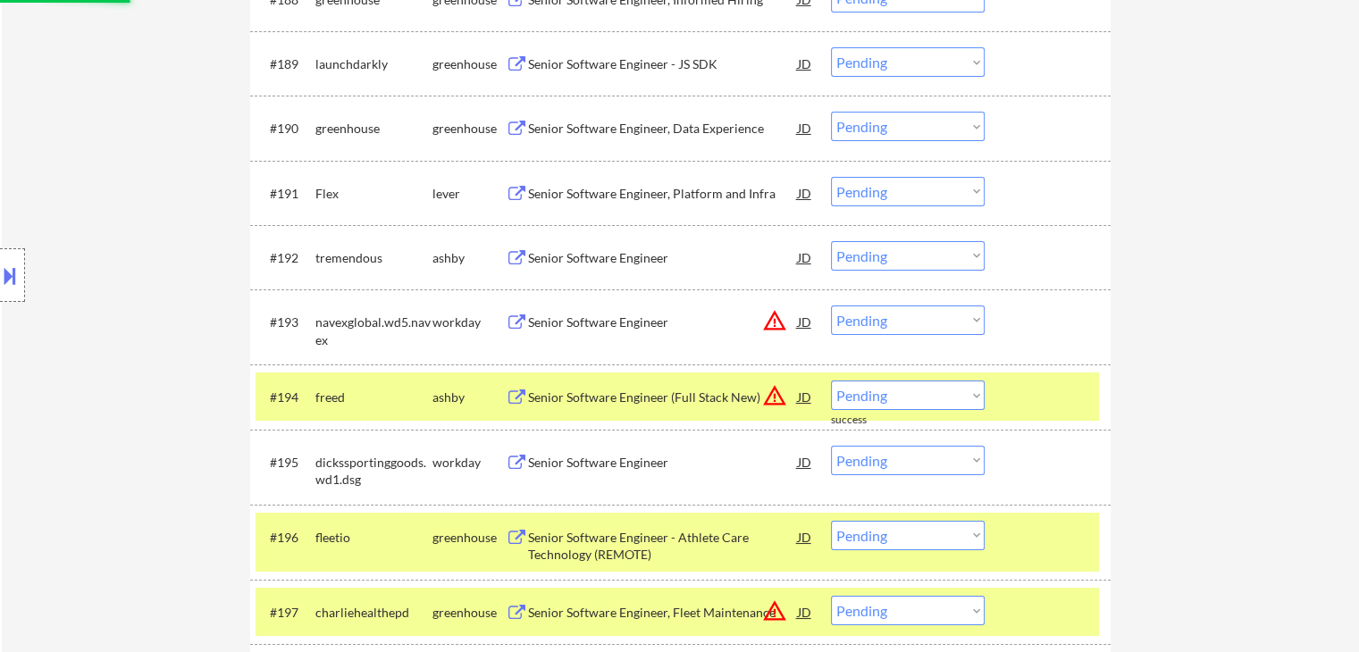
click at [620, 255] on div "Senior Software Engineer" at bounding box center [663, 258] width 270 height 18
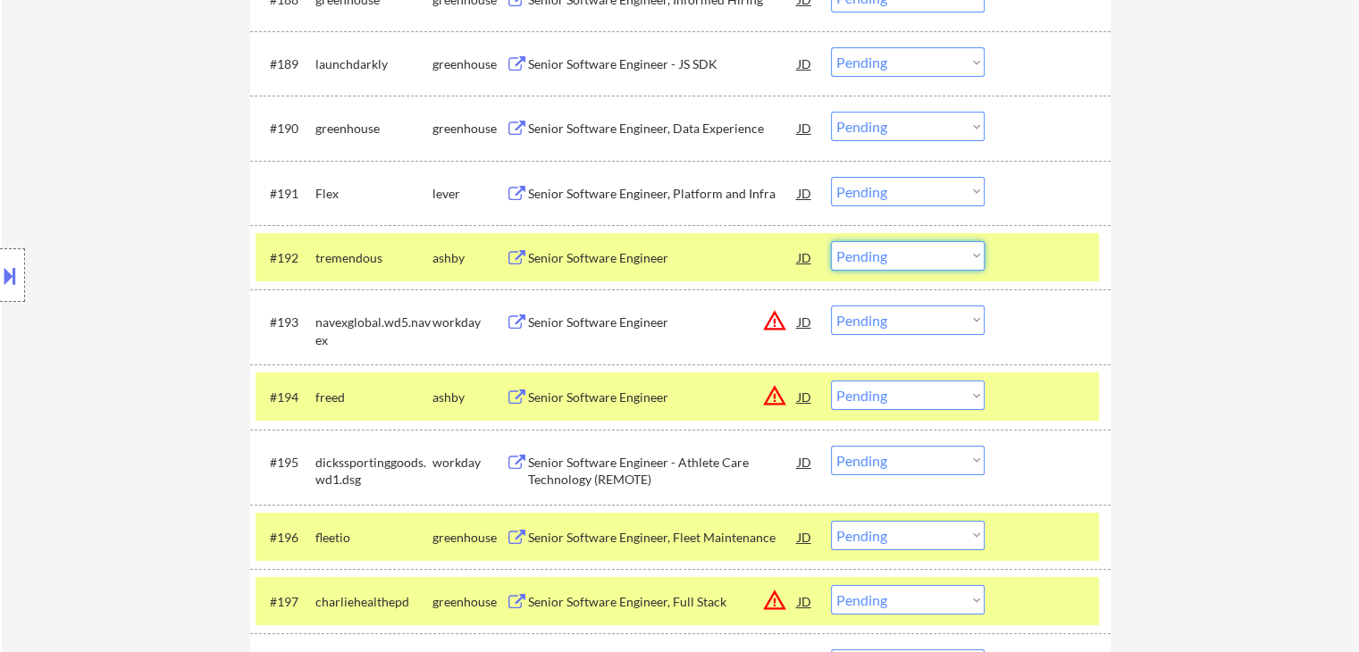
drag, startPoint x: 926, startPoint y: 256, endPoint x: 923, endPoint y: 269, distance: 13.0
click at [925, 256] on select "Choose an option... Pending Applied Excluded (Questions) Excluded (Expired) Exc…" at bounding box center [908, 255] width 154 height 29
click at [831, 241] on select "Choose an option... Pending Applied Excluded (Questions) Excluded (Expired) Exc…" at bounding box center [908, 255] width 154 height 29
select select ""pending""
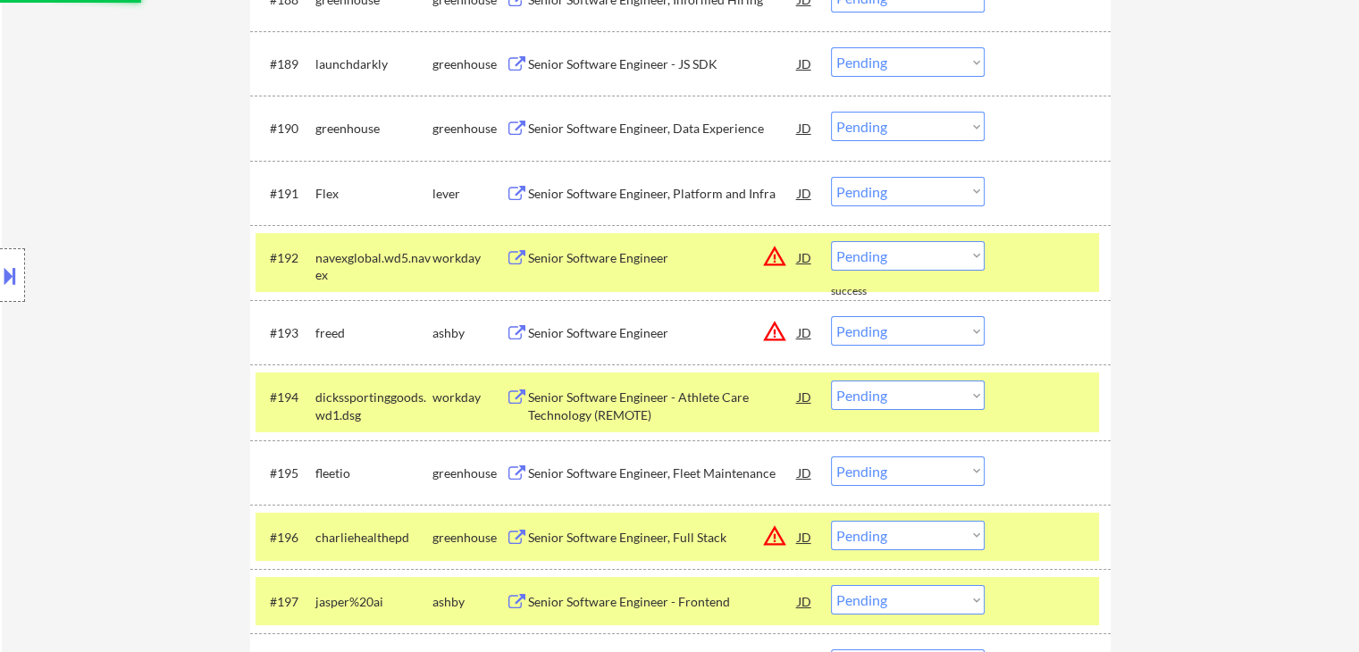
scroll to position [6342, 0]
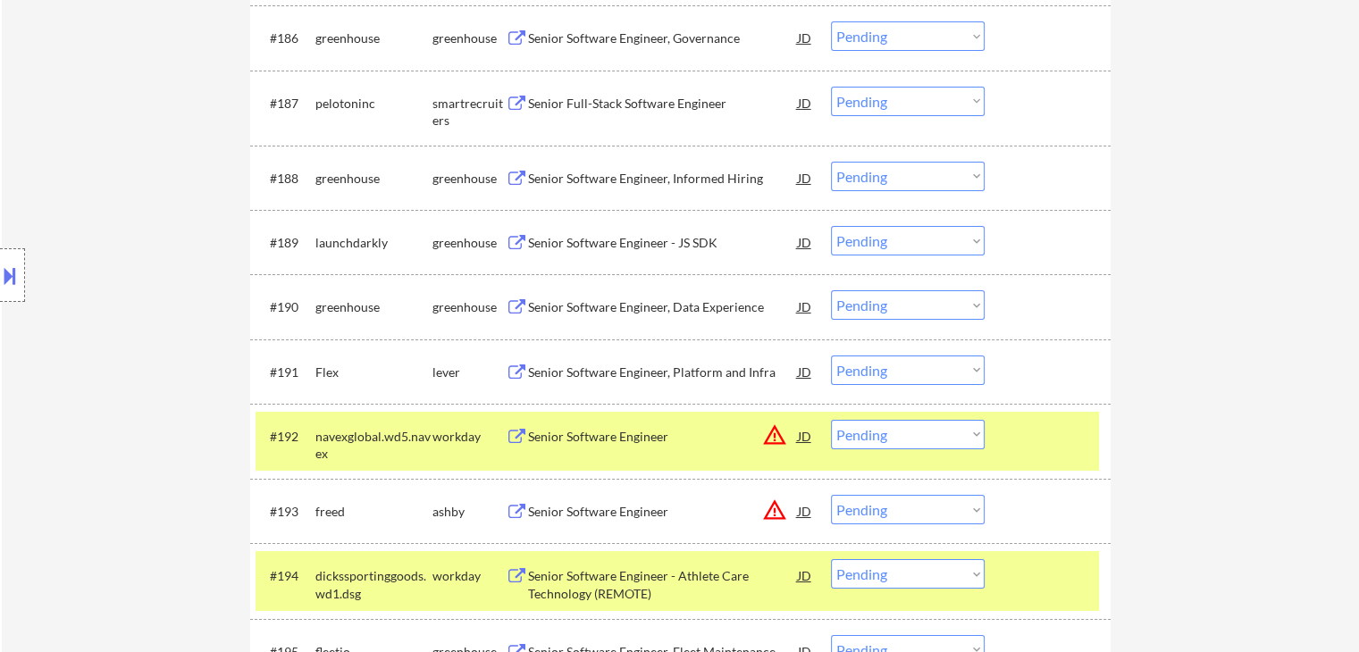
click at [670, 298] on div "Senior Software Engineer, Data Experience" at bounding box center [663, 307] width 270 height 18
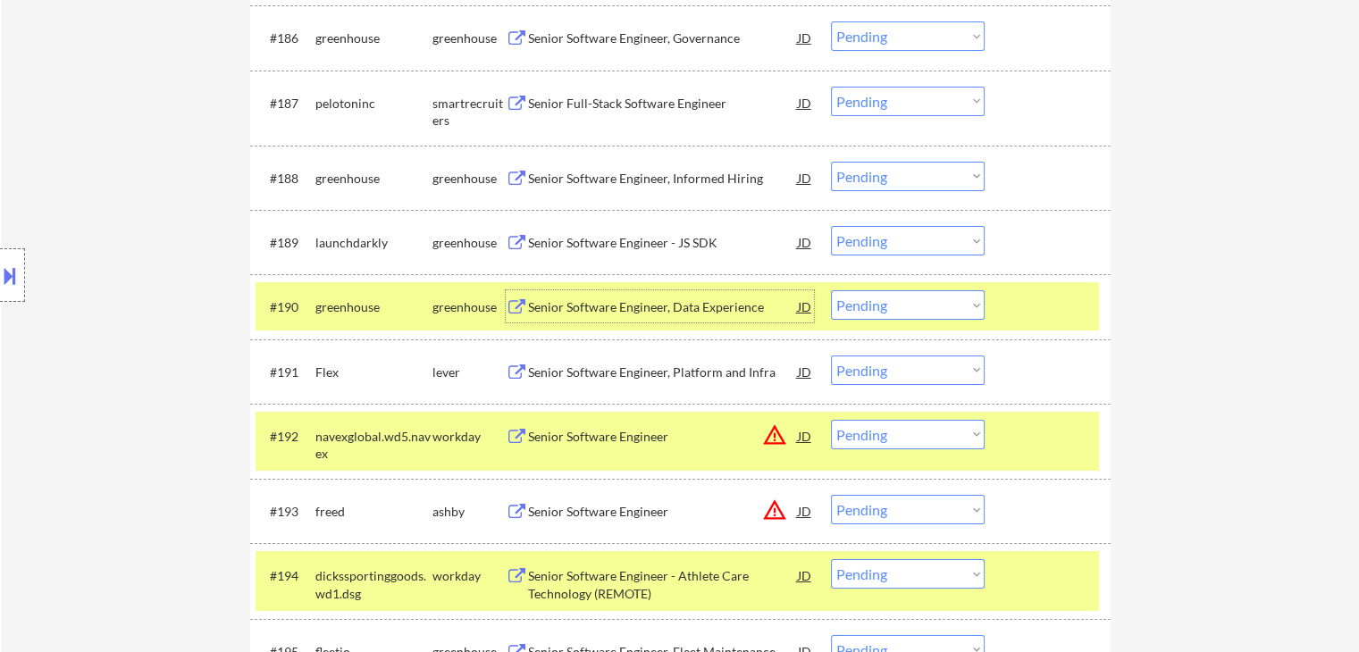
click at [1064, 311] on div at bounding box center [1049, 306] width 79 height 32
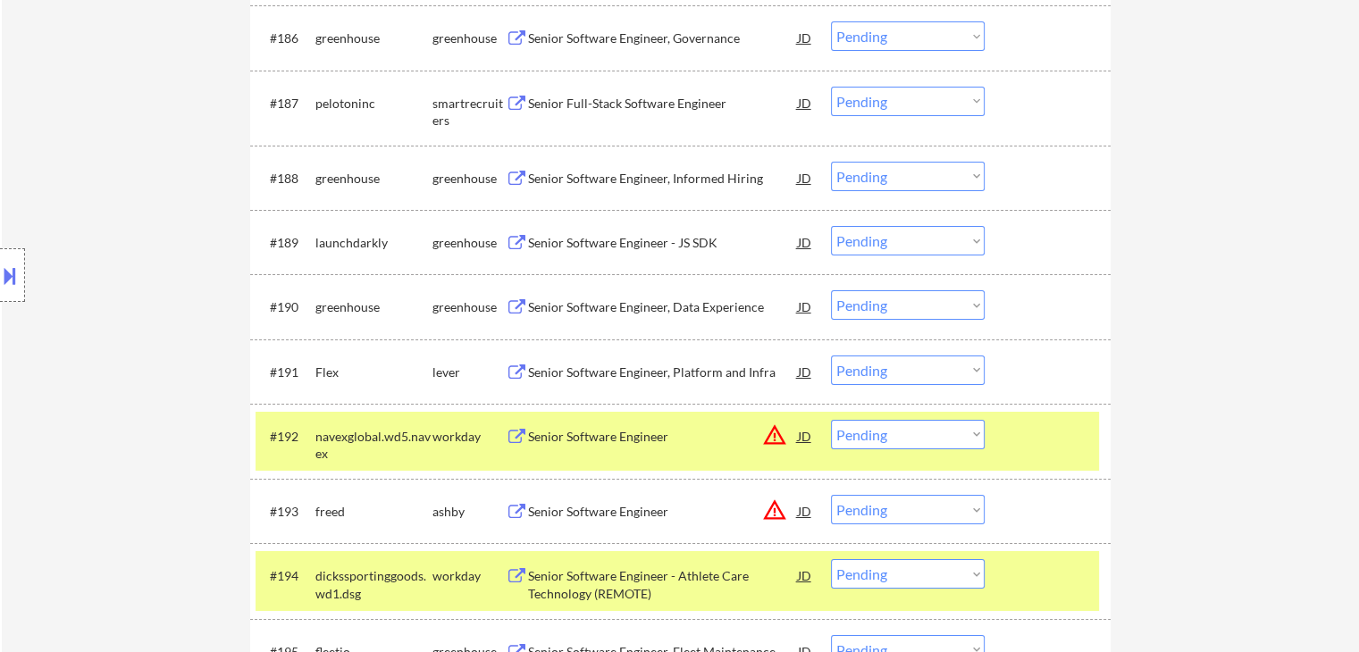
click at [661, 253] on div "Senior Software Engineer - JS SDK" at bounding box center [663, 242] width 270 height 32
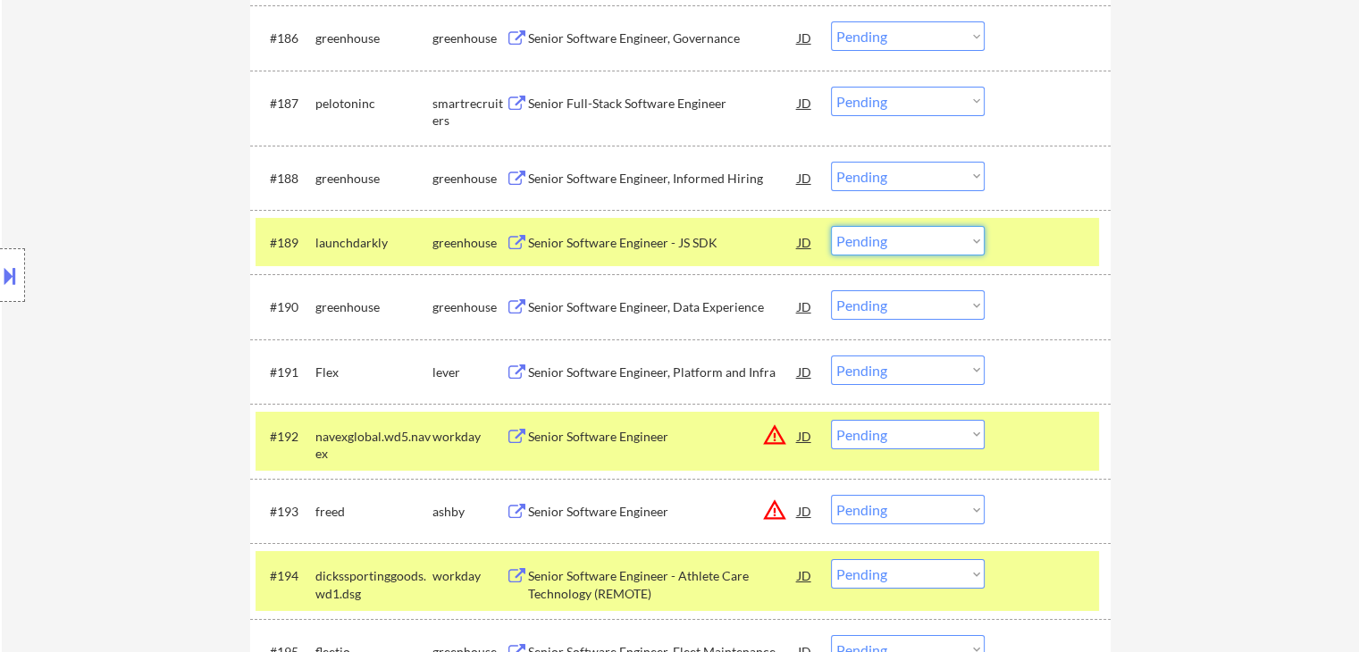
click at [897, 250] on select "Choose an option... Pending Applied Excluded (Questions) Excluded (Expired) Exc…" at bounding box center [908, 240] width 154 height 29
click at [831, 227] on select "Choose an option... Pending Applied Excluded (Questions) Excluded (Expired) Exc…" at bounding box center [908, 240] width 154 height 29
select select ""pending""
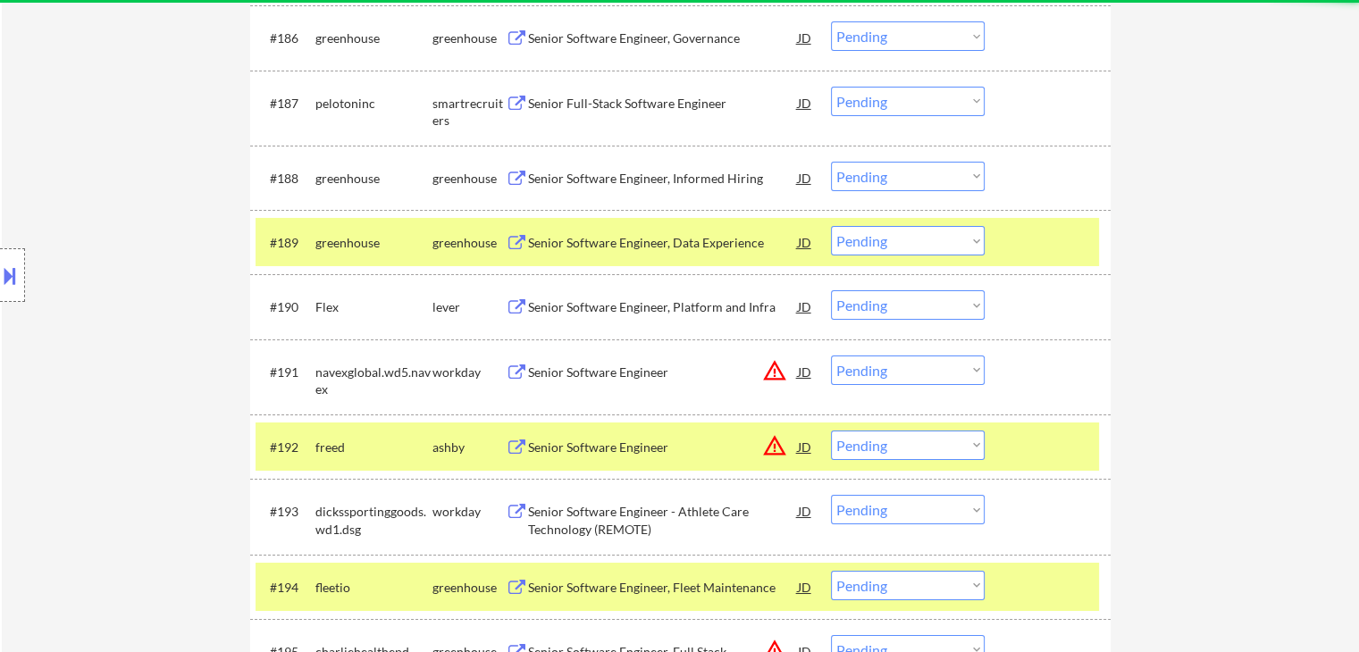
click at [1067, 237] on div at bounding box center [1049, 242] width 79 height 32
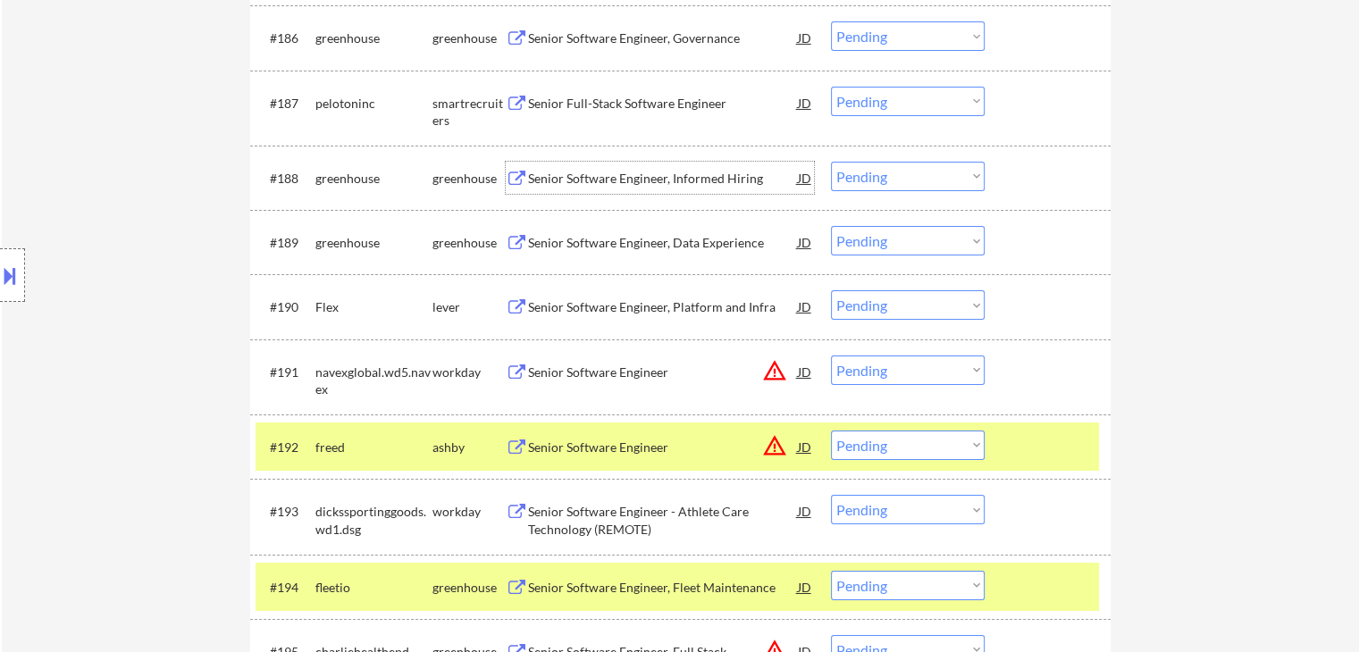
click at [605, 181] on div "Senior Software Engineer, Informed Hiring" at bounding box center [663, 179] width 270 height 18
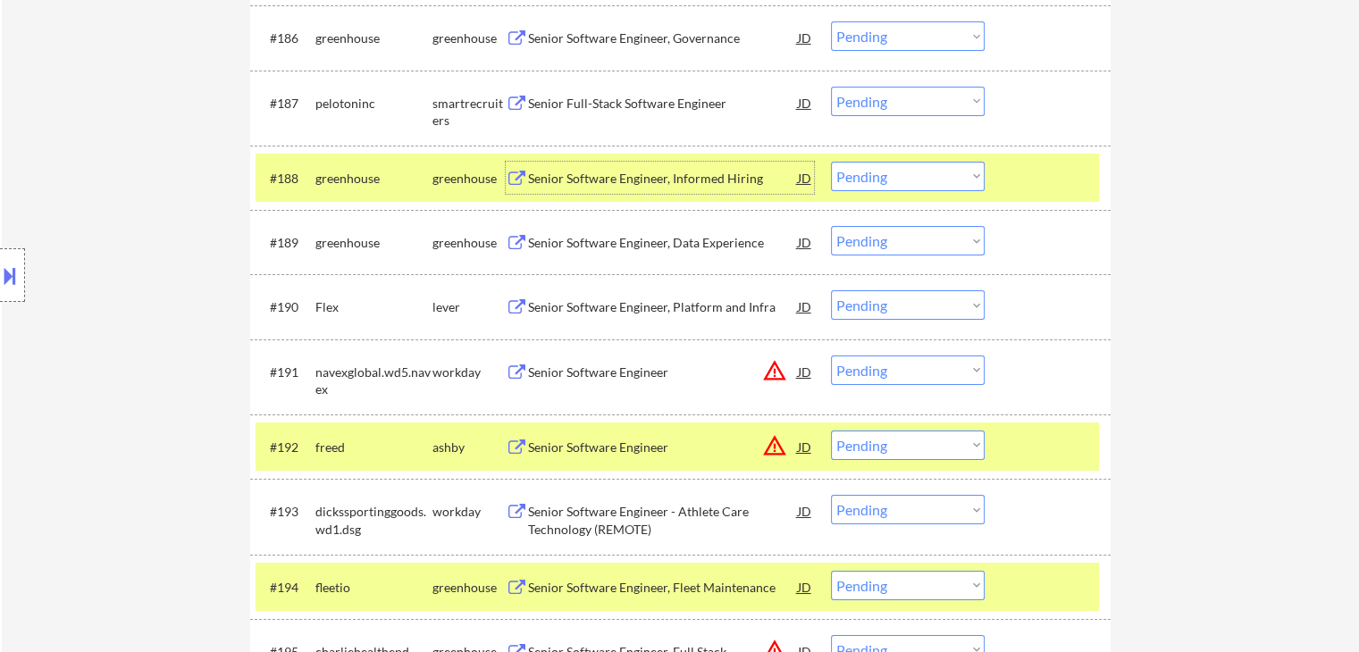
click at [1081, 179] on div at bounding box center [1049, 178] width 79 height 32
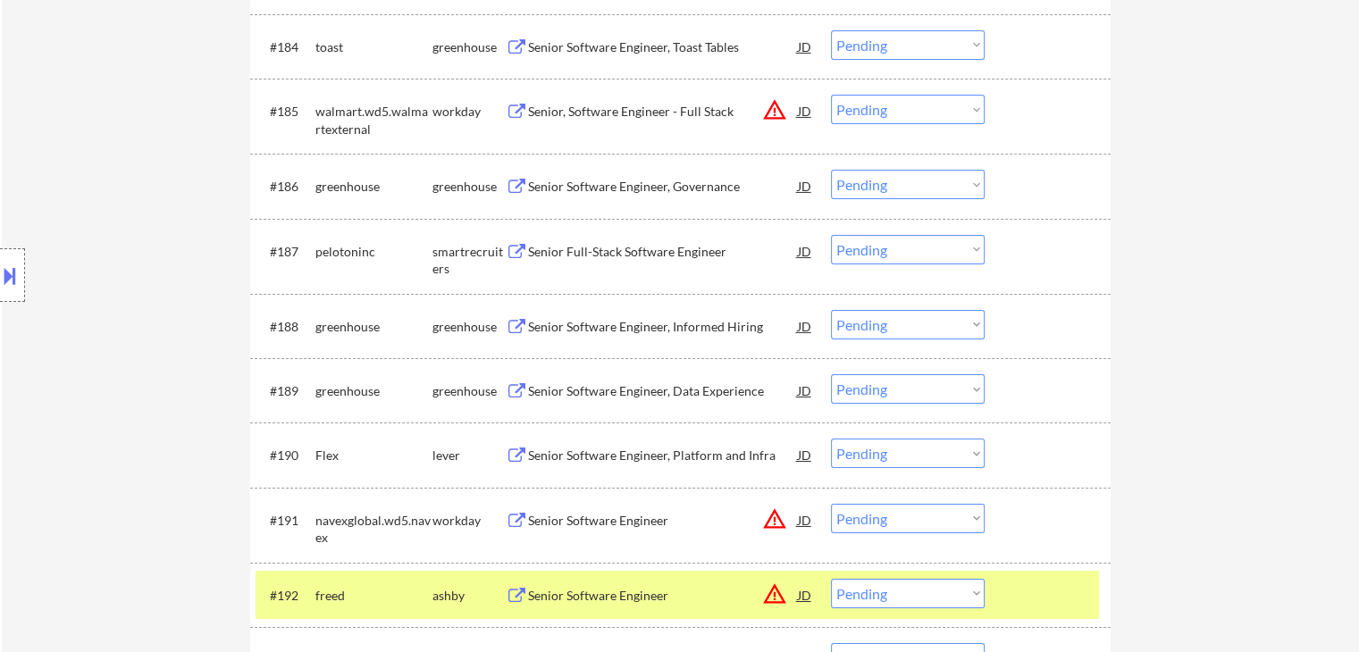
scroll to position [6163, 0]
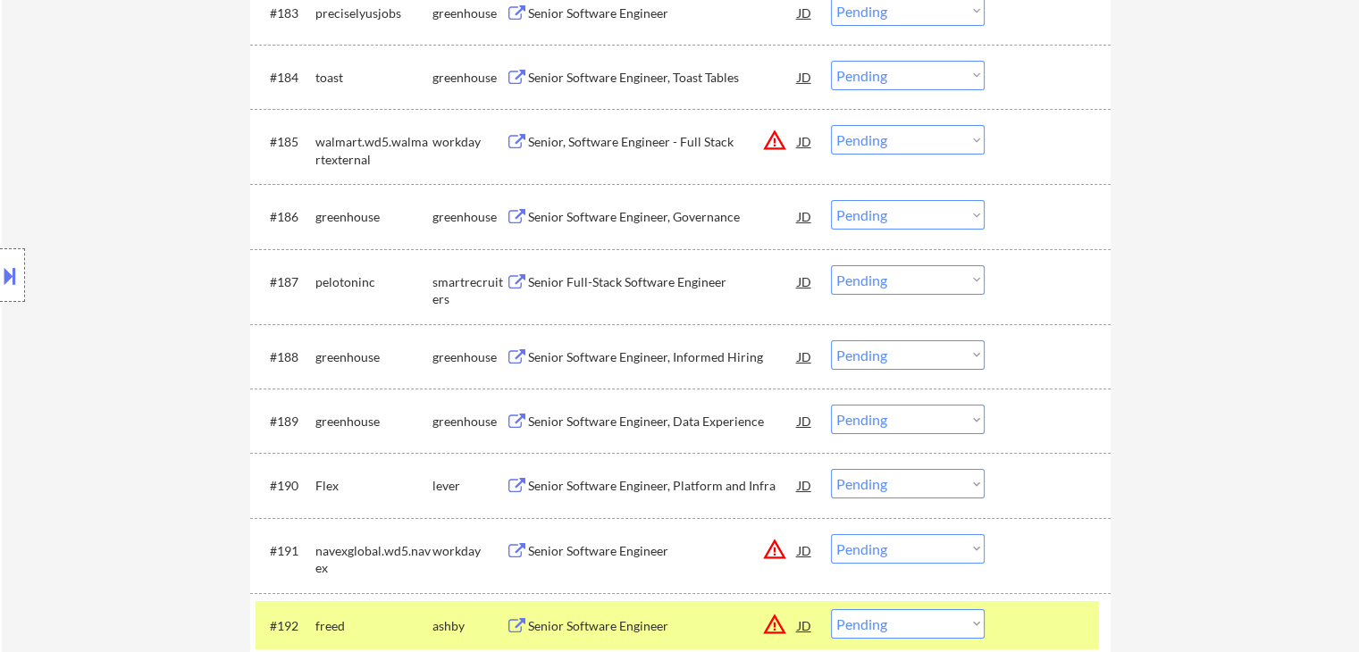
click at [640, 276] on div "Senior Full-Stack Software Engineer" at bounding box center [663, 282] width 270 height 18
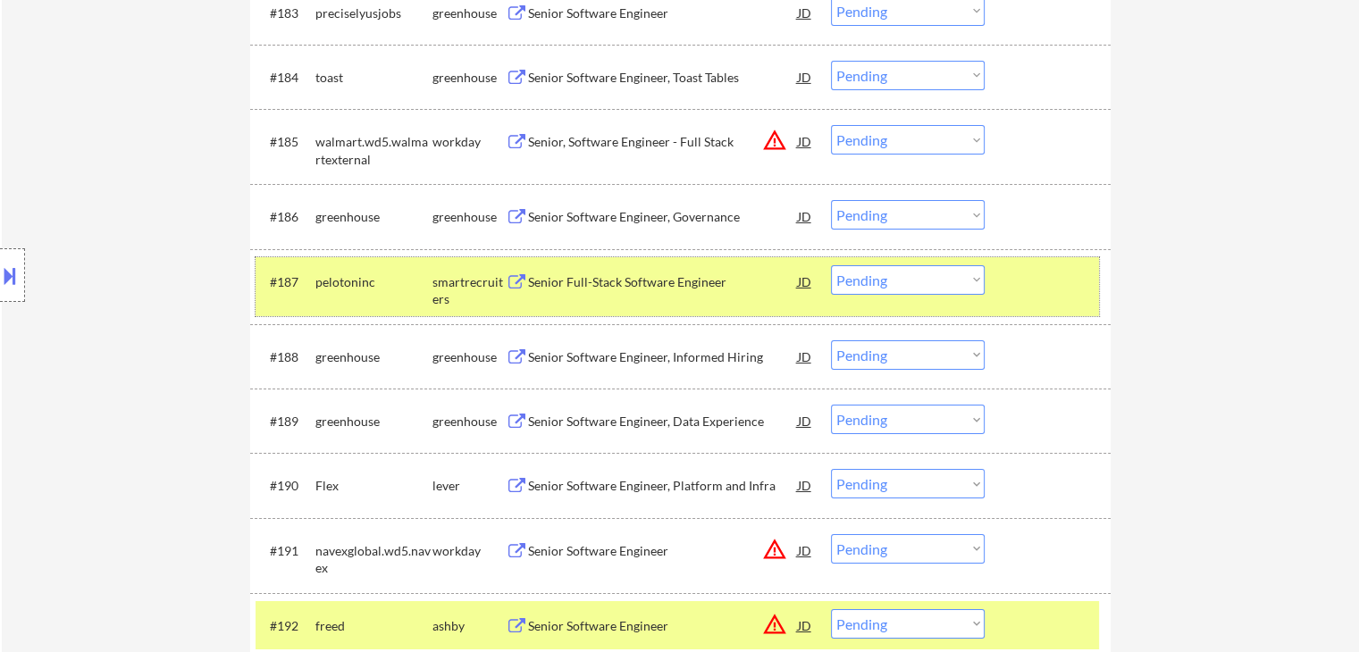
click at [1093, 279] on div "#187 pelotoninc smartrecruiters Senior Full-Stack Software Engineer JD warning_…" at bounding box center [676, 286] width 843 height 59
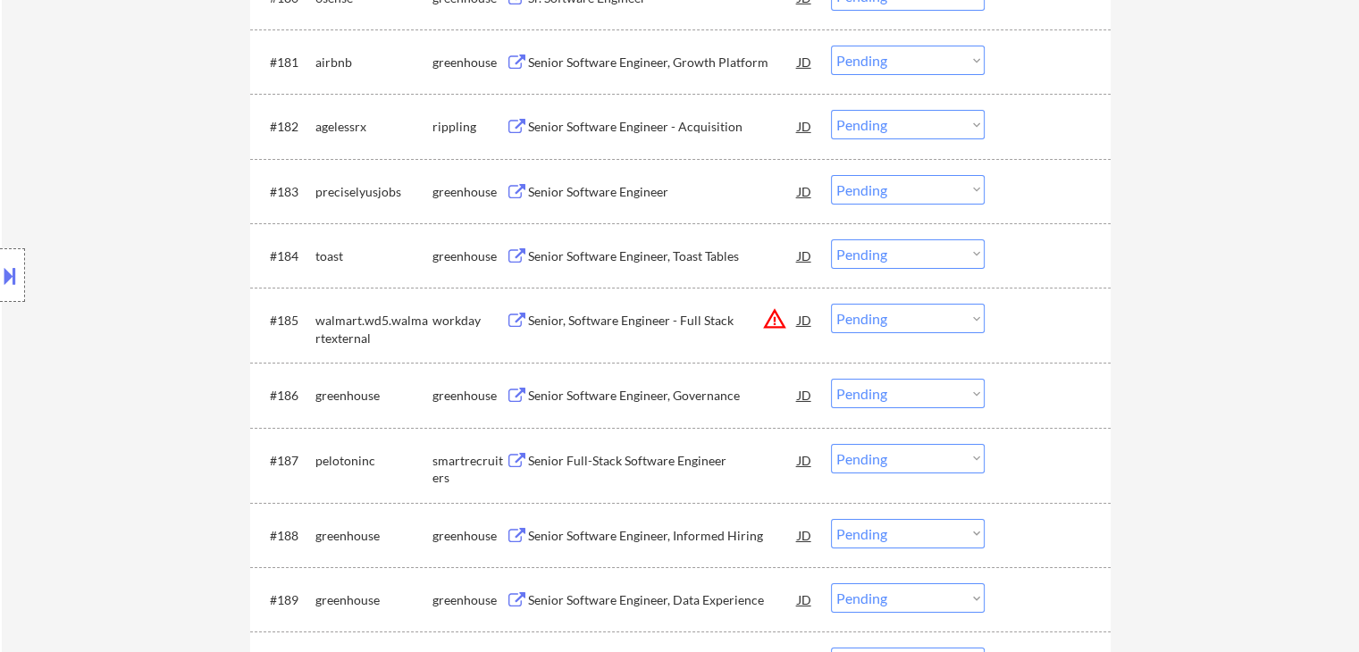
scroll to position [5985, 0]
click at [598, 257] on div "Senior Software Engineer, Toast Tables" at bounding box center [663, 256] width 270 height 18
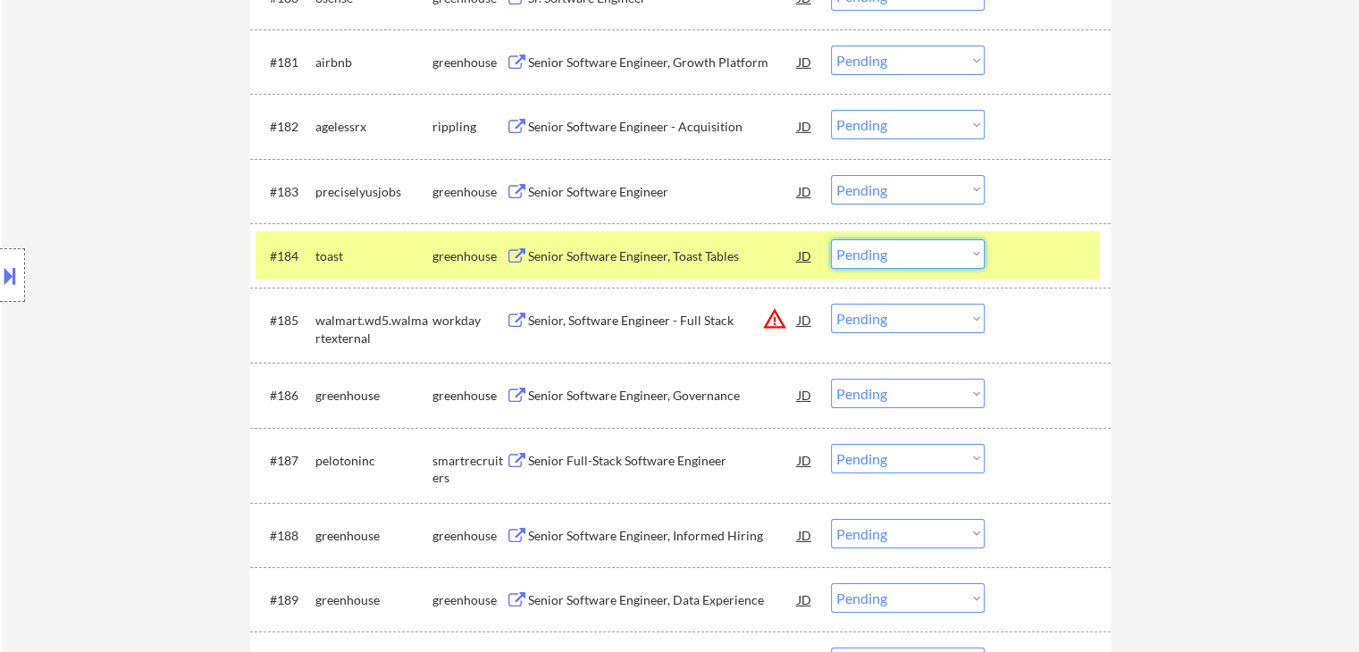
click at [891, 248] on select "Choose an option... Pending Applied Excluded (Questions) Excluded (Expired) Exc…" at bounding box center [908, 253] width 154 height 29
click at [831, 239] on select "Choose an option... Pending Applied Excluded (Questions) Excluded (Expired) Exc…" at bounding box center [908, 253] width 154 height 29
click at [598, 190] on div "Senior Software Engineer" at bounding box center [663, 192] width 270 height 18
select select ""pending""
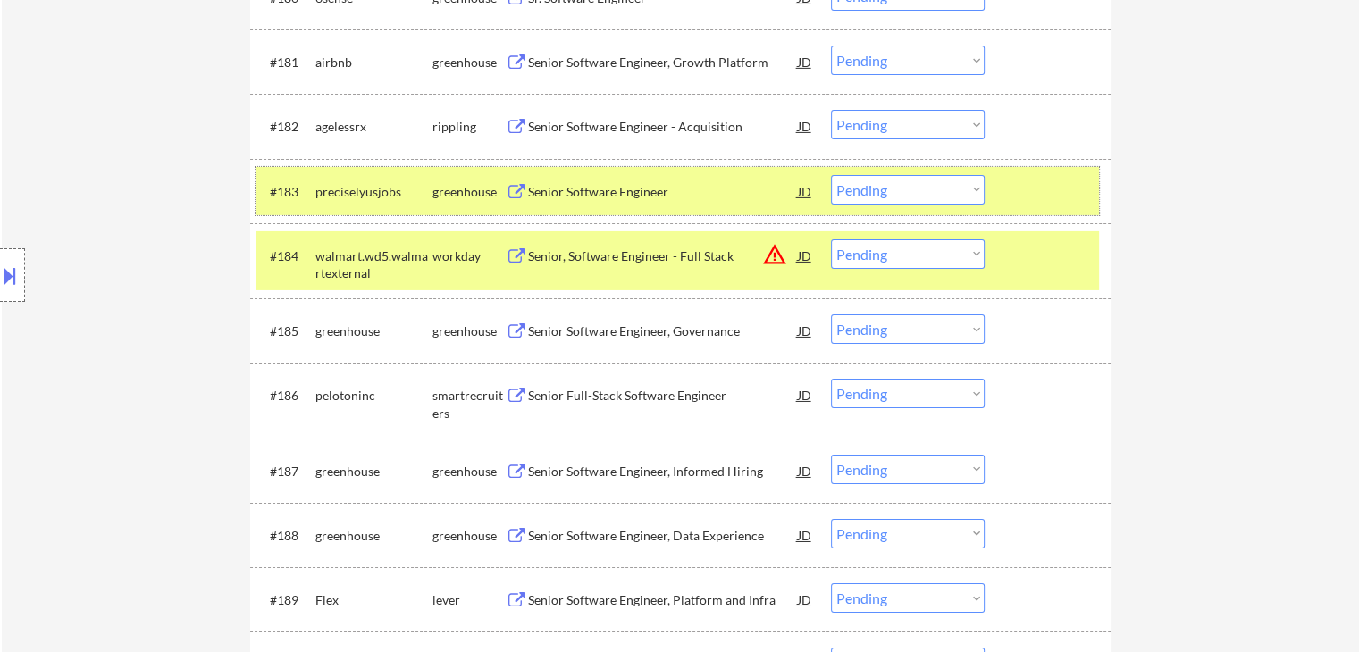
drag, startPoint x: 1068, startPoint y: 187, endPoint x: 897, endPoint y: 155, distance: 174.5
click at [1067, 184] on div at bounding box center [1049, 191] width 79 height 32
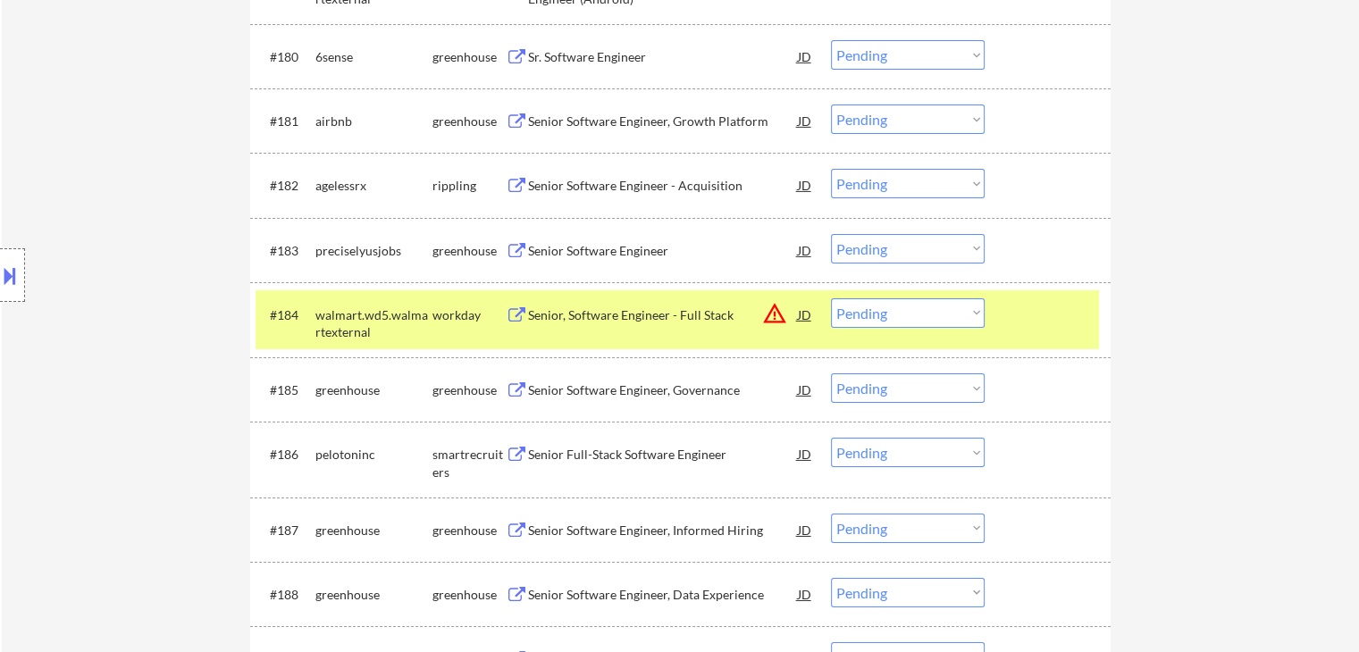
scroll to position [5895, 0]
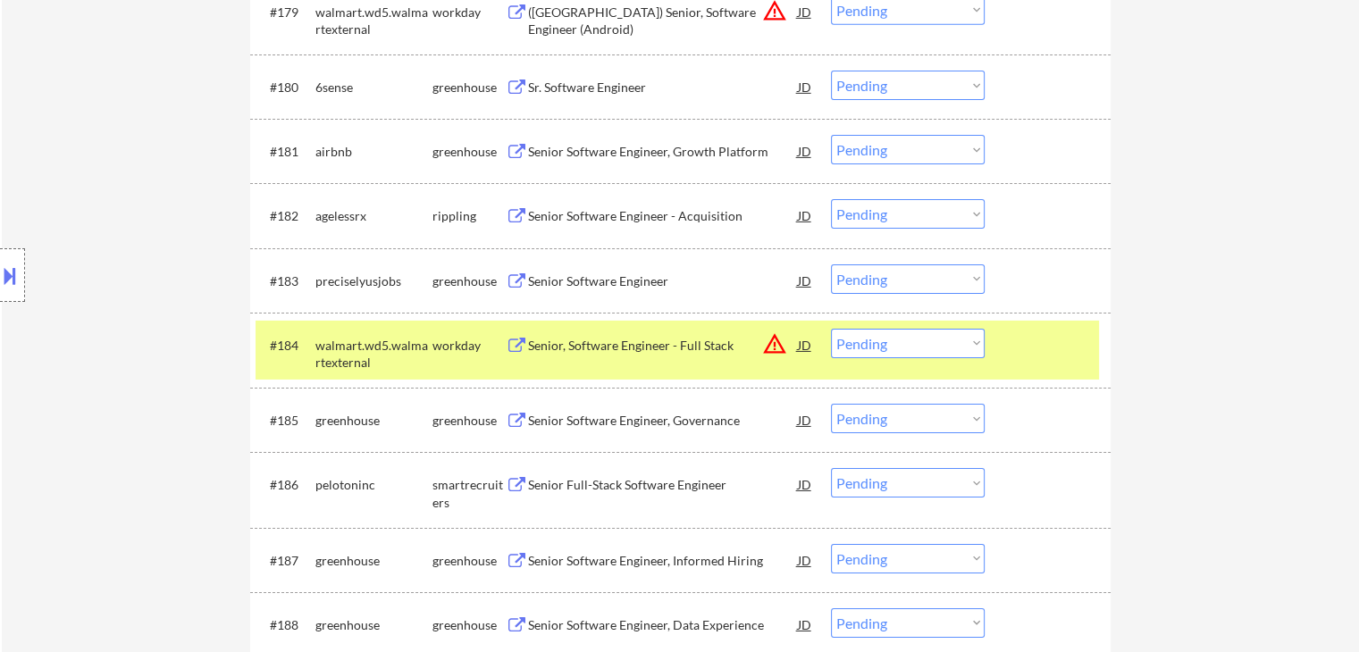
click at [1084, 350] on div at bounding box center [1049, 345] width 79 height 32
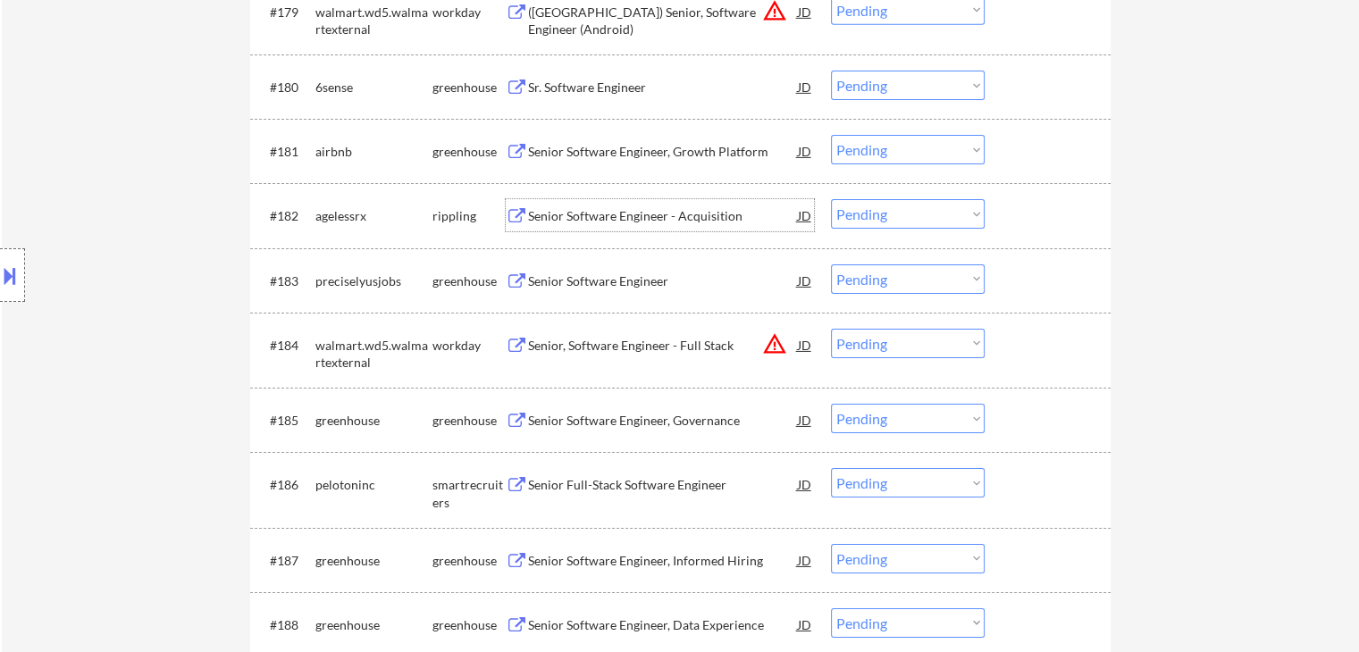
click at [614, 215] on div "Senior Software Engineer - Acquisition" at bounding box center [663, 216] width 270 height 18
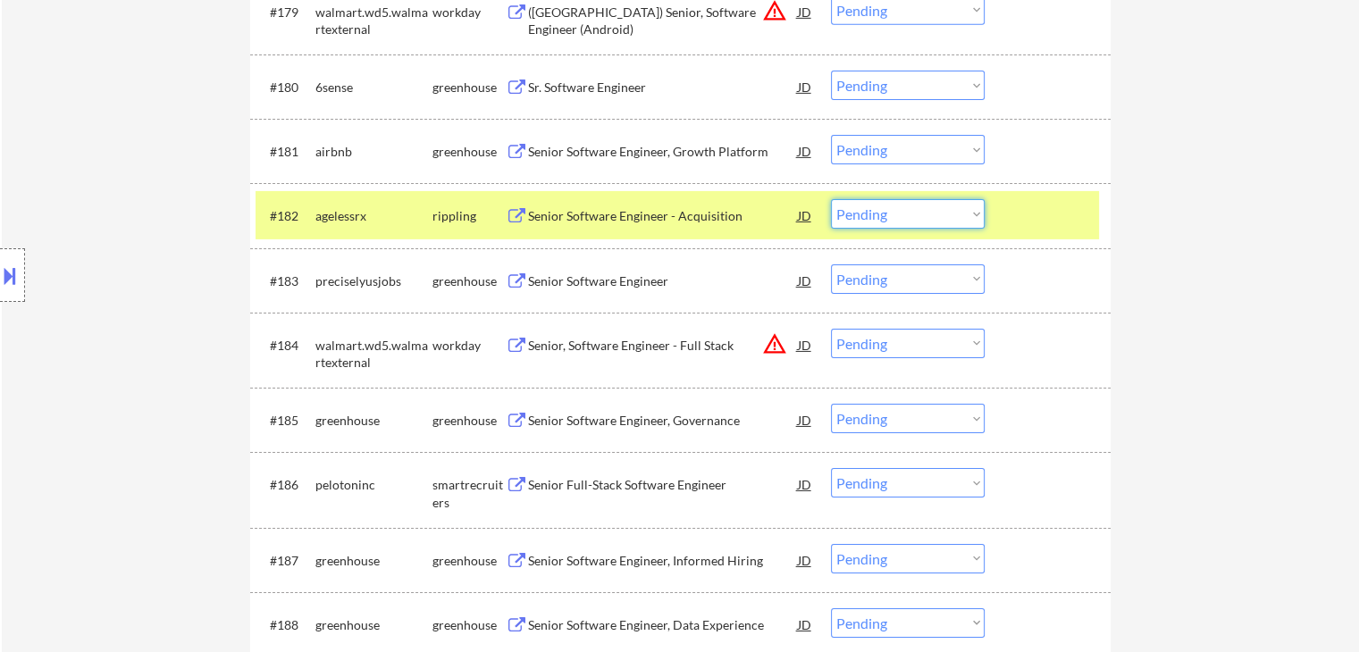
drag, startPoint x: 920, startPoint y: 216, endPoint x: 920, endPoint y: 227, distance: 10.7
click at [920, 216] on select "Choose an option... Pending Applied Excluded (Questions) Excluded (Expired) Exc…" at bounding box center [908, 213] width 154 height 29
click at [831, 200] on select "Choose an option... Pending Applied Excluded (Questions) Excluded (Expired) Exc…" at bounding box center [908, 213] width 154 height 29
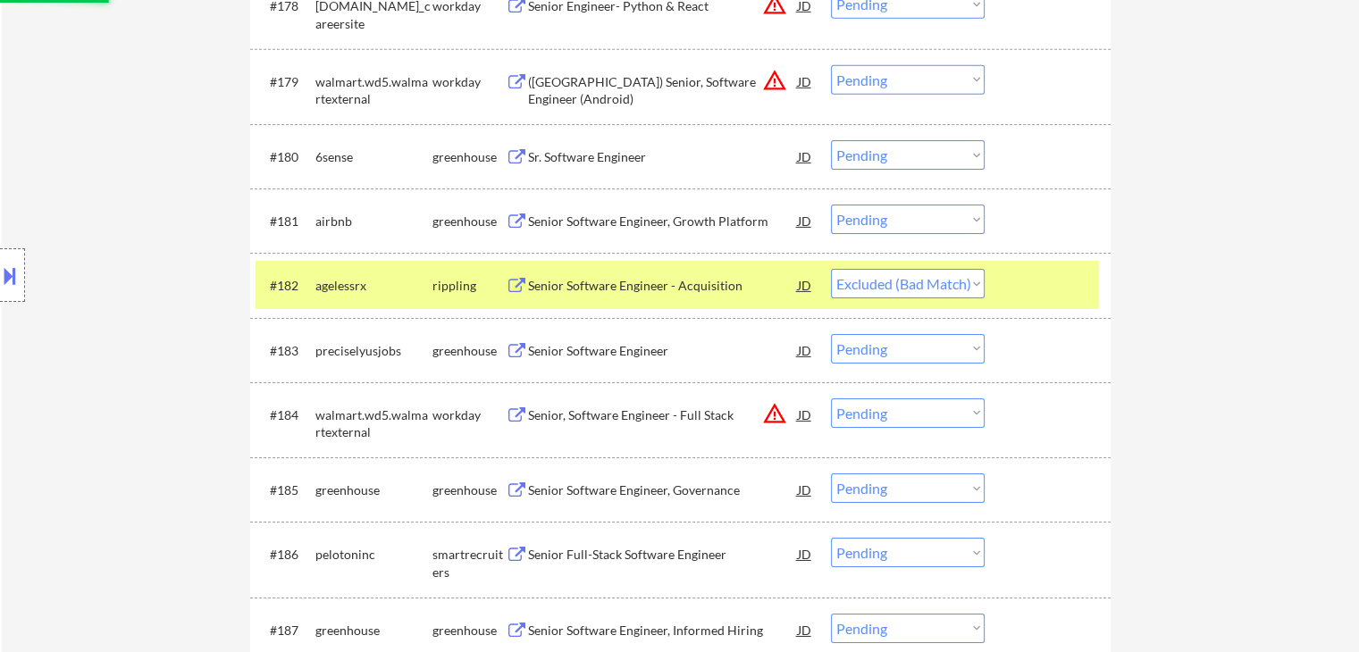
scroll to position [5717, 0]
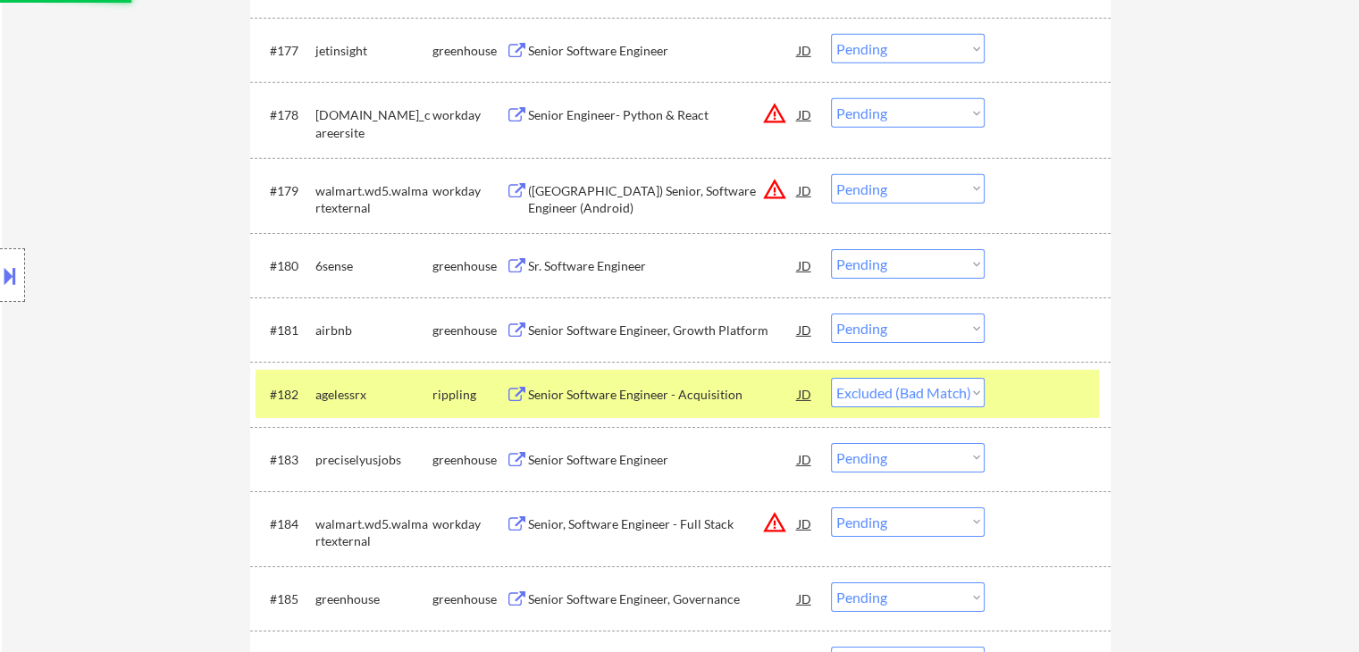
click at [608, 258] on div "Sr. Software Engineer" at bounding box center [663, 266] width 270 height 18
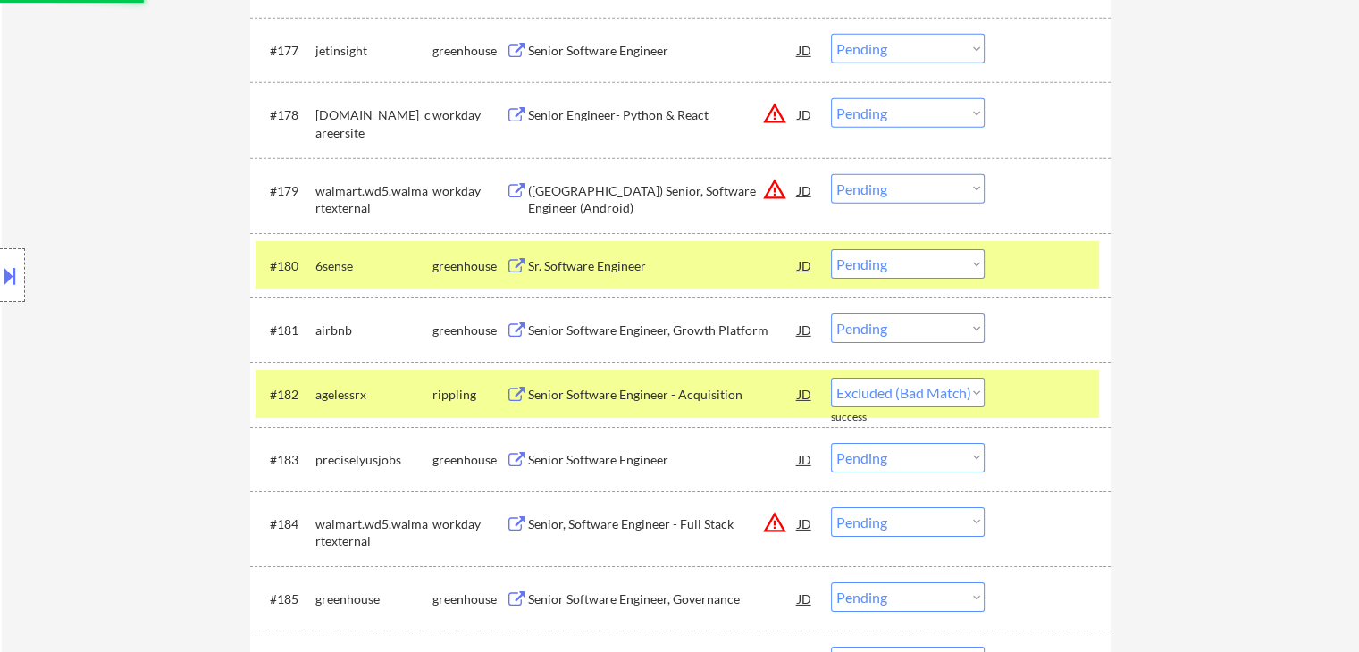
select select ""pending""
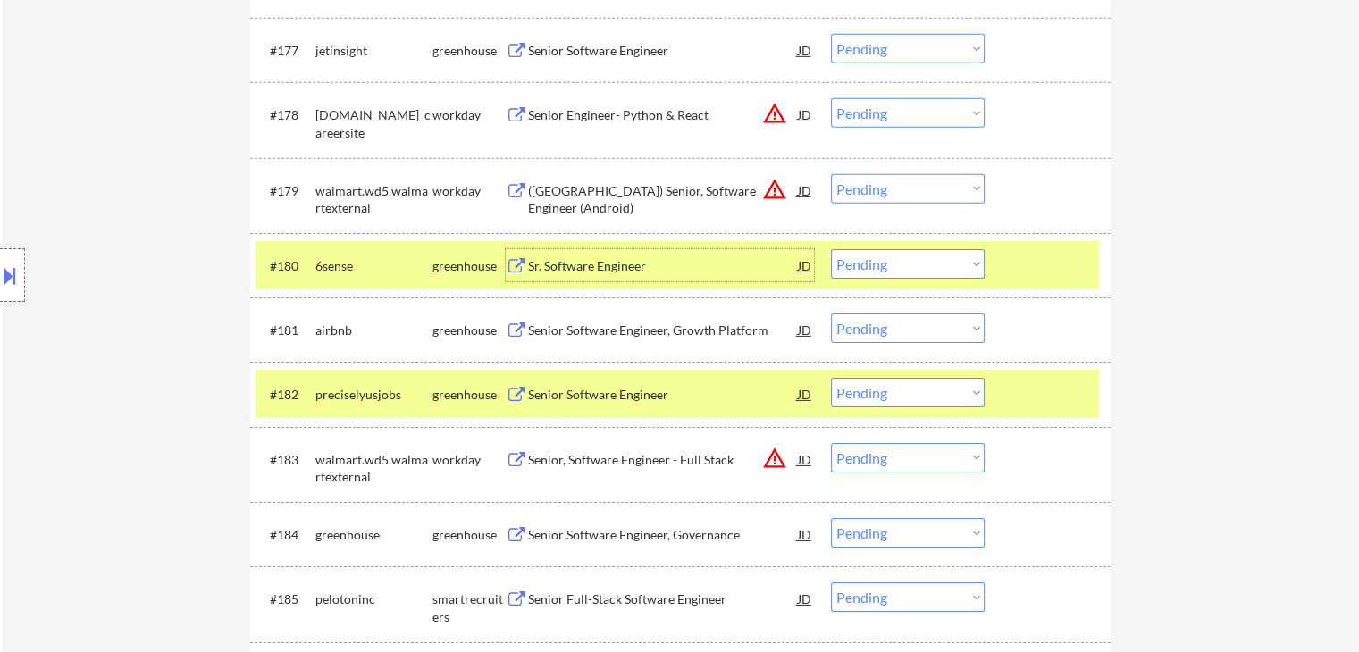
click at [898, 269] on select "Choose an option... Pending Applied Excluded (Questions) Excluded (Expired) Exc…" at bounding box center [908, 263] width 154 height 29
click at [831, 249] on select "Choose an option... Pending Applied Excluded (Questions) Excluded (Expired) Exc…" at bounding box center [908, 263] width 154 height 29
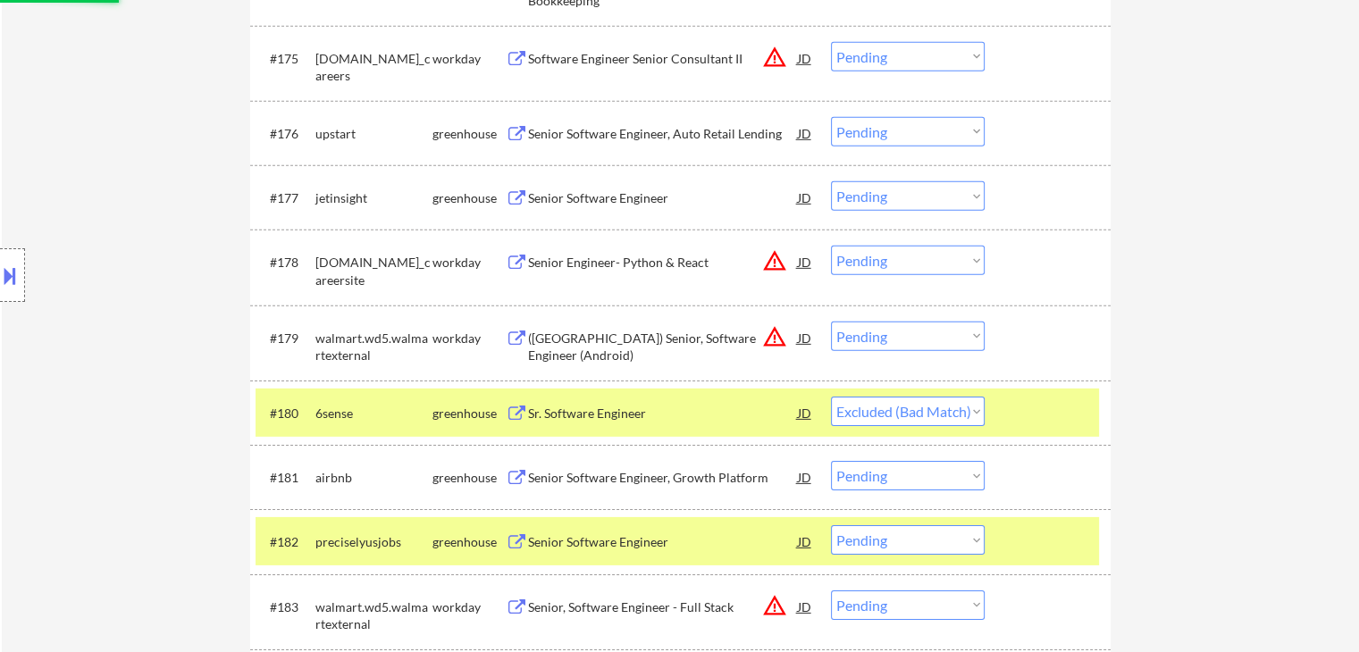
scroll to position [5538, 0]
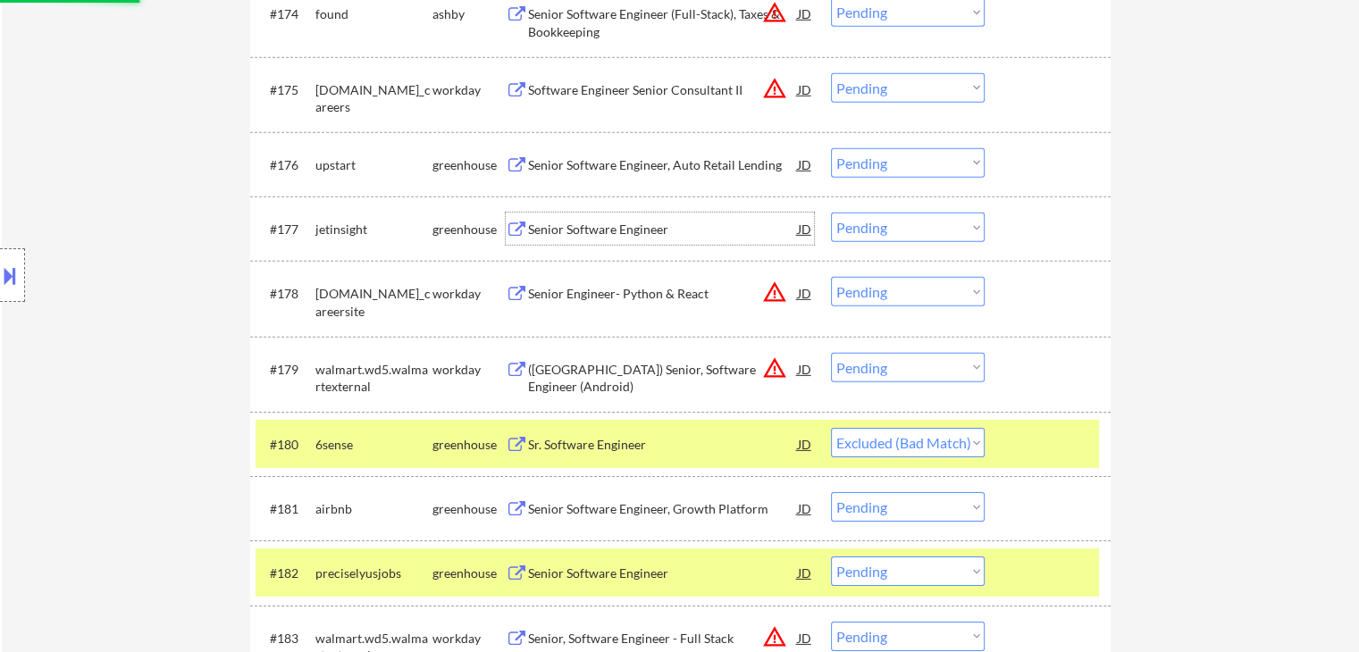
click at [572, 230] on div "Senior Software Engineer" at bounding box center [663, 230] width 270 height 18
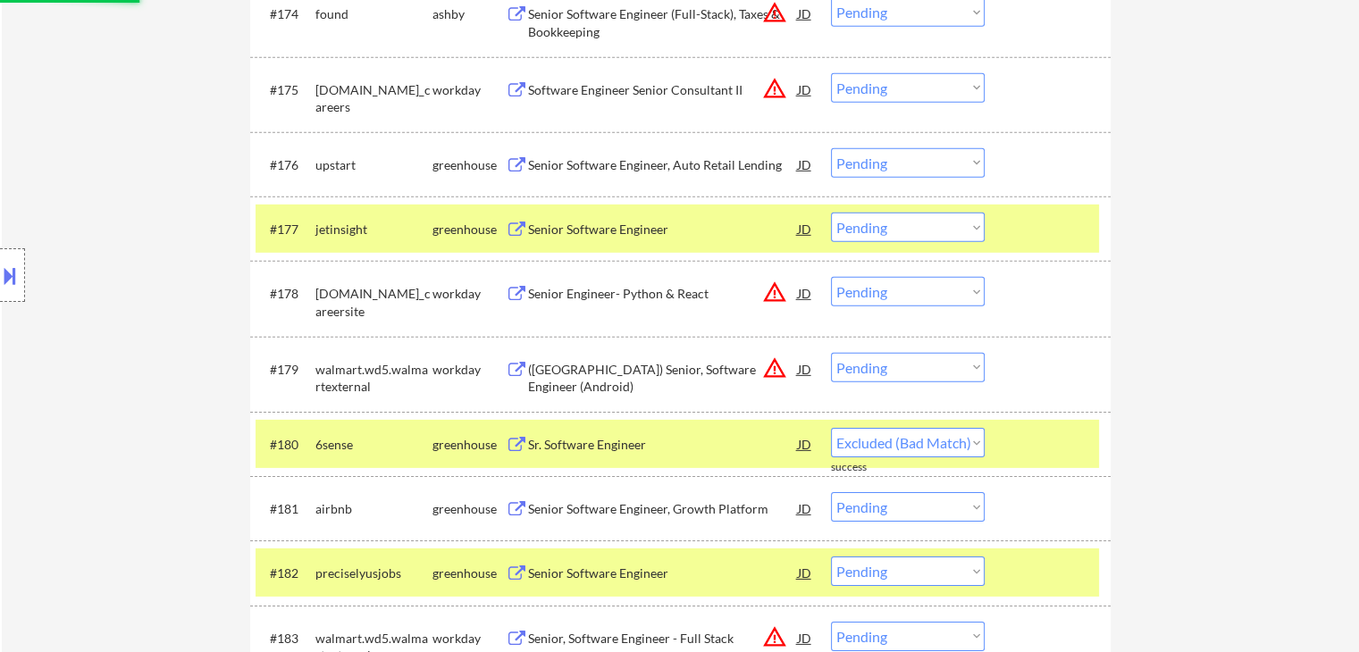
select select ""pending""
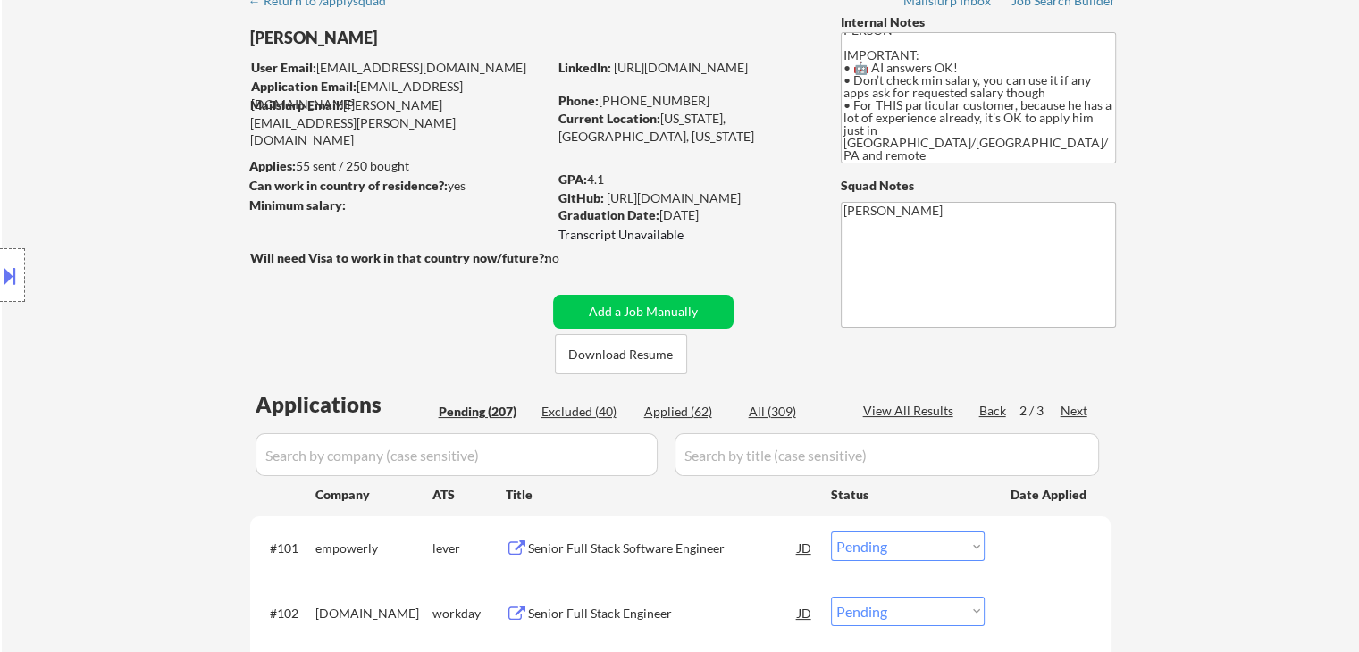
scroll to position [5442, 0]
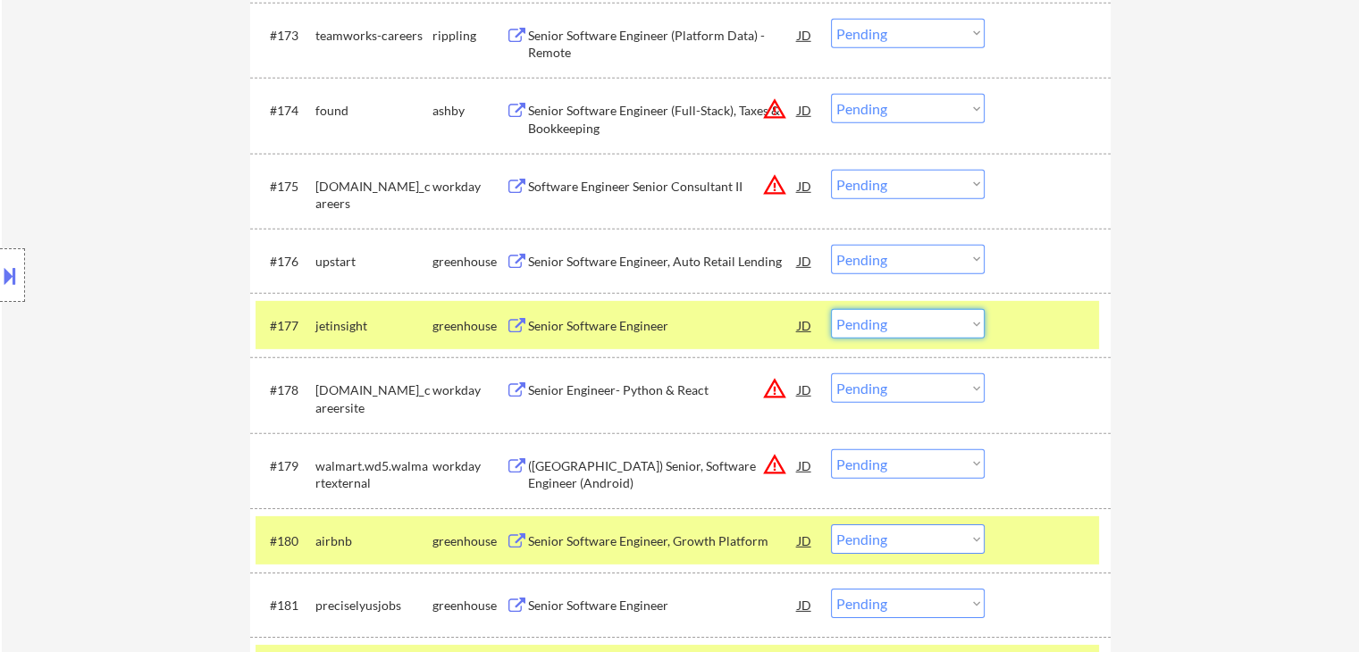
click at [877, 327] on select "Choose an option... Pending Applied Excluded (Questions) Excluded (Expired) Exc…" at bounding box center [908, 323] width 154 height 29
click at [831, 309] on select "Choose an option... Pending Applied Excluded (Questions) Excluded (Expired) Exc…" at bounding box center [908, 323] width 154 height 29
select select ""pending""
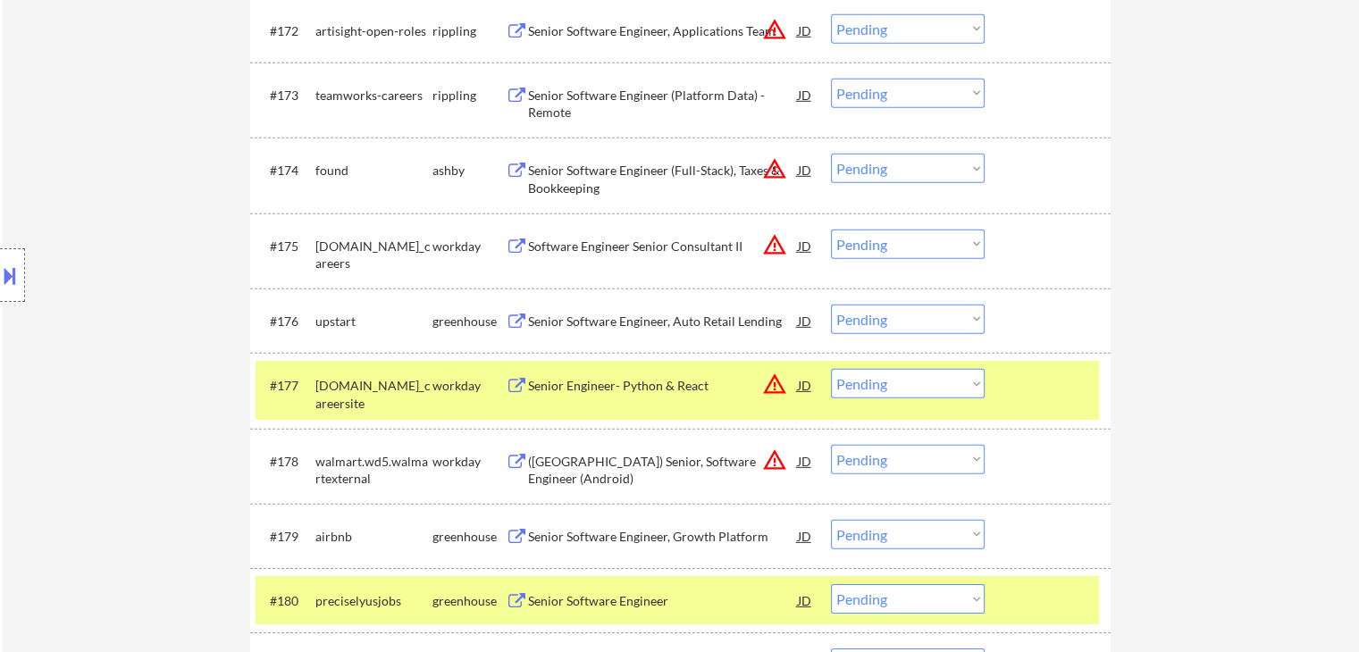
scroll to position [5352, 0]
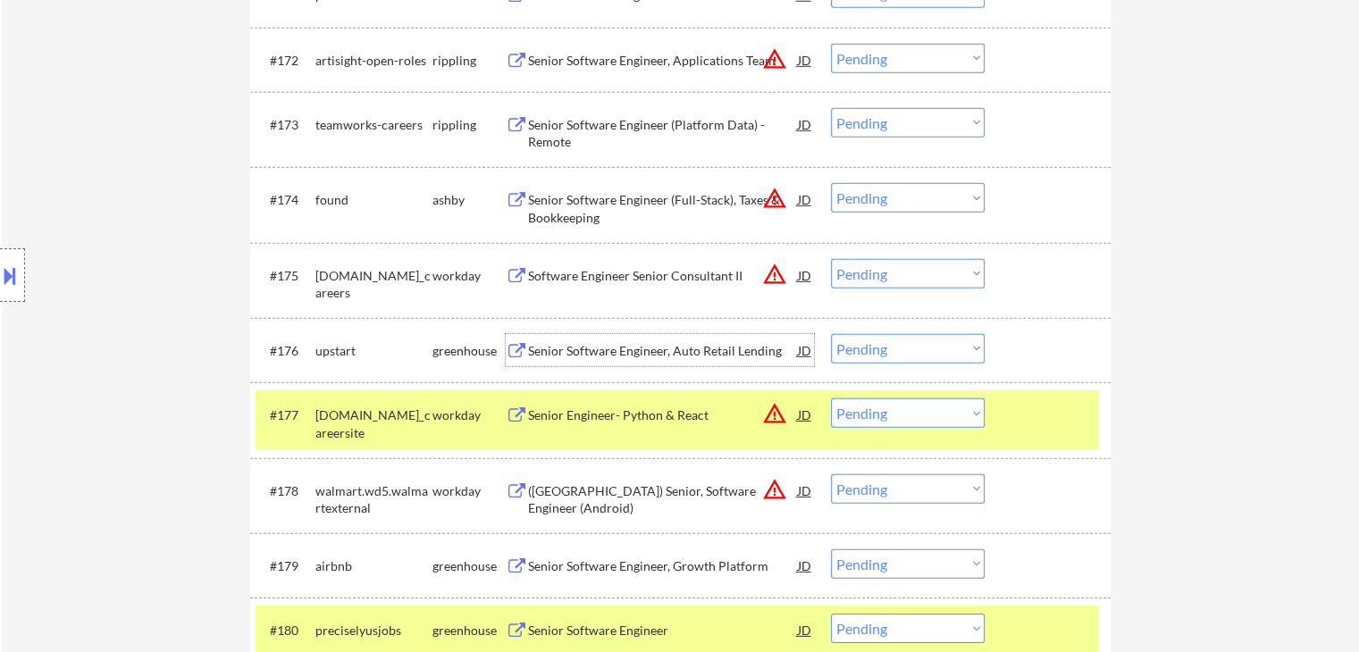
click at [597, 337] on div "Senior Software Engineer, Auto Retail Lending" at bounding box center [663, 350] width 270 height 32
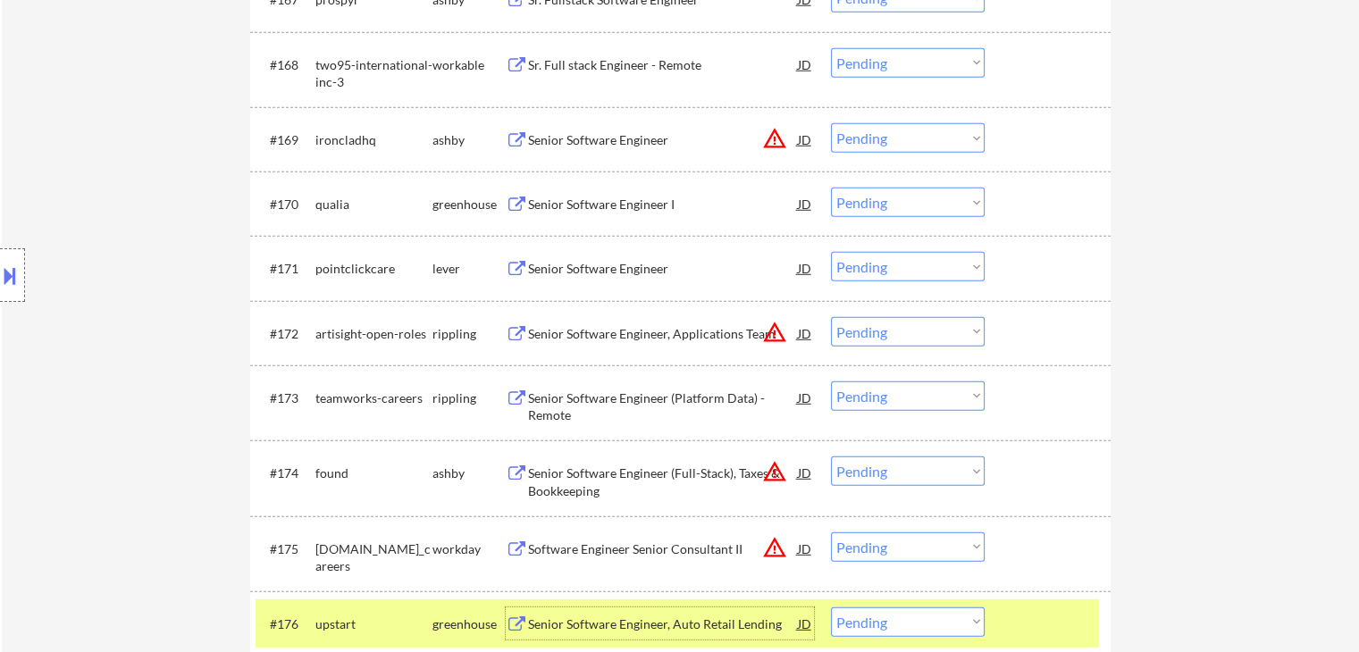
scroll to position [4995, 0]
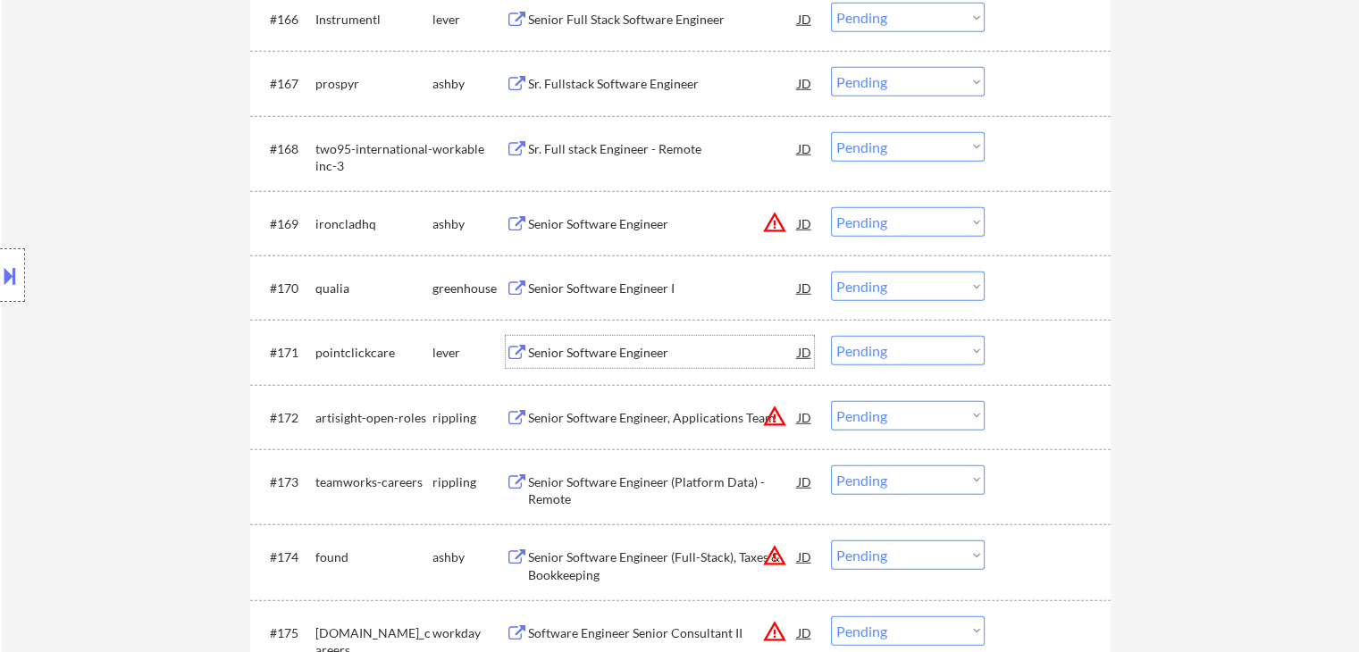
click at [623, 355] on div "Senior Software Engineer" at bounding box center [663, 353] width 270 height 18
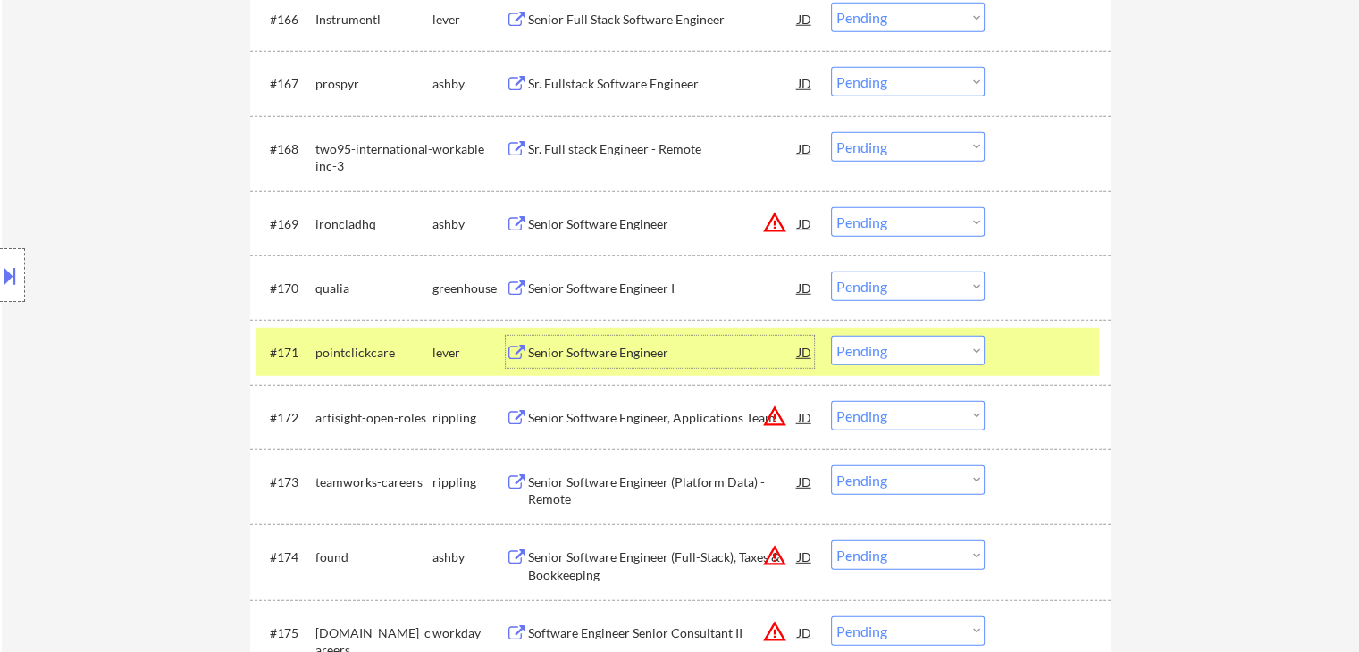
click at [897, 358] on select "Choose an option... Pending Applied Excluded (Questions) Excluded (Expired) Exc…" at bounding box center [908, 350] width 154 height 29
click at [831, 337] on select "Choose an option... Pending Applied Excluded (Questions) Excluded (Expired) Exc…" at bounding box center [908, 350] width 154 height 29
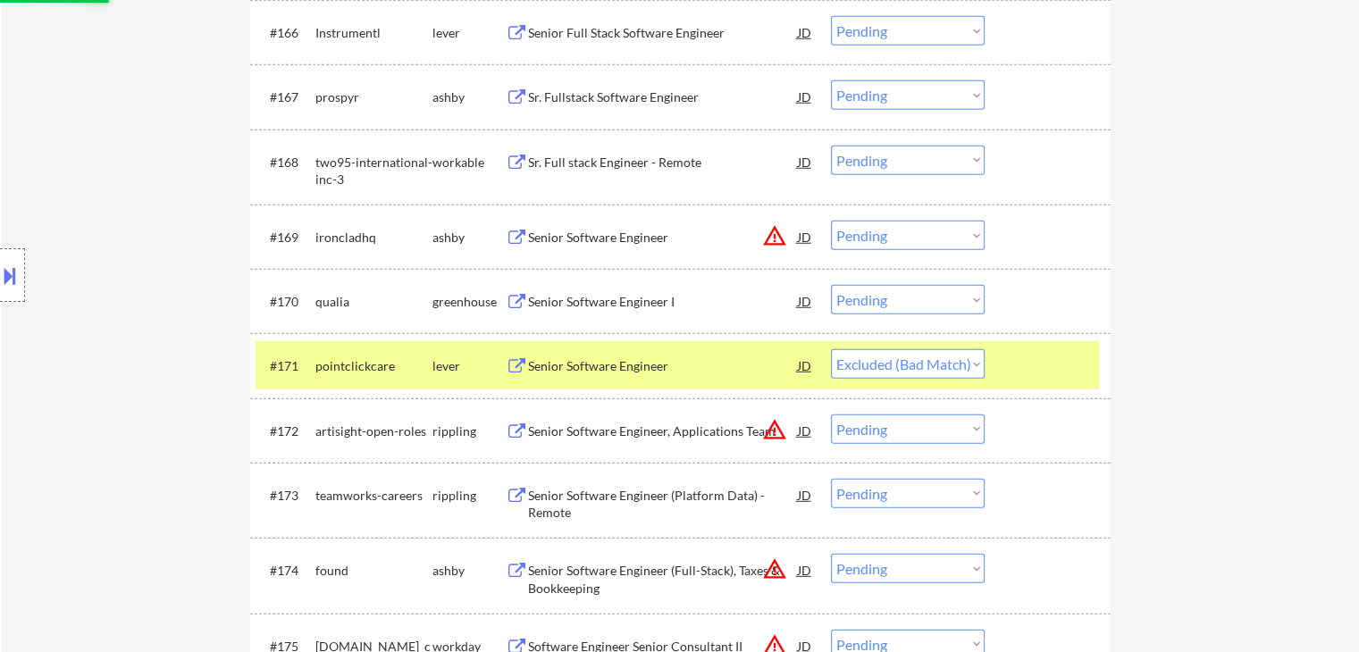
scroll to position [4906, 0]
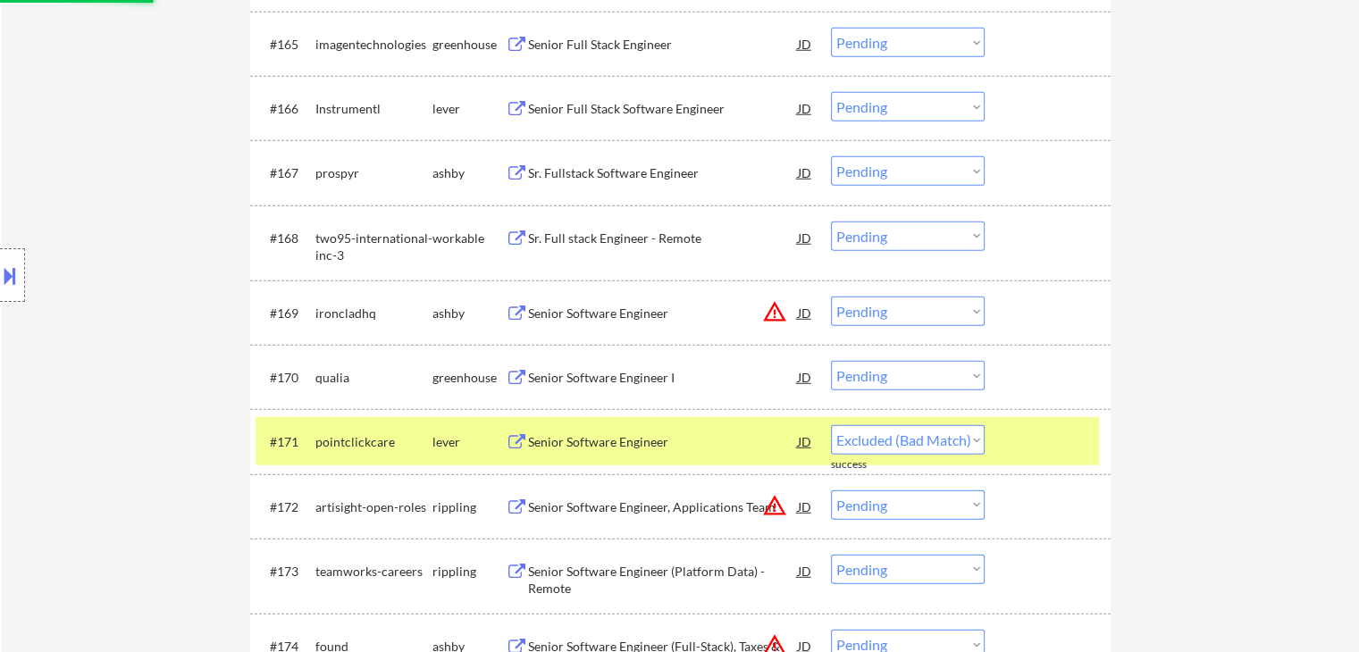
select select ""pending""
click at [582, 372] on div "Senior Software Engineer I" at bounding box center [663, 378] width 270 height 18
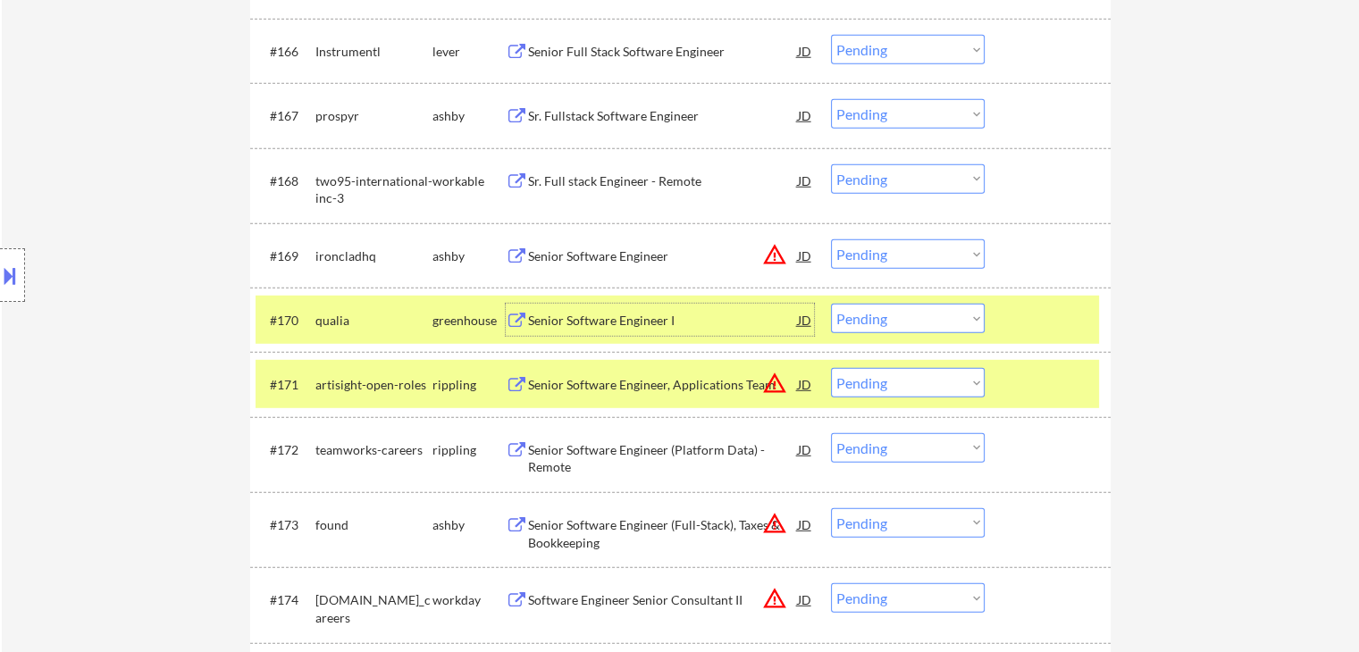
scroll to position [4995, 0]
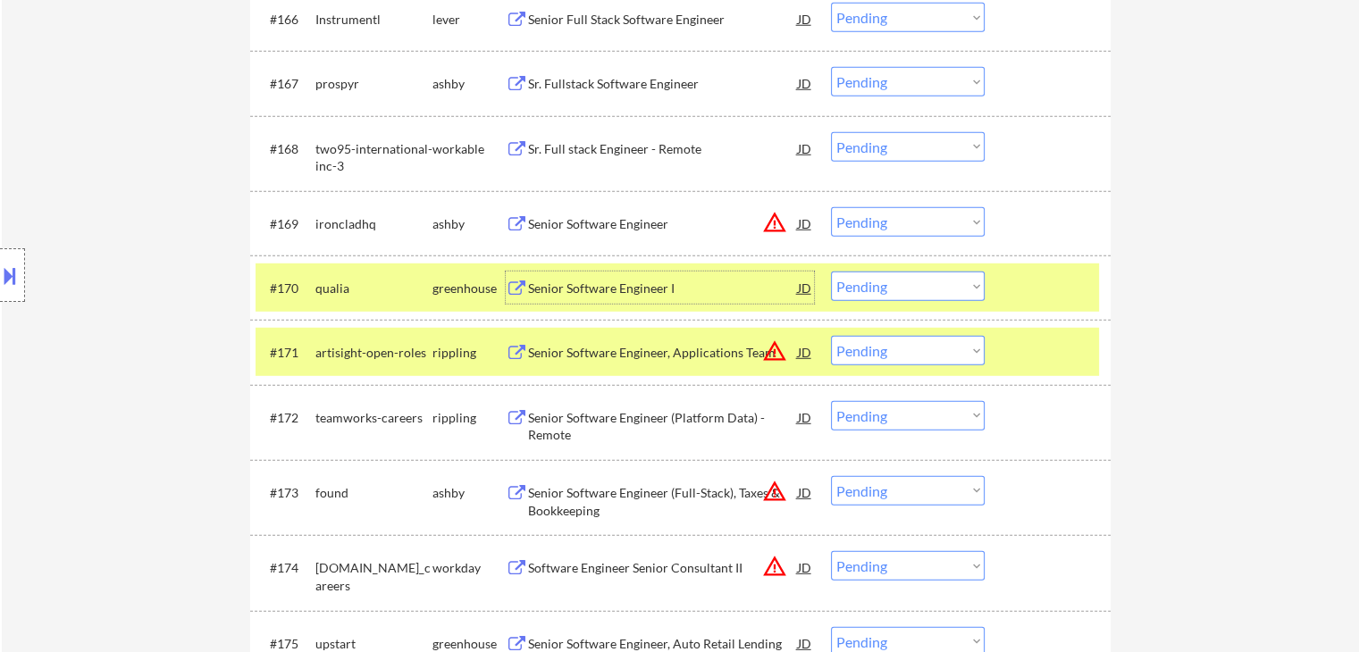
click at [879, 289] on select "Choose an option... Pending Applied Excluded (Questions) Excluded (Expired) Exc…" at bounding box center [908, 286] width 154 height 29
click at [831, 272] on select "Choose an option... Pending Applied Excluded (Questions) Excluded (Expired) Exc…" at bounding box center [908, 286] width 154 height 29
select select ""pending""
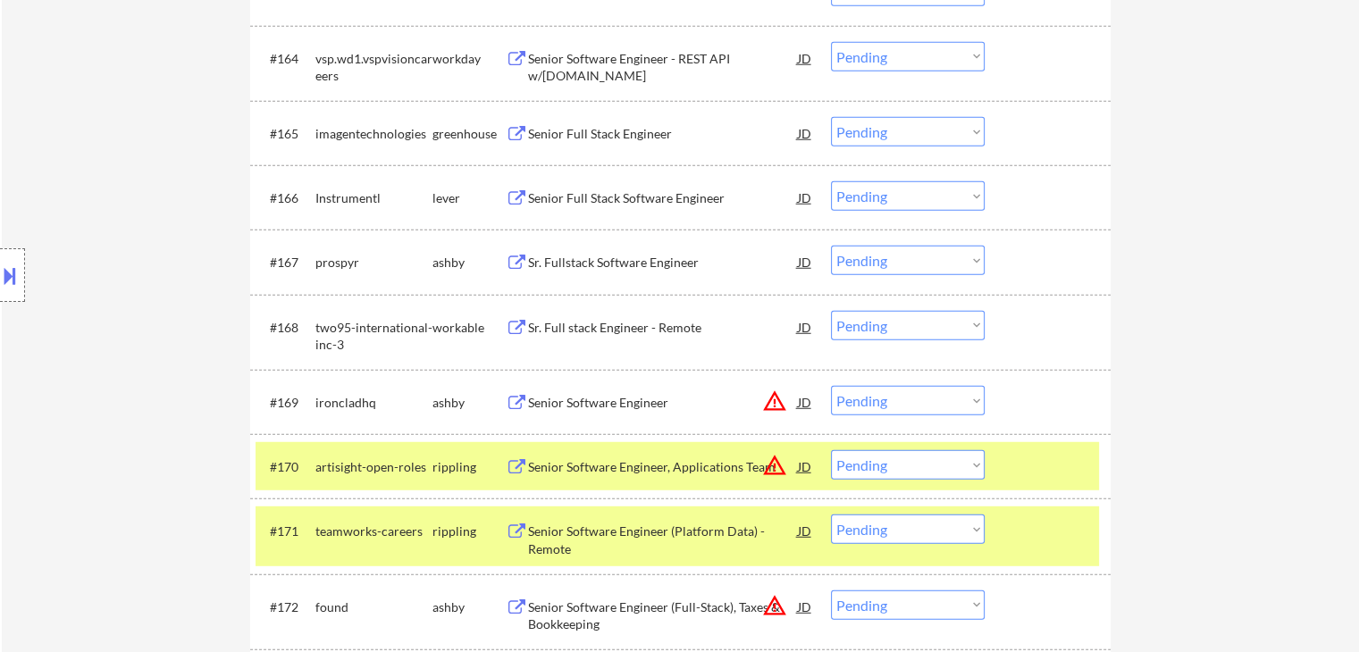
scroll to position [4727, 0]
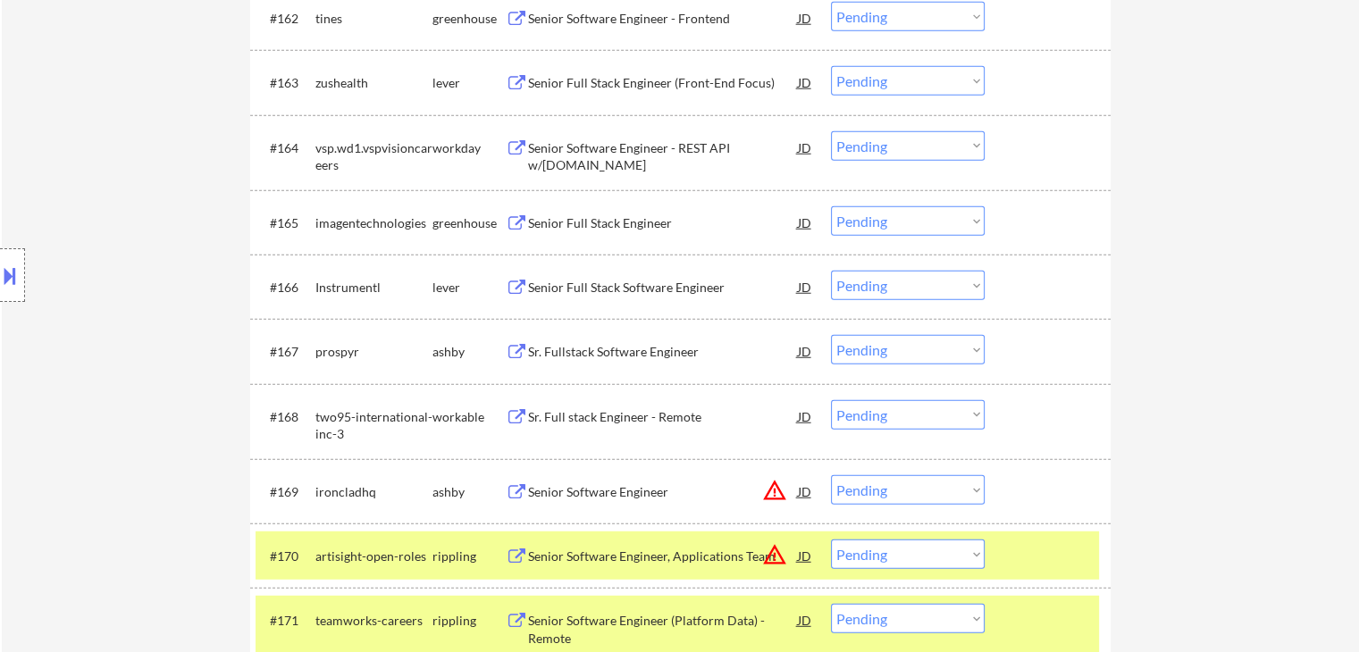
click at [600, 347] on div "Sr. Fullstack Software Engineer" at bounding box center [663, 352] width 270 height 18
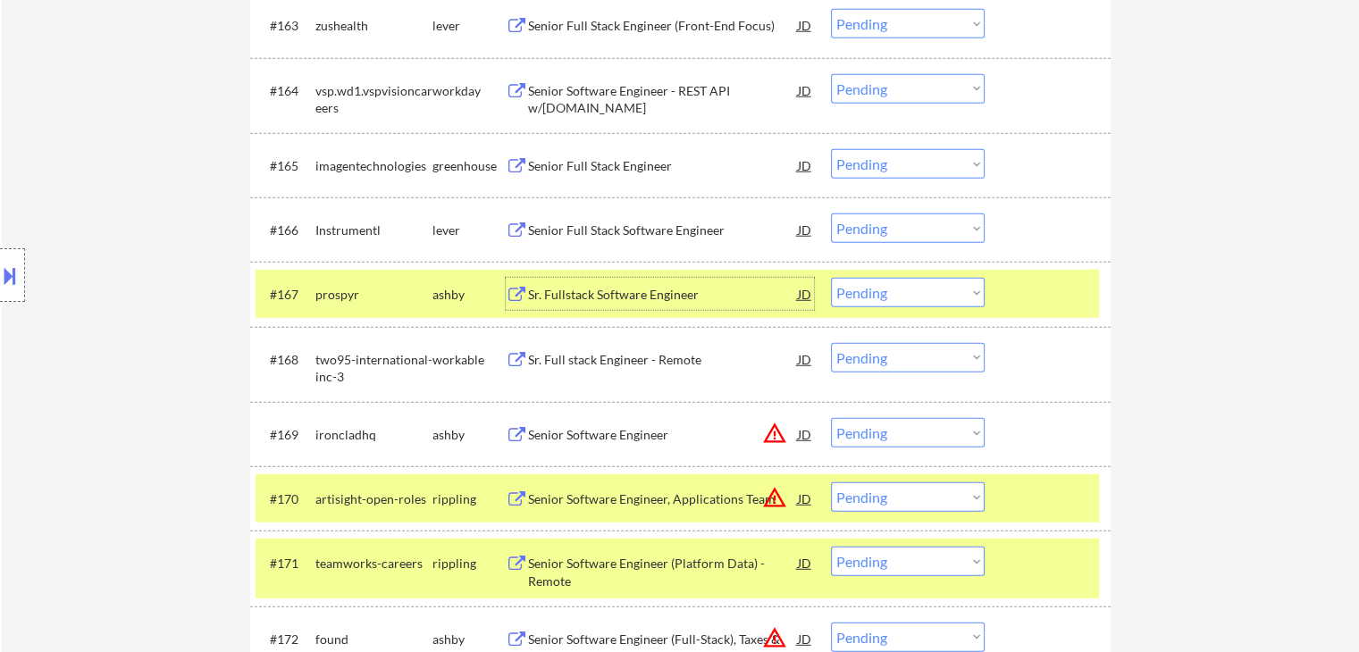
scroll to position [4816, 0]
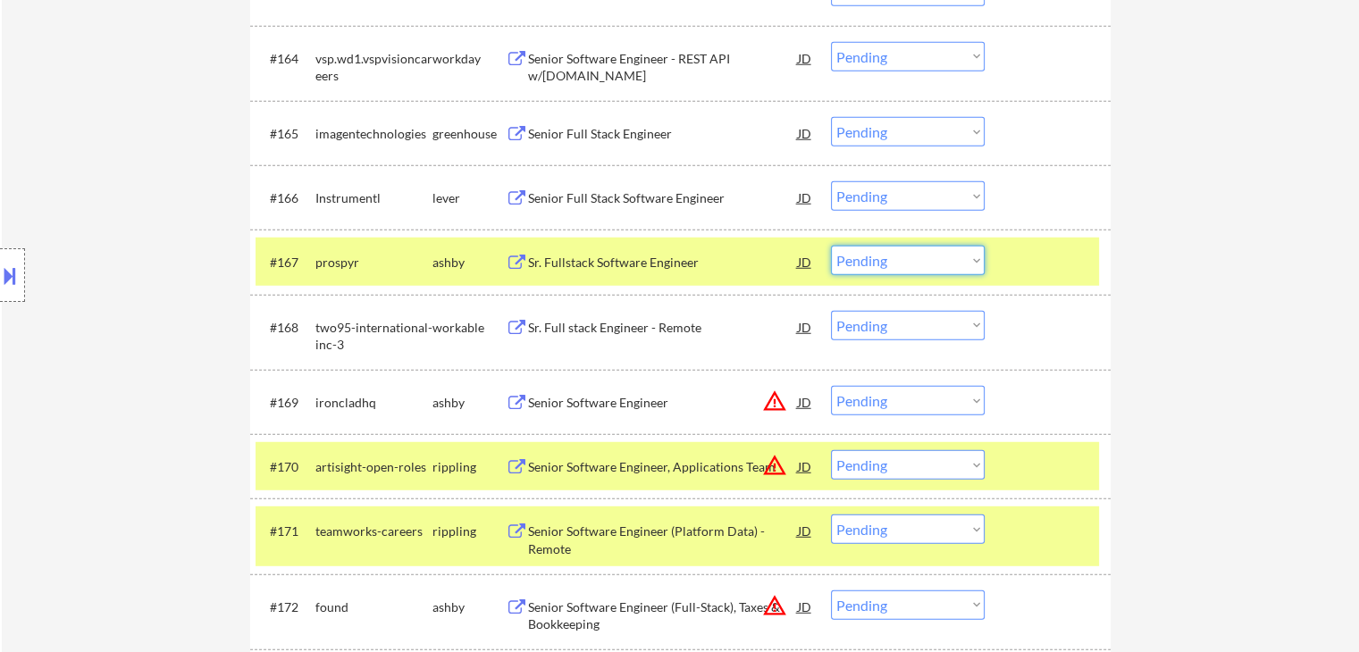
click at [875, 259] on select "Choose an option... Pending Applied Excluded (Questions) Excluded (Expired) Exc…" at bounding box center [908, 260] width 154 height 29
click at [831, 247] on select "Choose an option... Pending Applied Excluded (Questions) Excluded (Expired) Exc…" at bounding box center [908, 260] width 154 height 29
select select ""pending""
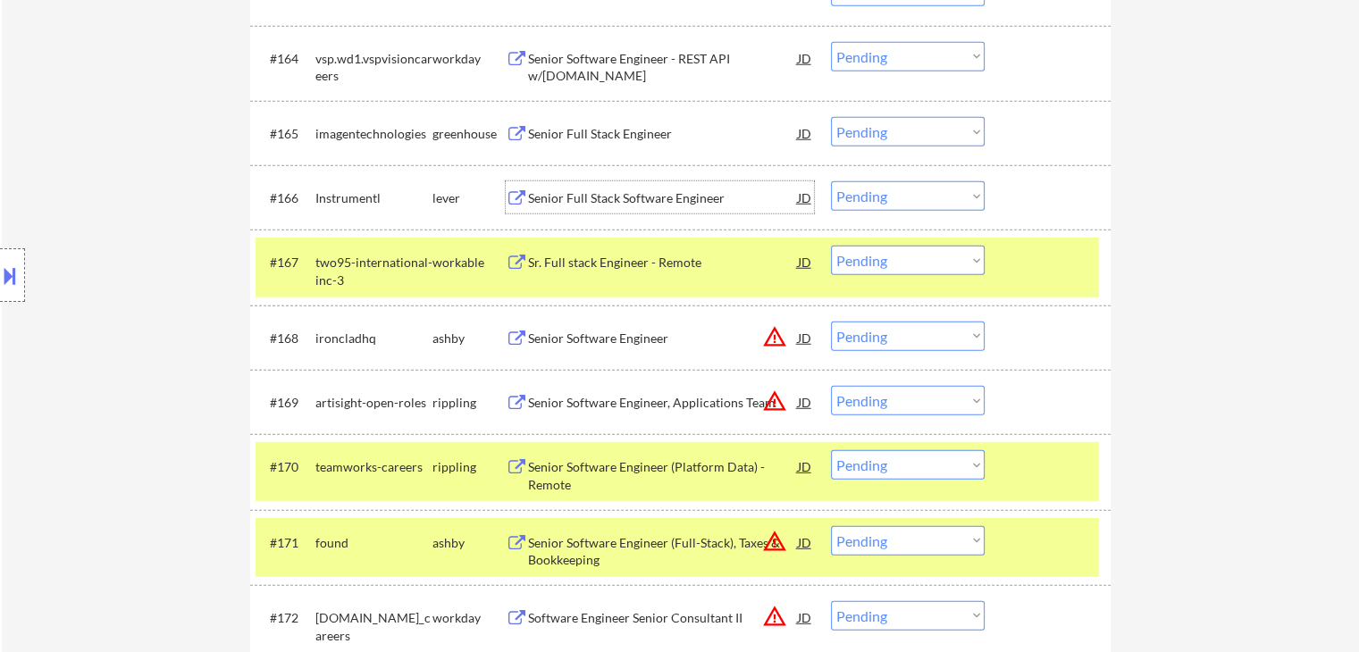
click at [593, 194] on div "Senior Full Stack Software Engineer" at bounding box center [663, 198] width 270 height 18
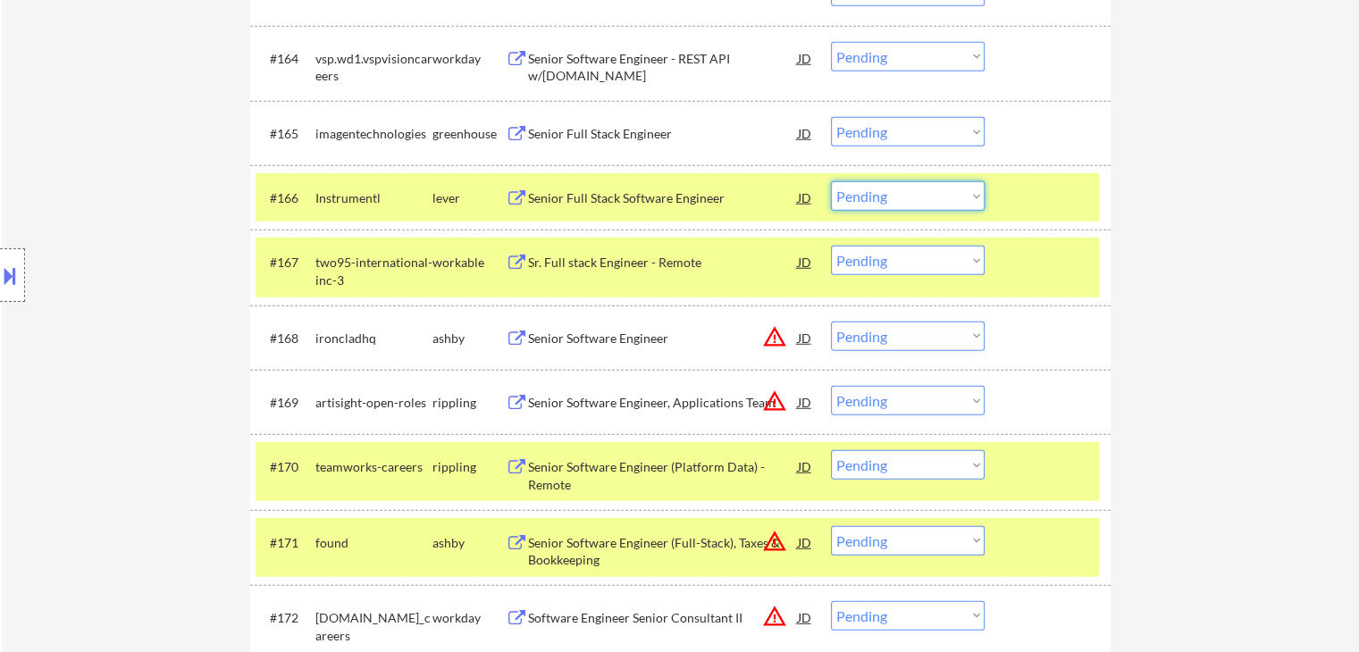
click at [903, 199] on select "Choose an option... Pending Applied Excluded (Questions) Excluded (Expired) Exc…" at bounding box center [908, 195] width 154 height 29
click at [831, 181] on select "Choose an option... Pending Applied Excluded (Questions) Excluded (Expired) Exc…" at bounding box center [908, 195] width 154 height 29
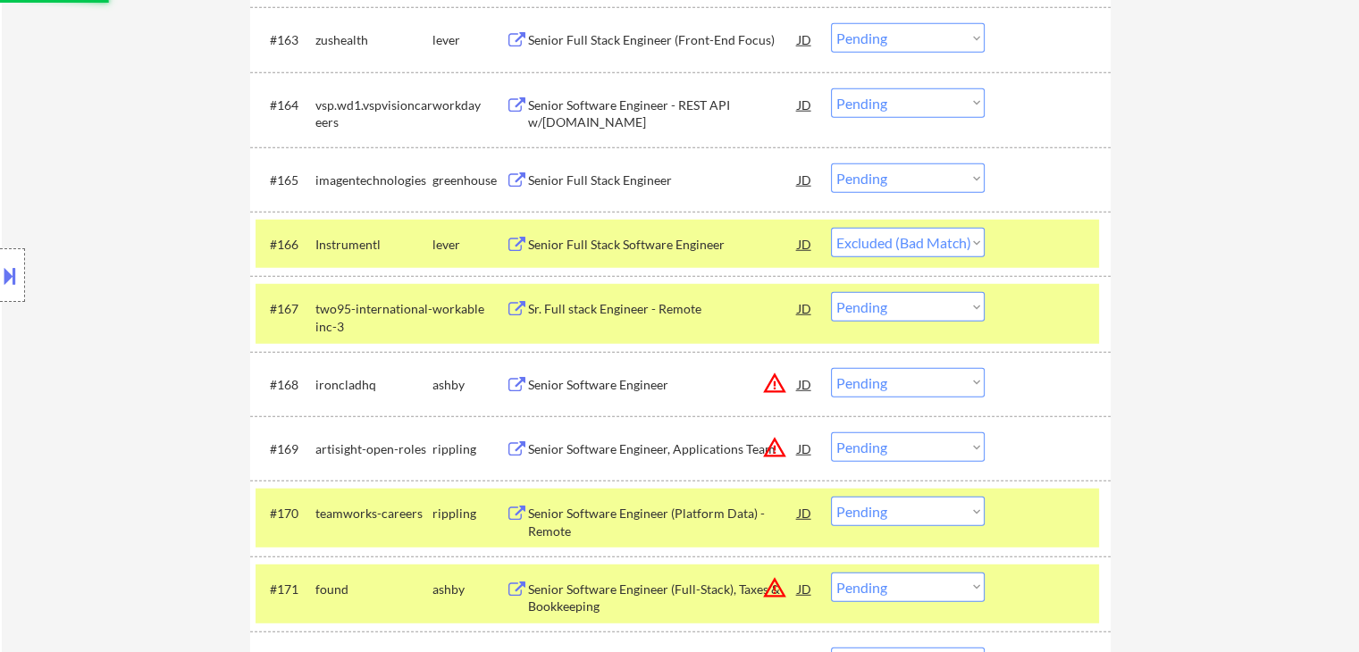
scroll to position [4727, 0]
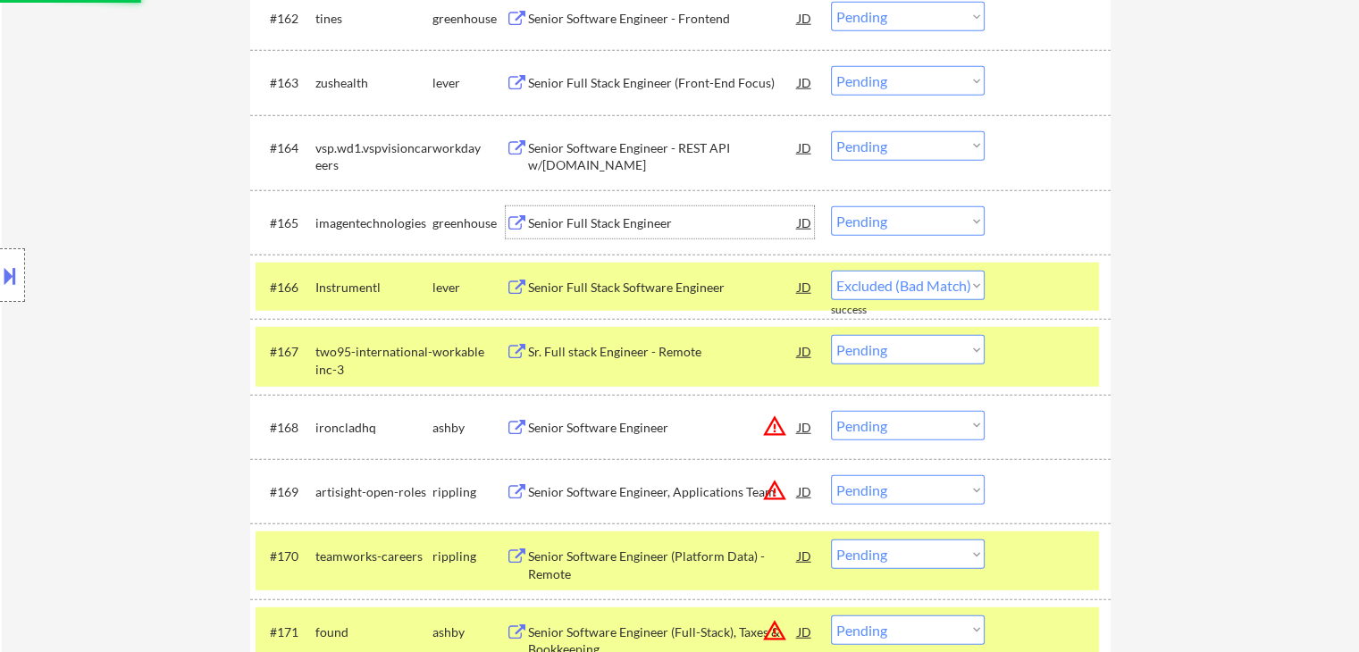
click at [610, 222] on div "Senior Full Stack Engineer" at bounding box center [663, 223] width 270 height 18
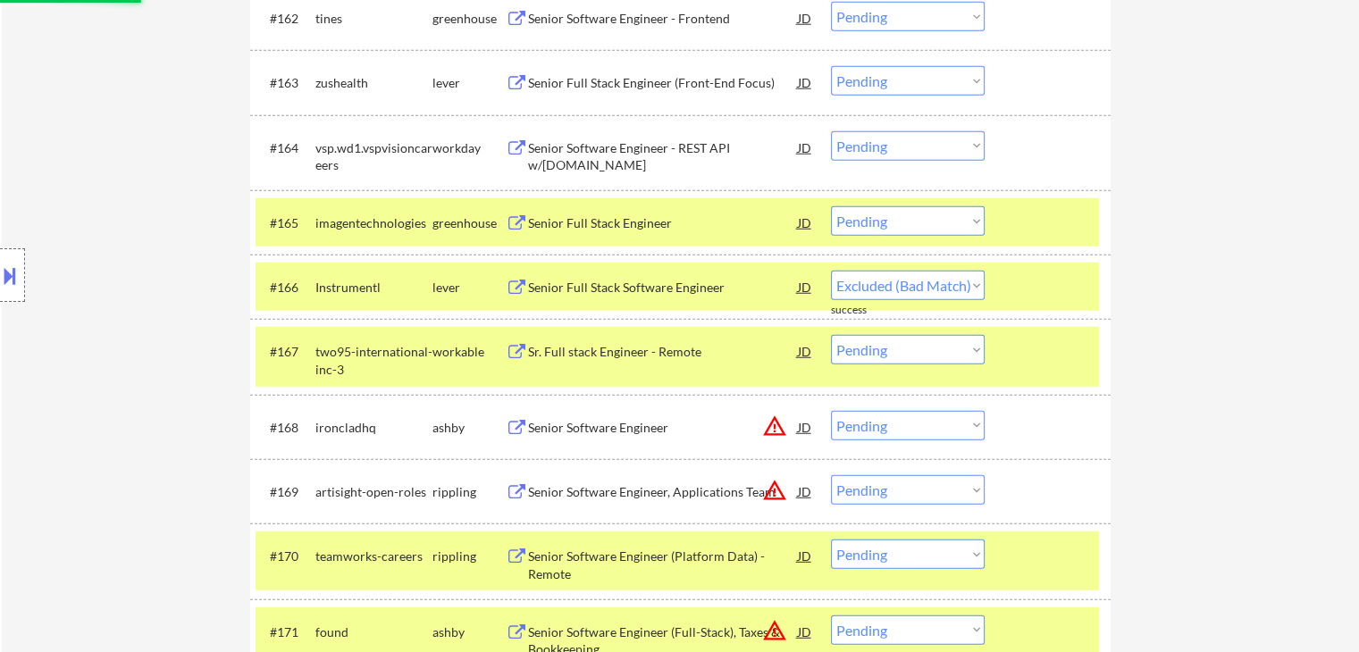
select select ""pending""
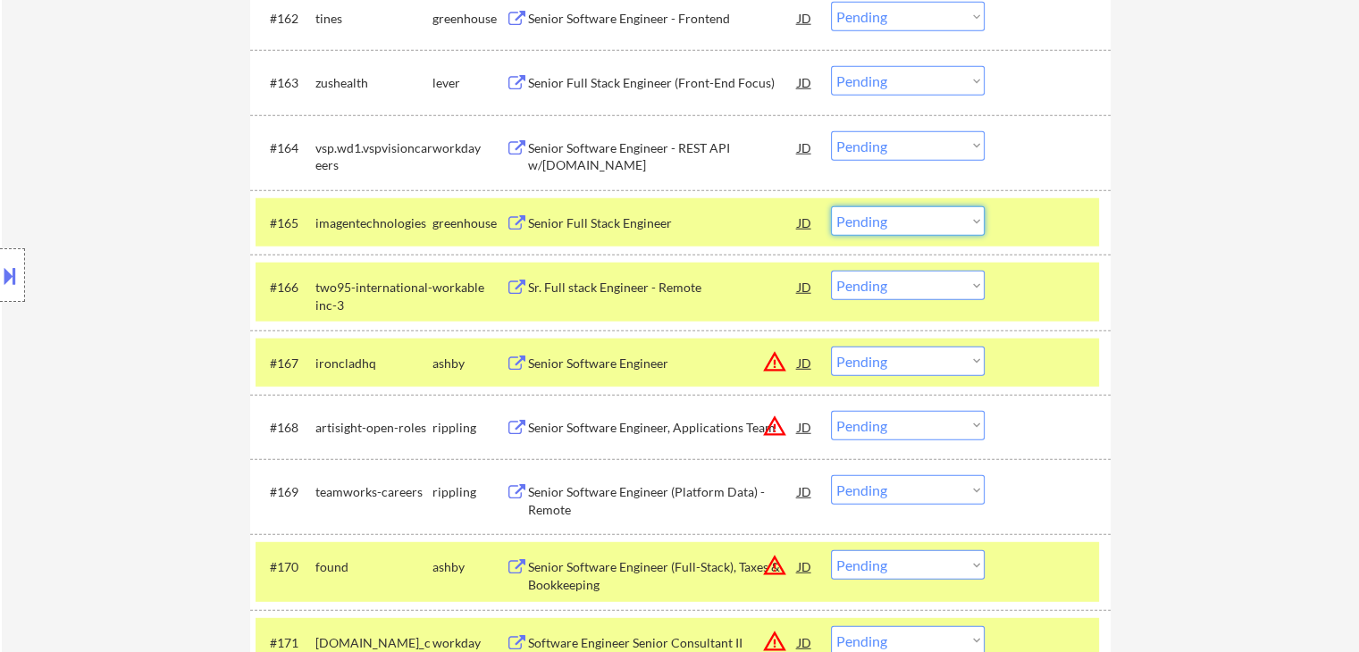
click at [903, 226] on select "Choose an option... Pending Applied Excluded (Questions) Excluded (Expired) Exc…" at bounding box center [908, 220] width 154 height 29
click at [831, 206] on select "Choose an option... Pending Applied Excluded (Questions) Excluded (Expired) Exc…" at bounding box center [908, 220] width 154 height 29
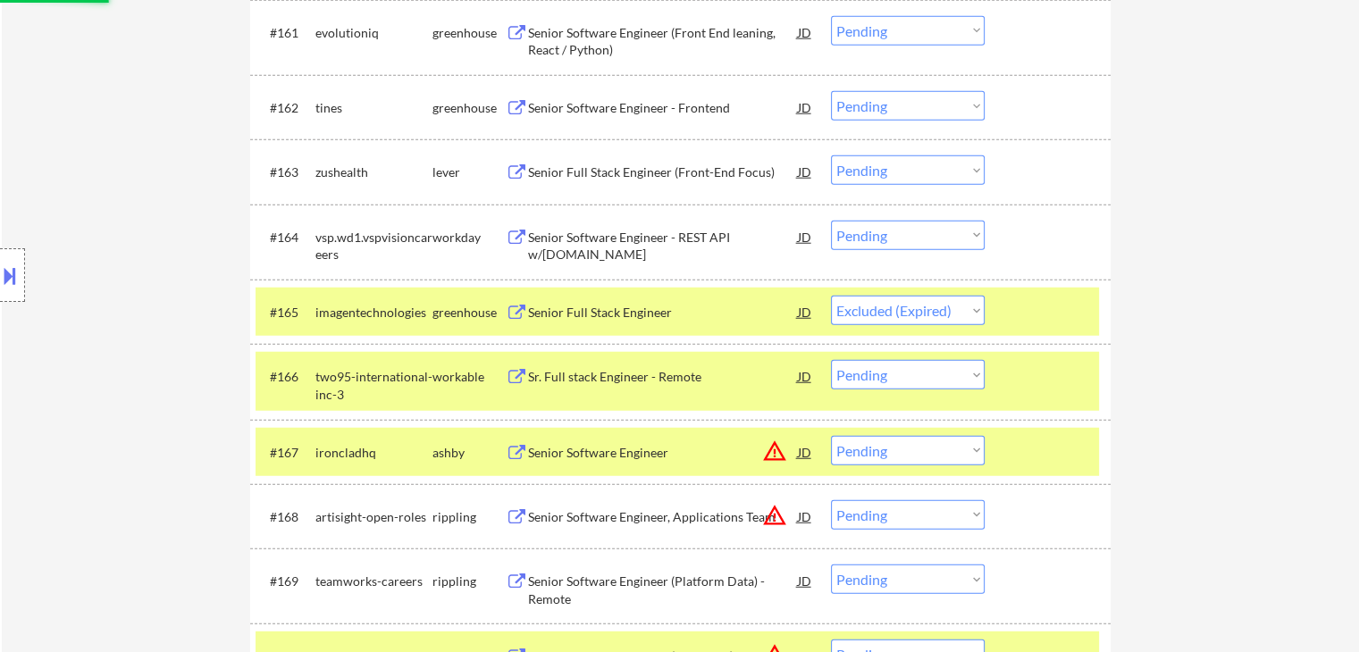
scroll to position [4548, 0]
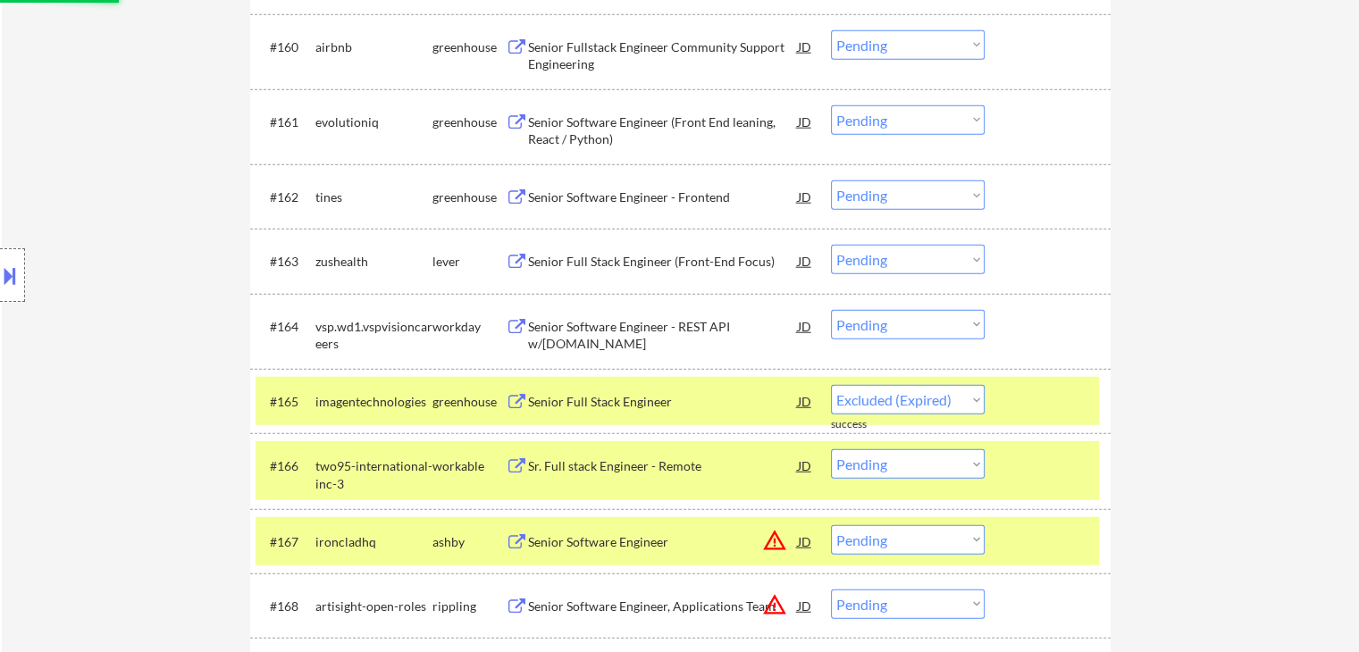
select select ""pending""
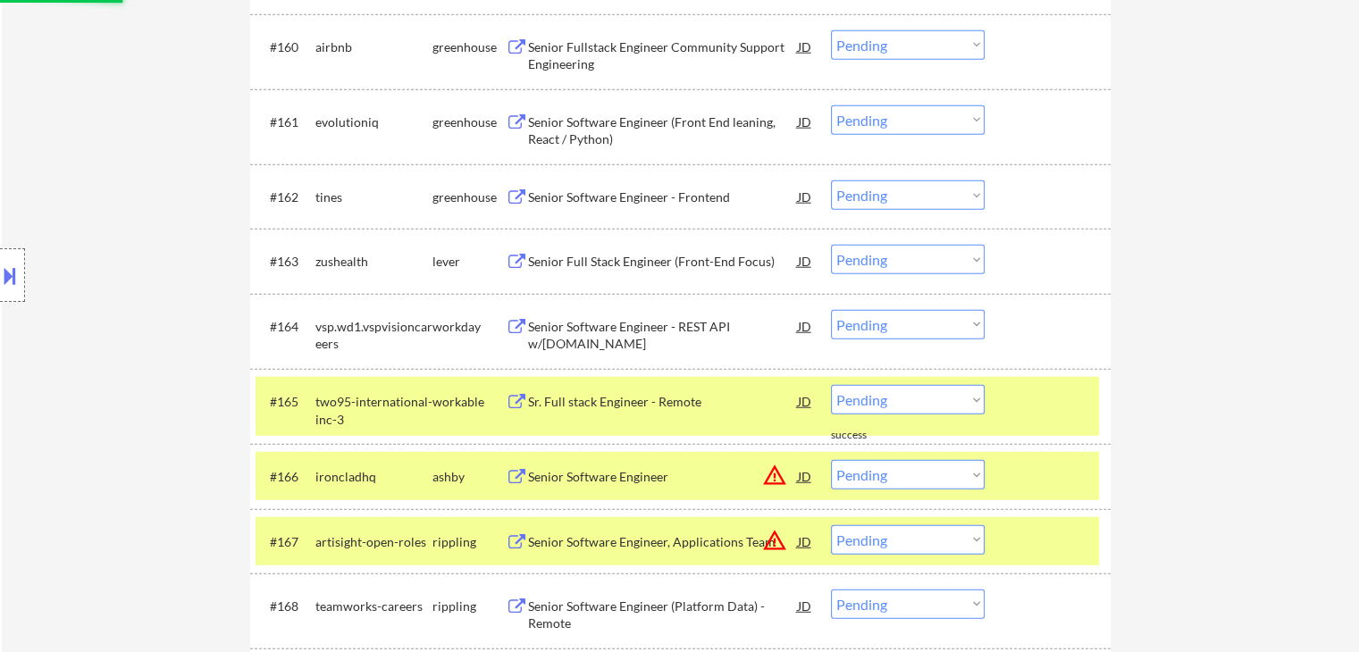
click at [607, 258] on div "Senior Full Stack Engineer (Front-End Focus)" at bounding box center [663, 262] width 270 height 18
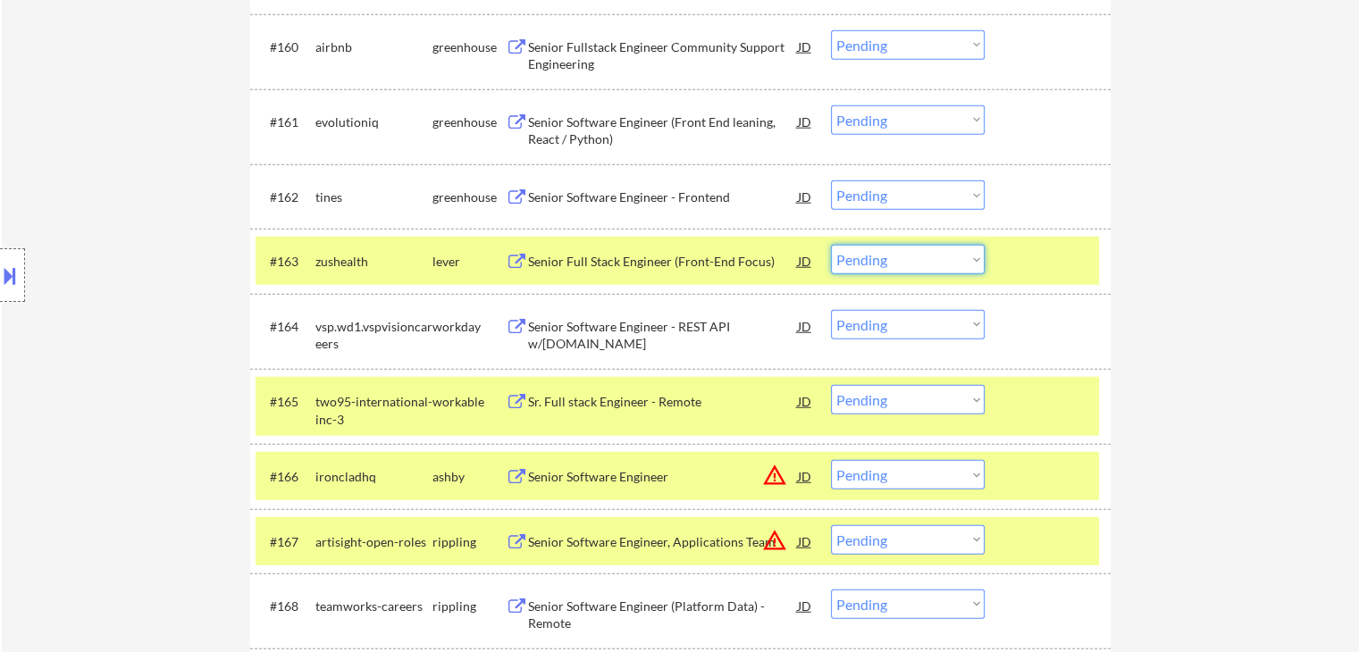
click at [905, 259] on select "Choose an option... Pending Applied Excluded (Questions) Excluded (Expired) Exc…" at bounding box center [908, 259] width 154 height 29
click at [831, 246] on select "Choose an option... Pending Applied Excluded (Questions) Excluded (Expired) Exc…" at bounding box center [908, 259] width 154 height 29
select select ""pending""
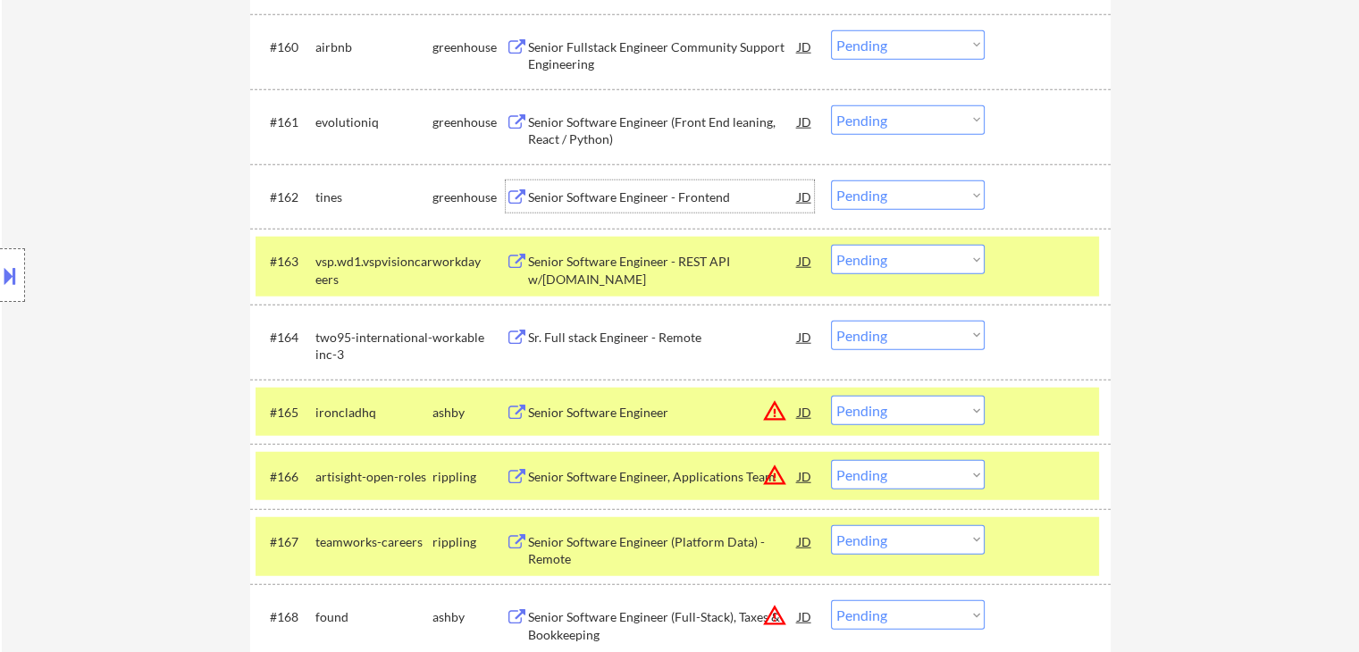
click at [607, 185] on div "Senior Software Engineer - Frontend" at bounding box center [663, 196] width 270 height 32
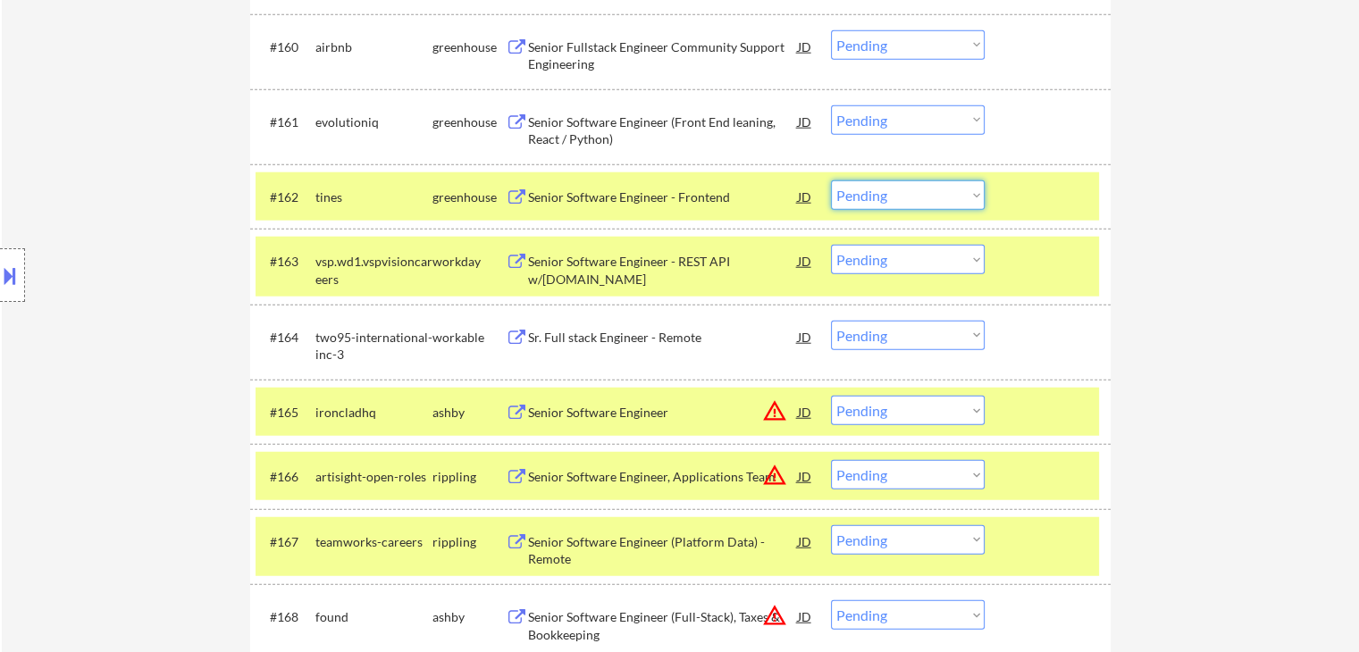
click at [864, 188] on select "Choose an option... Pending Applied Excluded (Questions) Excluded (Expired) Exc…" at bounding box center [908, 194] width 154 height 29
click at [831, 180] on select "Choose an option... Pending Applied Excluded (Questions) Excluded (Expired) Exc…" at bounding box center [908, 194] width 154 height 29
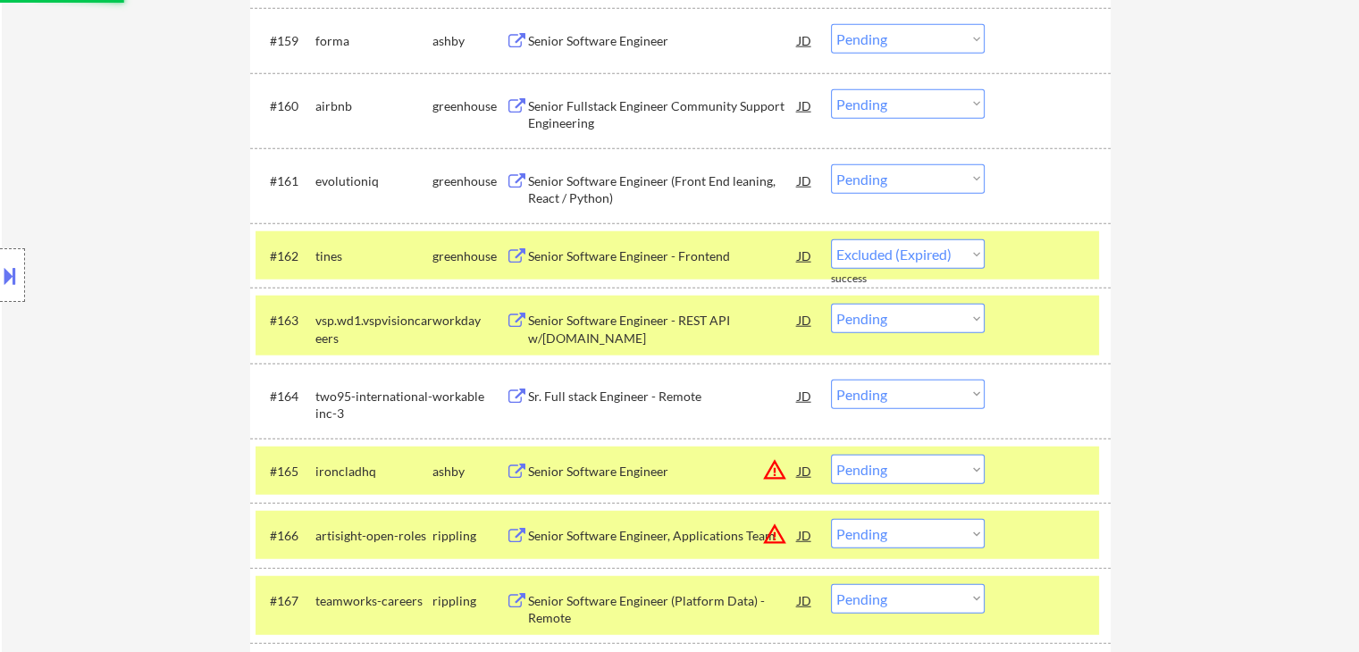
scroll to position [4459, 0]
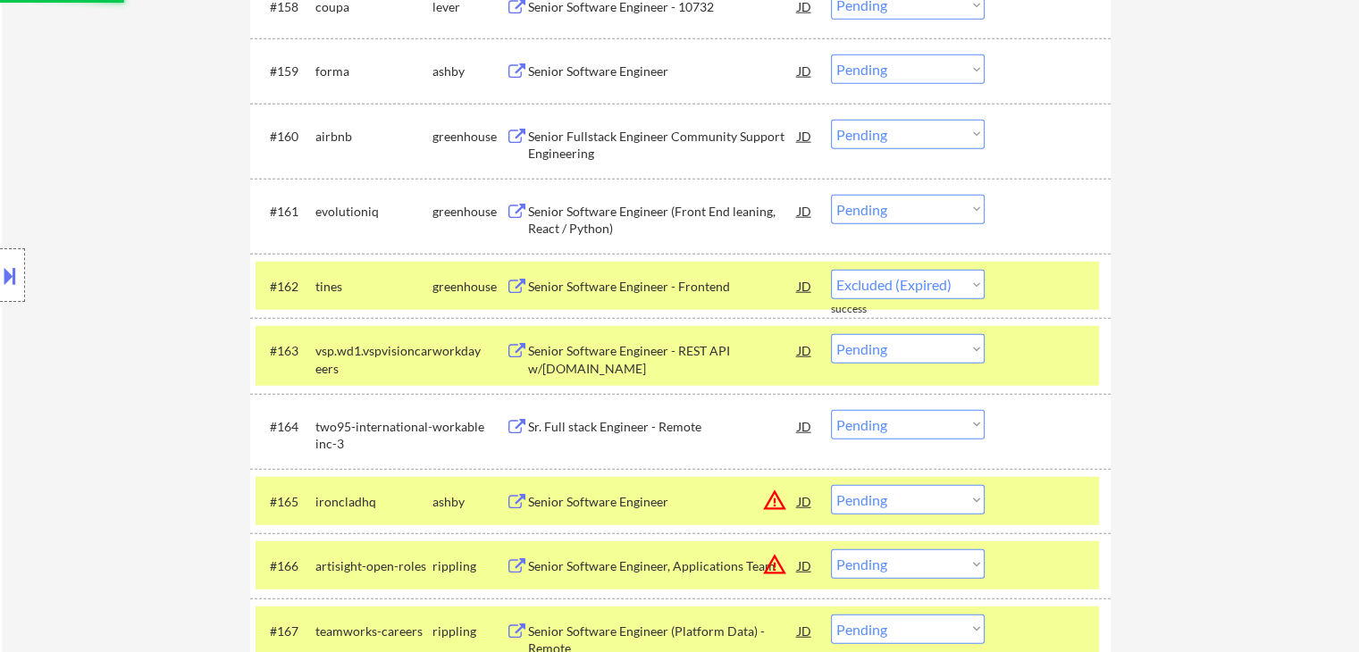
select select ""pending""
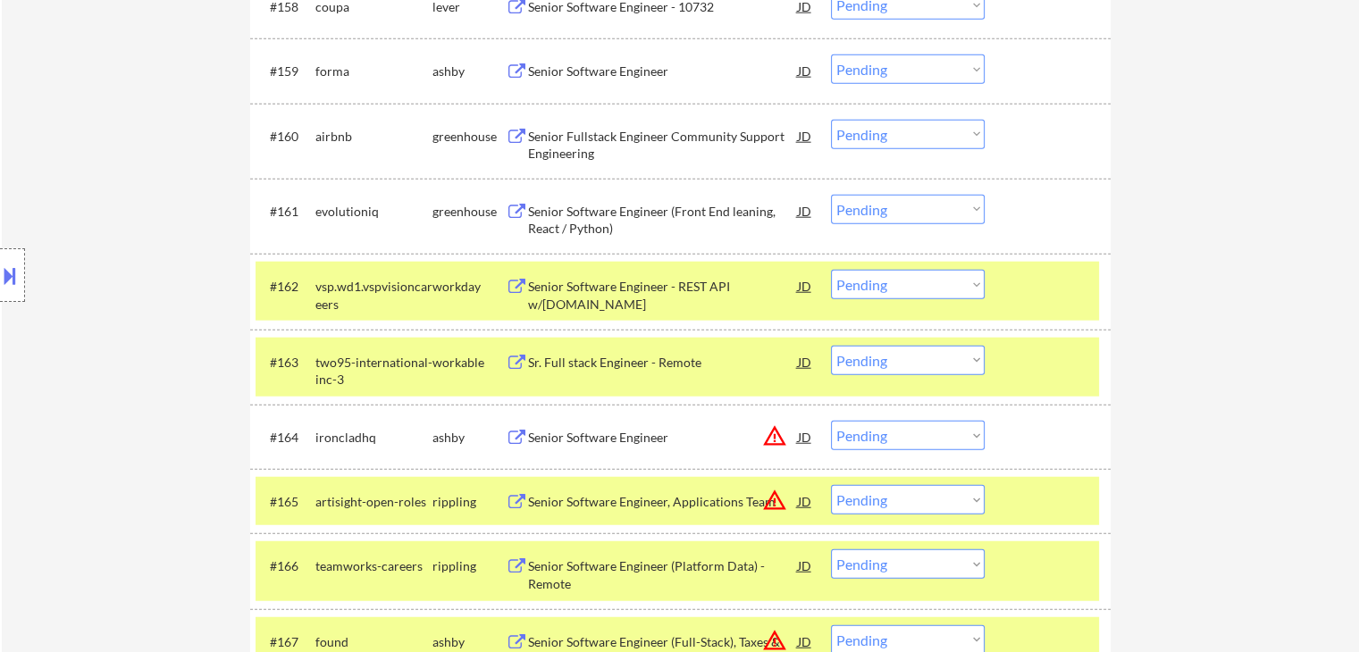
click at [565, 204] on div "Senior Software Engineer (Front End leaning, React / Python)" at bounding box center [663, 220] width 270 height 35
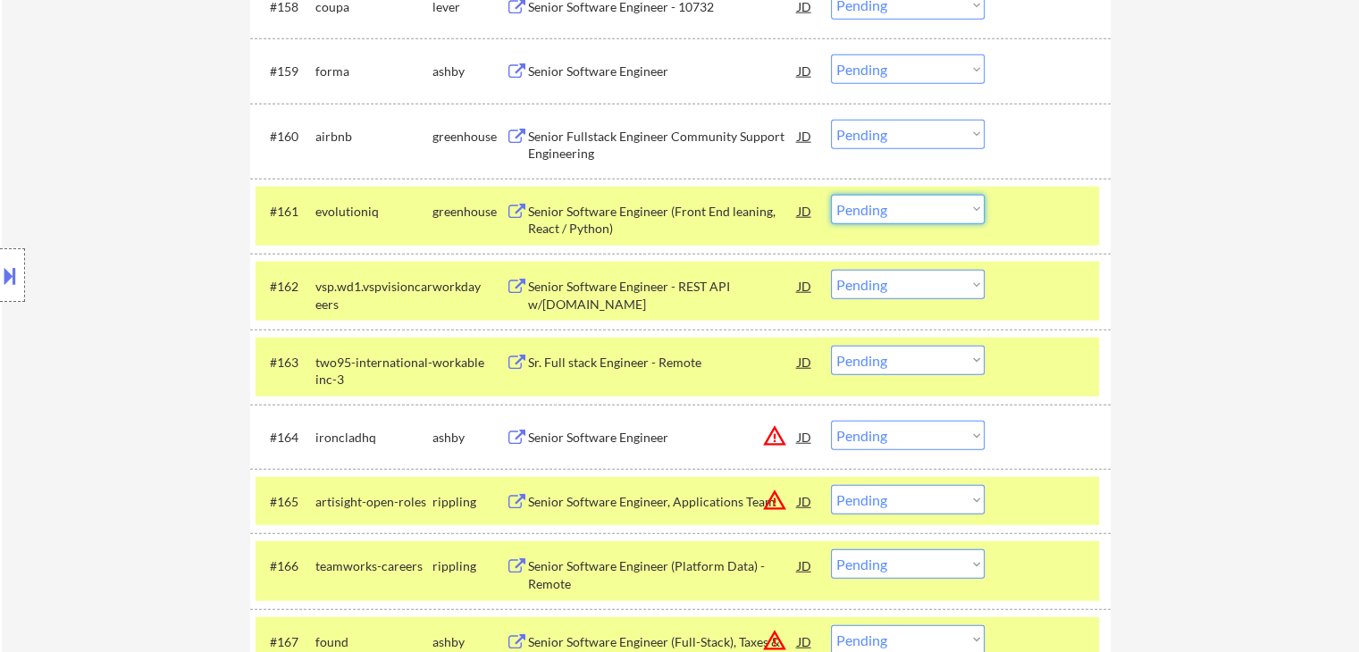
click at [885, 207] on select "Choose an option... Pending Applied Excluded (Questions) Excluded (Expired) Exc…" at bounding box center [908, 209] width 154 height 29
click at [831, 195] on select "Choose an option... Pending Applied Excluded (Questions) Excluded (Expired) Exc…" at bounding box center [908, 209] width 154 height 29
select select ""pending""
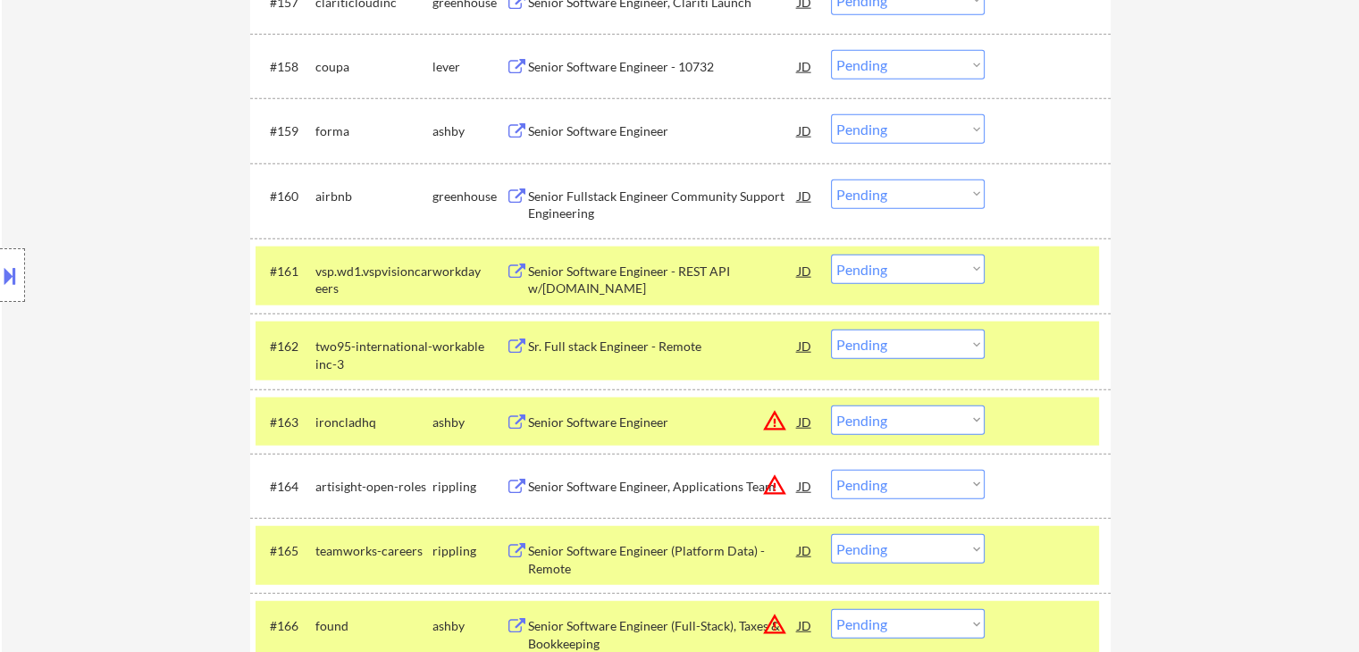
scroll to position [4370, 0]
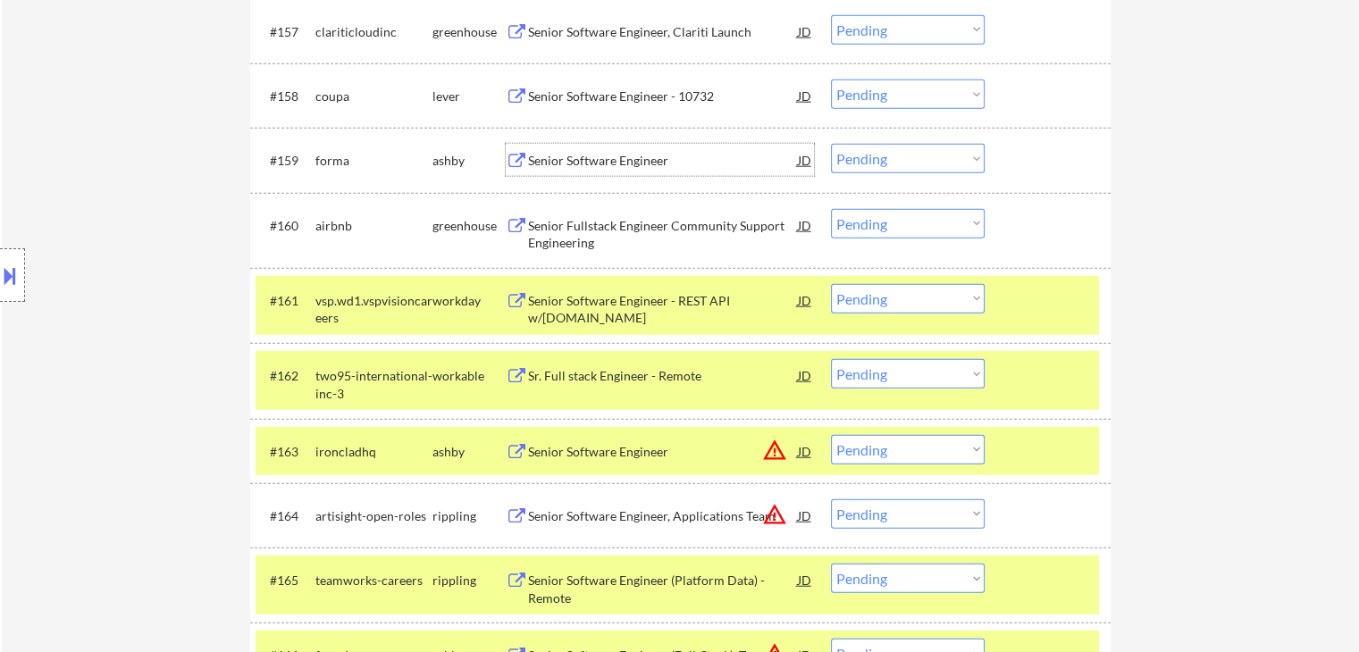
click at [568, 158] on div "Senior Software Engineer" at bounding box center [663, 161] width 270 height 18
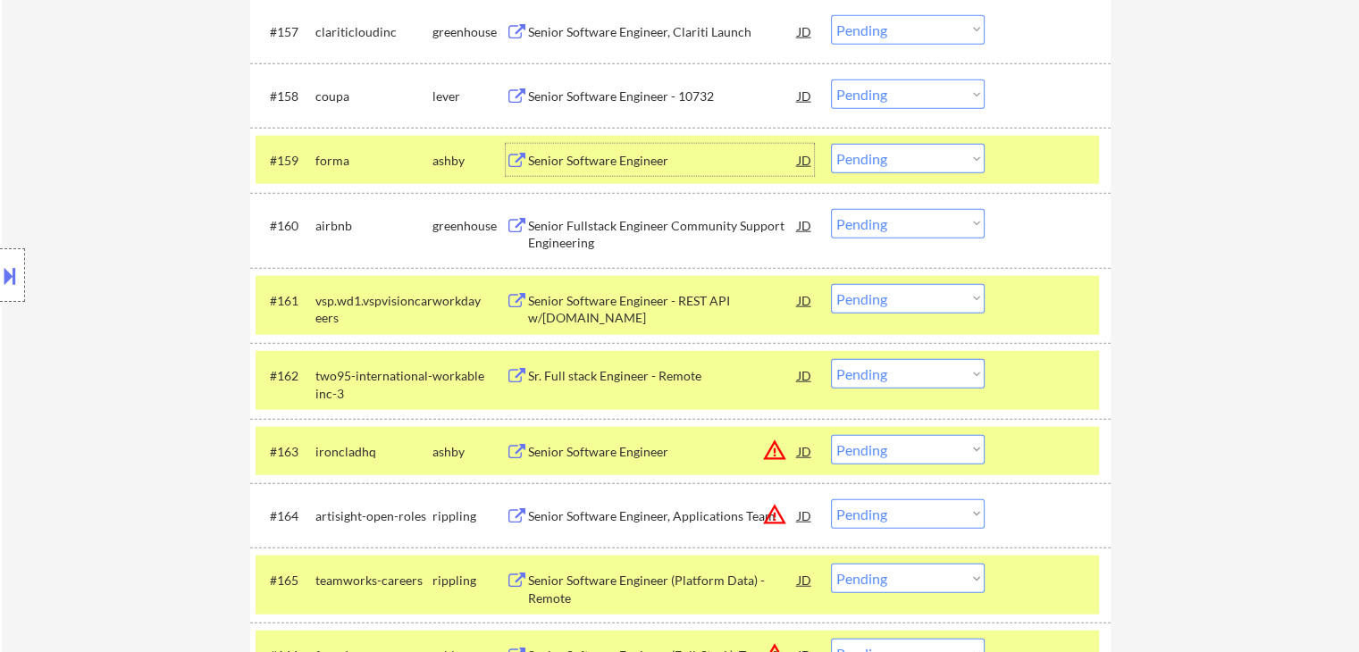
click at [899, 170] on select "Choose an option... Pending Applied Excluded (Questions) Excluded (Expired) Exc…" at bounding box center [908, 158] width 154 height 29
click at [831, 144] on select "Choose an option... Pending Applied Excluded (Questions) Excluded (Expired) Exc…" at bounding box center [908, 158] width 154 height 29
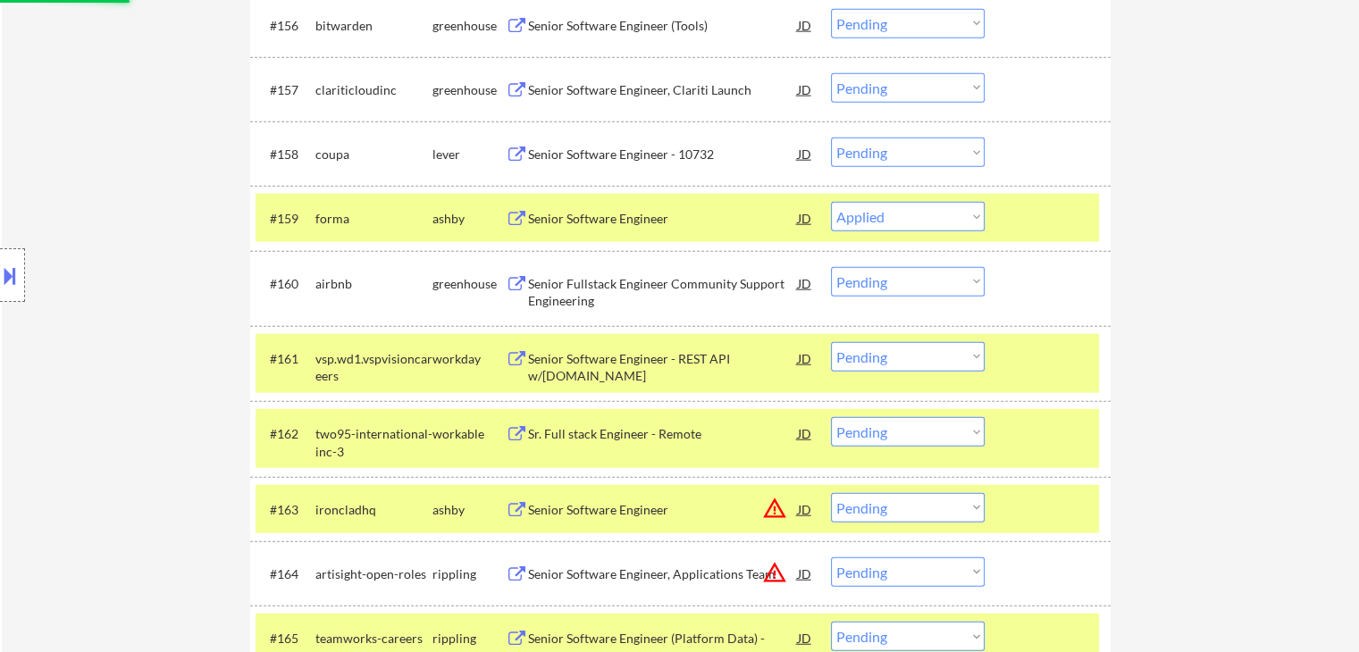
scroll to position [4280, 0]
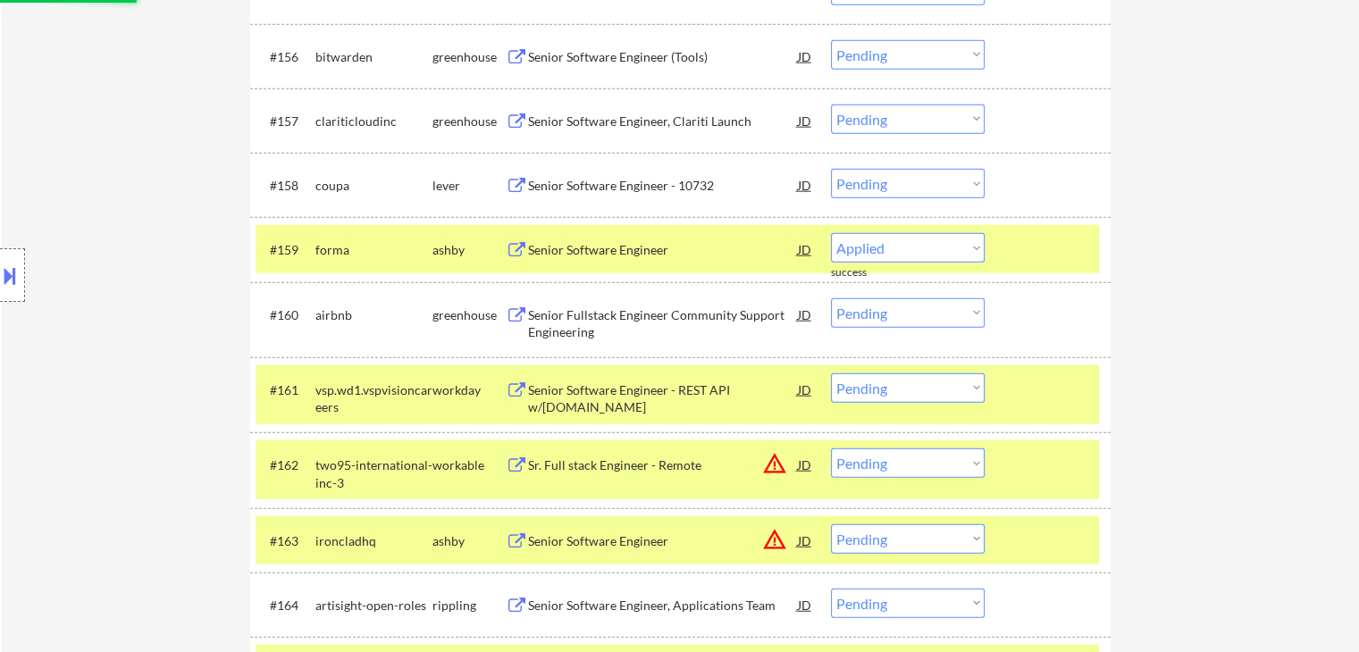
select select ""pending""
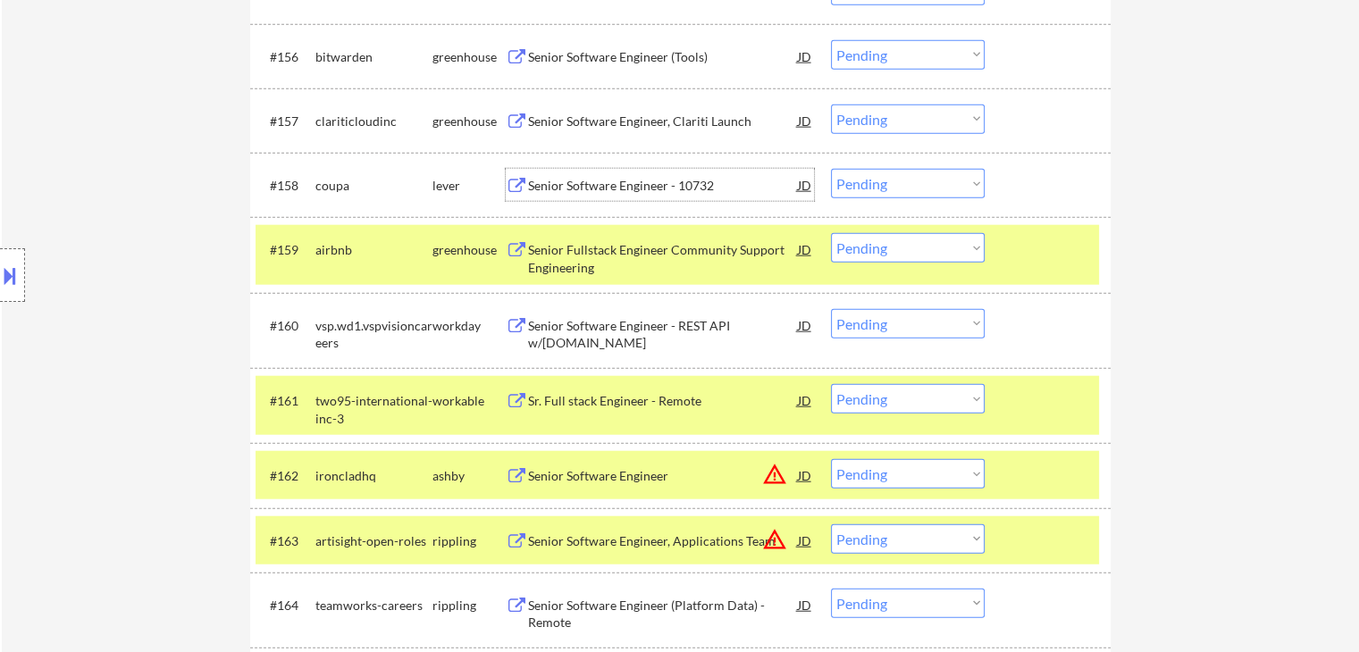
click at [604, 190] on div "Senior Software Engineer - 10732" at bounding box center [663, 186] width 270 height 18
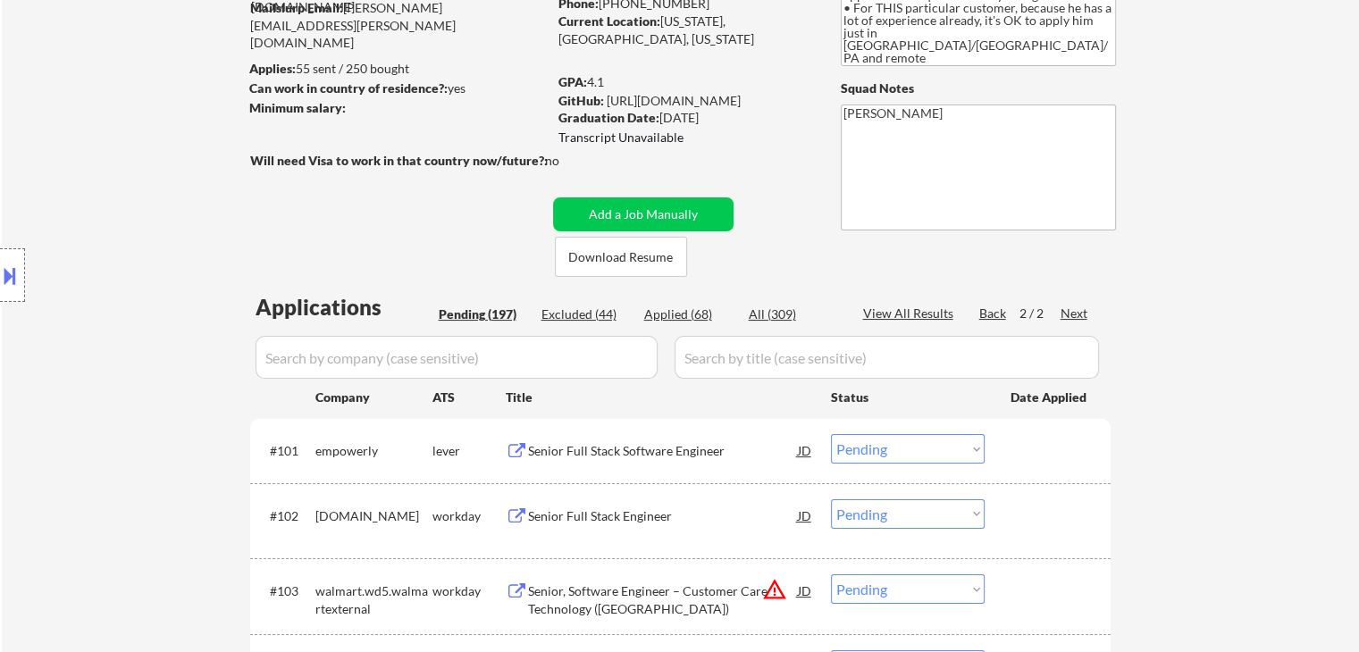
scroll to position [357, 0]
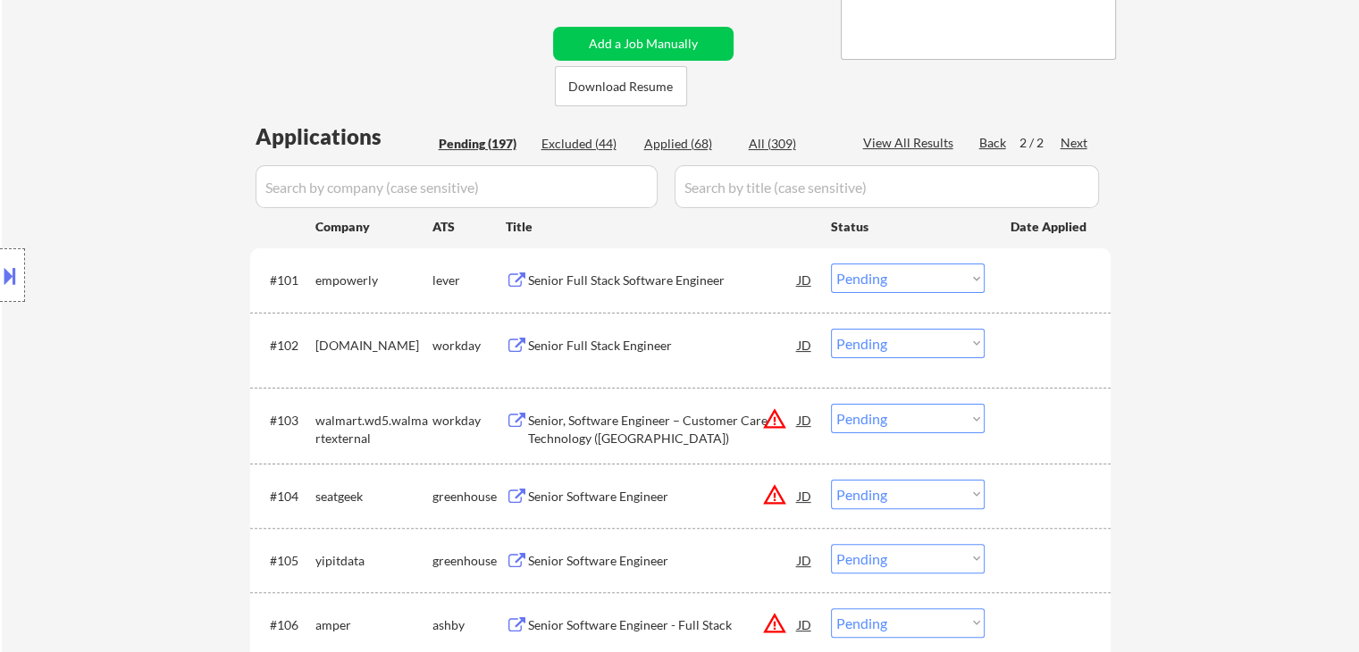
click at [641, 284] on div "Senior Full Stack Software Engineer" at bounding box center [663, 281] width 270 height 18
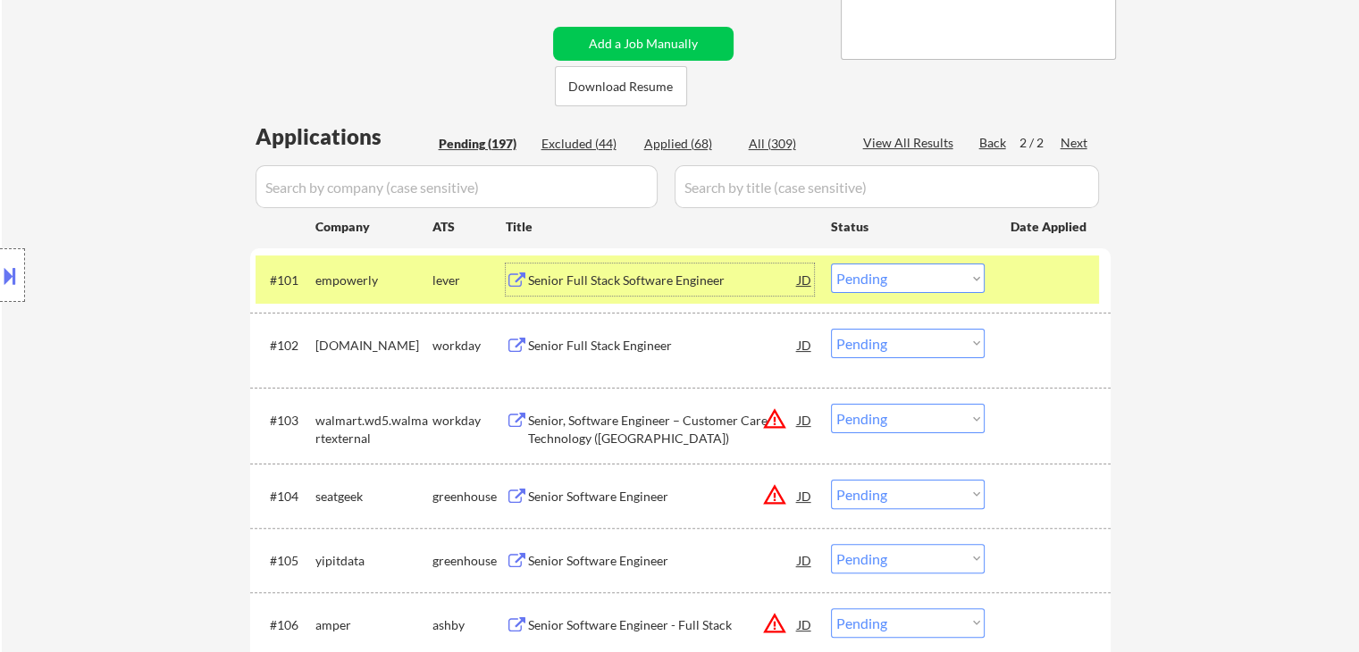
click at [1074, 292] on div at bounding box center [1049, 280] width 79 height 32
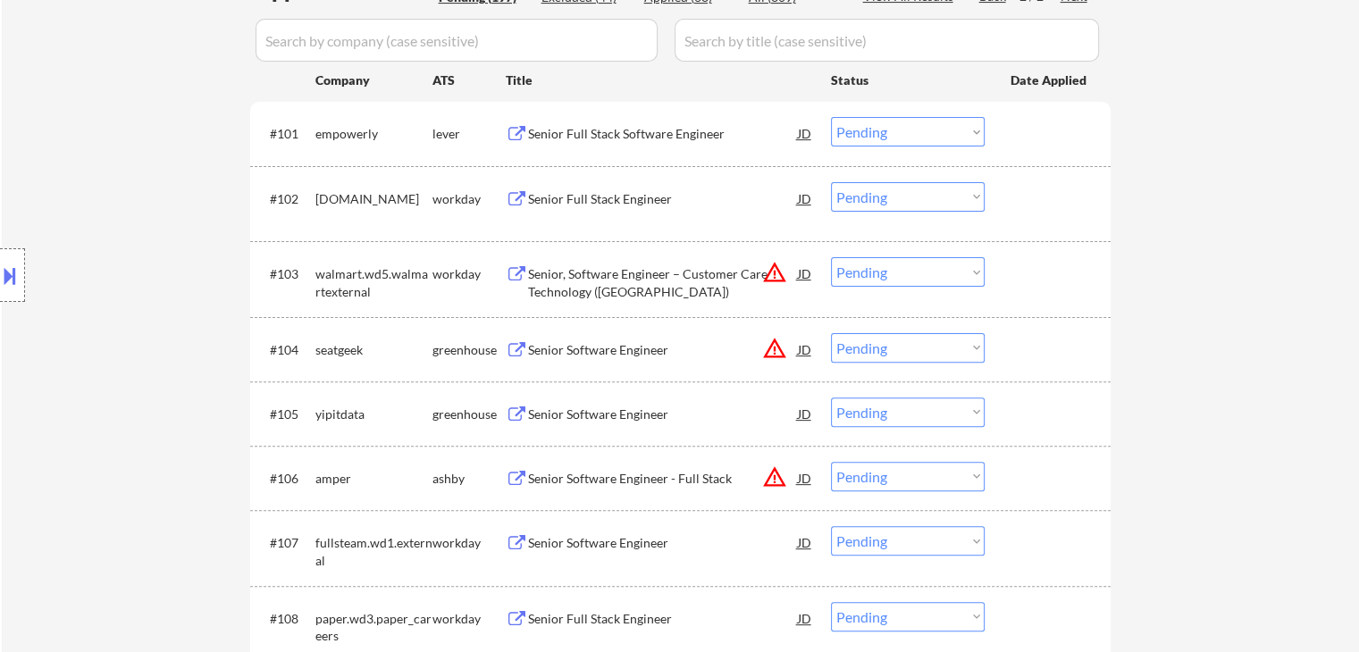
scroll to position [536, 0]
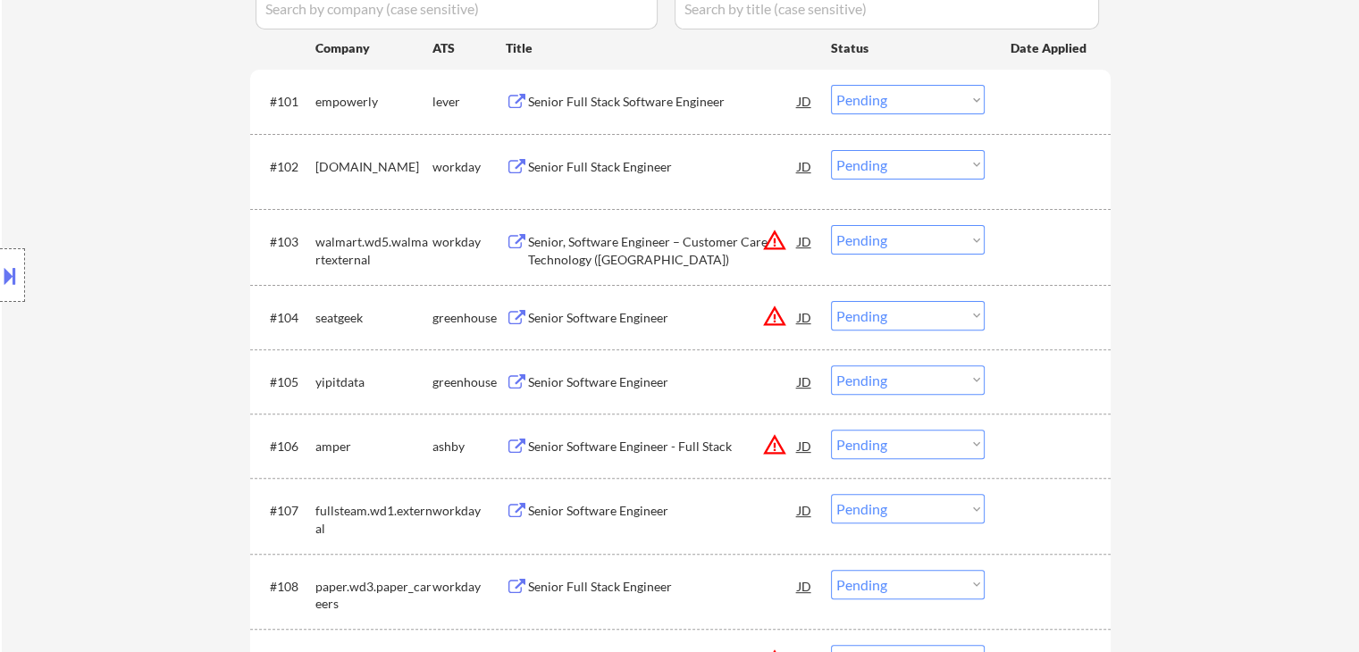
click at [612, 382] on div "Senior Software Engineer" at bounding box center [663, 382] width 270 height 18
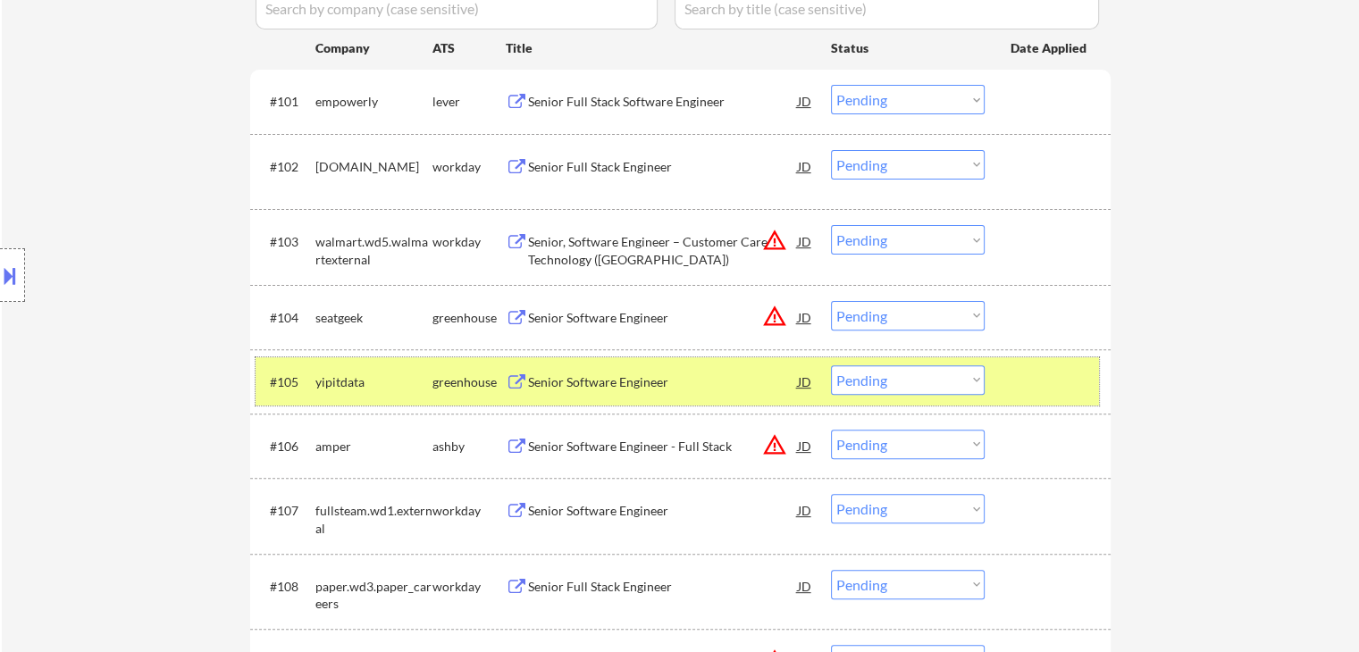
click at [1043, 389] on div at bounding box center [1049, 381] width 79 height 32
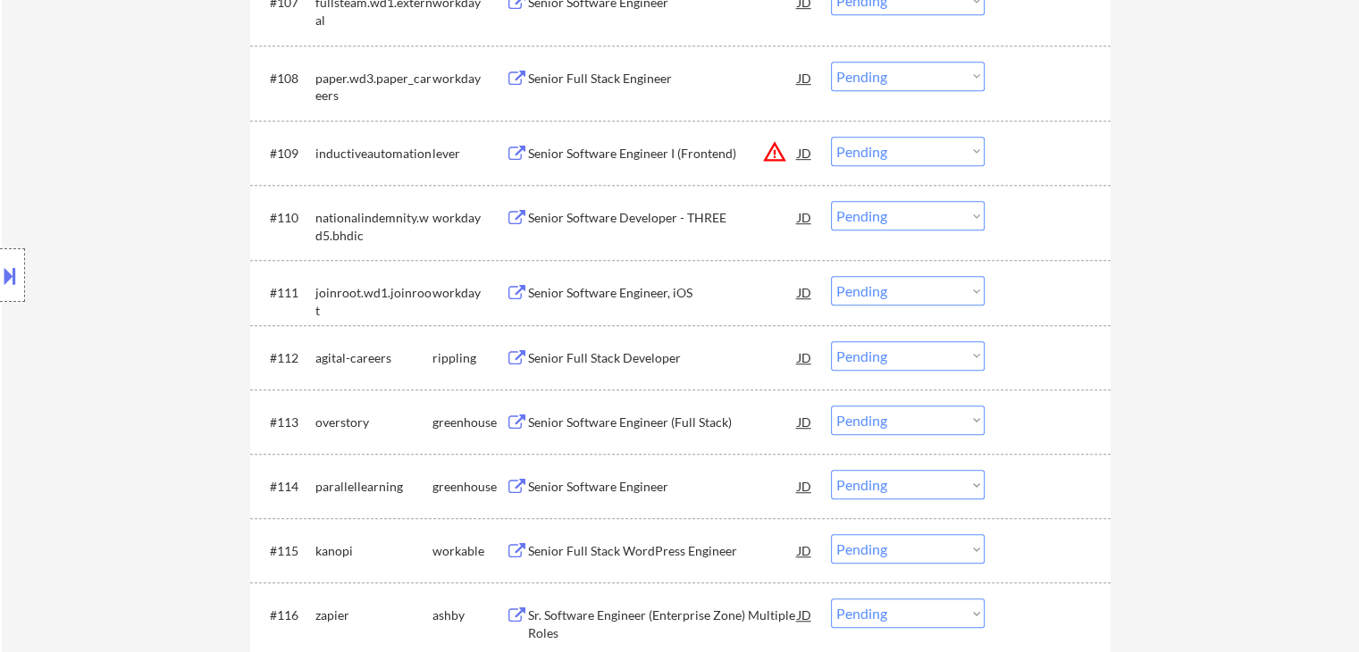
scroll to position [1072, 0]
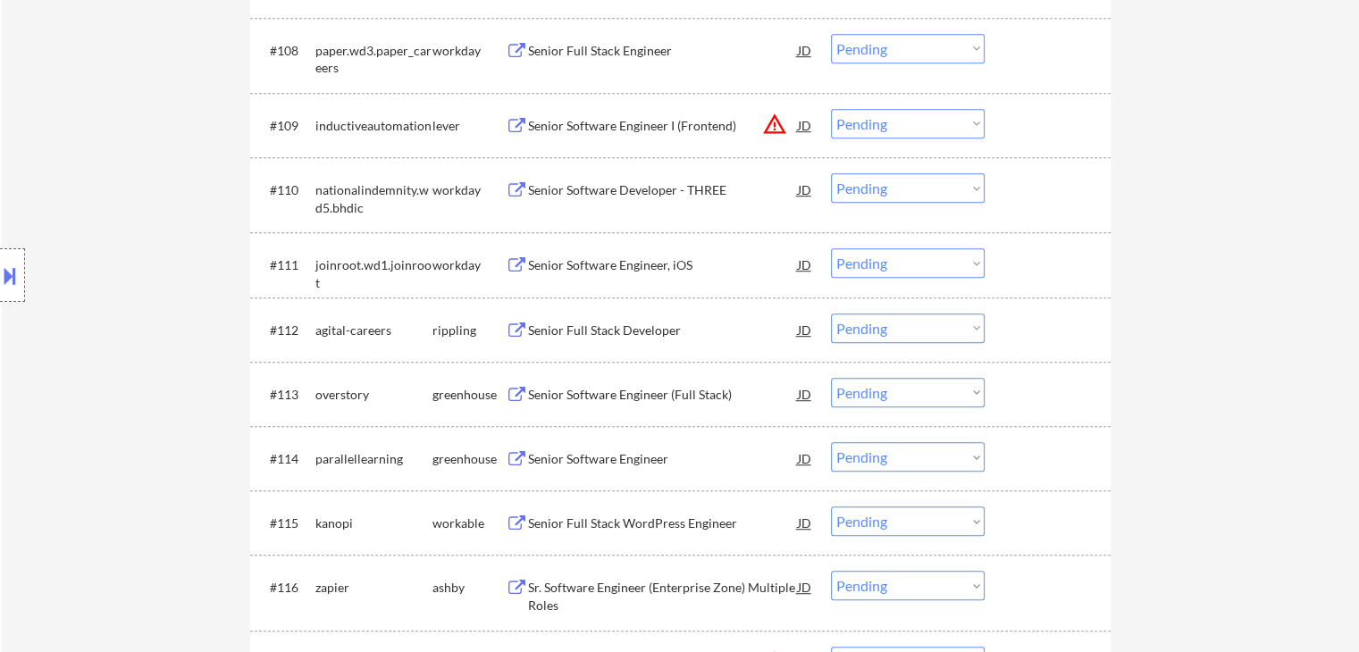
click at [630, 393] on div "Senior Software Engineer (Full Stack)" at bounding box center [663, 395] width 270 height 18
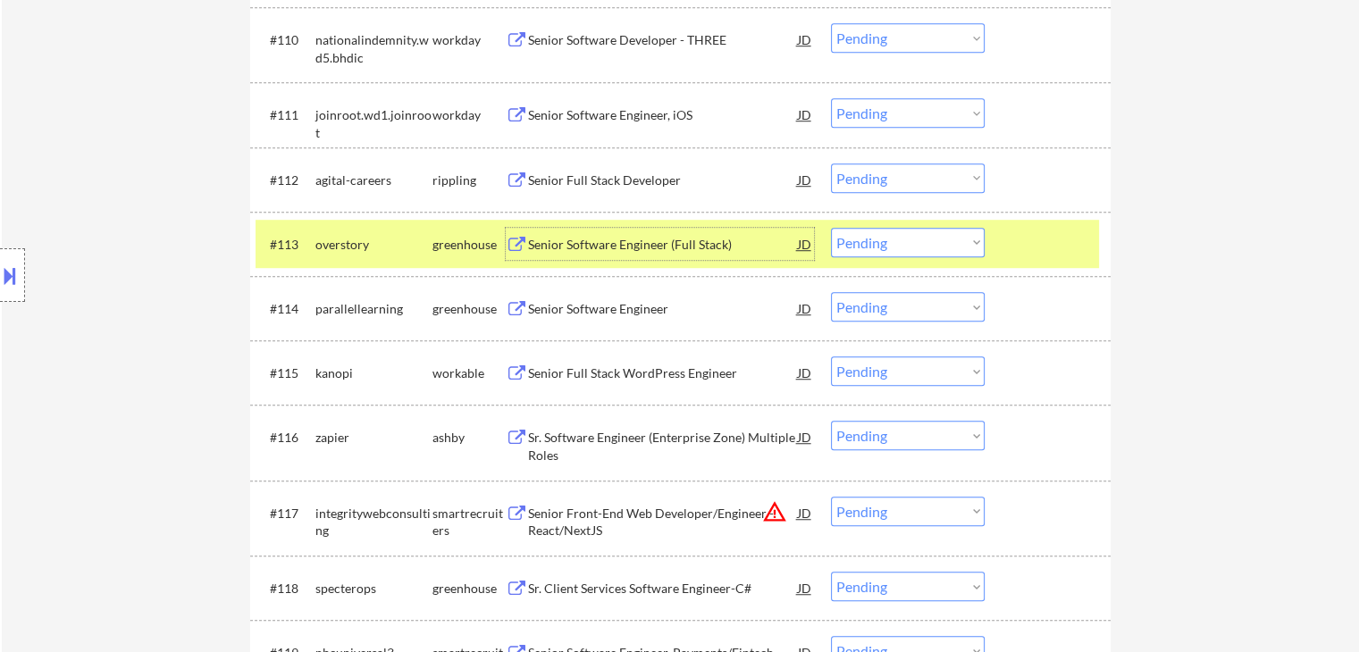
scroll to position [1251, 0]
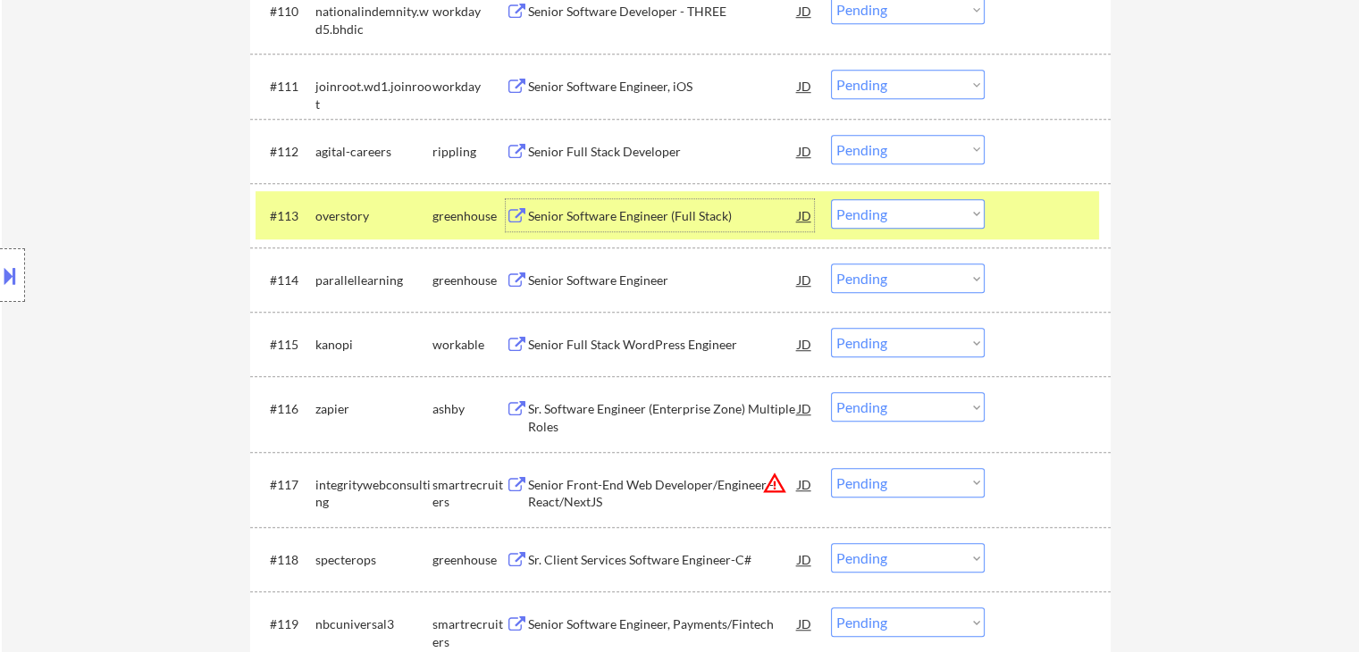
click at [604, 272] on div "Senior Software Engineer" at bounding box center [663, 281] width 270 height 18
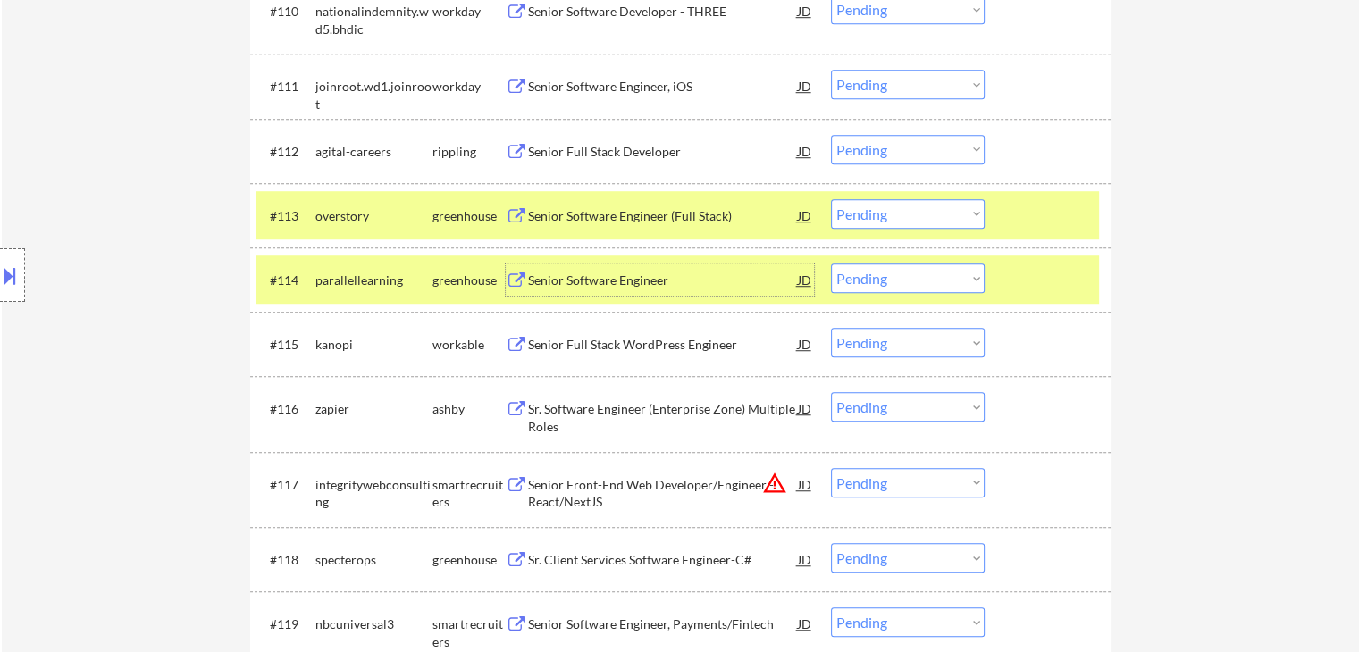
click at [886, 282] on select "Choose an option... Pending Applied Excluded (Questions) Excluded (Expired) Exc…" at bounding box center [908, 278] width 154 height 29
click at [831, 264] on select "Choose an option... Pending Applied Excluded (Questions) Excluded (Expired) Exc…" at bounding box center [908, 278] width 154 height 29
select select ""pending""
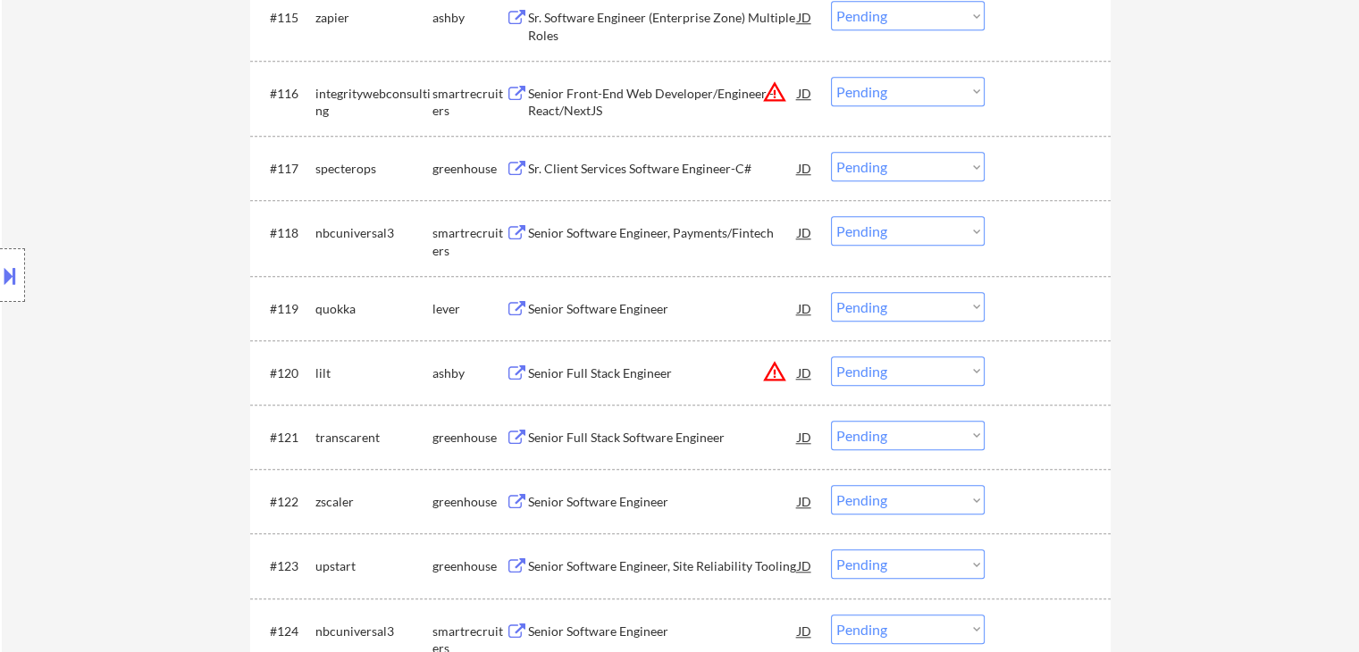
scroll to position [1608, 0]
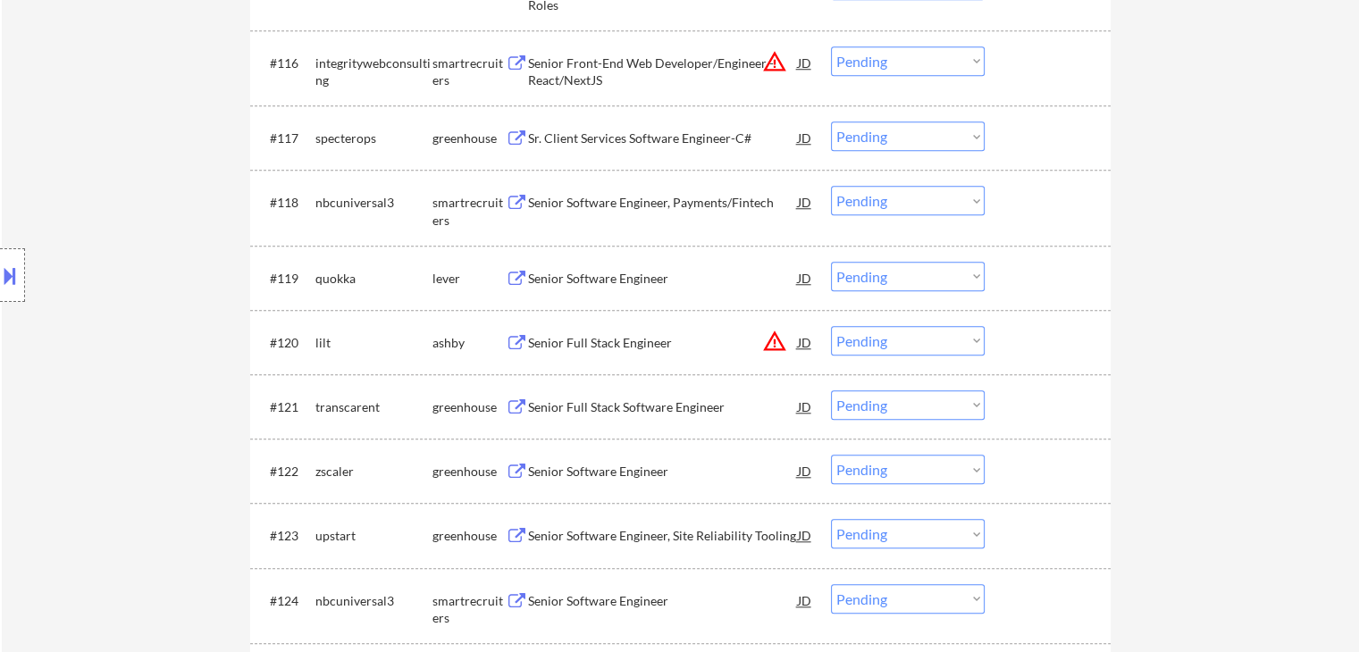
click at [579, 276] on div "Senior Software Engineer" at bounding box center [663, 279] width 270 height 18
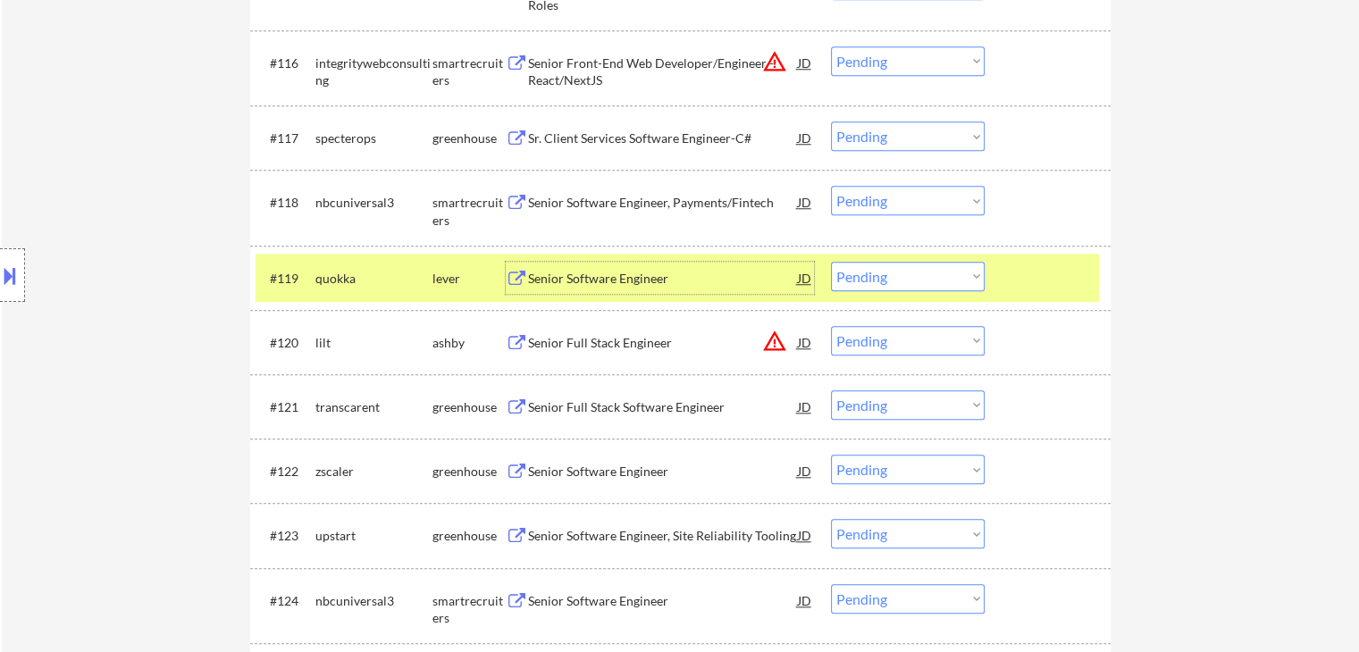
click at [807, 279] on div "JD" at bounding box center [805, 278] width 18 height 32
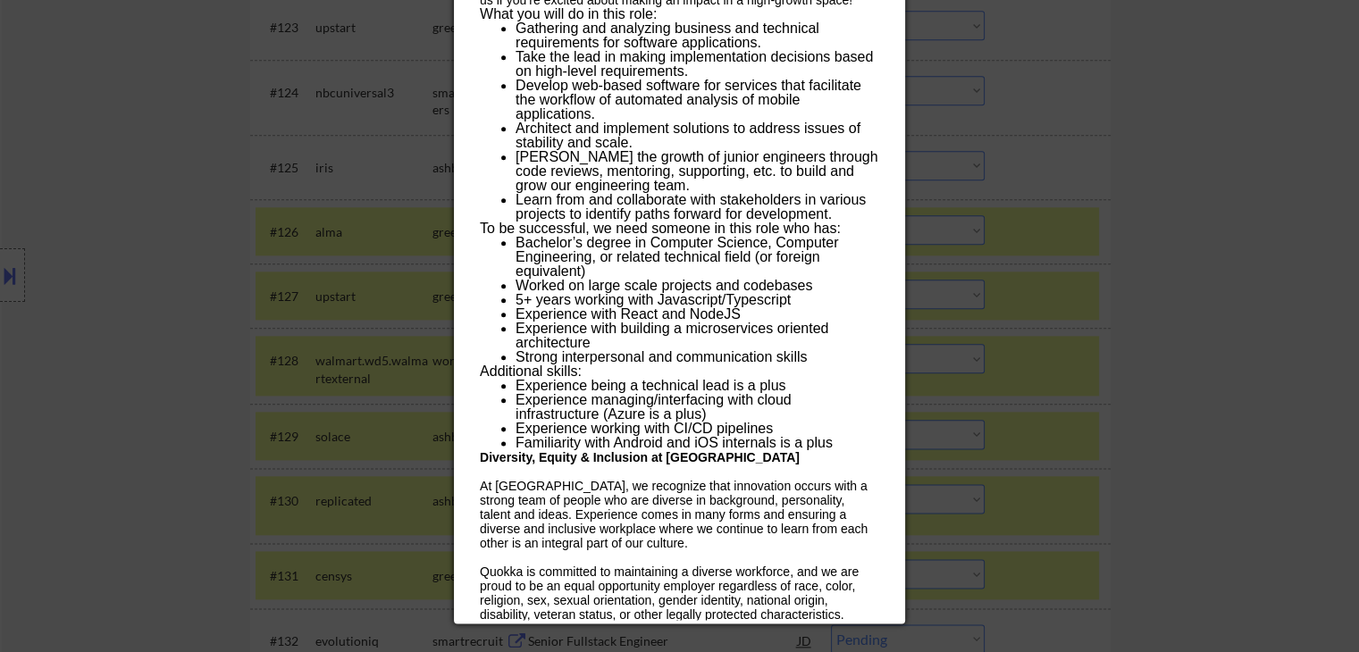
scroll to position [2144, 0]
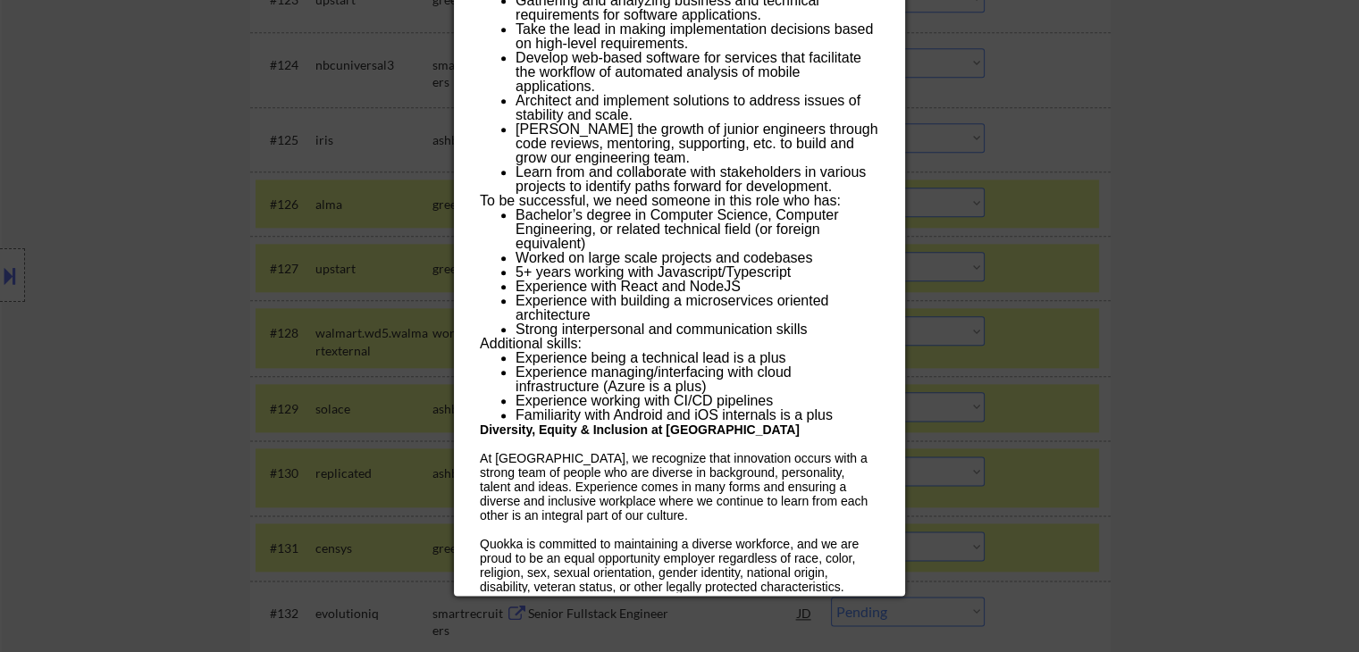
click at [29, 257] on div at bounding box center [679, 326] width 1359 height 652
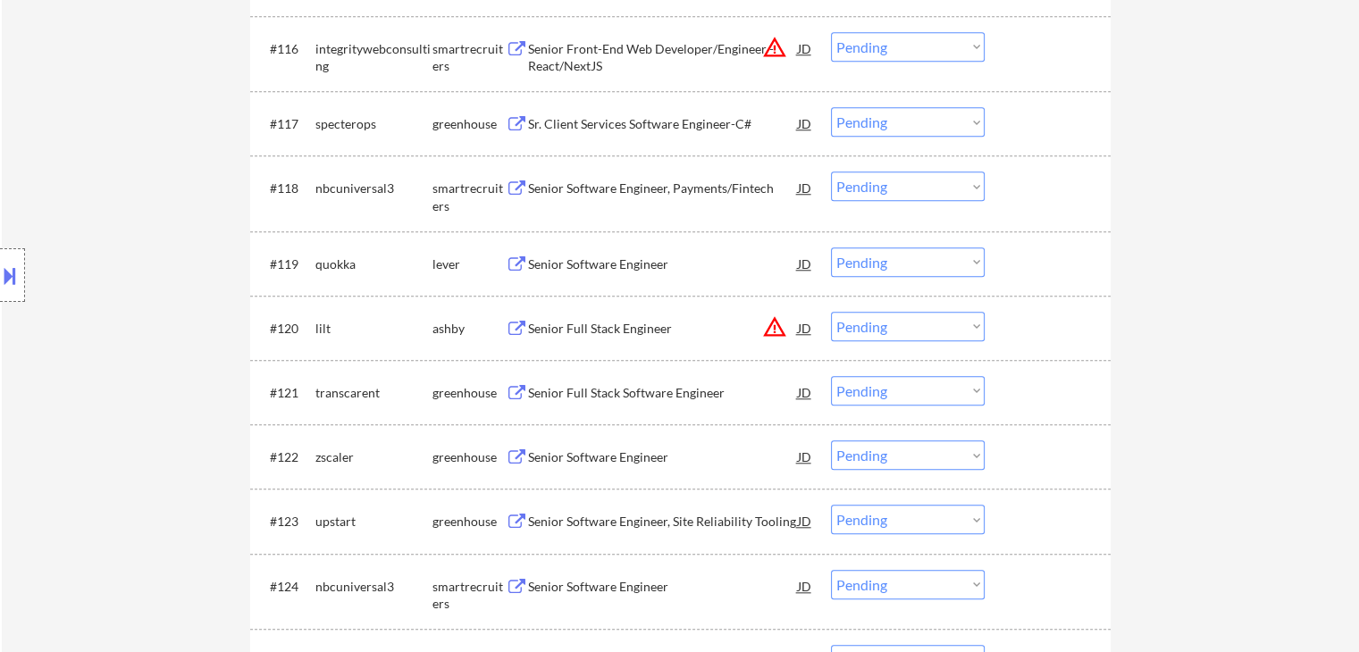
scroll to position [1649, 0]
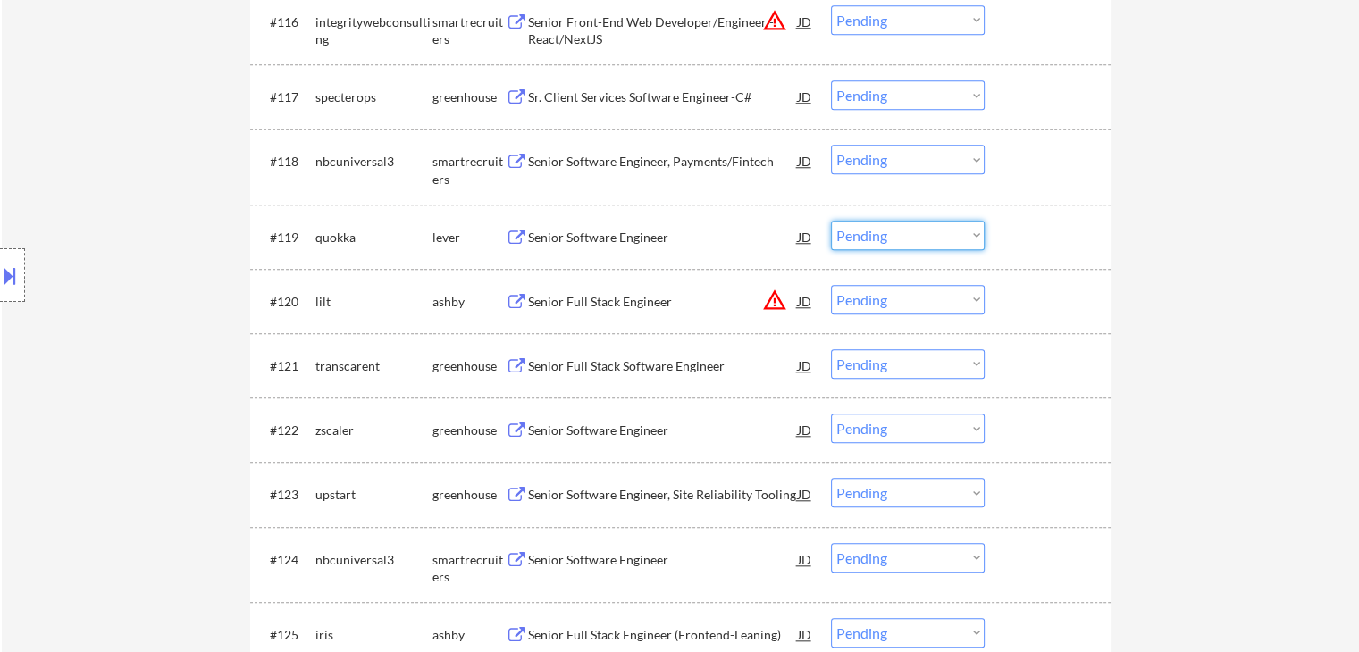
click at [899, 230] on select "Choose an option... Pending Applied Excluded (Questions) Excluded (Expired) Exc…" at bounding box center [908, 235] width 154 height 29
click at [831, 221] on select "Choose an option... Pending Applied Excluded (Questions) Excluded (Expired) Exc…" at bounding box center [908, 235] width 154 height 29
select select ""pending""
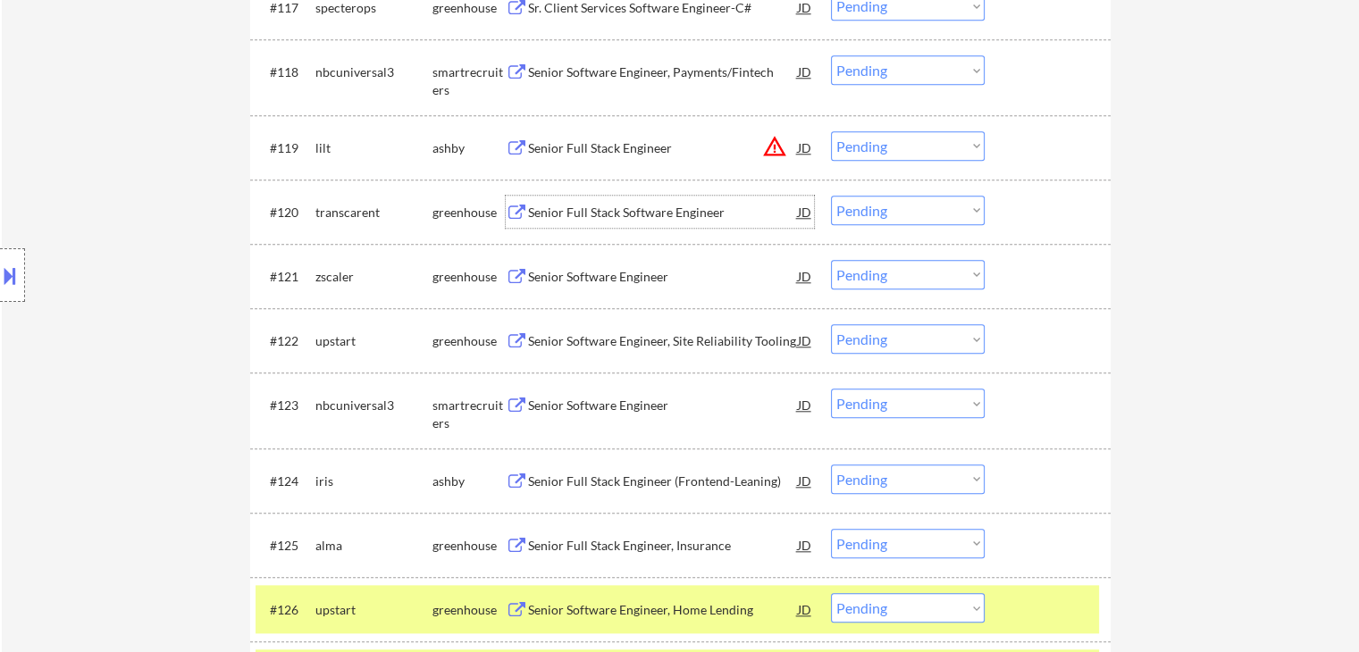
click at [624, 212] on div "Senior Full Stack Software Engineer" at bounding box center [663, 213] width 270 height 18
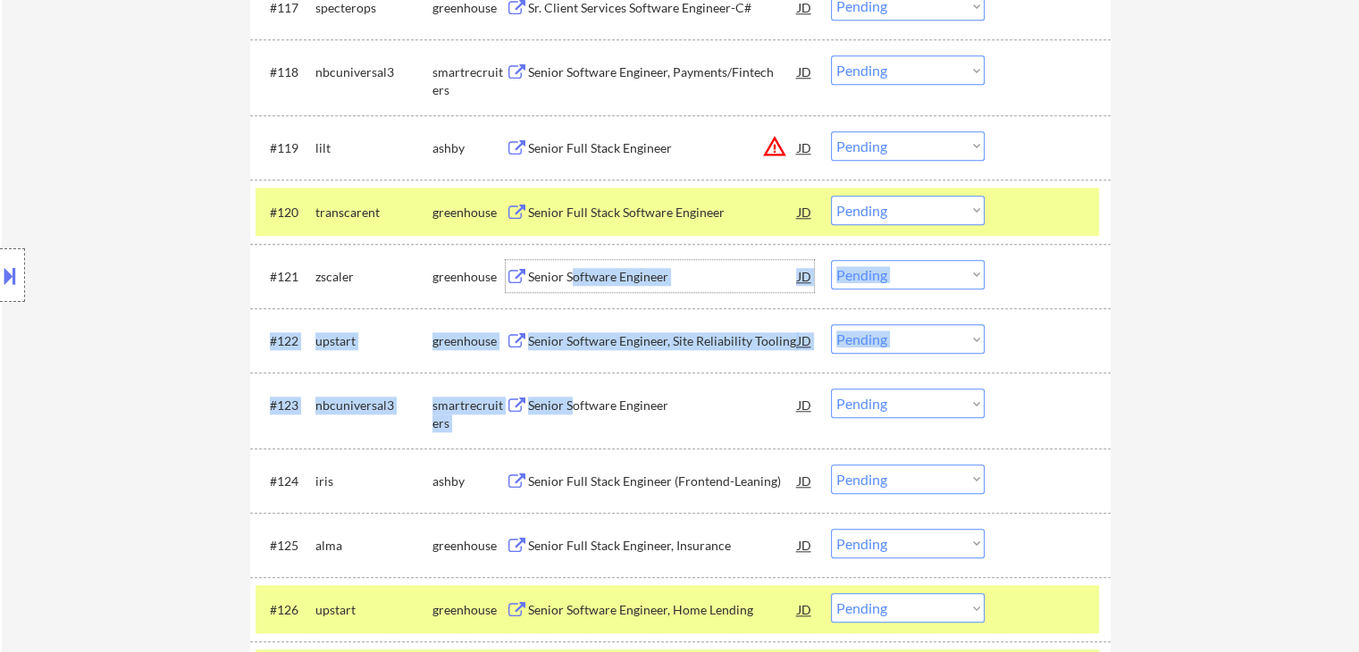
drag, startPoint x: 568, startPoint y: 276, endPoint x: 572, endPoint y: 382, distance: 106.4
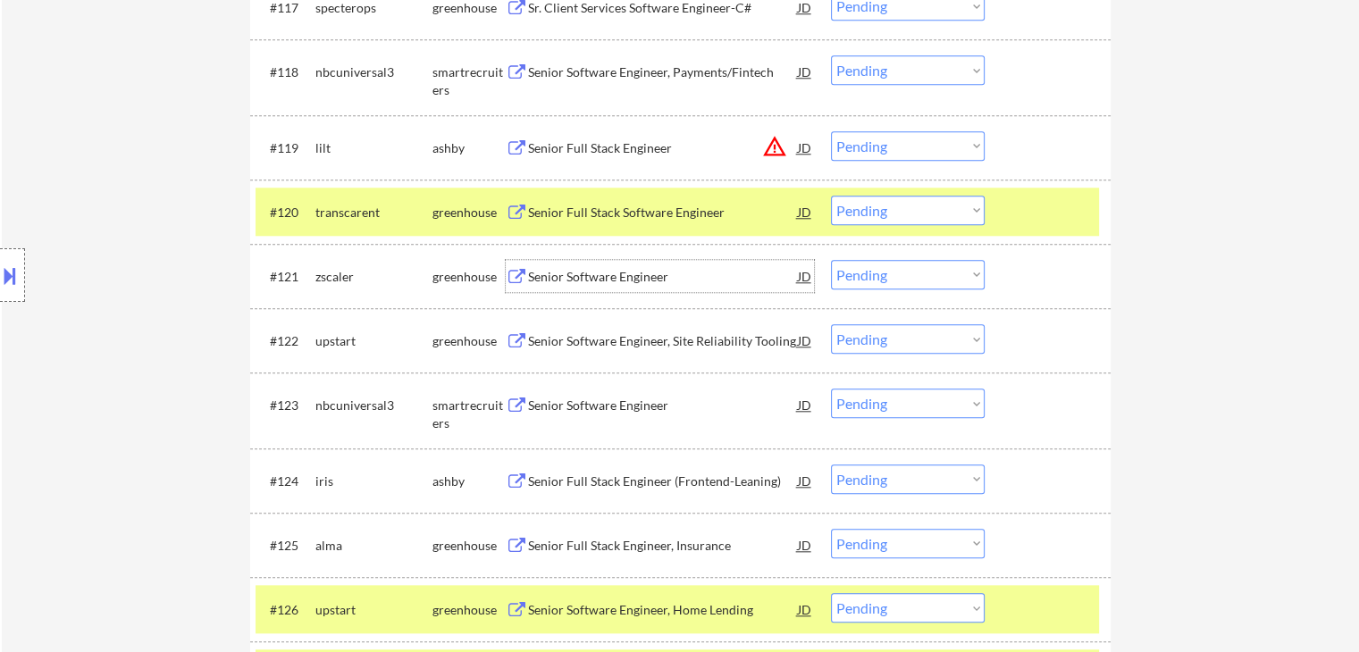
click at [163, 283] on div "Location Inclusions: [GEOGRAPHIC_DATA], [GEOGRAPHIC_DATA] [GEOGRAPHIC_DATA], [G…" at bounding box center [160, 275] width 320 height 331
click at [595, 268] on div "Senior Software Engineer" at bounding box center [663, 277] width 270 height 18
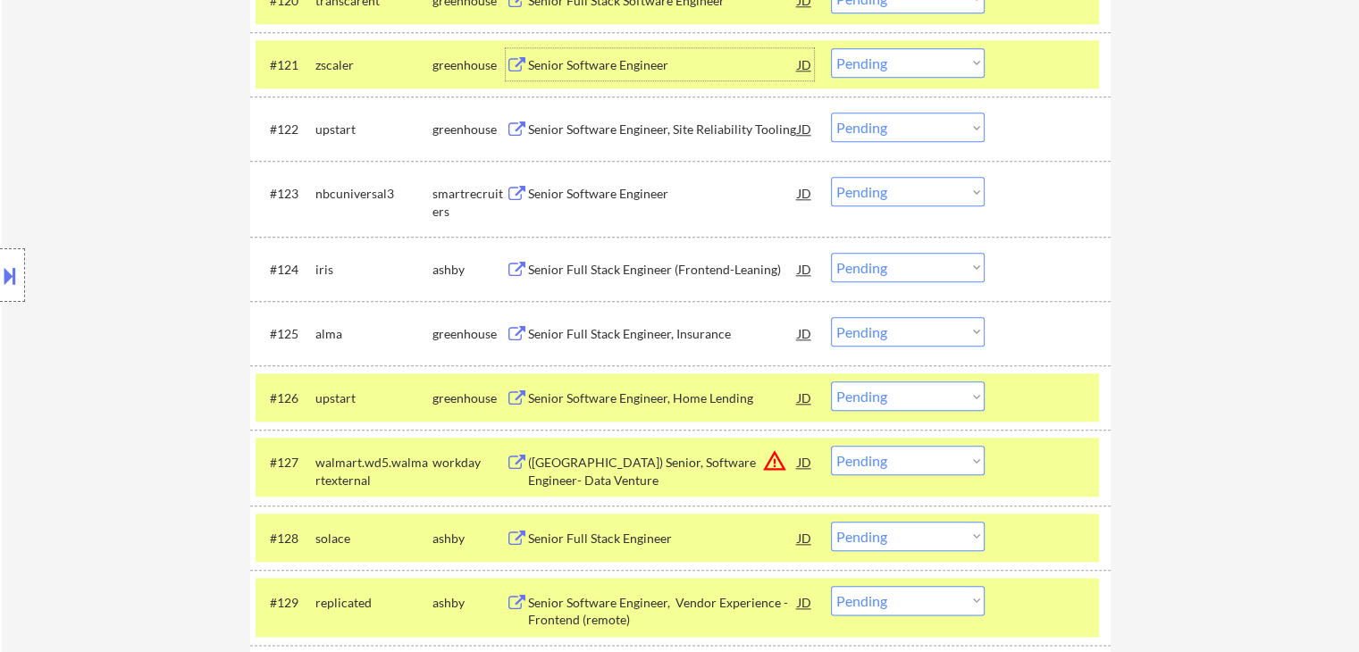
scroll to position [2006, 0]
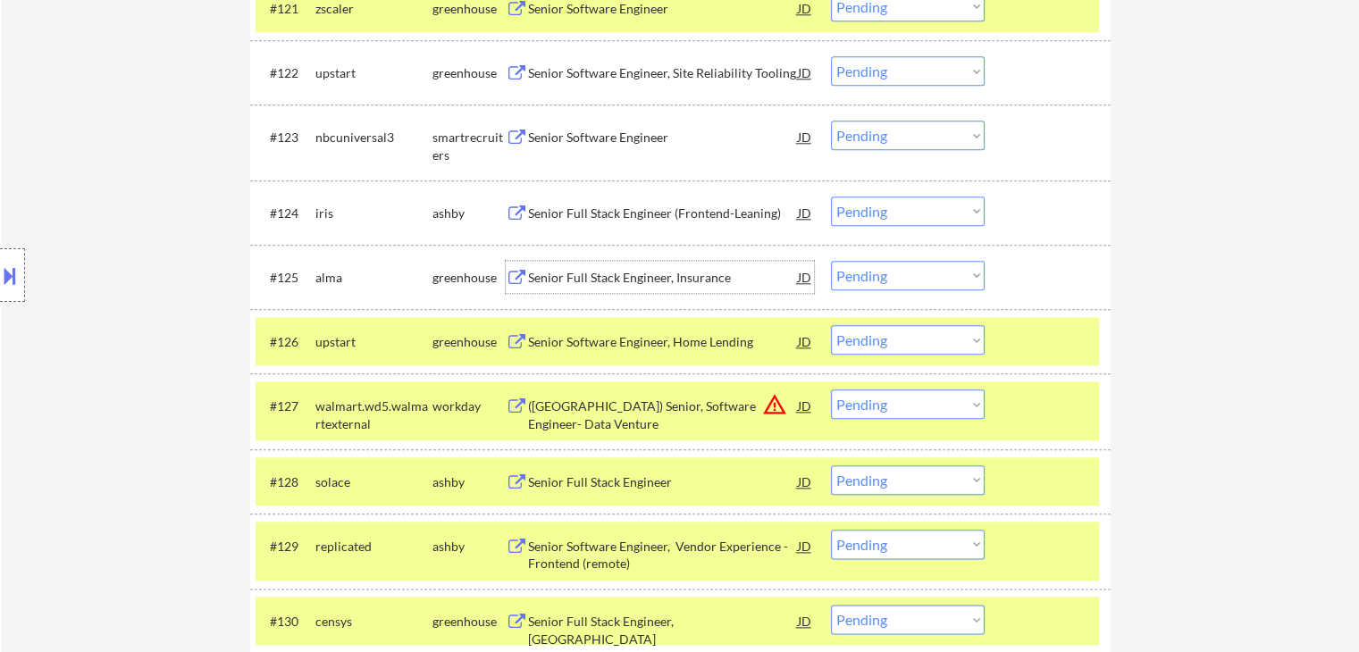
click at [654, 273] on div "Senior Full Stack Engineer, Insurance" at bounding box center [663, 278] width 270 height 18
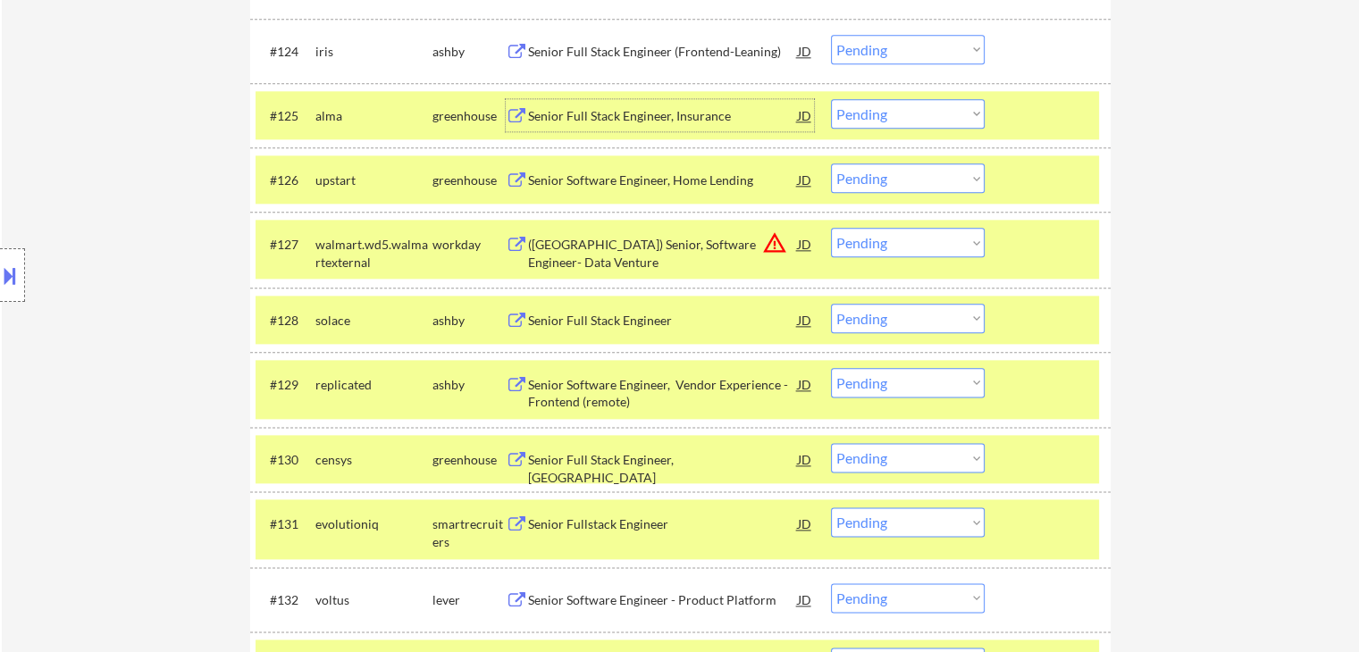
scroll to position [2274, 0]
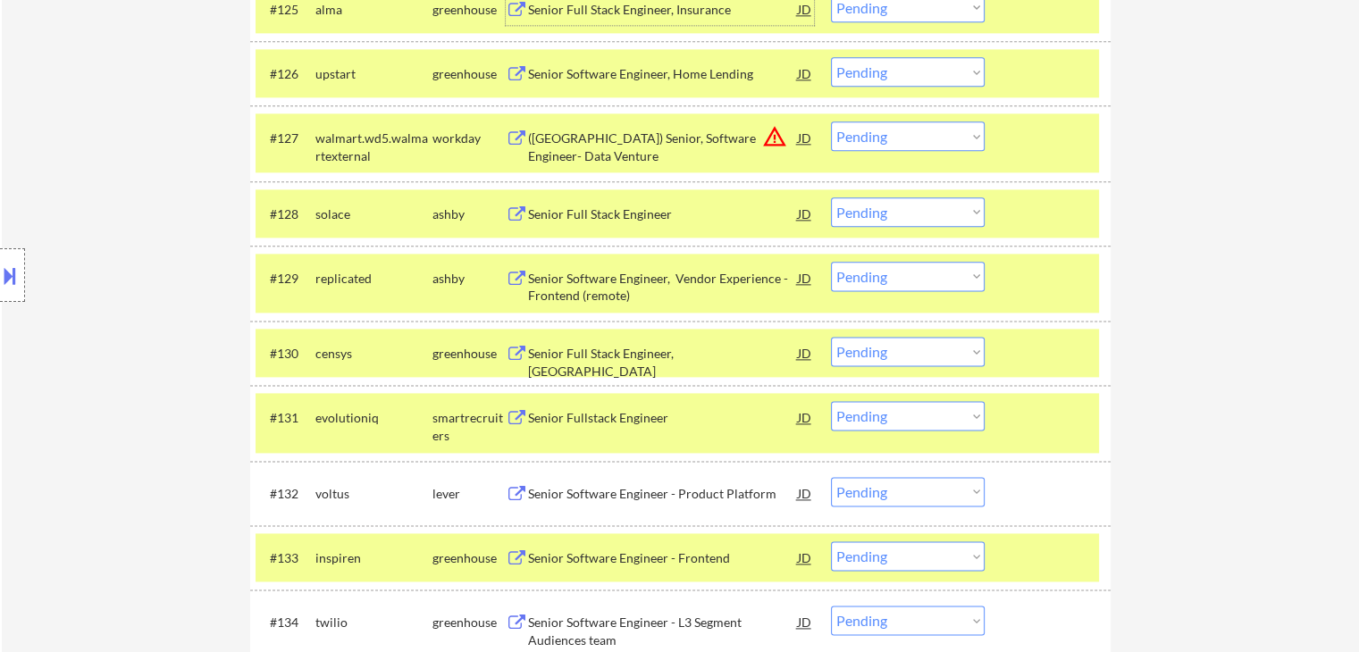
click at [600, 209] on div "Senior Full Stack Engineer" at bounding box center [663, 214] width 270 height 18
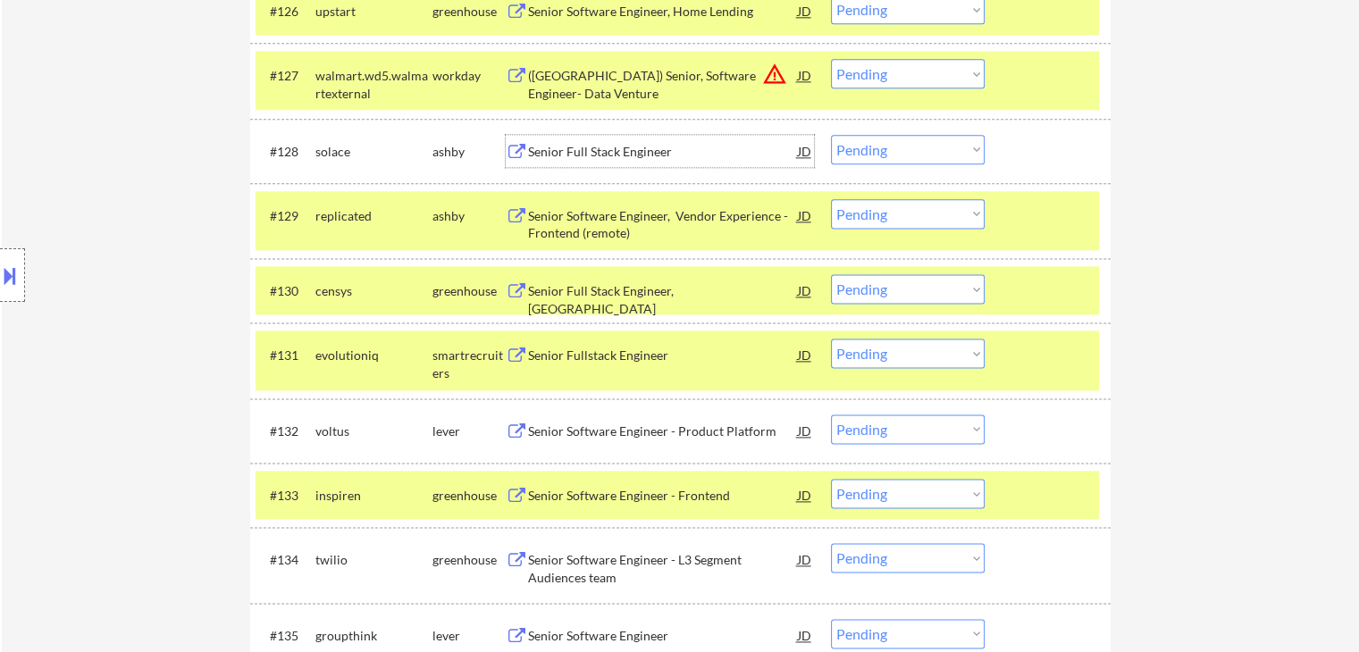
scroll to position [2364, 0]
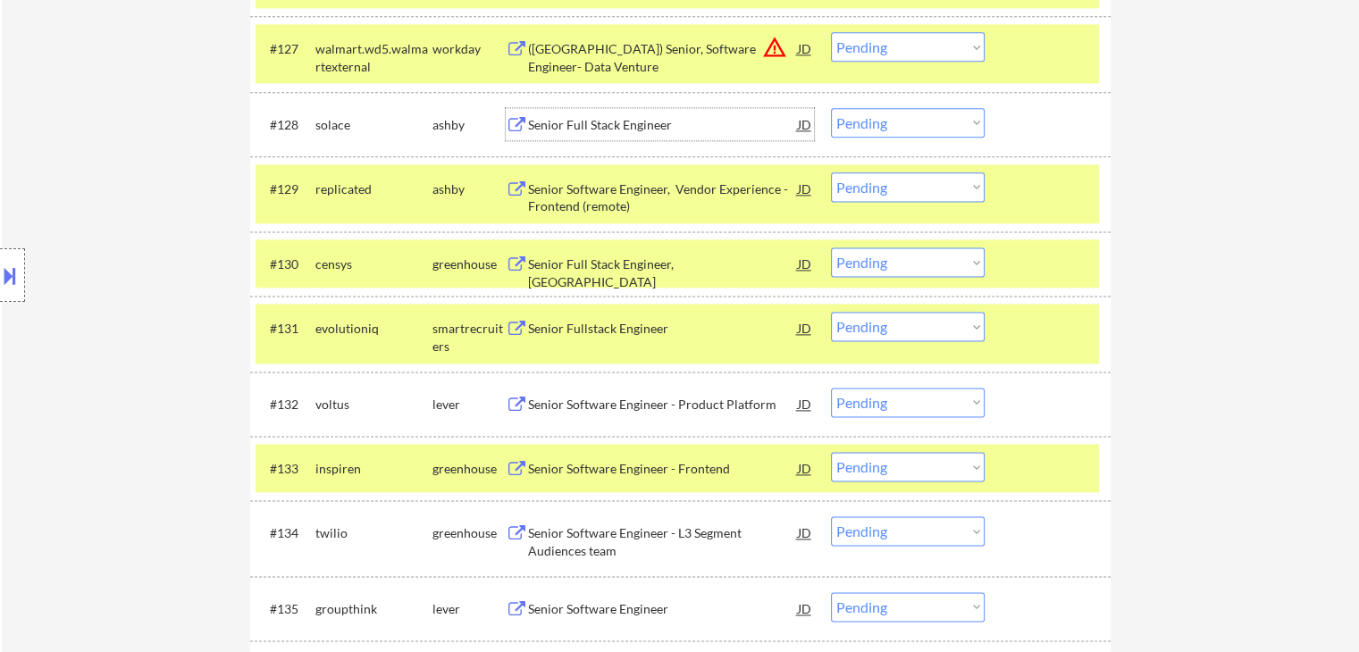
click at [595, 264] on div "Senior Full Stack Engineer, [GEOGRAPHIC_DATA]" at bounding box center [663, 272] width 270 height 35
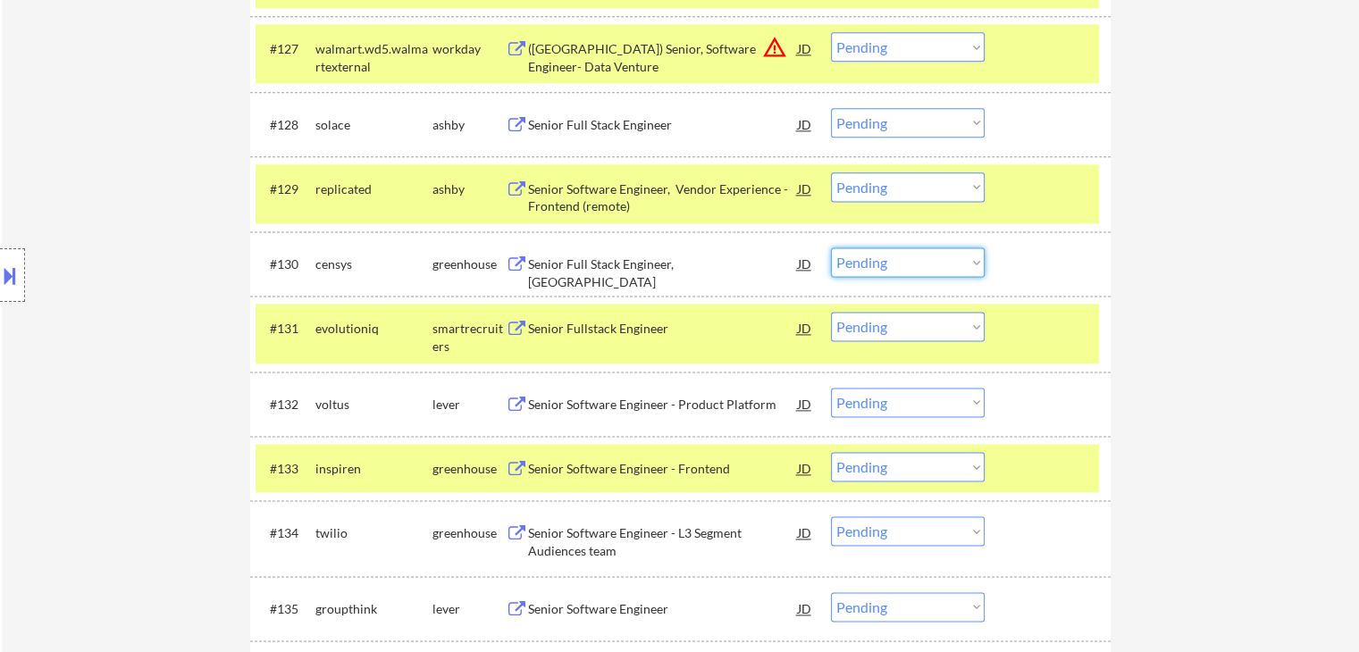
click at [859, 259] on select "Choose an option... Pending Applied Excluded (Questions) Excluded (Expired) Exc…" at bounding box center [908, 261] width 154 height 29
click at [831, 247] on select "Choose an option... Pending Applied Excluded (Questions) Excluded (Expired) Exc…" at bounding box center [908, 261] width 154 height 29
select select ""pending""
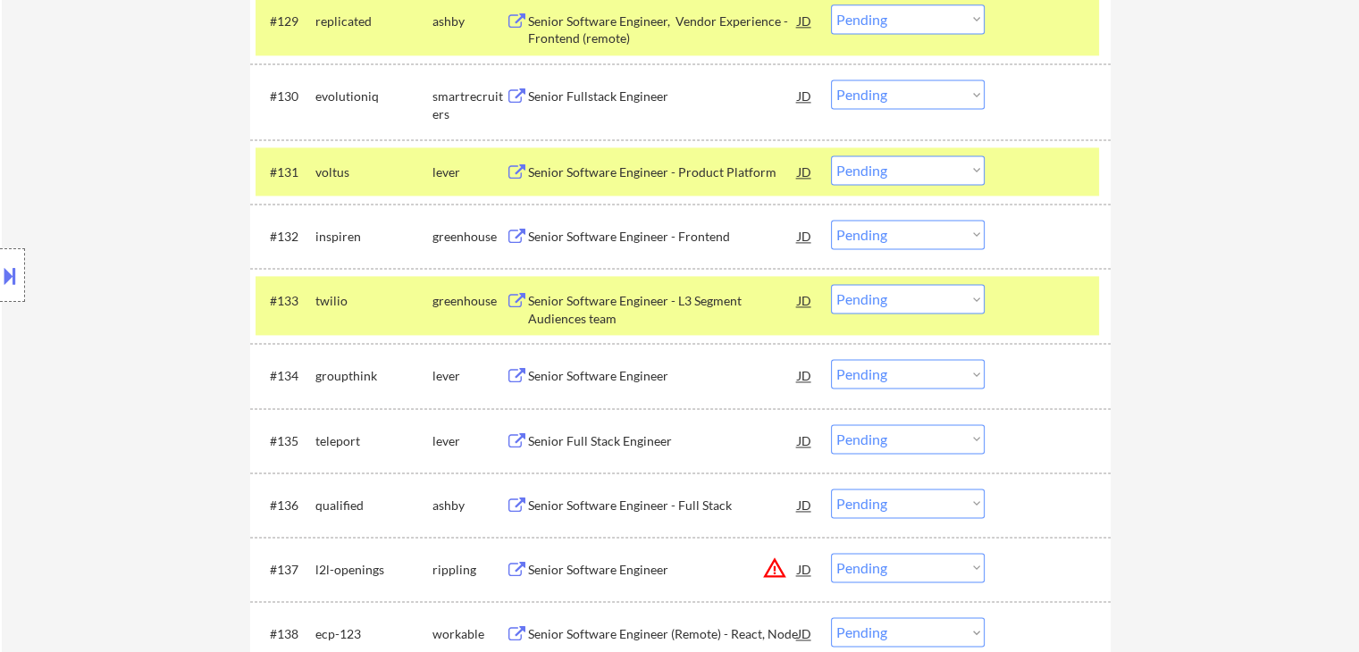
scroll to position [2542, 0]
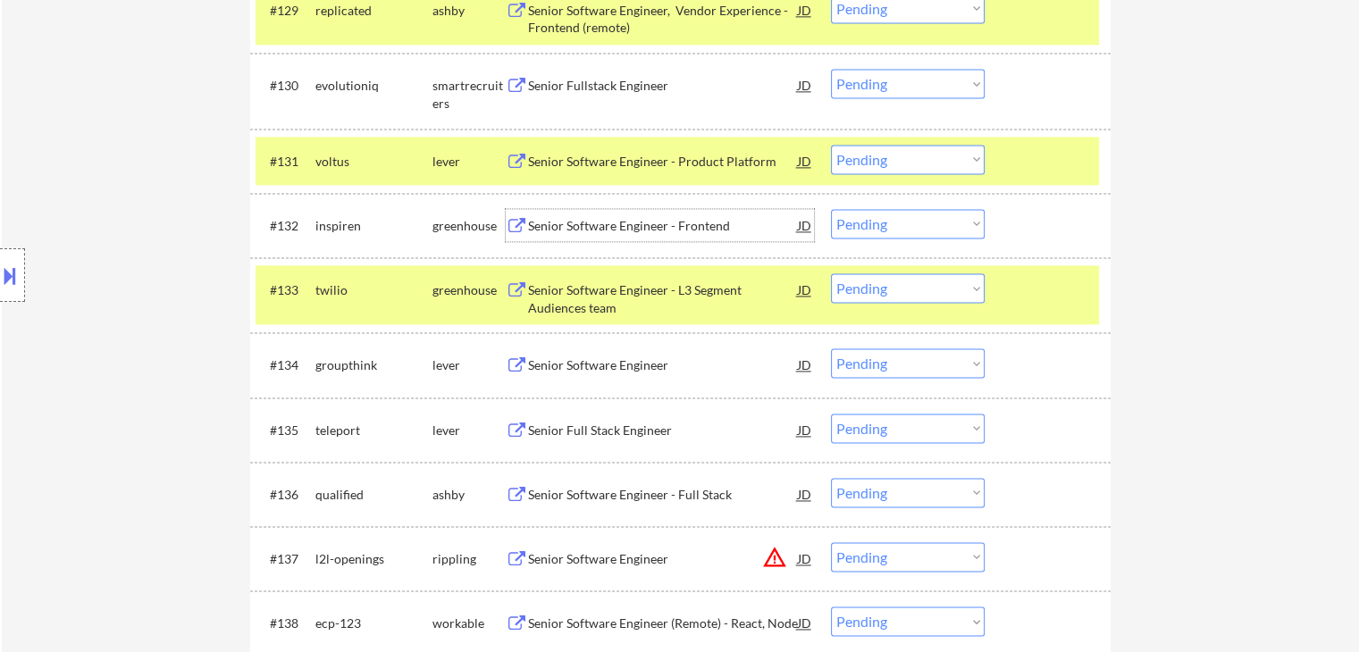
click at [607, 222] on div "Senior Software Engineer - Frontend" at bounding box center [663, 226] width 270 height 18
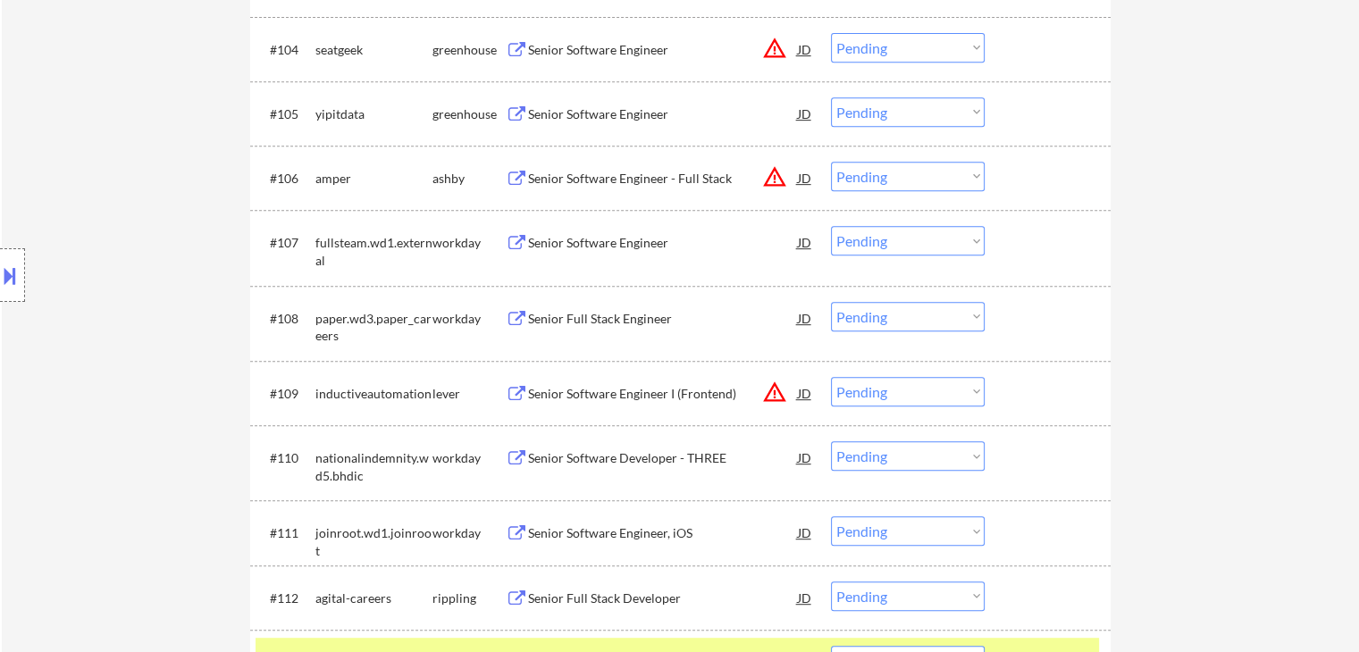
scroll to position [2441, 0]
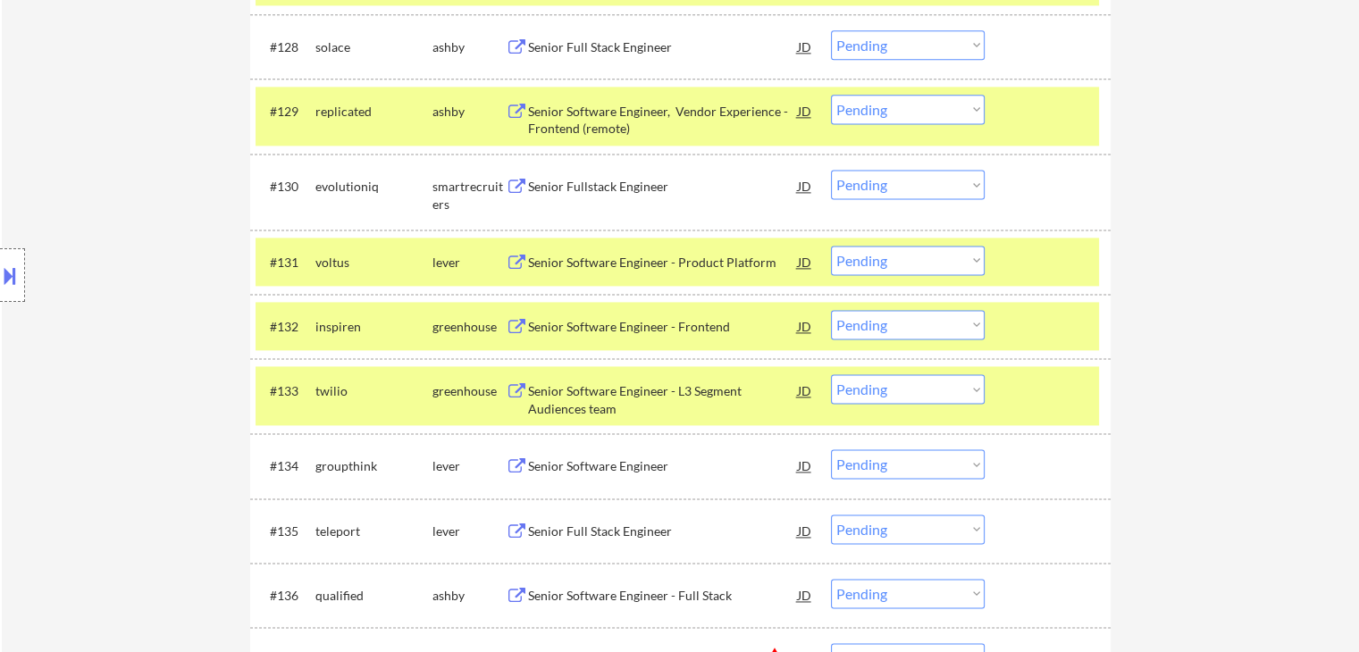
click at [851, 330] on select "Choose an option... Pending Applied Excluded (Questions) Excluded (Expired) Exc…" at bounding box center [908, 324] width 154 height 29
click at [831, 310] on select "Choose an option... Pending Applied Excluded (Questions) Excluded (Expired) Exc…" at bounding box center [908, 324] width 154 height 29
select select ""pending""
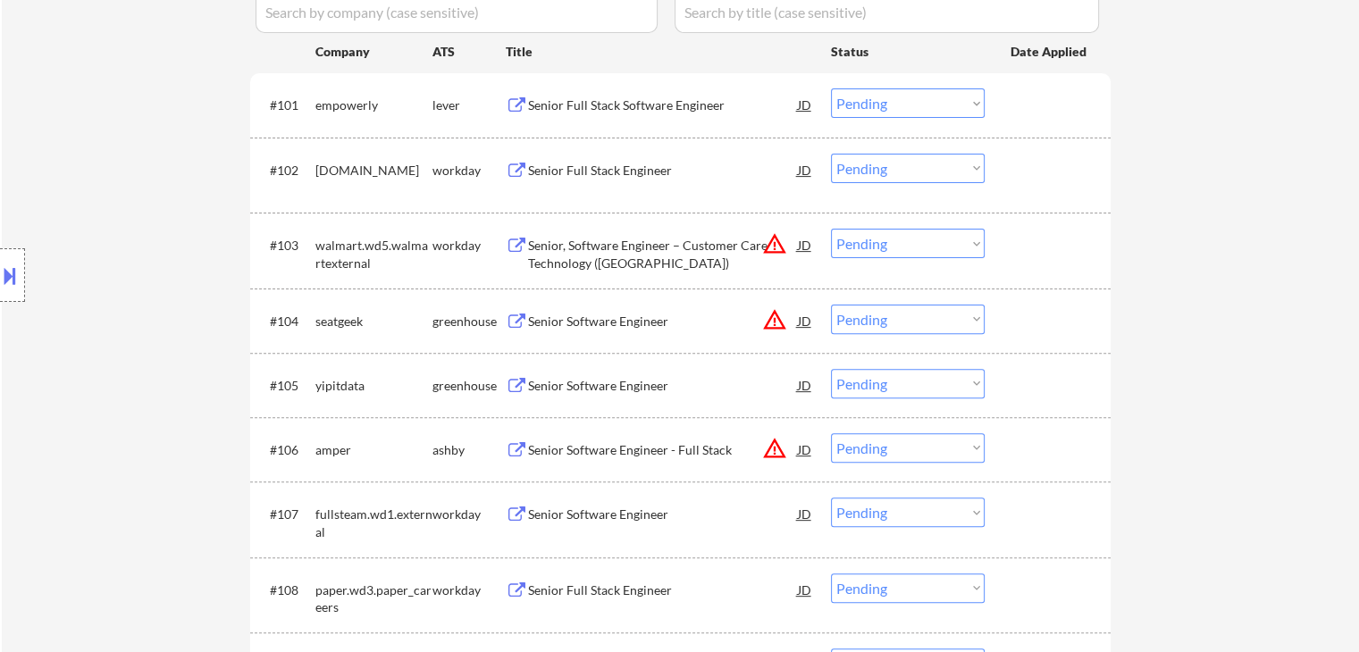
scroll to position [0, 0]
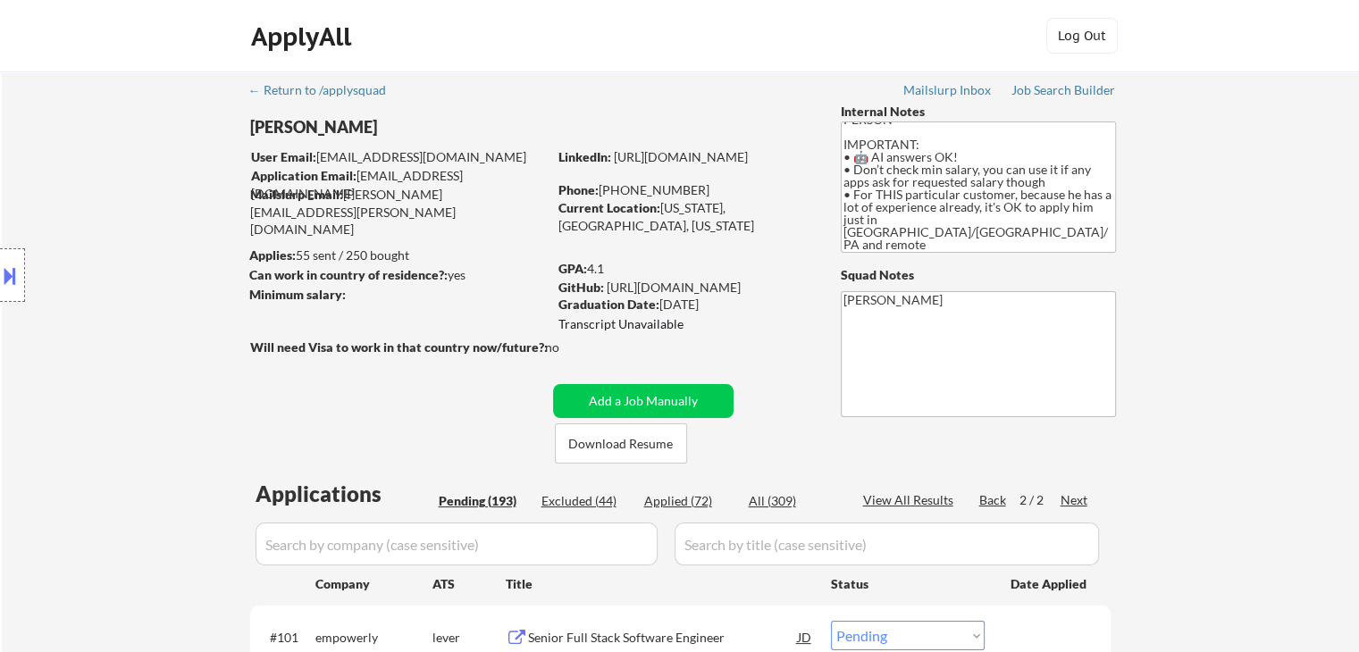
click at [665, 498] on div "Applied (72)" at bounding box center [688, 501] width 89 height 18
select select ""applied""
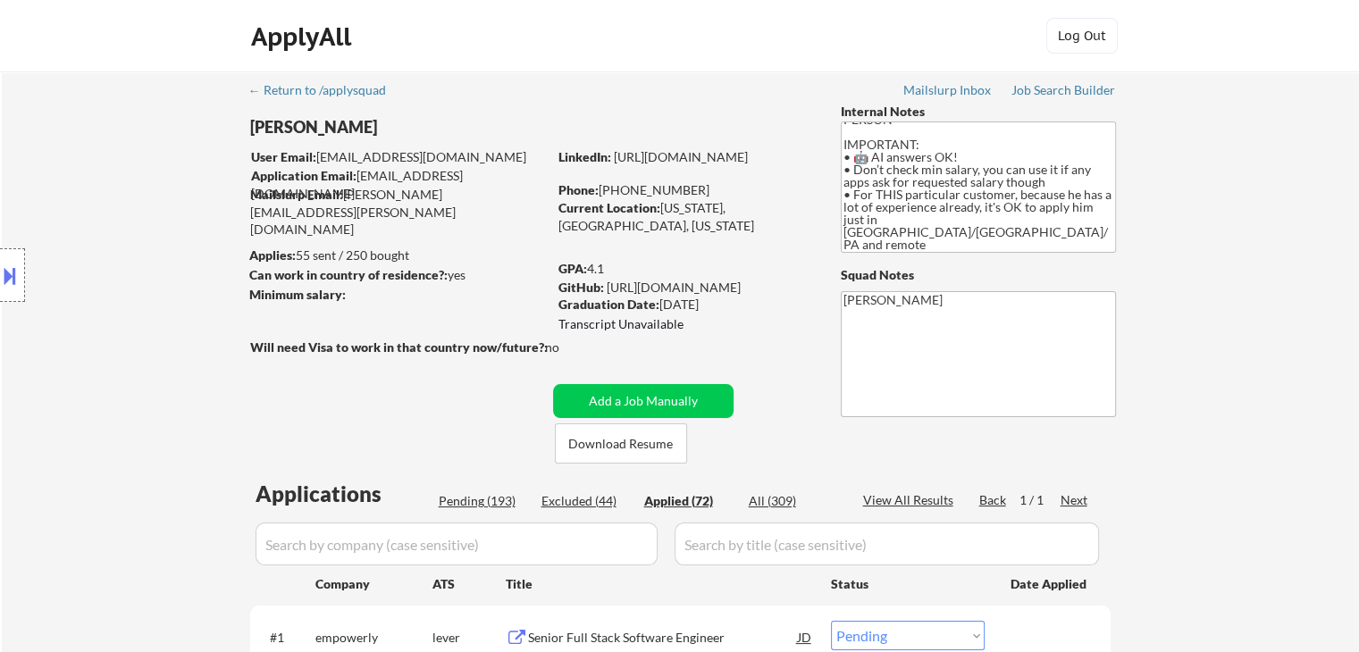
select select ""applied""
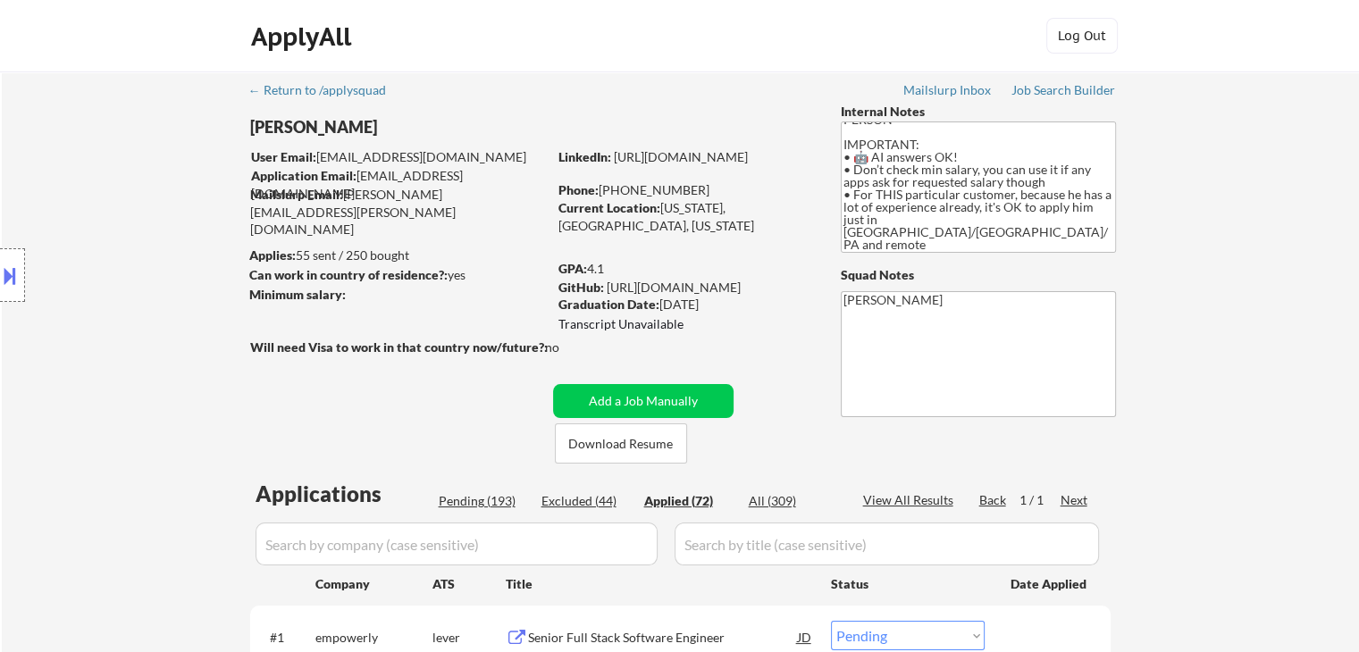
select select ""applied""
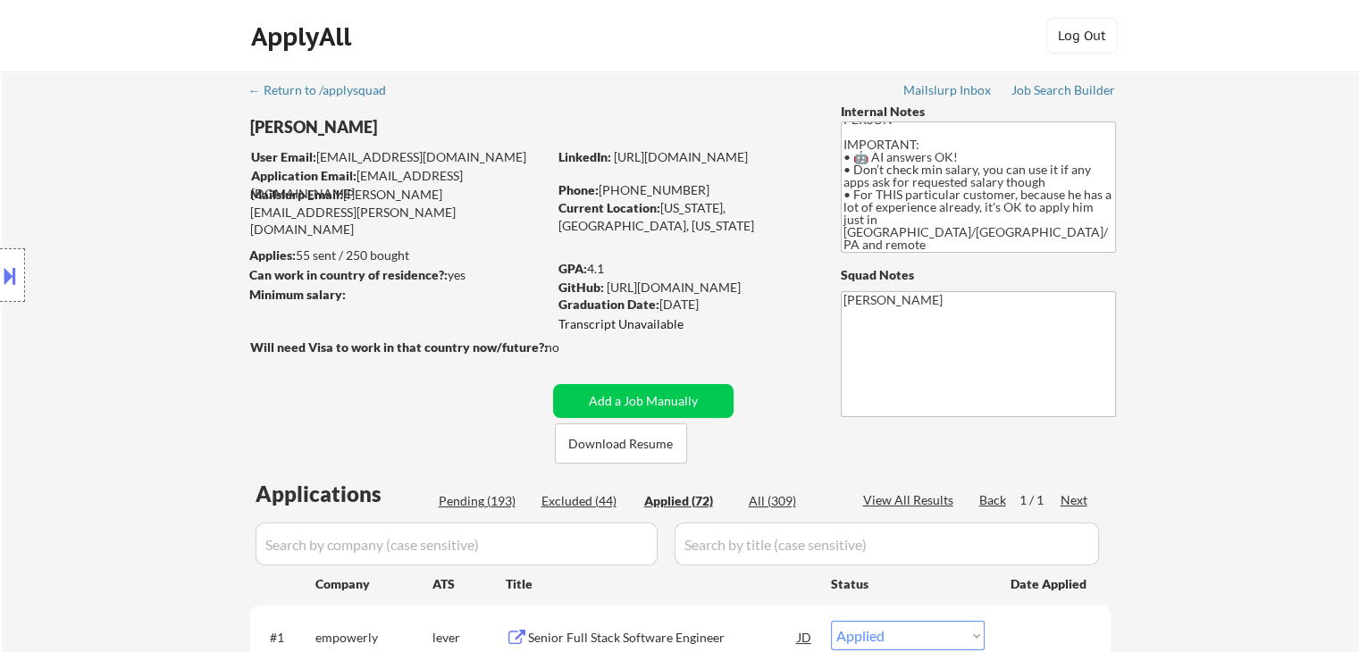
select select ""applied""
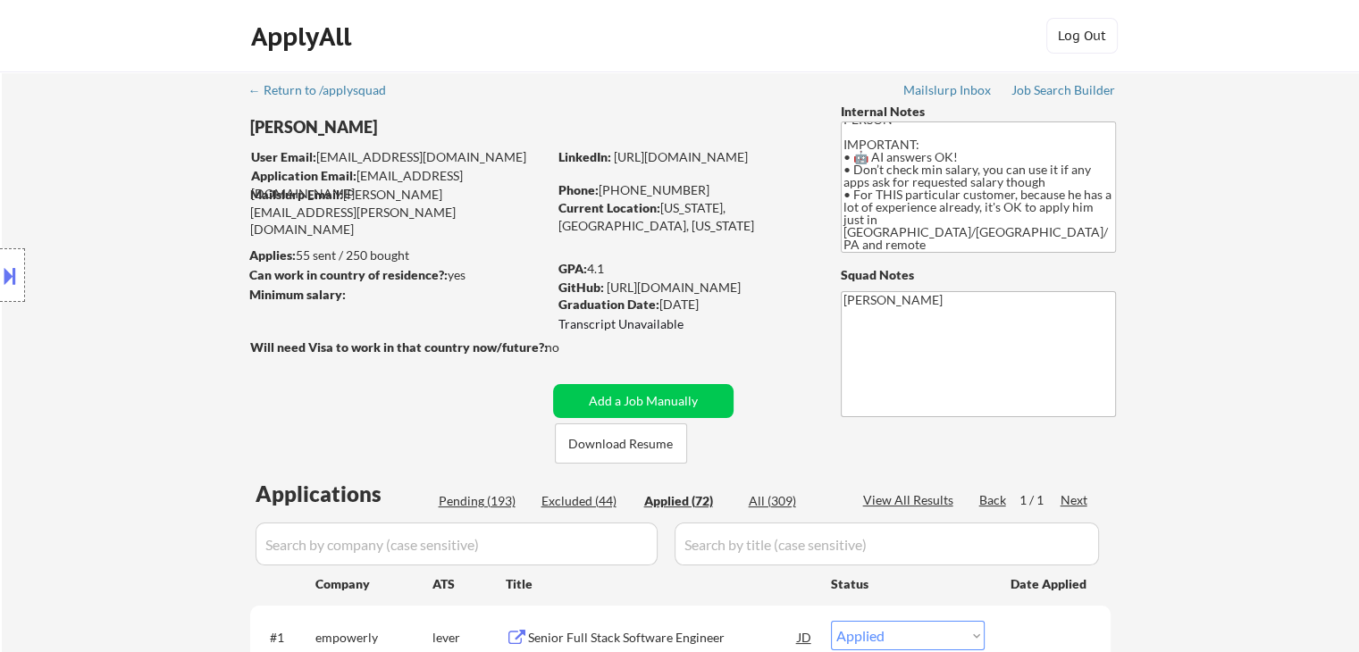
select select ""applied""
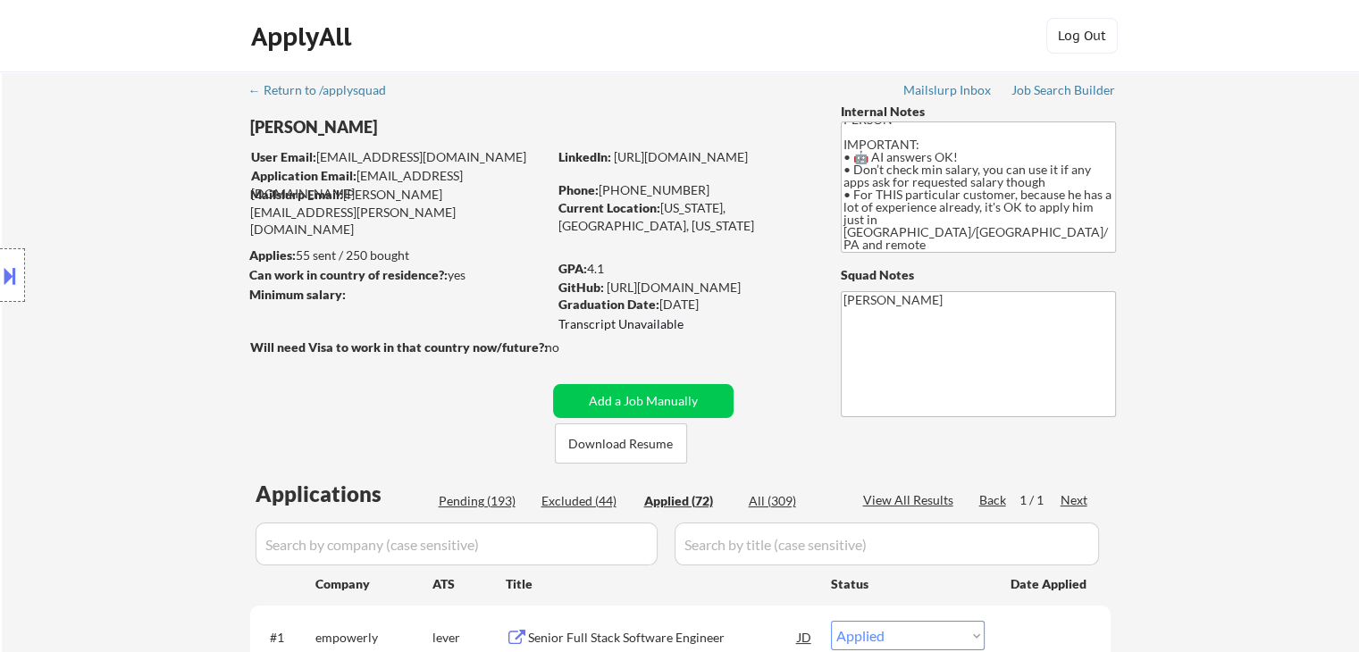
select select ""applied""
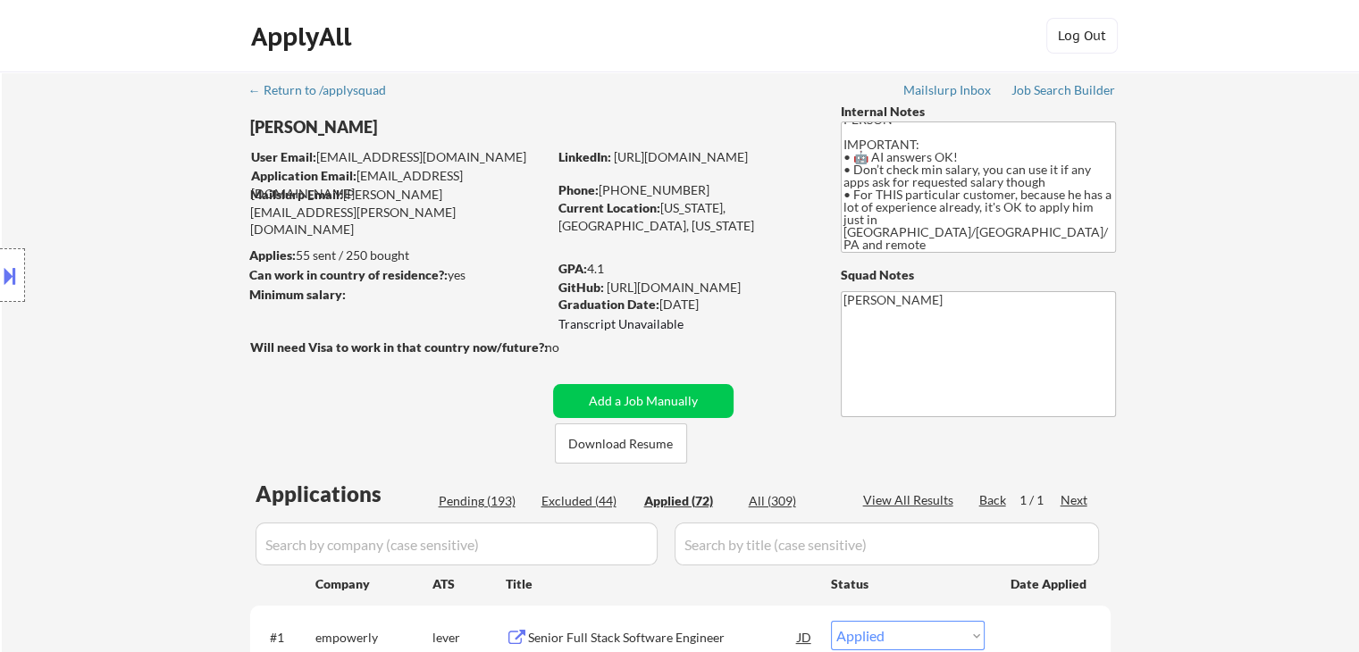
select select ""applied""
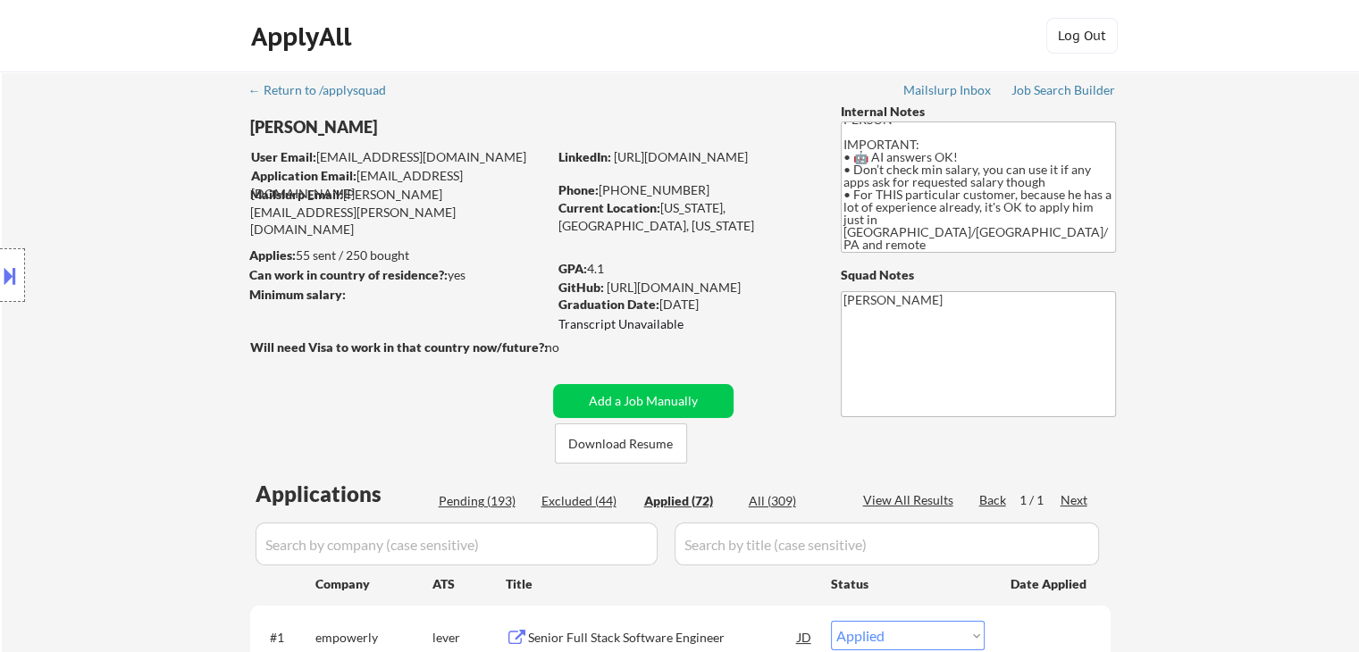
select select ""applied""
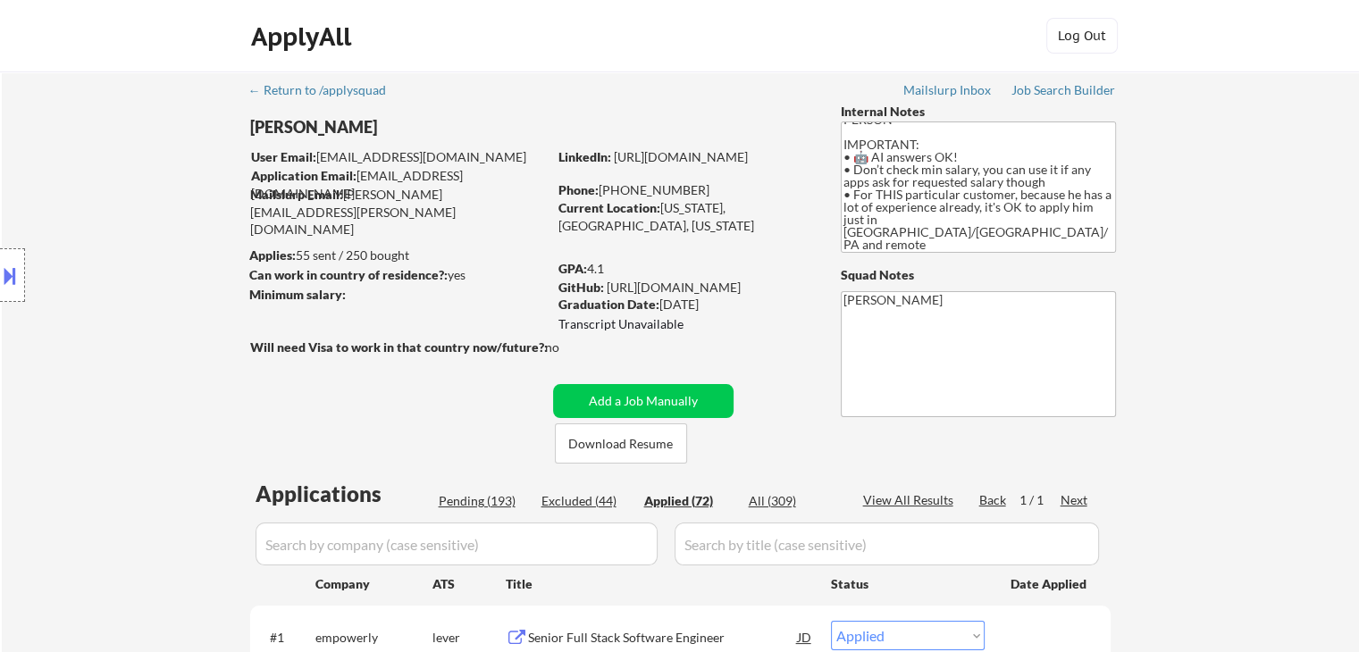
select select ""applied""
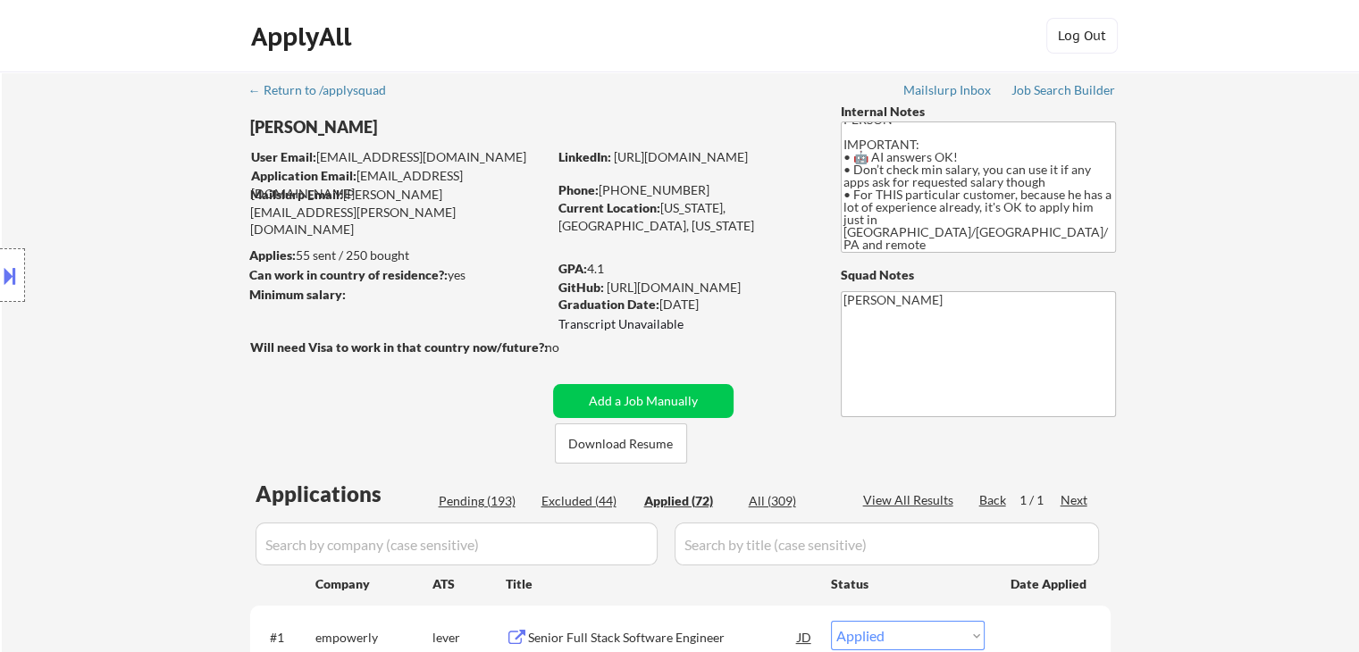
select select ""applied""
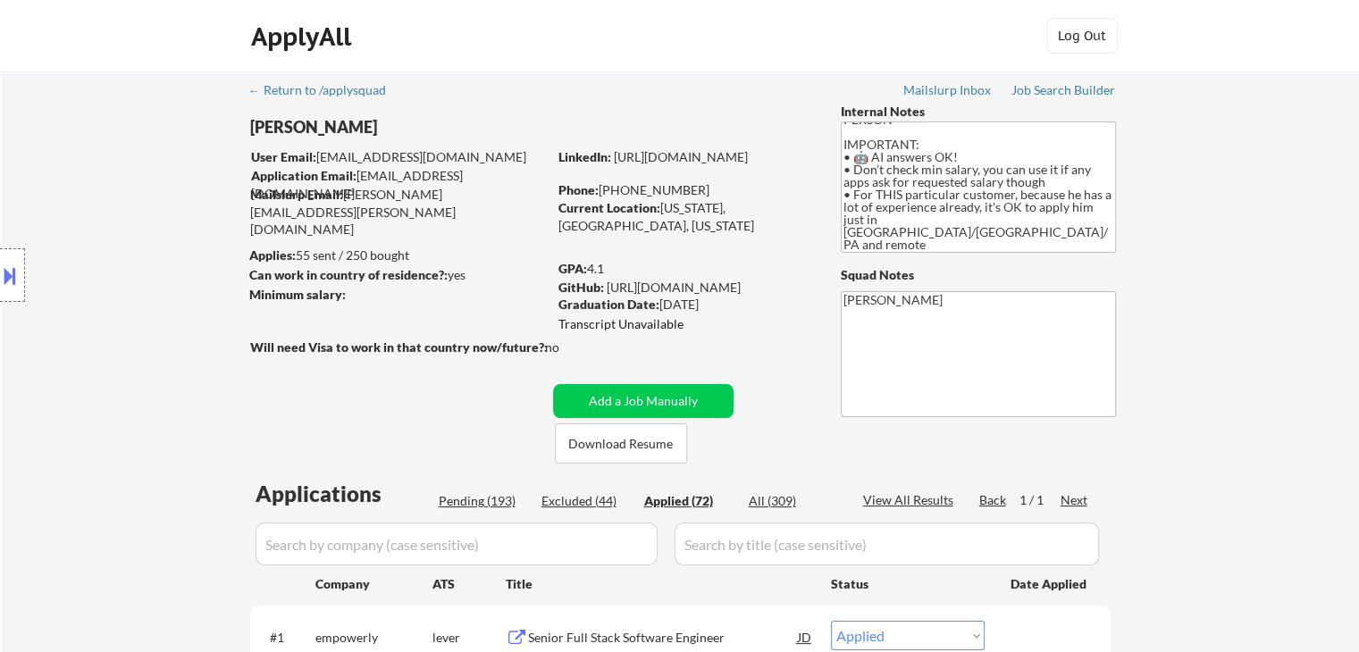
select select ""applied""
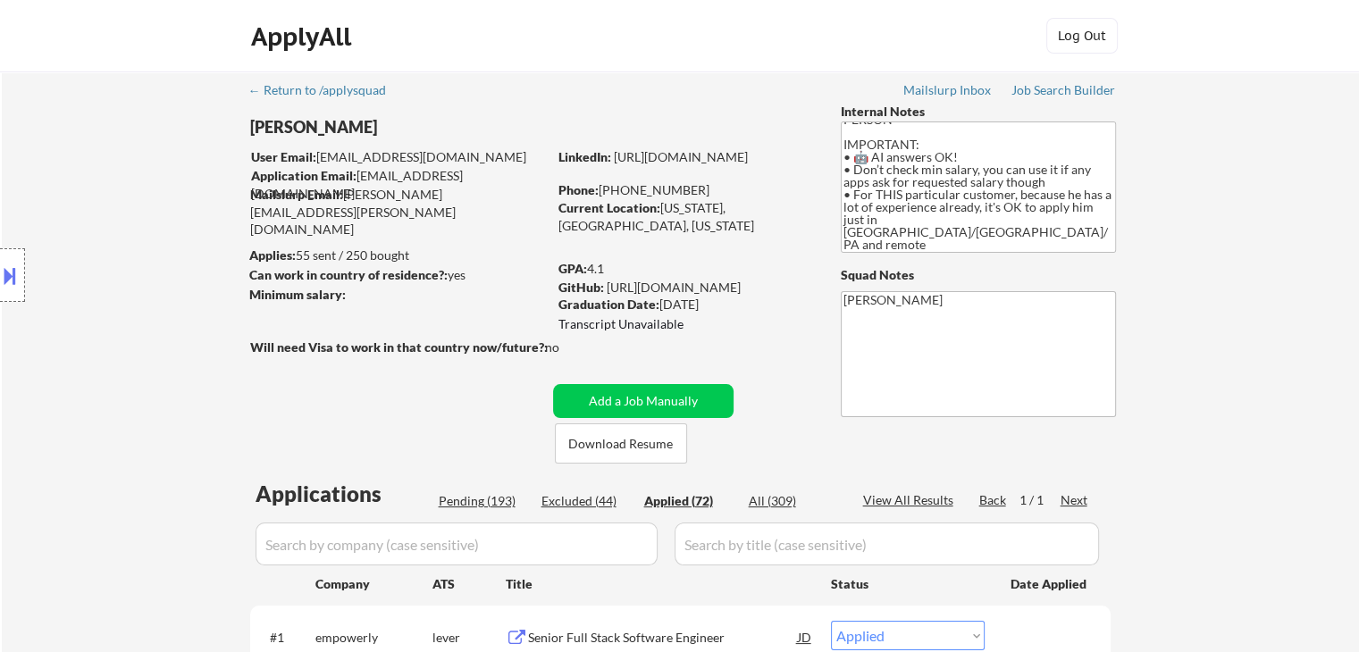
select select ""applied""
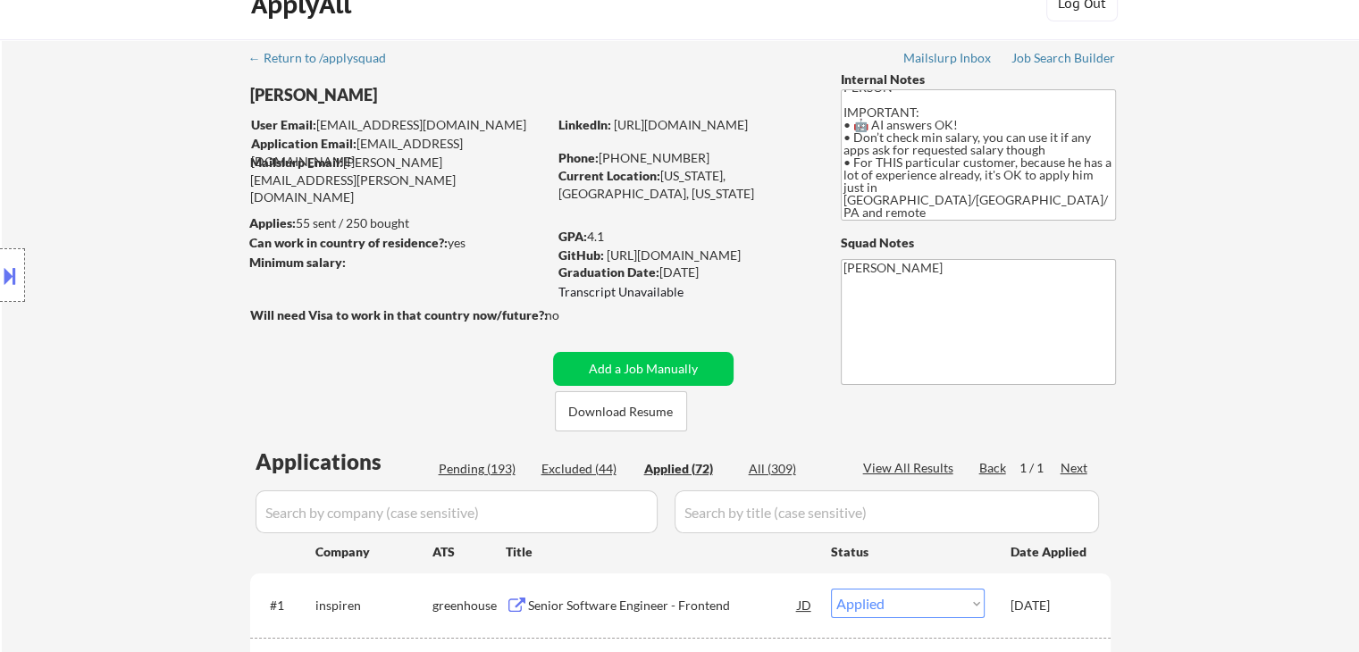
scroll to position [89, 0]
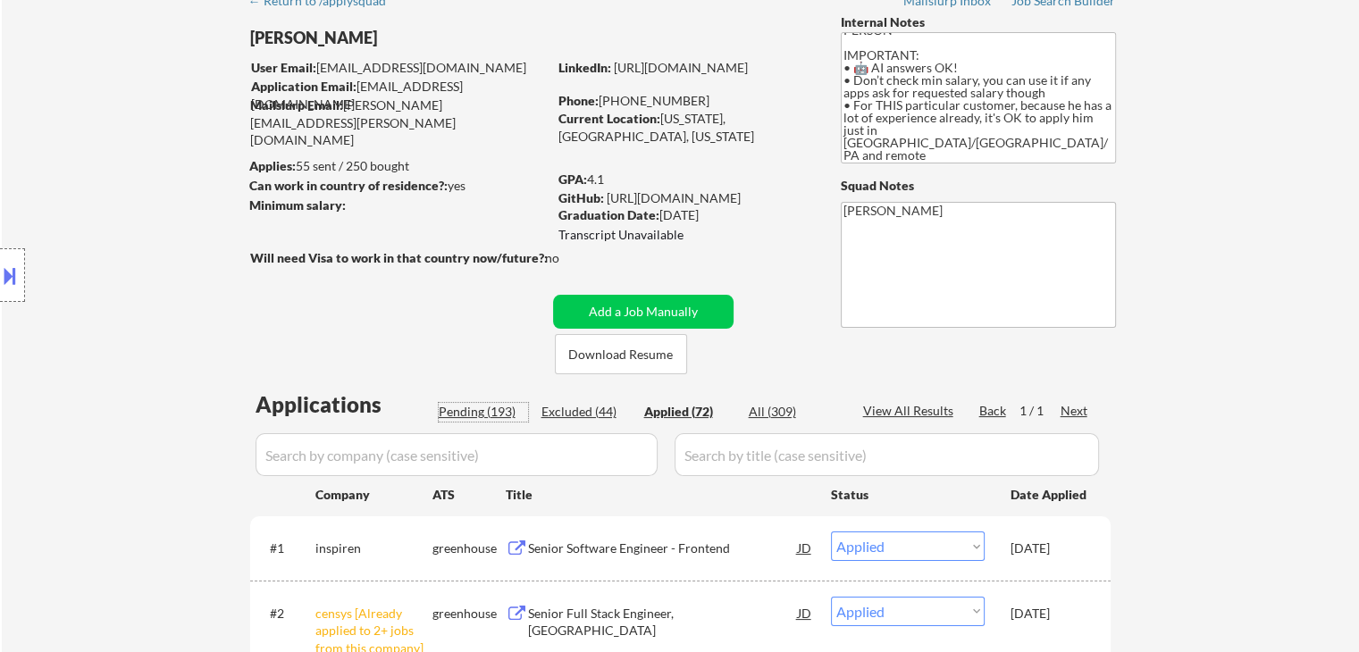
click at [485, 409] on div "Pending (193)" at bounding box center [483, 412] width 89 height 18
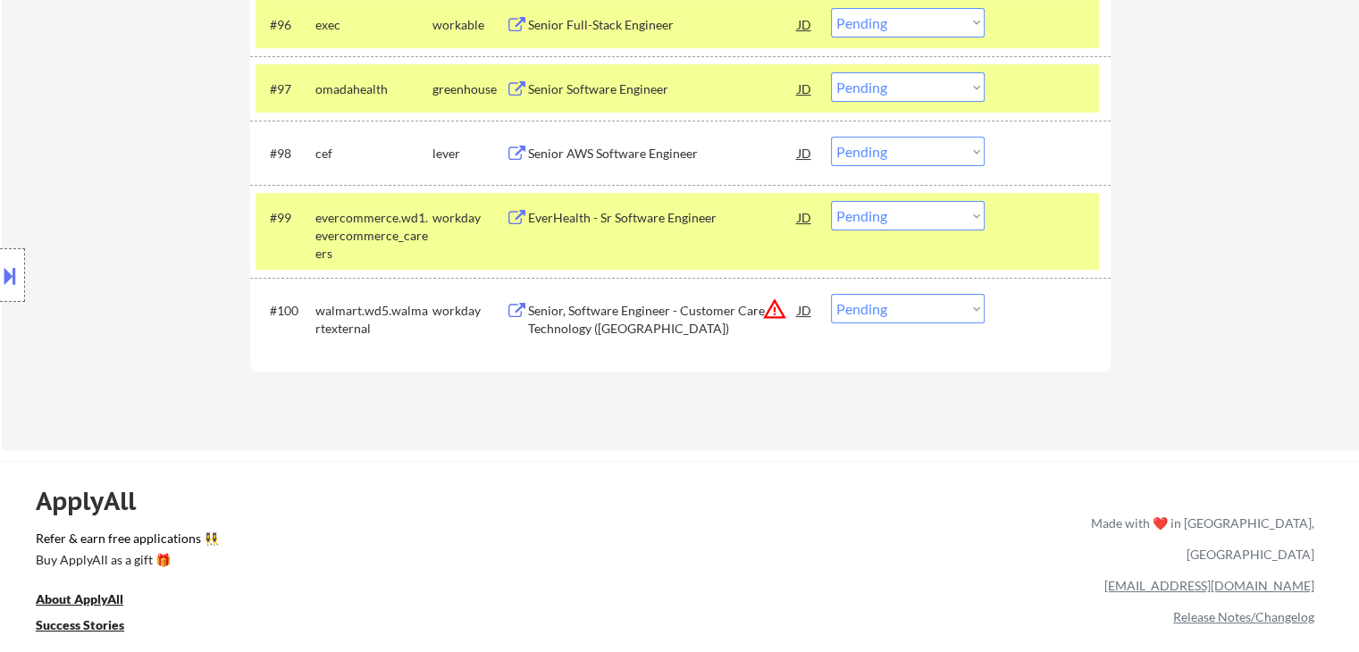
scroll to position [6952, 0]
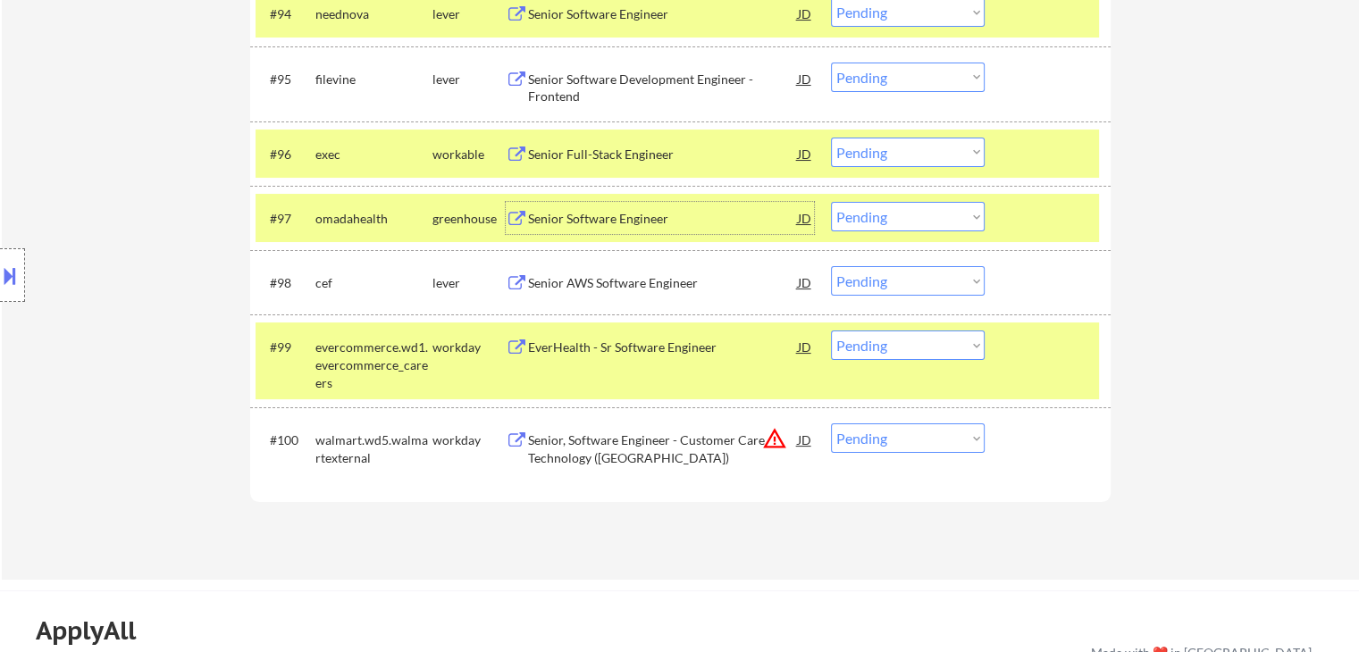
click at [629, 220] on div "Senior Software Engineer" at bounding box center [663, 219] width 270 height 18
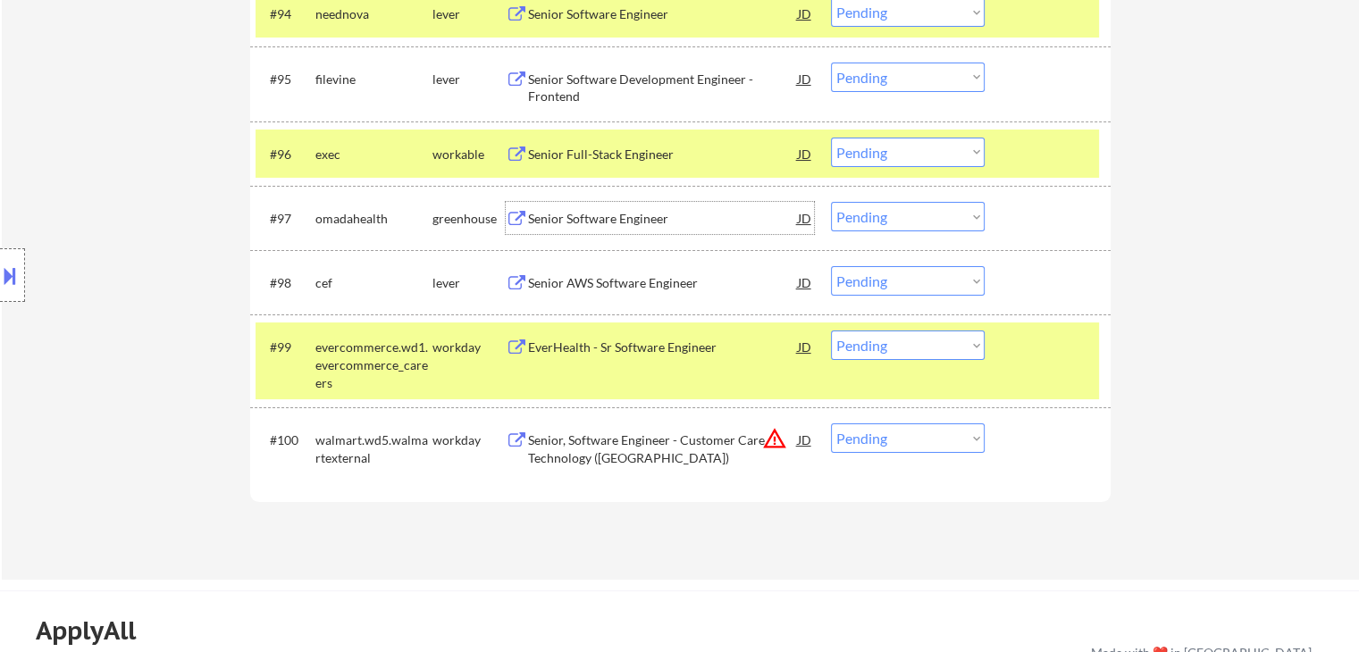
click at [886, 207] on select "Choose an option... Pending Applied Excluded (Questions) Excluded (Expired) Exc…" at bounding box center [908, 216] width 154 height 29
click at [831, 202] on select "Choose an option... Pending Applied Excluded (Questions) Excluded (Expired) Exc…" at bounding box center [908, 216] width 154 height 29
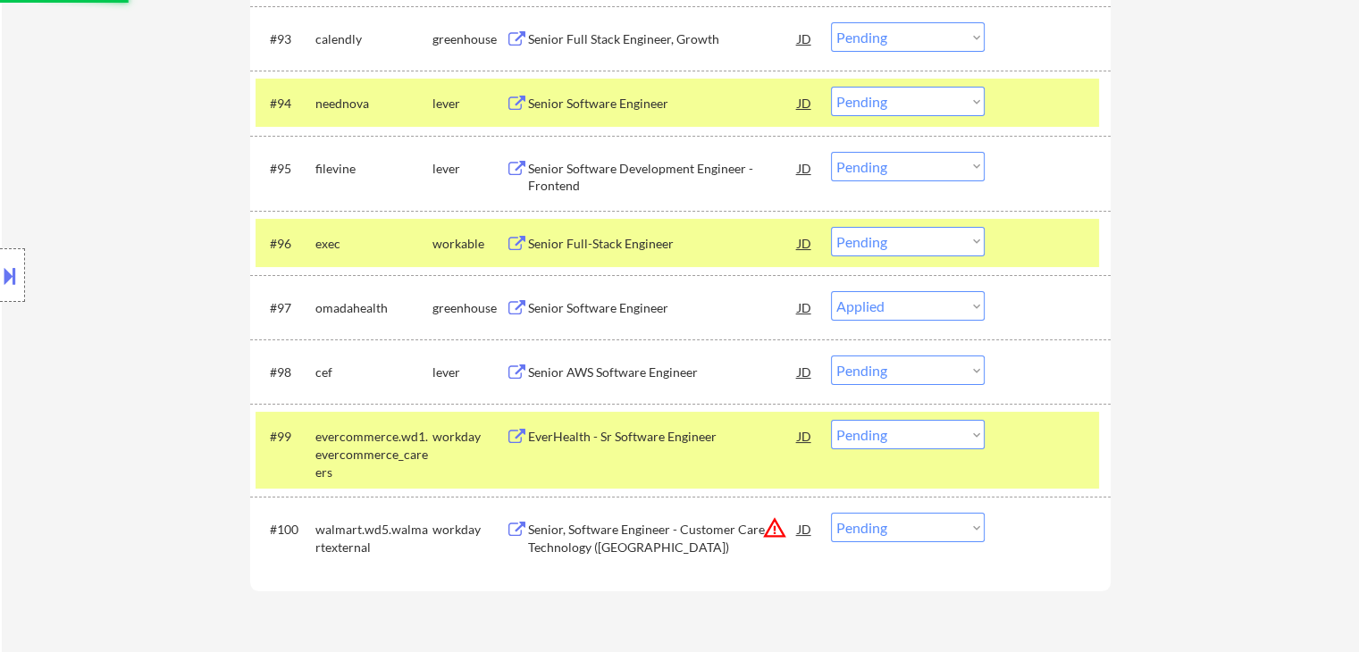
scroll to position [6773, 0]
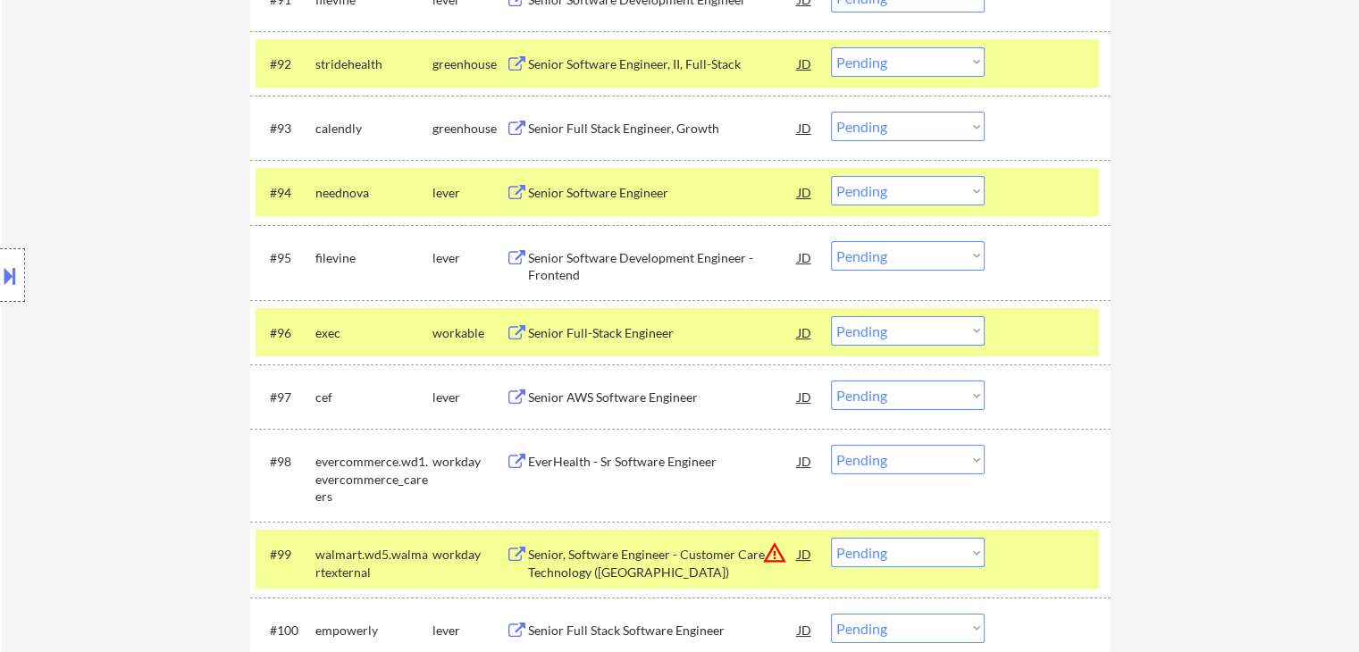
click at [609, 184] on div "Senior Software Engineer" at bounding box center [663, 193] width 270 height 18
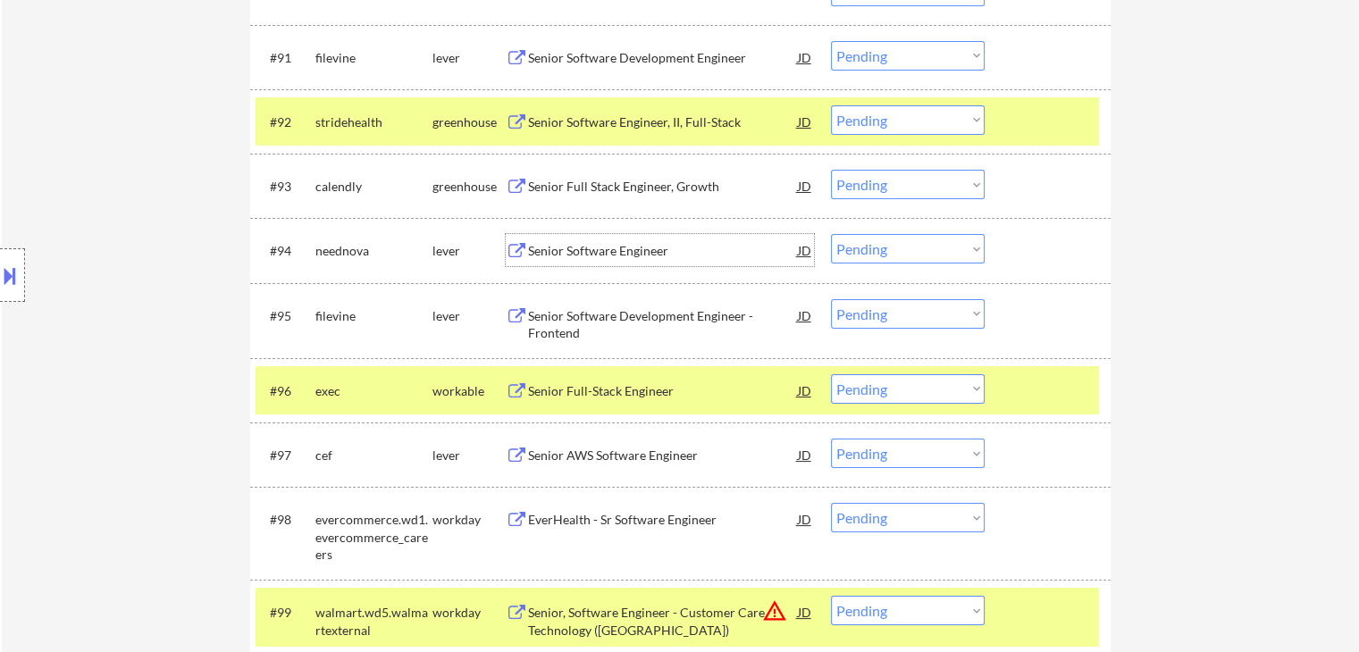
scroll to position [6684, 0]
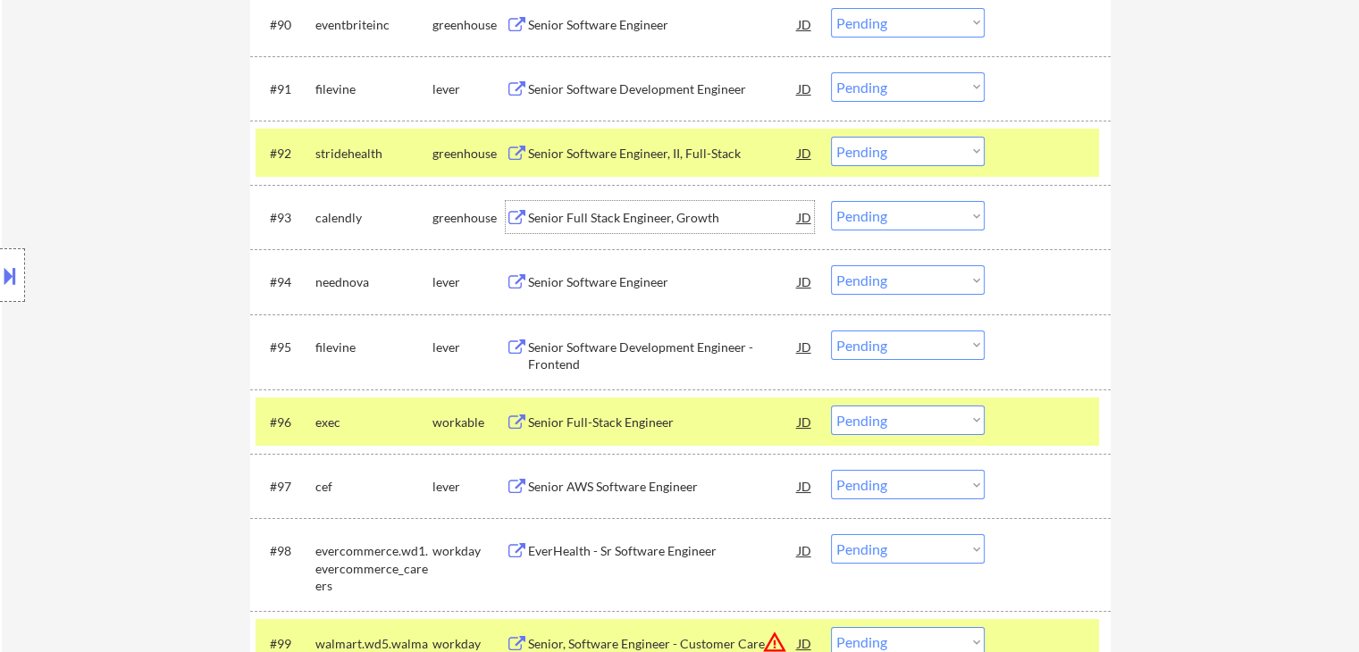
click at [644, 214] on div "Senior Full Stack Engineer, Growth" at bounding box center [663, 218] width 270 height 18
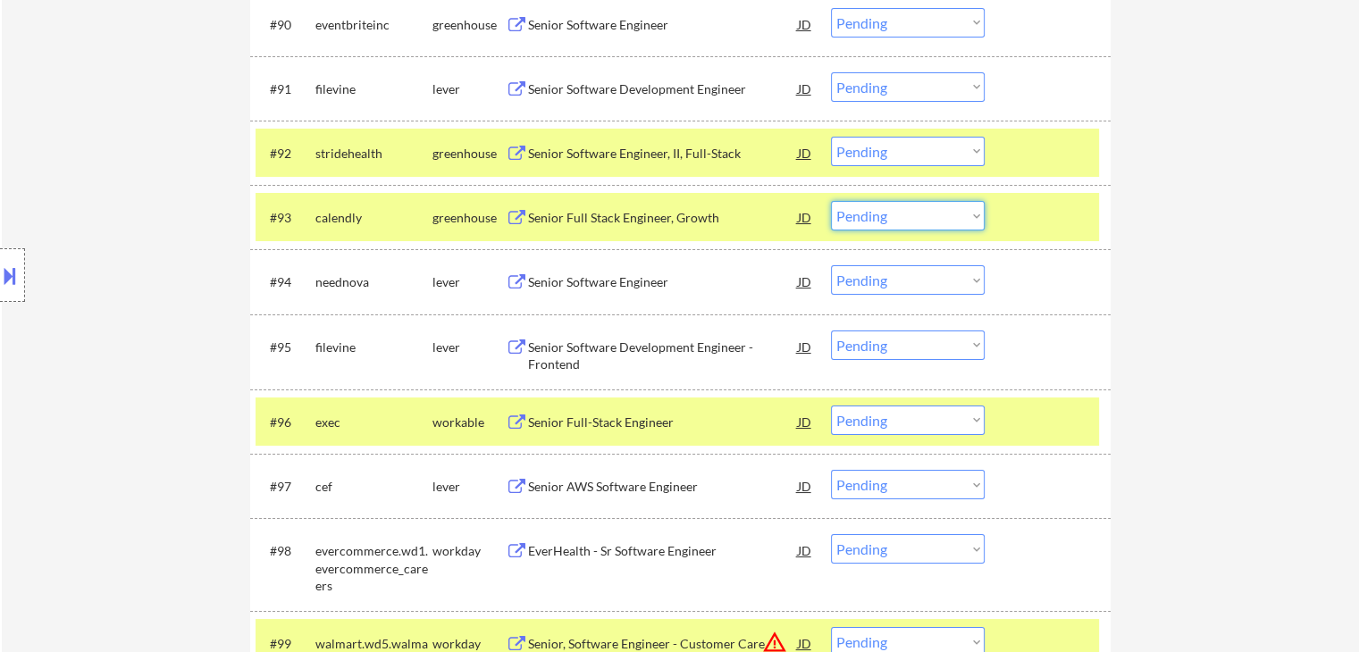
drag, startPoint x: 858, startPoint y: 208, endPoint x: 858, endPoint y: 218, distance: 9.8
click at [858, 218] on select "Choose an option... Pending Applied Excluded (Questions) Excluded (Expired) Exc…" at bounding box center [908, 215] width 154 height 29
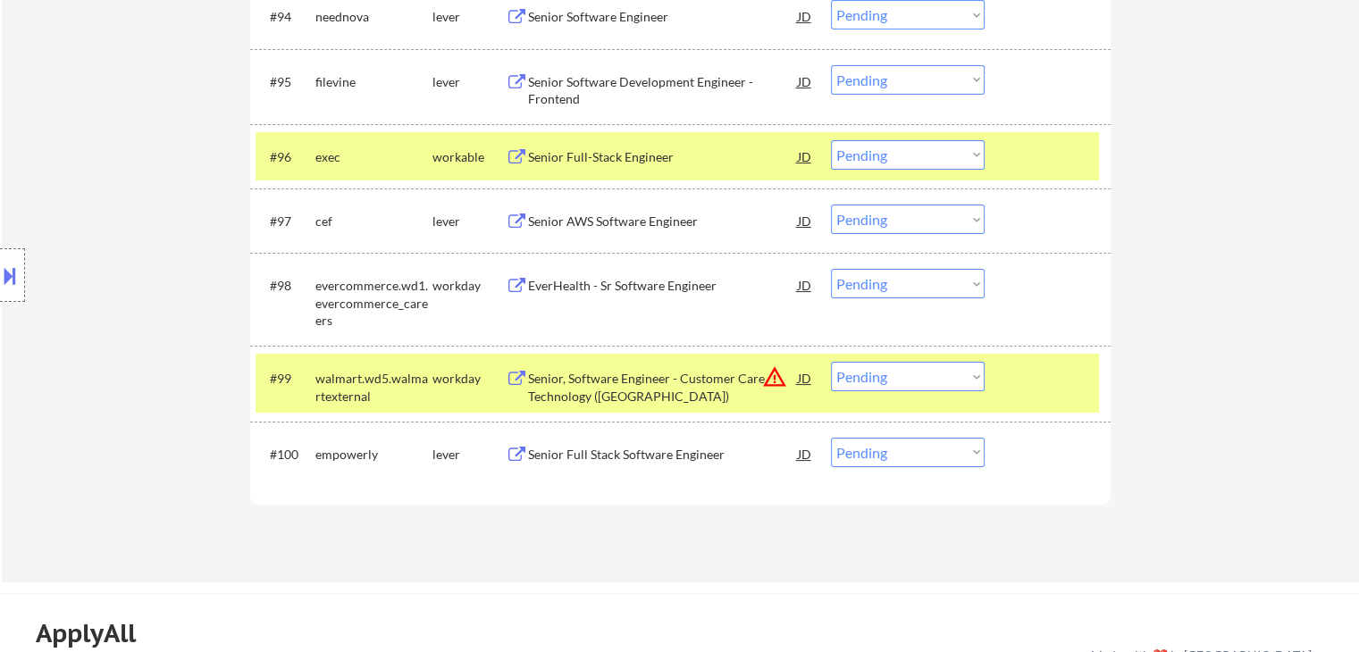
scroll to position [6952, 0]
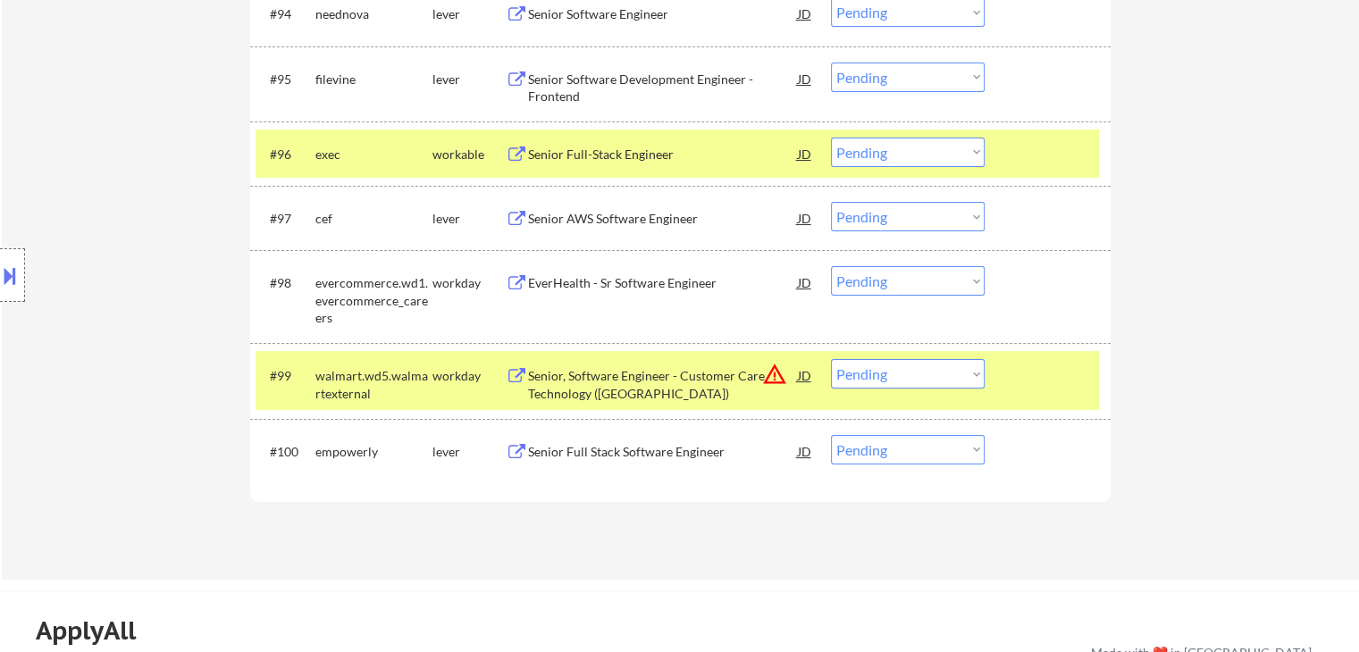
click at [615, 141] on div "Senior Full-Stack Engineer" at bounding box center [663, 154] width 270 height 32
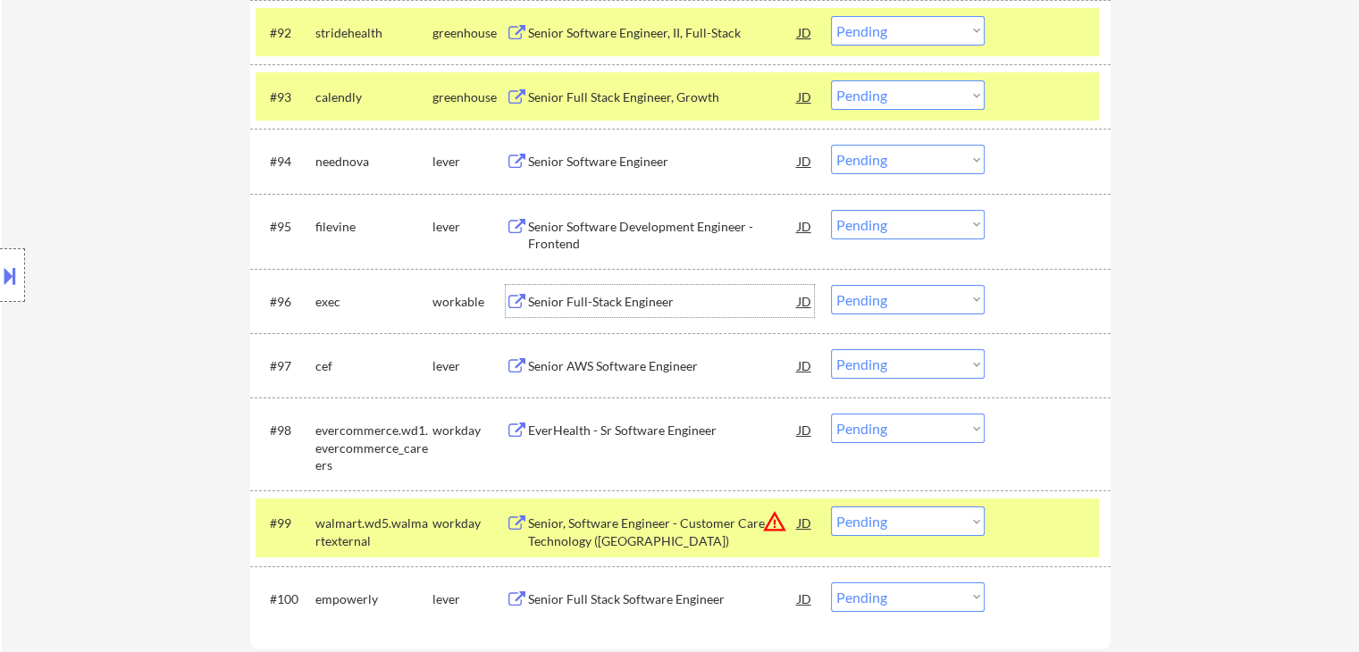
scroll to position [6773, 0]
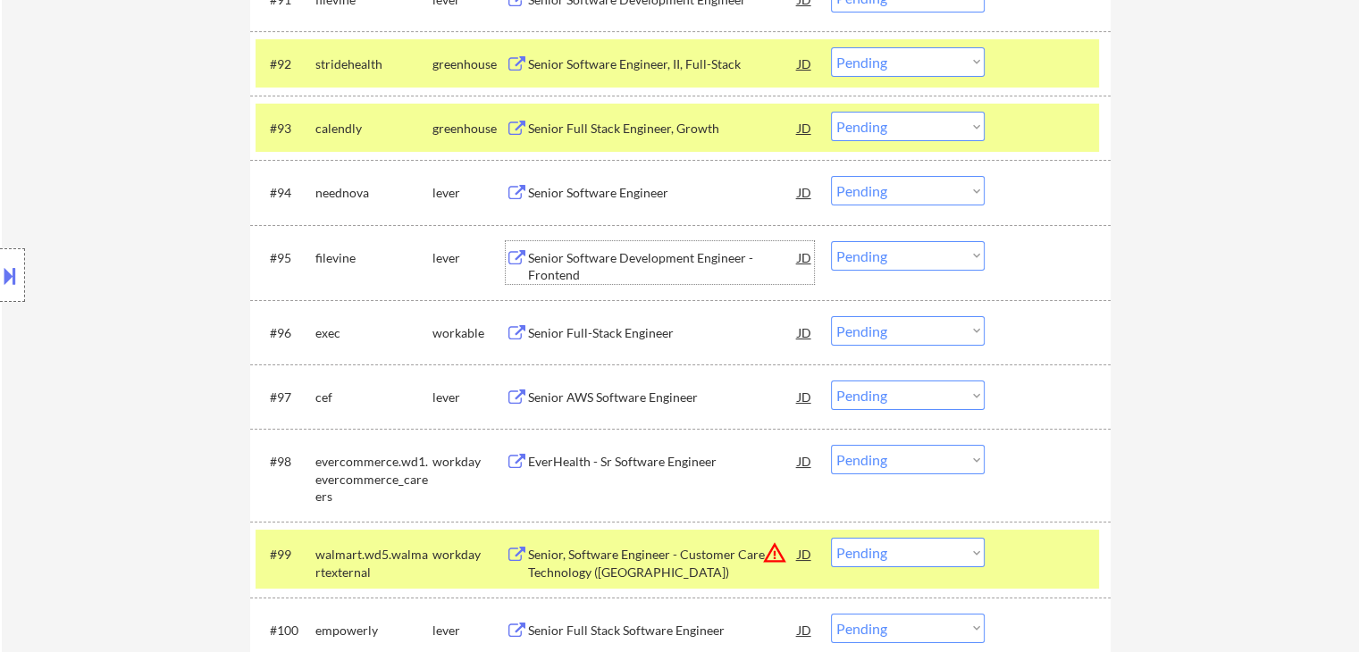
click at [587, 265] on div "Senior Software Development Engineer - Frontend" at bounding box center [663, 266] width 270 height 35
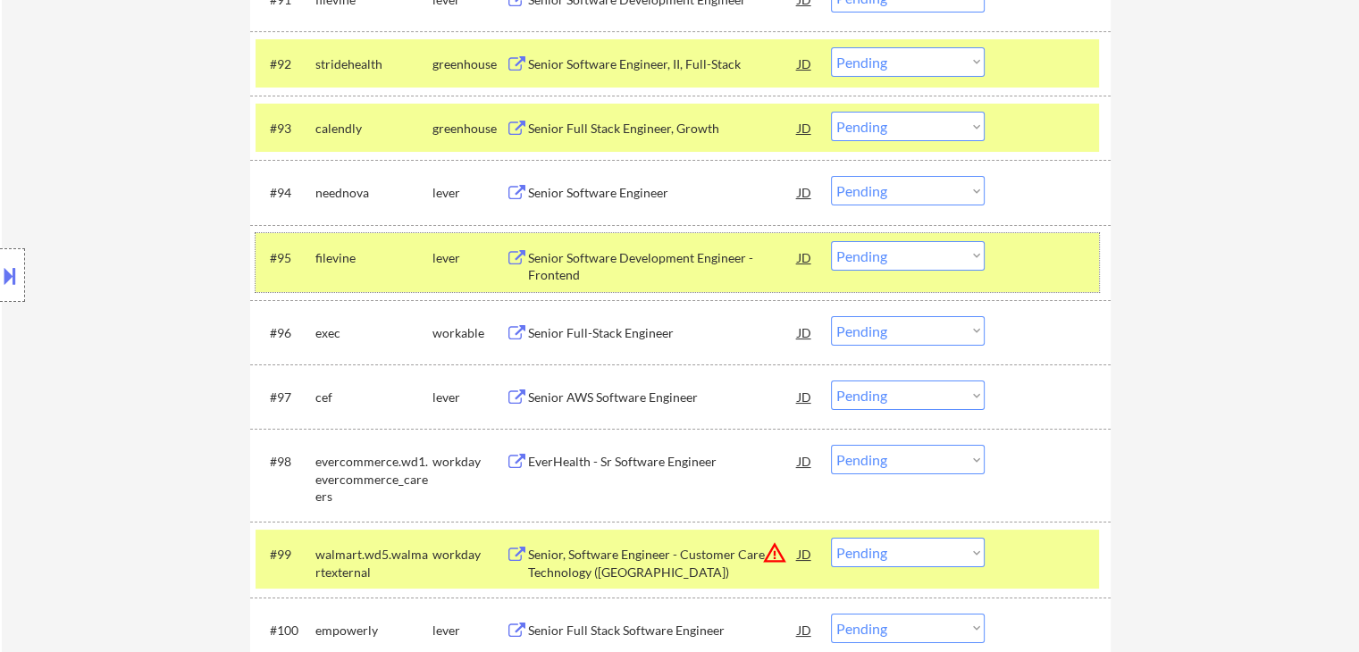
click at [1065, 258] on div at bounding box center [1049, 257] width 79 height 32
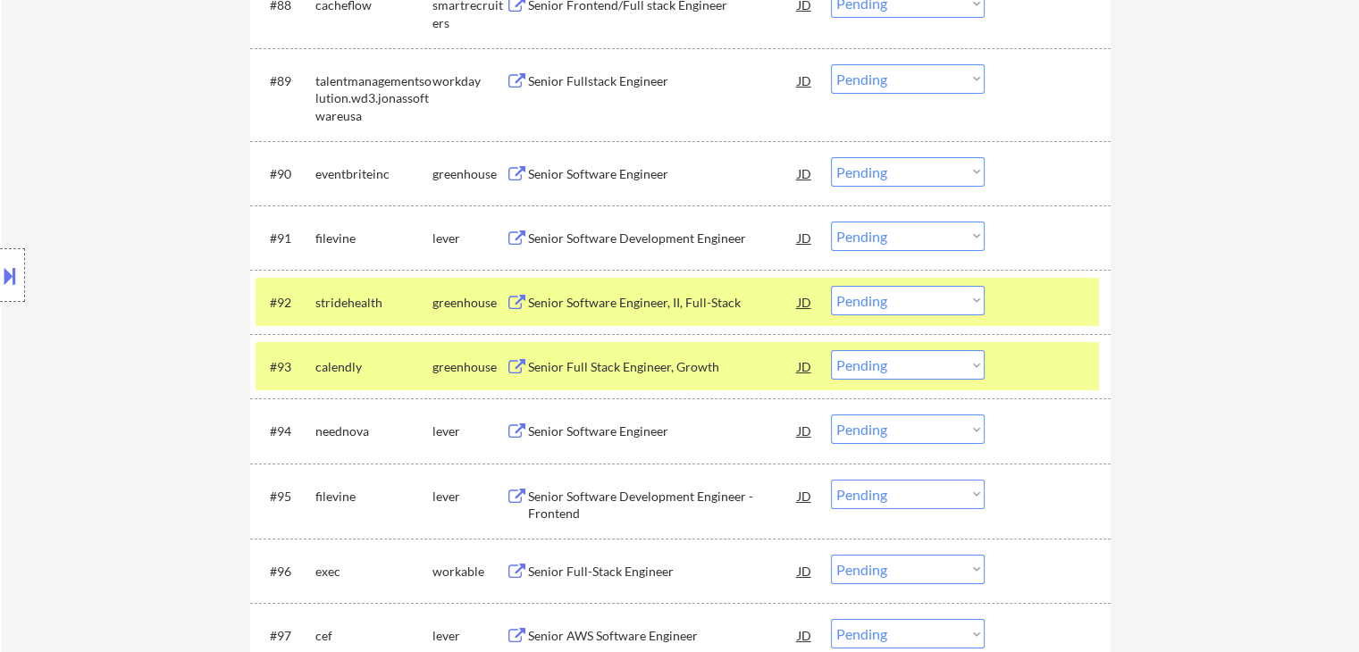
scroll to position [6505, 0]
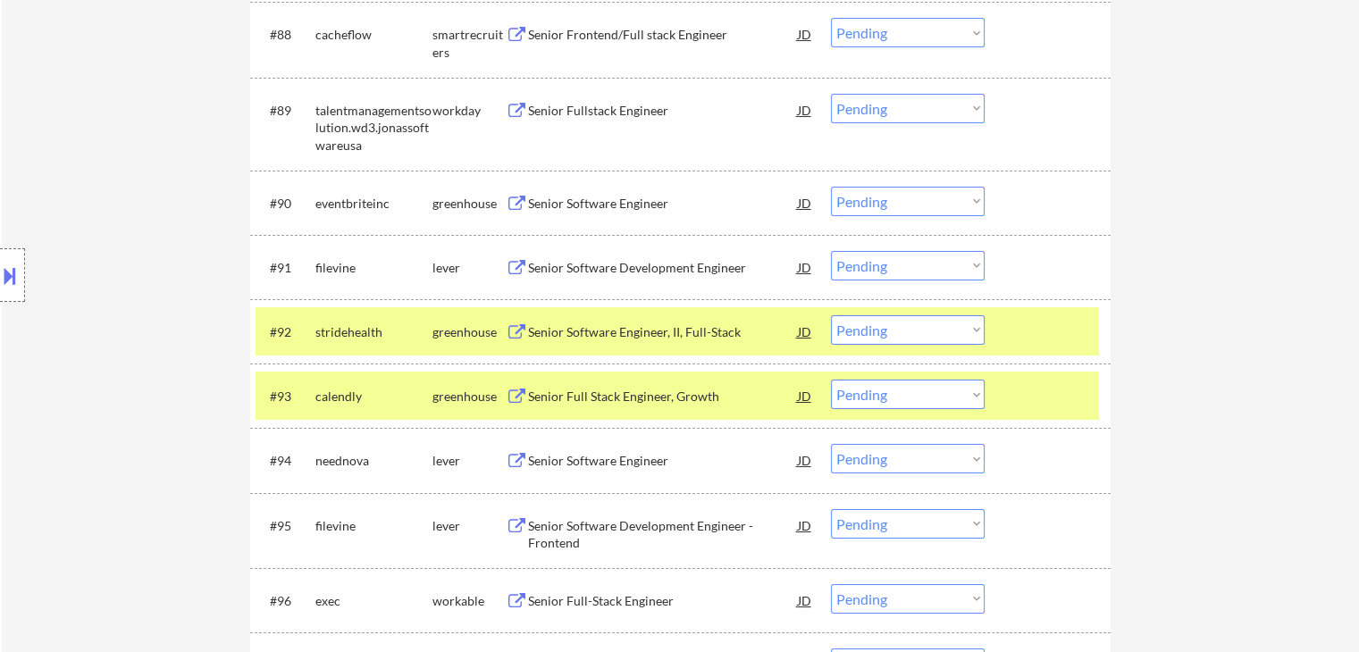
click at [611, 203] on div "Senior Software Engineer" at bounding box center [663, 204] width 270 height 18
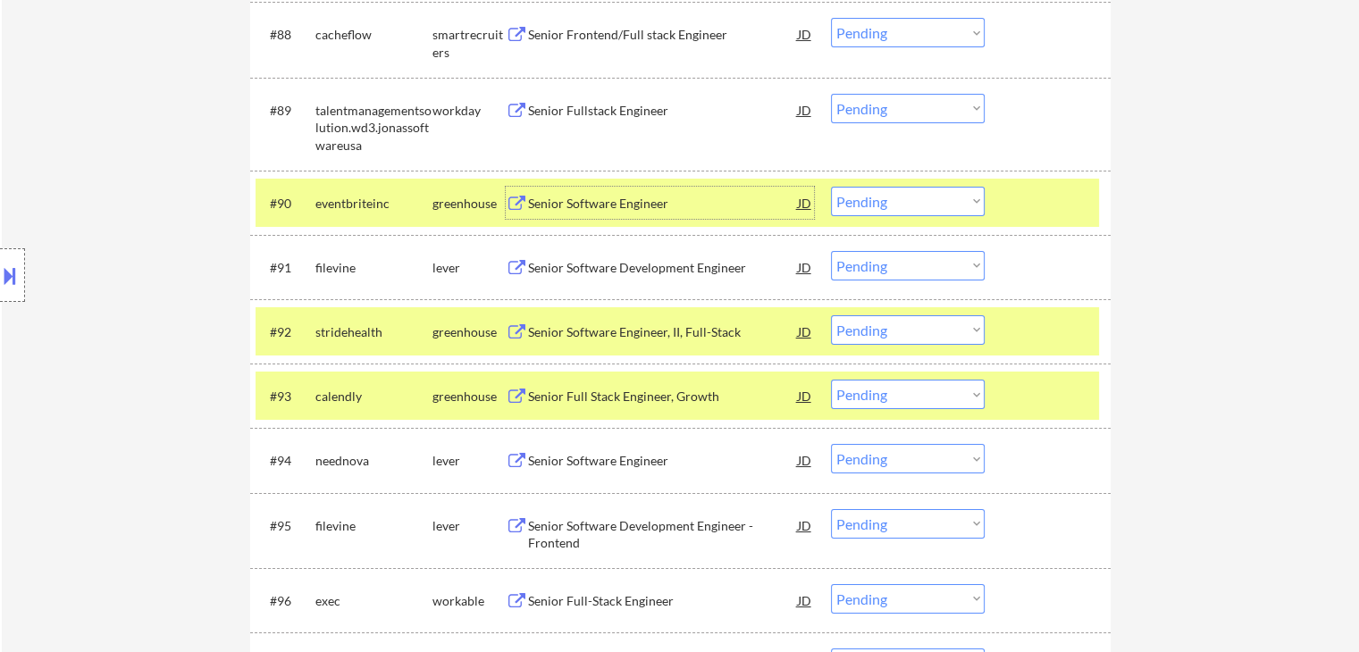
click at [971, 201] on select "Choose an option... Pending Applied Excluded (Questions) Excluded (Expired) Exc…" at bounding box center [908, 201] width 154 height 29
click at [831, 187] on select "Choose an option... Pending Applied Excluded (Questions) Excluded (Expired) Exc…" at bounding box center [908, 201] width 154 height 29
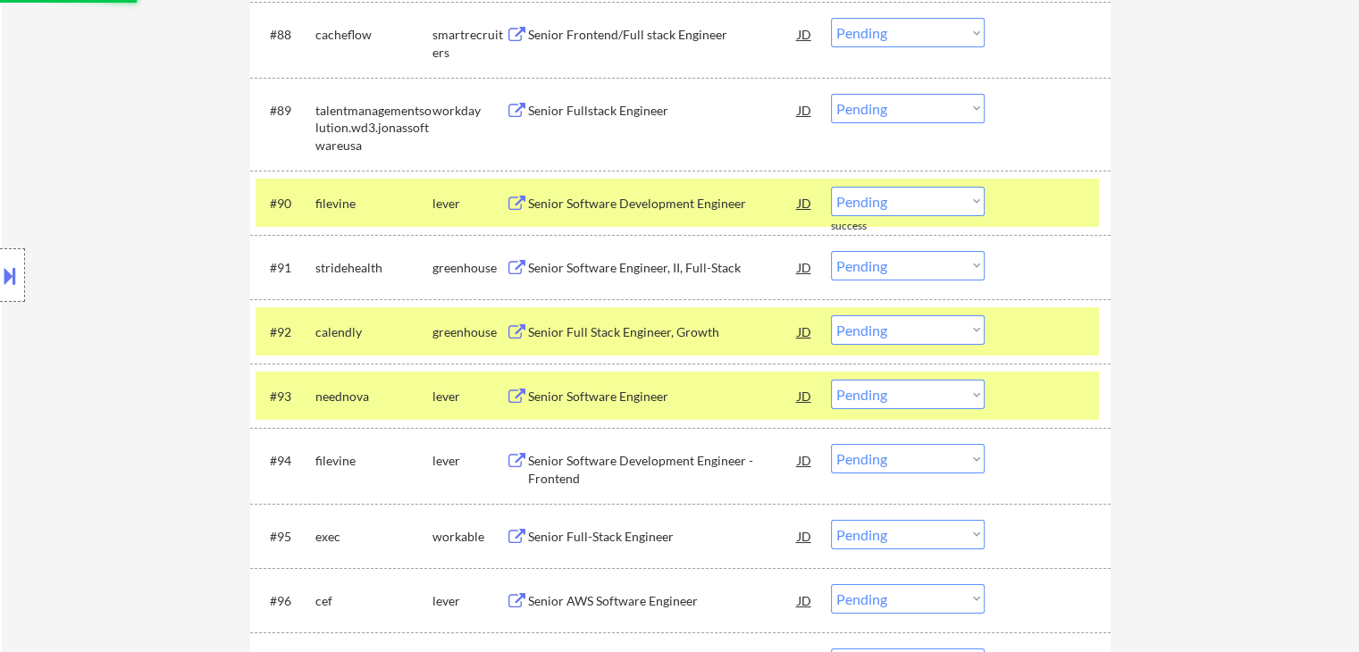
click at [616, 197] on div "Senior Software Development Engineer" at bounding box center [663, 204] width 270 height 18
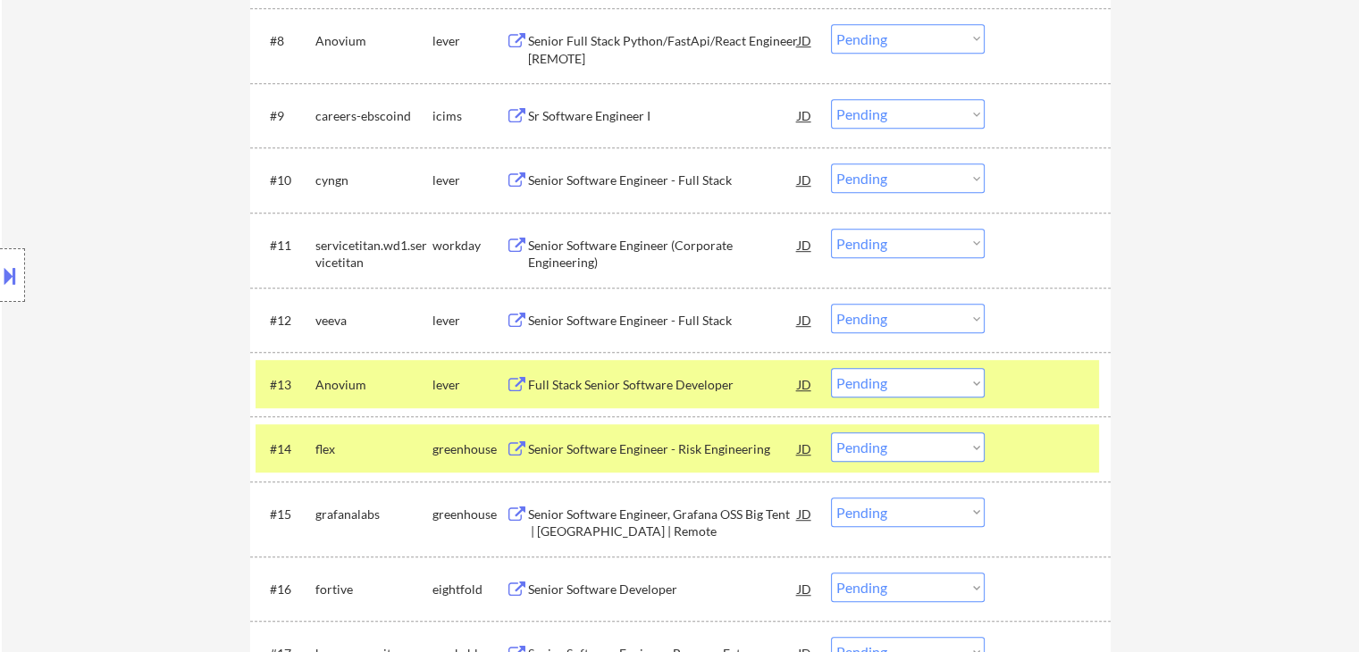
scroll to position [1076, 0]
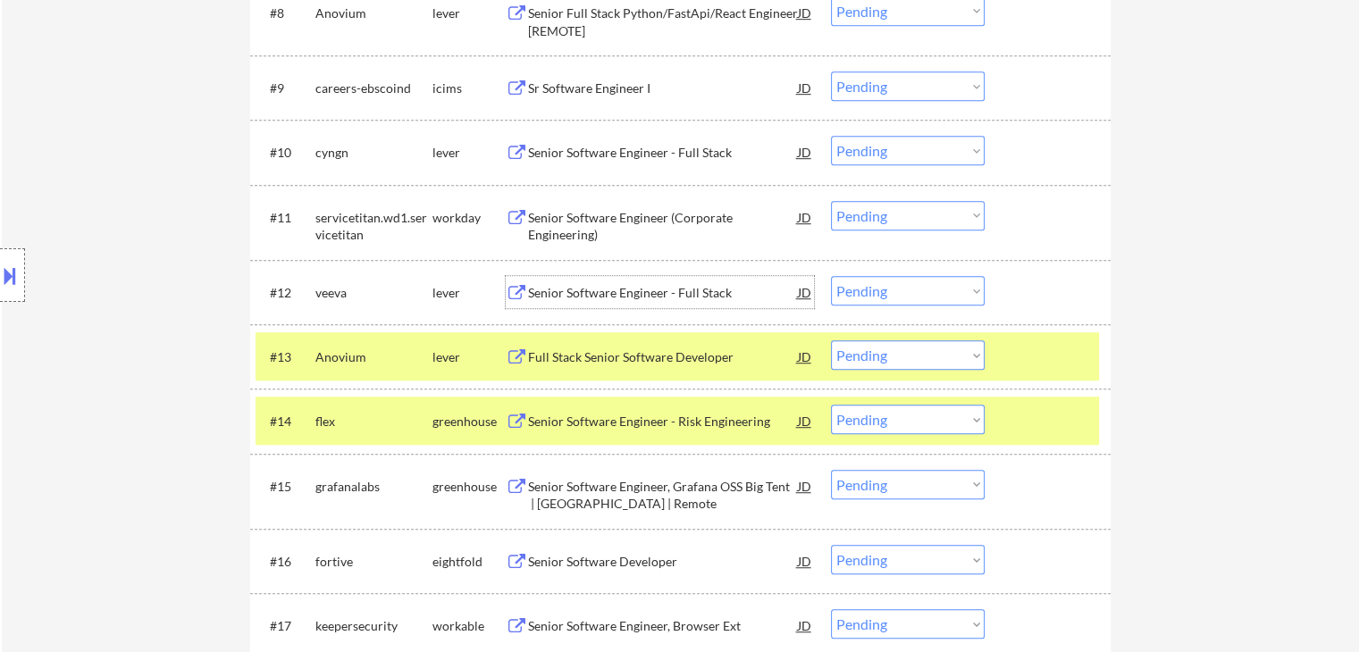
click at [594, 282] on div "Senior Software Engineer - Full Stack" at bounding box center [663, 292] width 270 height 32
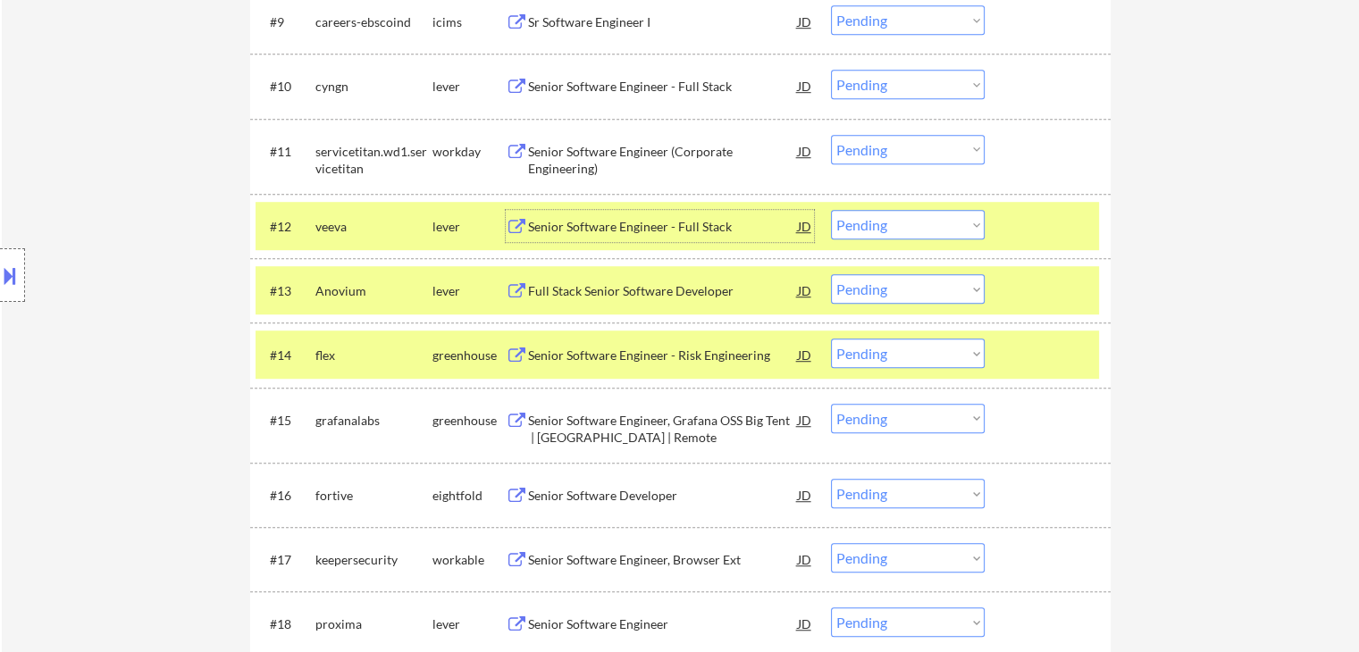
scroll to position [1255, 0]
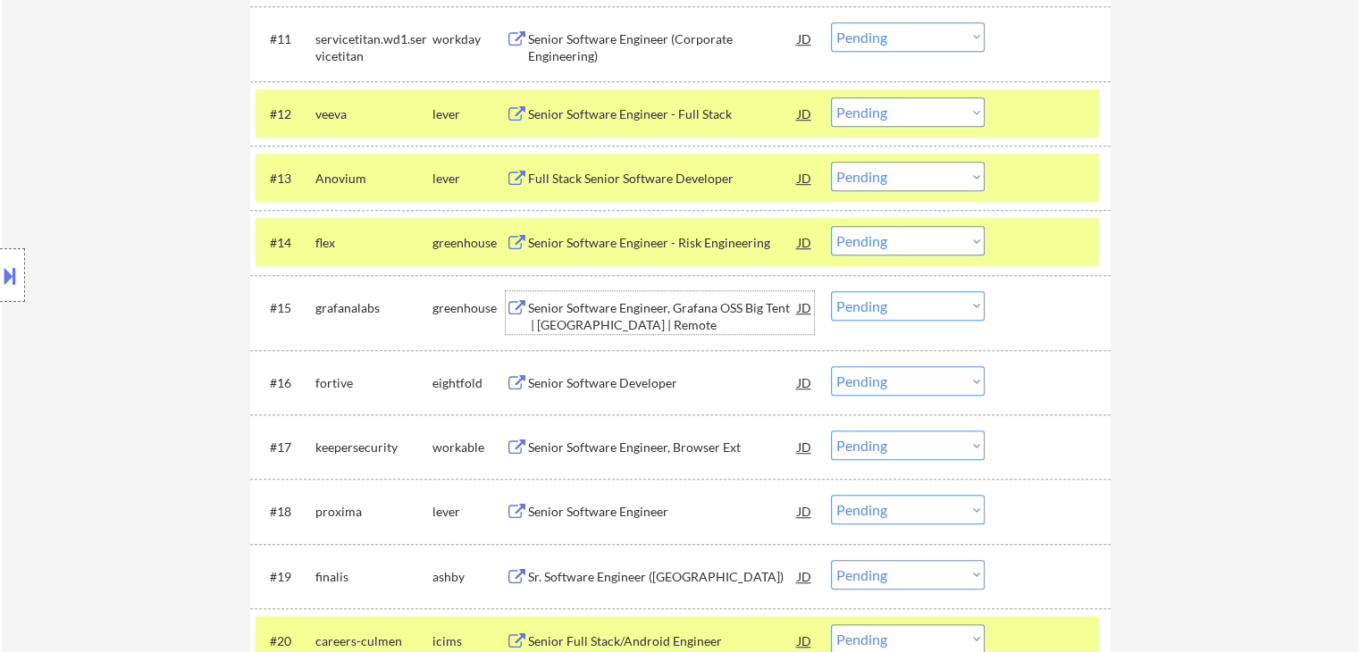
click at [668, 306] on div "Senior Software Engineer, Grafana OSS Big Tent | [GEOGRAPHIC_DATA] | Remote" at bounding box center [663, 316] width 270 height 35
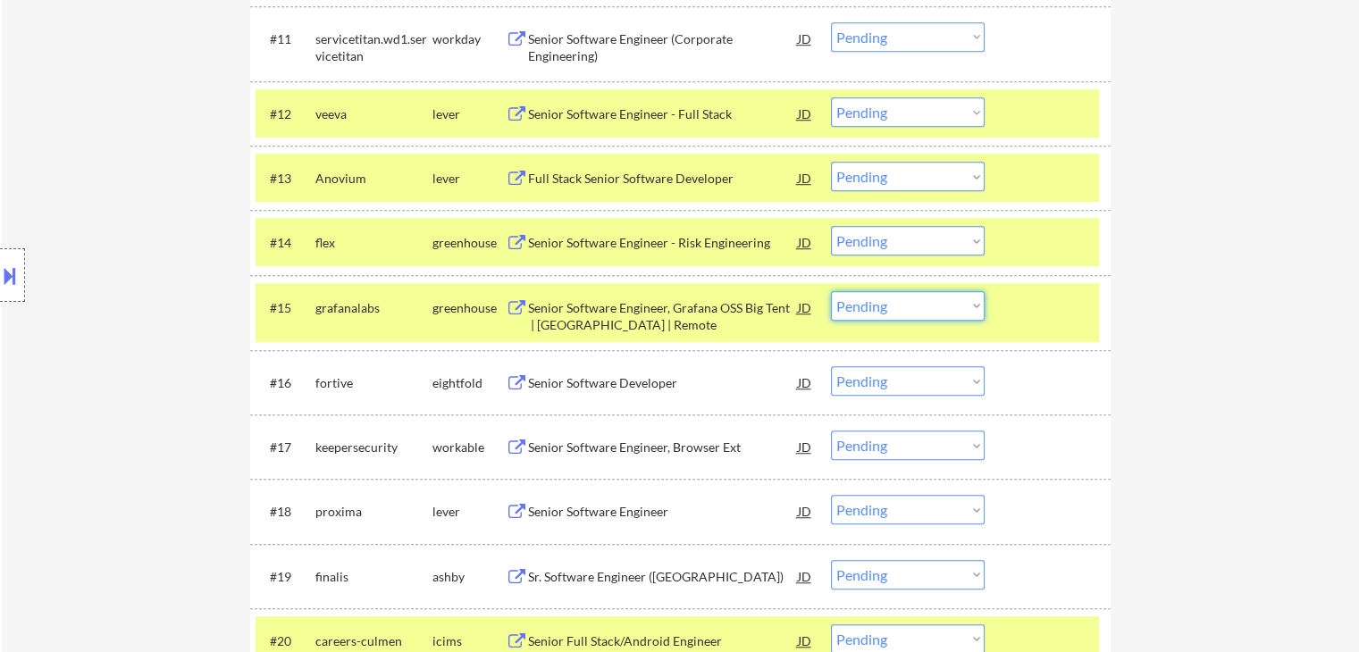
click at [904, 305] on select "Choose an option... Pending Applied Excluded (Questions) Excluded (Expired) Exc…" at bounding box center [908, 305] width 154 height 29
click at [831, 291] on select "Choose an option... Pending Applied Excluded (Questions) Excluded (Expired) Exc…" at bounding box center [908, 305] width 154 height 29
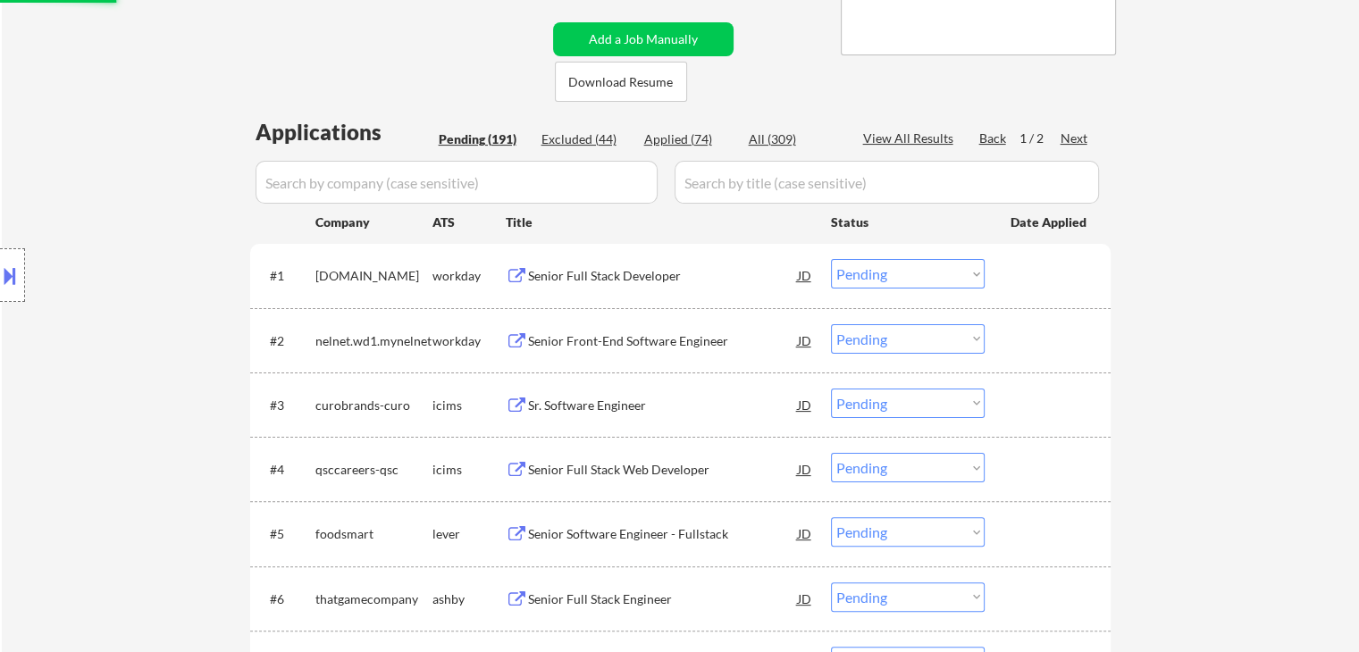
scroll to position [4, 0]
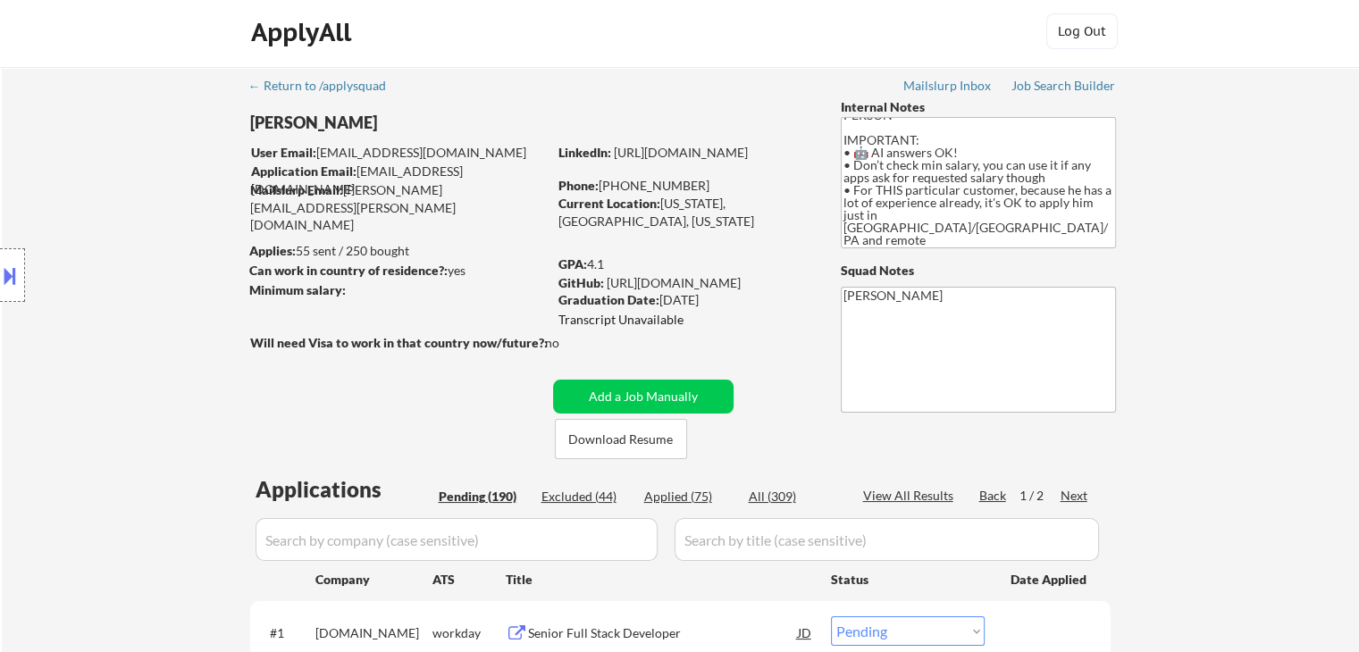
click at [666, 496] on div "Applied (75)" at bounding box center [688, 497] width 89 height 18
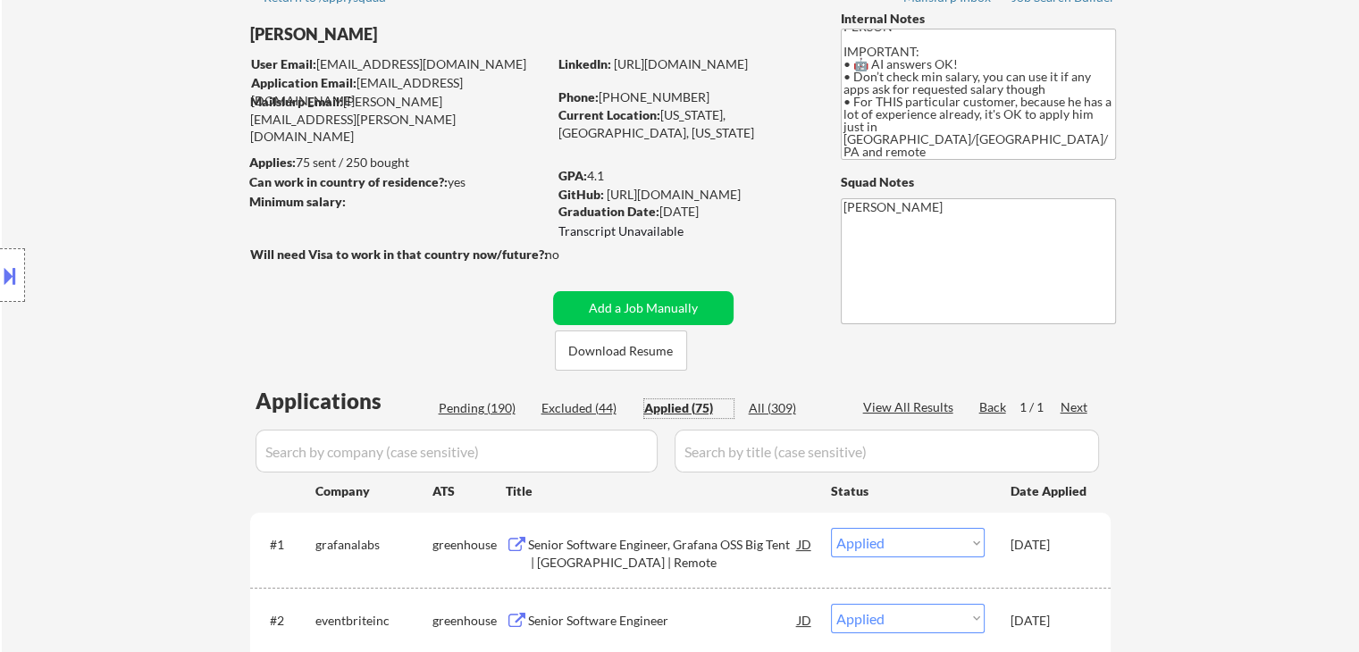
scroll to position [94, 0]
click at [151, 408] on div "Location Inclusions: [GEOGRAPHIC_DATA], [GEOGRAPHIC_DATA] [GEOGRAPHIC_DATA], [G…" at bounding box center [160, 275] width 320 height 331
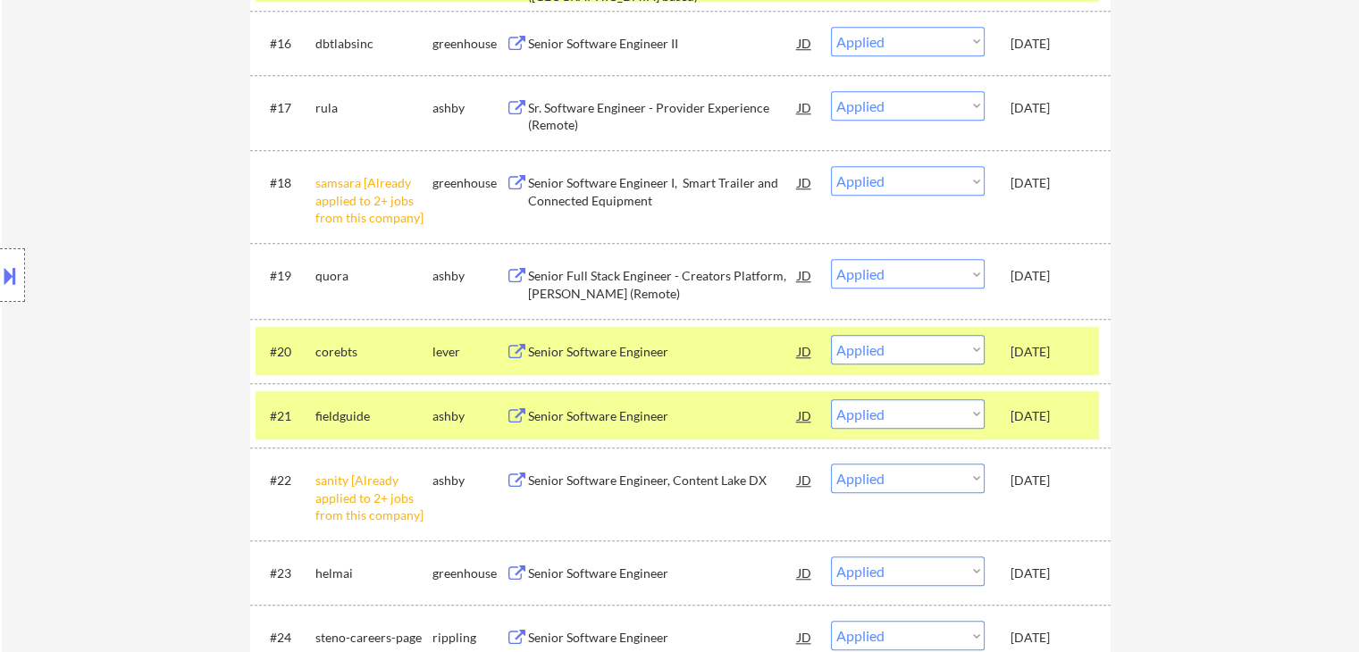
scroll to position [1702, 0]
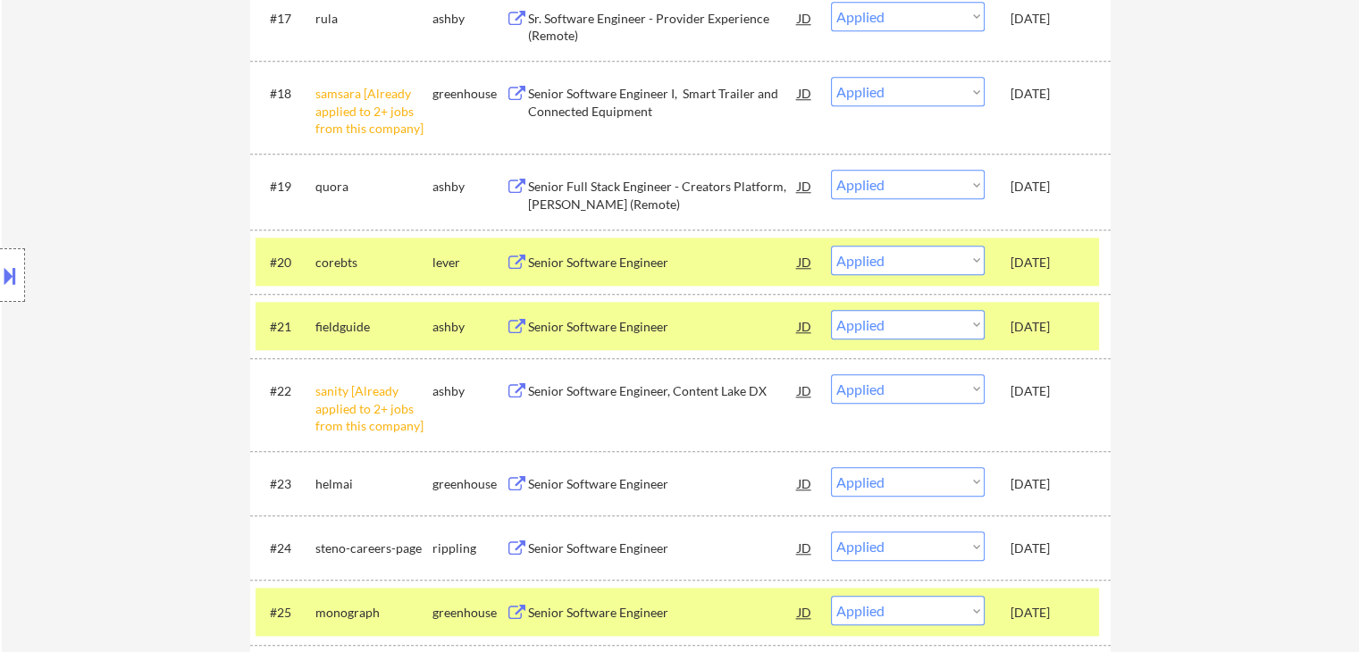
click at [613, 322] on div "Senior Software Engineer" at bounding box center [663, 327] width 270 height 18
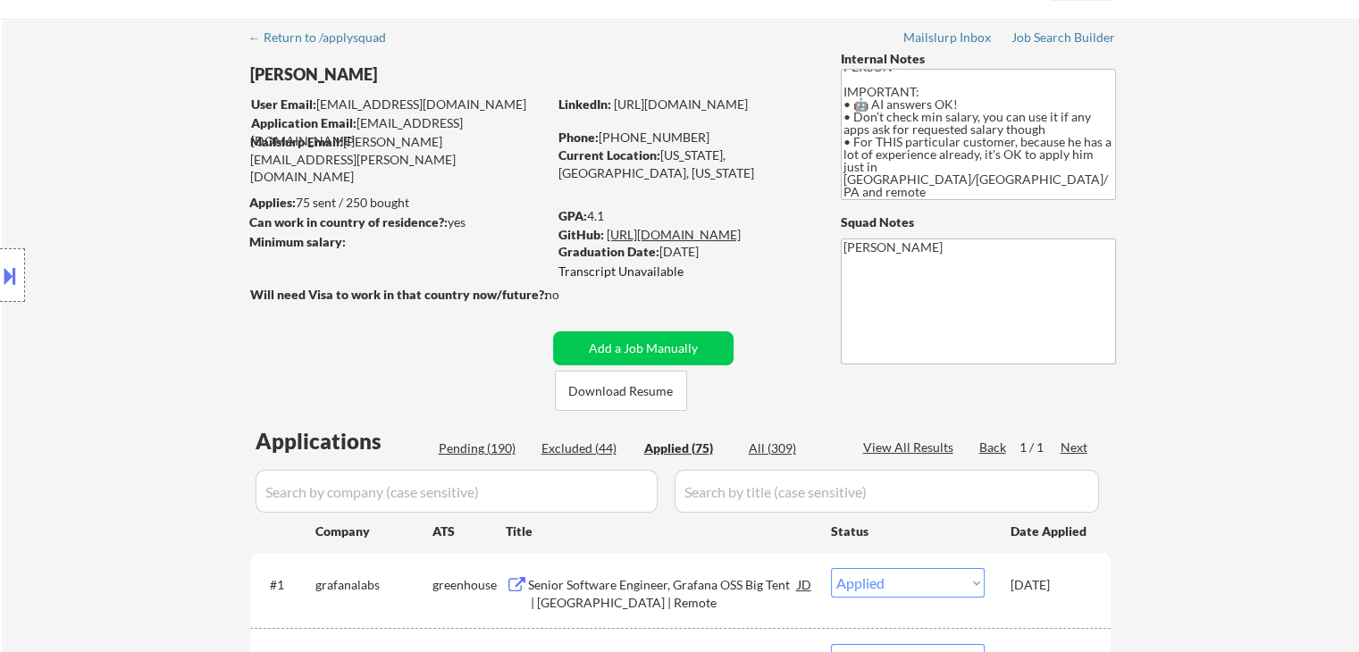
scroll to position [0, 0]
